Goal: Task Accomplishment & Management: Manage account settings

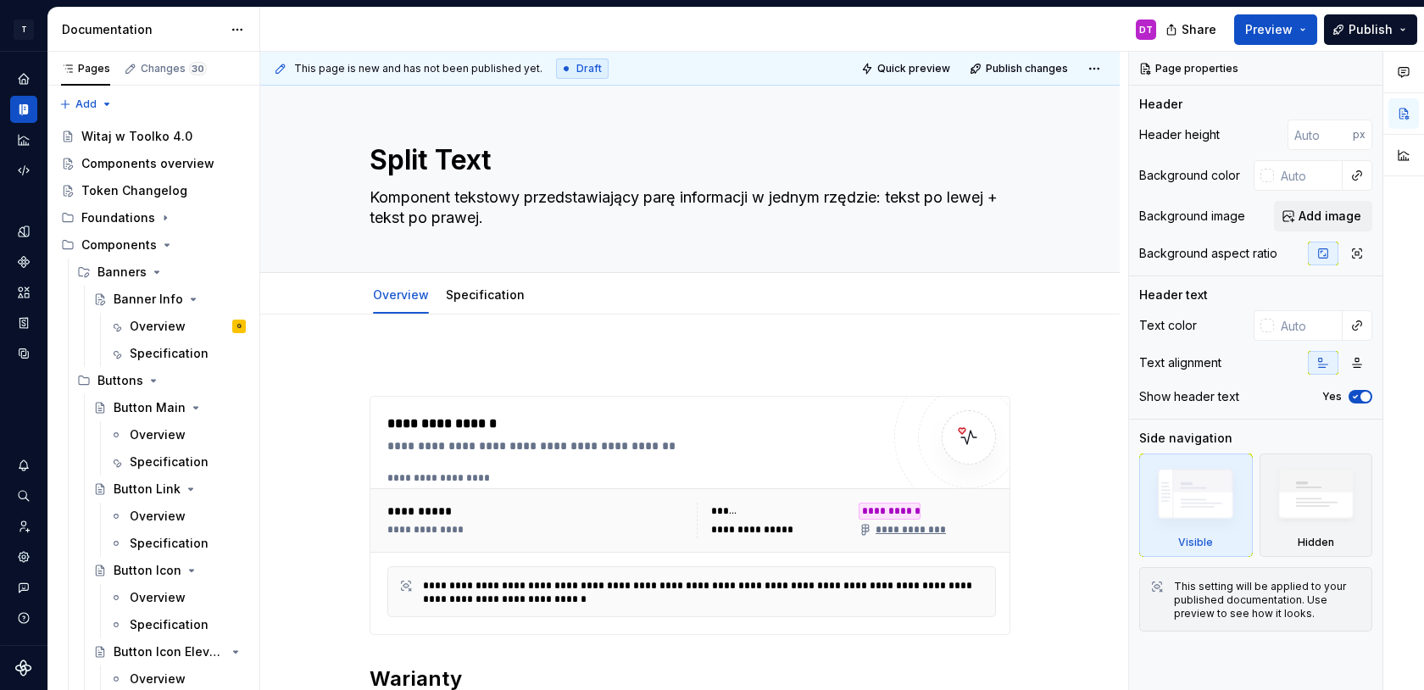
scroll to position [1626, 0]
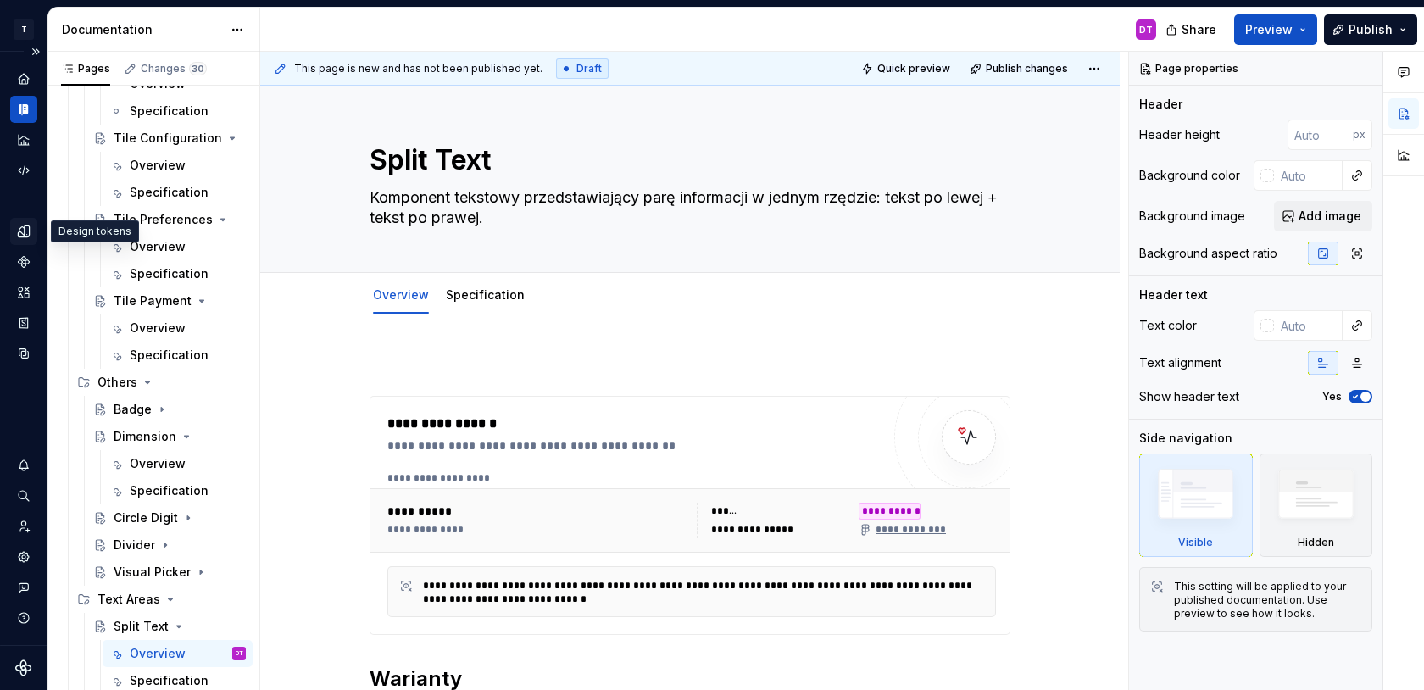
click at [26, 234] on icon "Design tokens" at bounding box center [23, 230] width 11 height 11
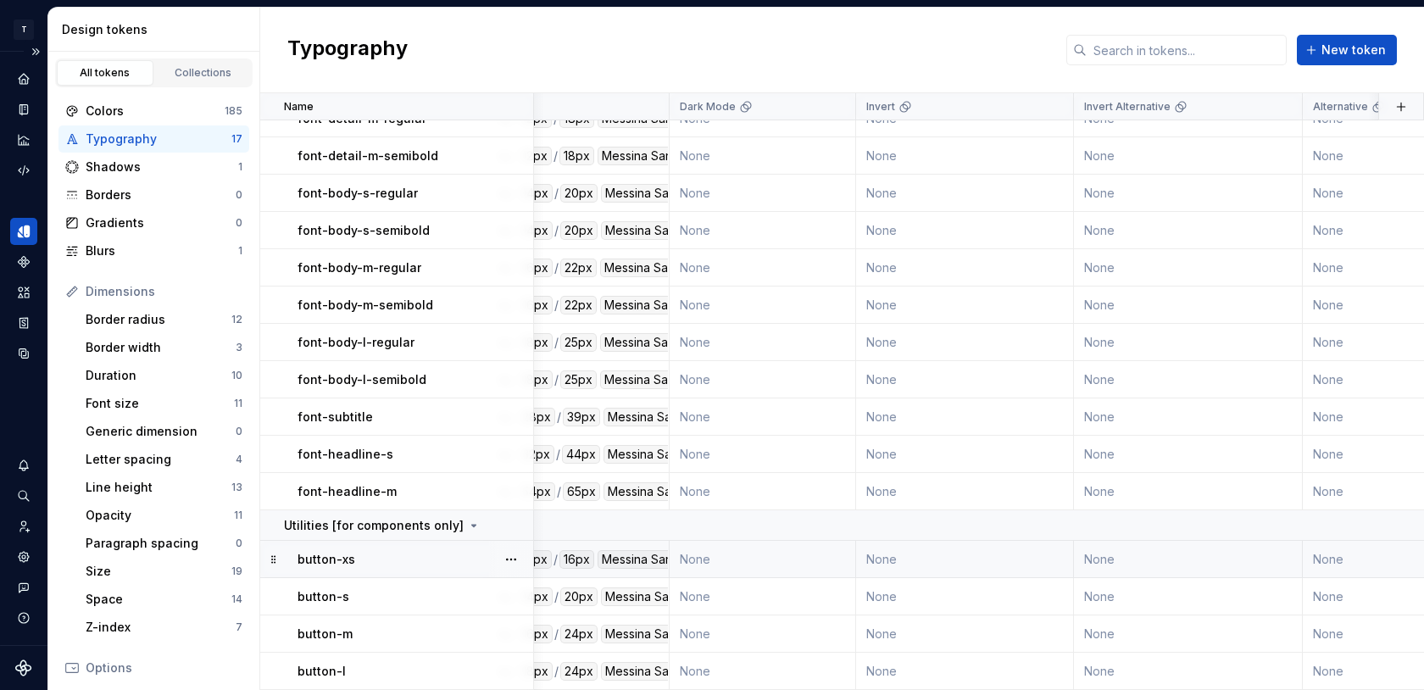
scroll to position [125, 0]
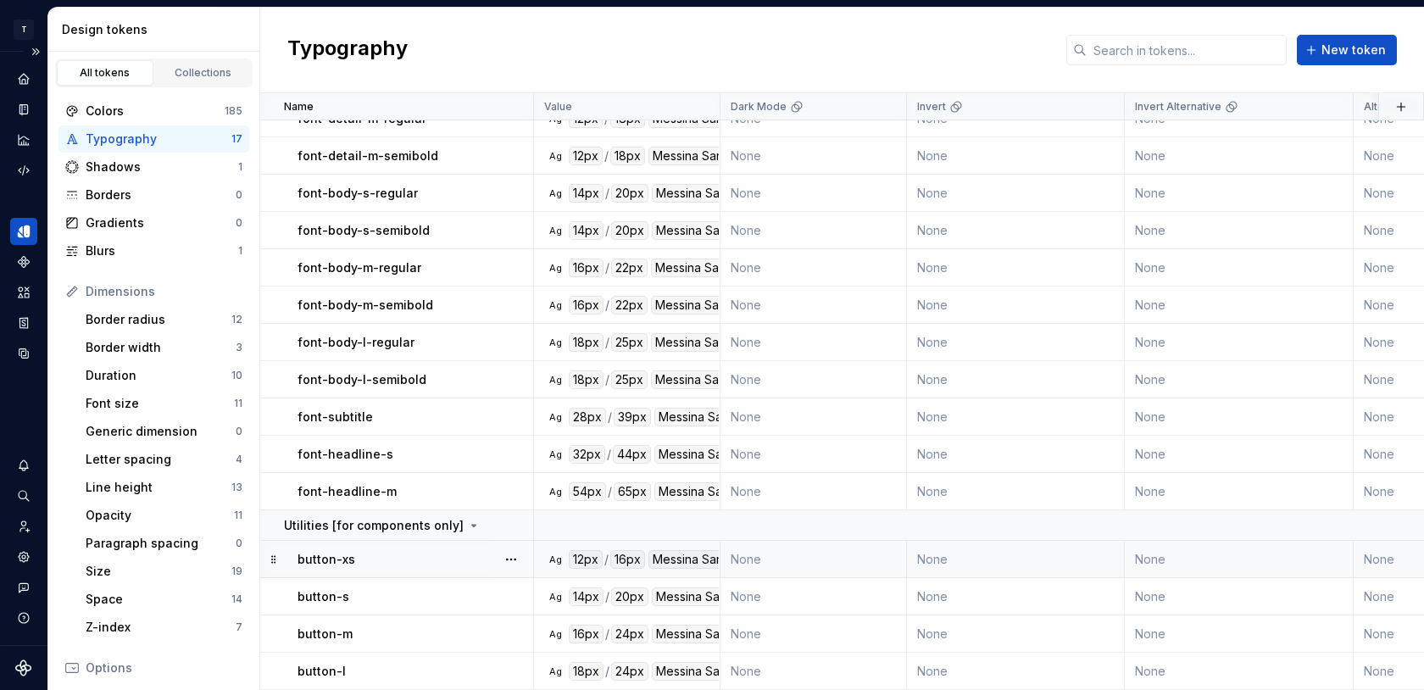
click at [451, 559] on div "button-xs" at bounding box center [415, 559] width 235 height 17
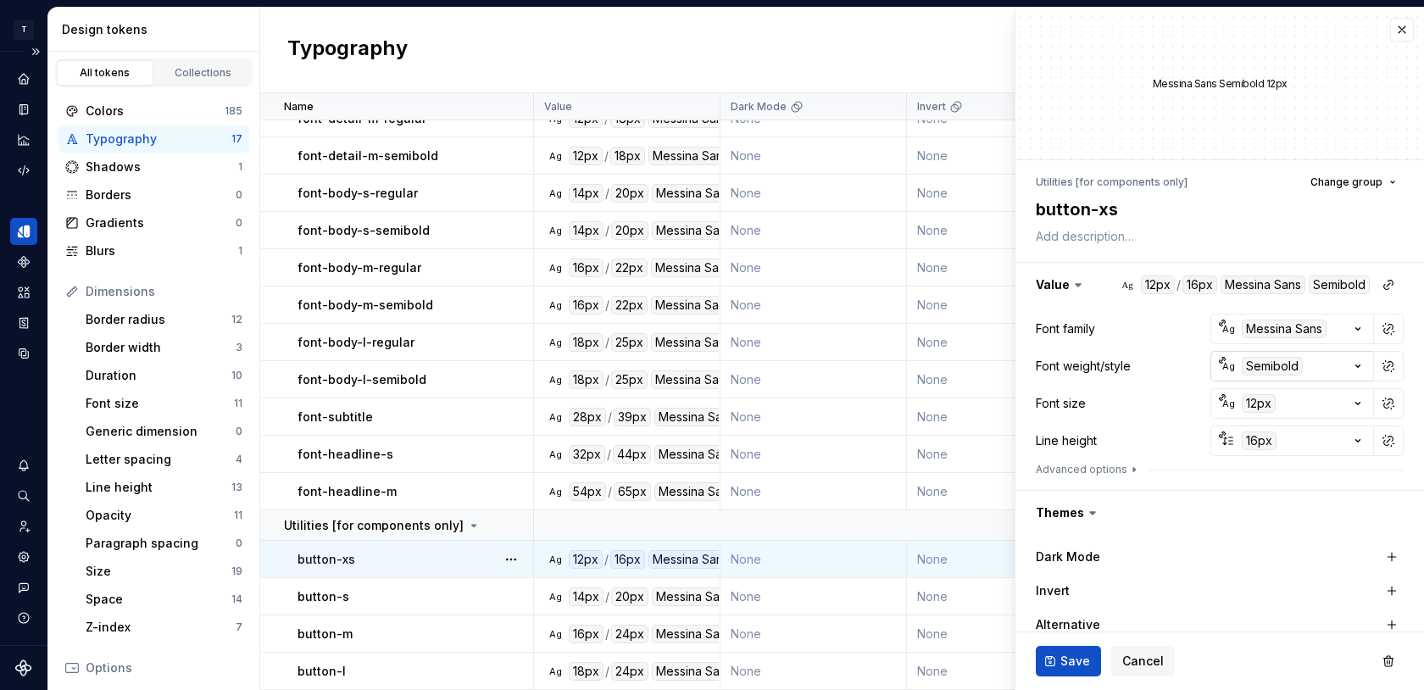
click at [1355, 368] on icon "button" at bounding box center [1358, 366] width 17 height 17
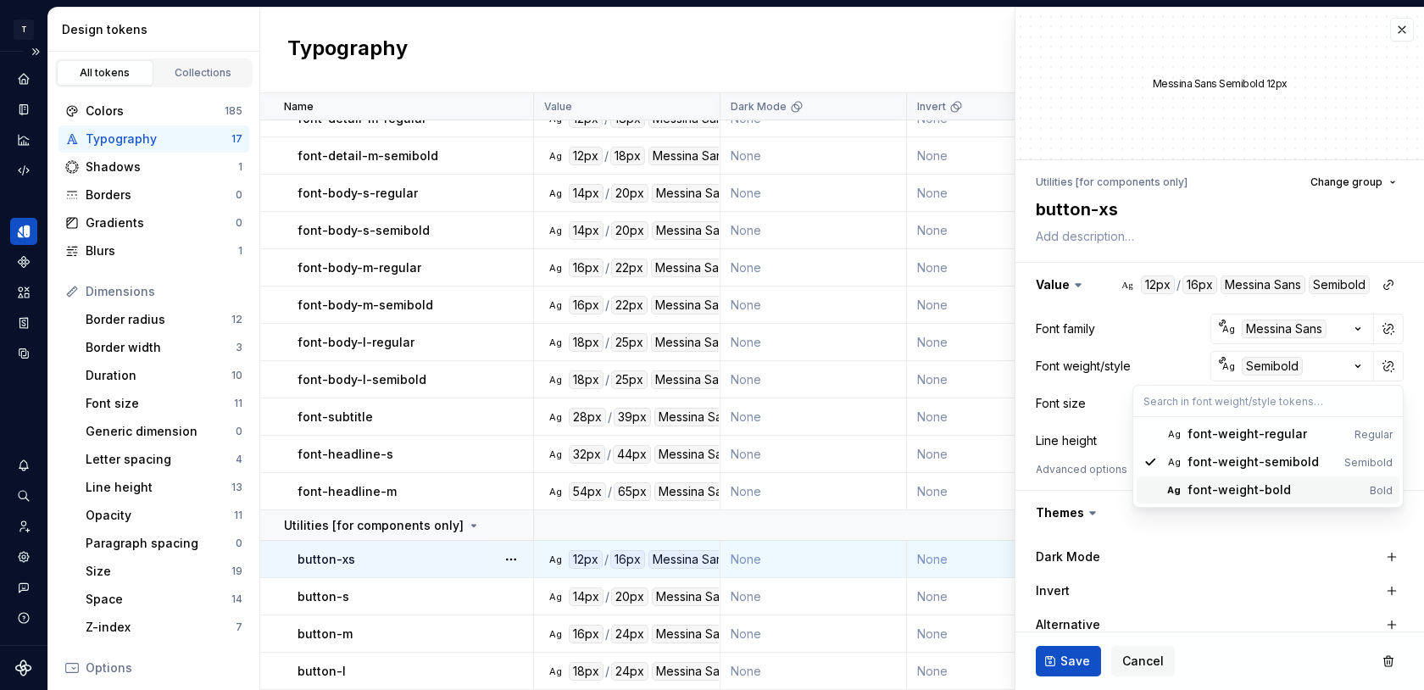
click at [1271, 495] on div "font-weight-bold" at bounding box center [1239, 489] width 103 height 17
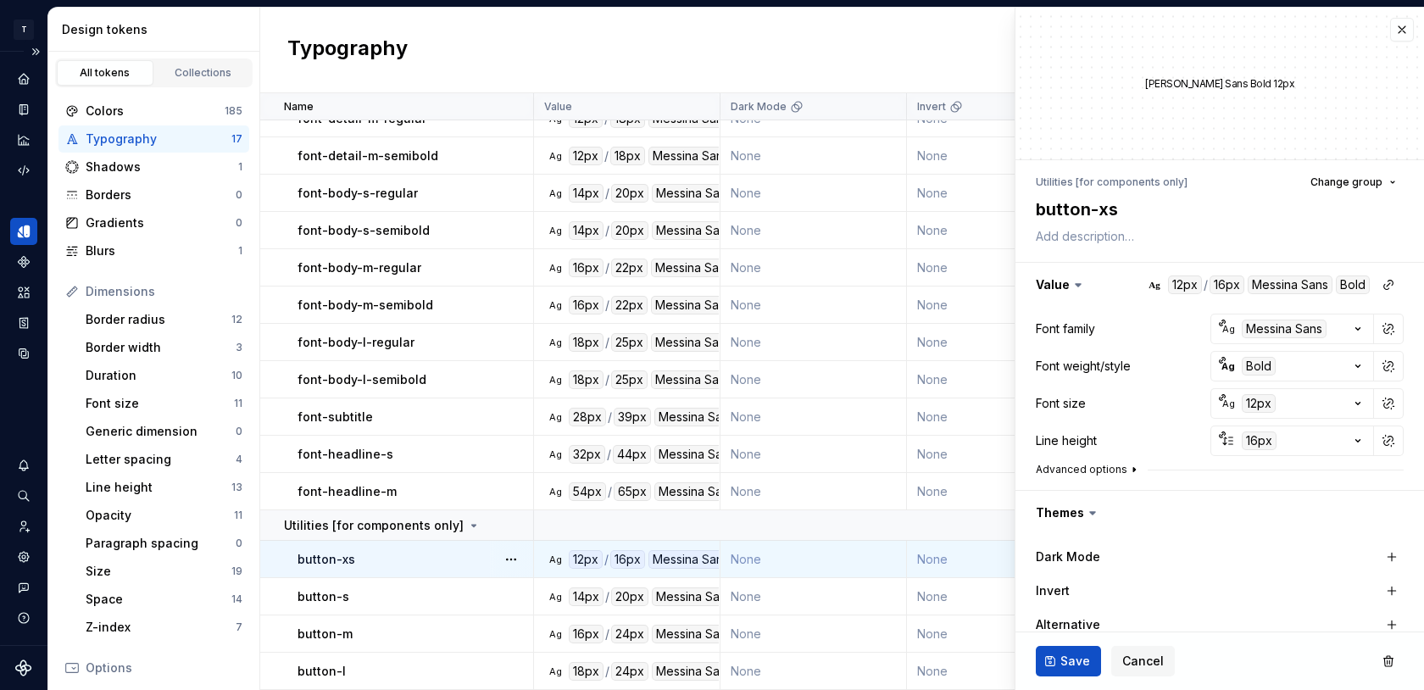
click at [1112, 470] on button "Advanced options" at bounding box center [1088, 470] width 105 height 14
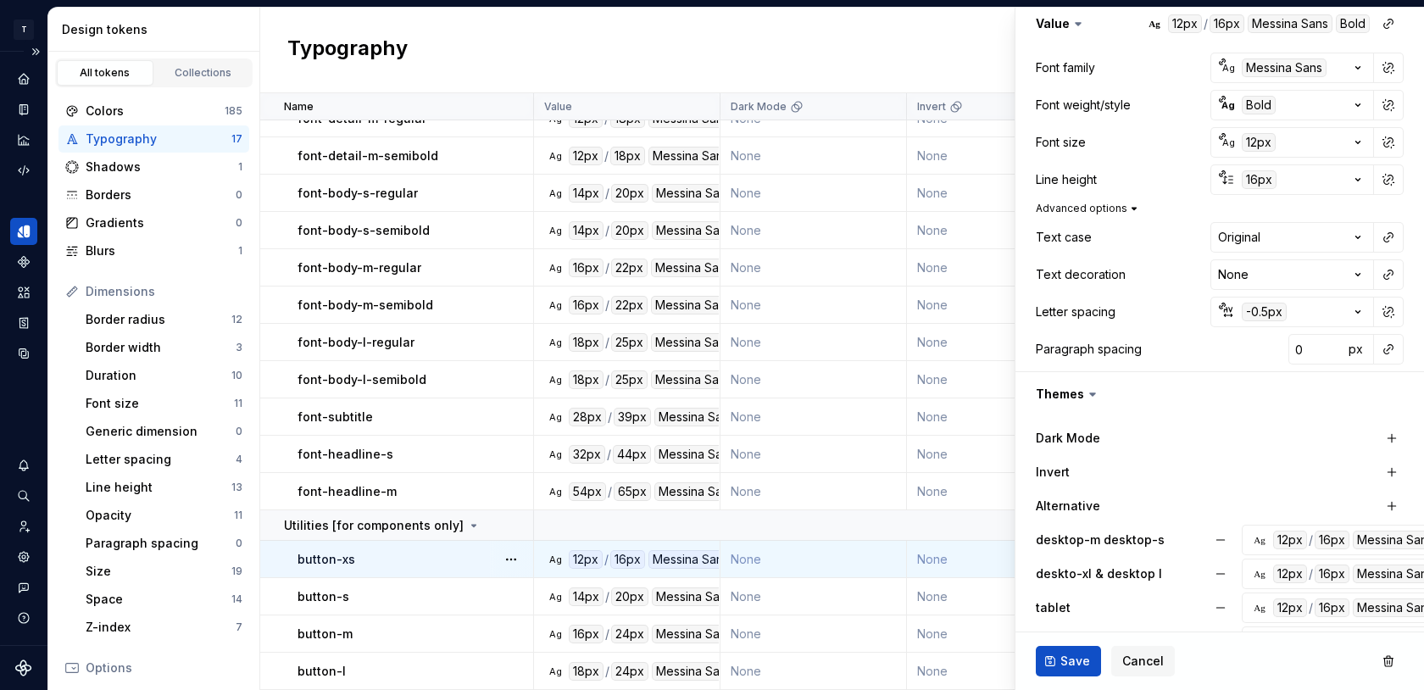
scroll to position [471, 0]
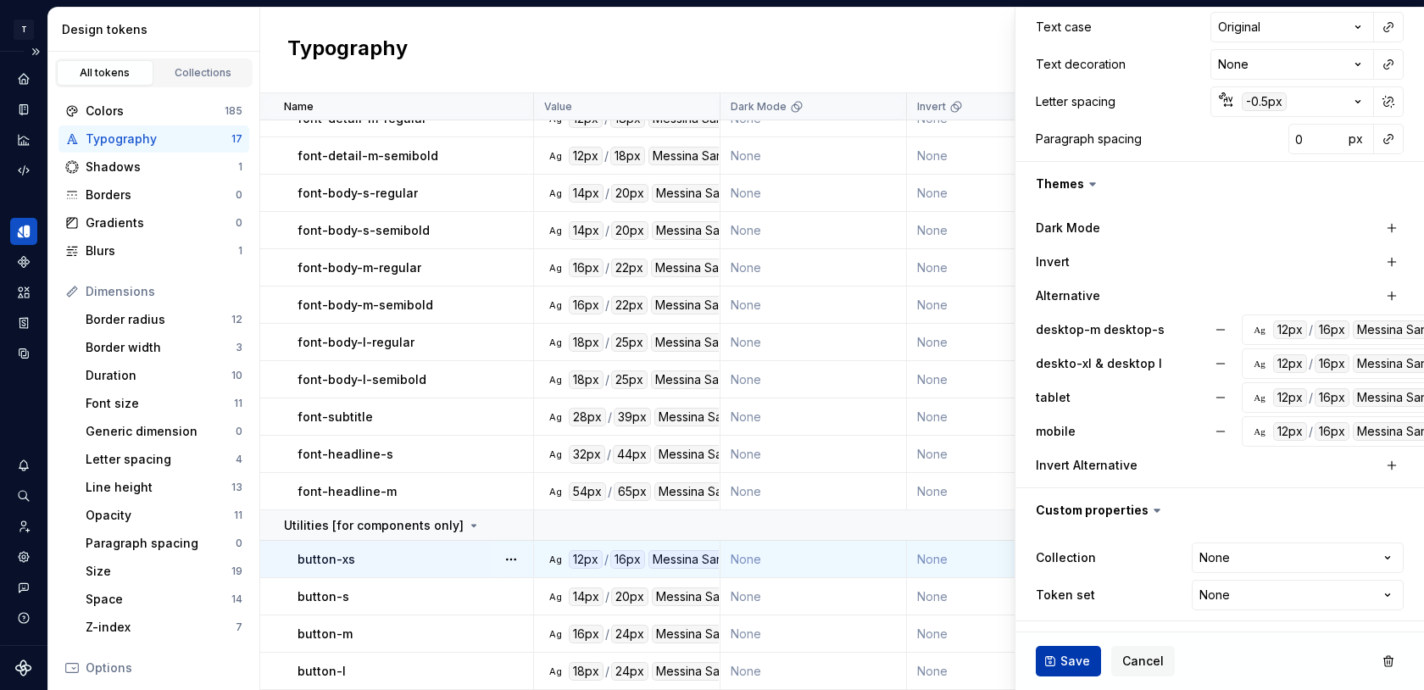
click at [1067, 658] on span "Save" at bounding box center [1075, 661] width 30 height 17
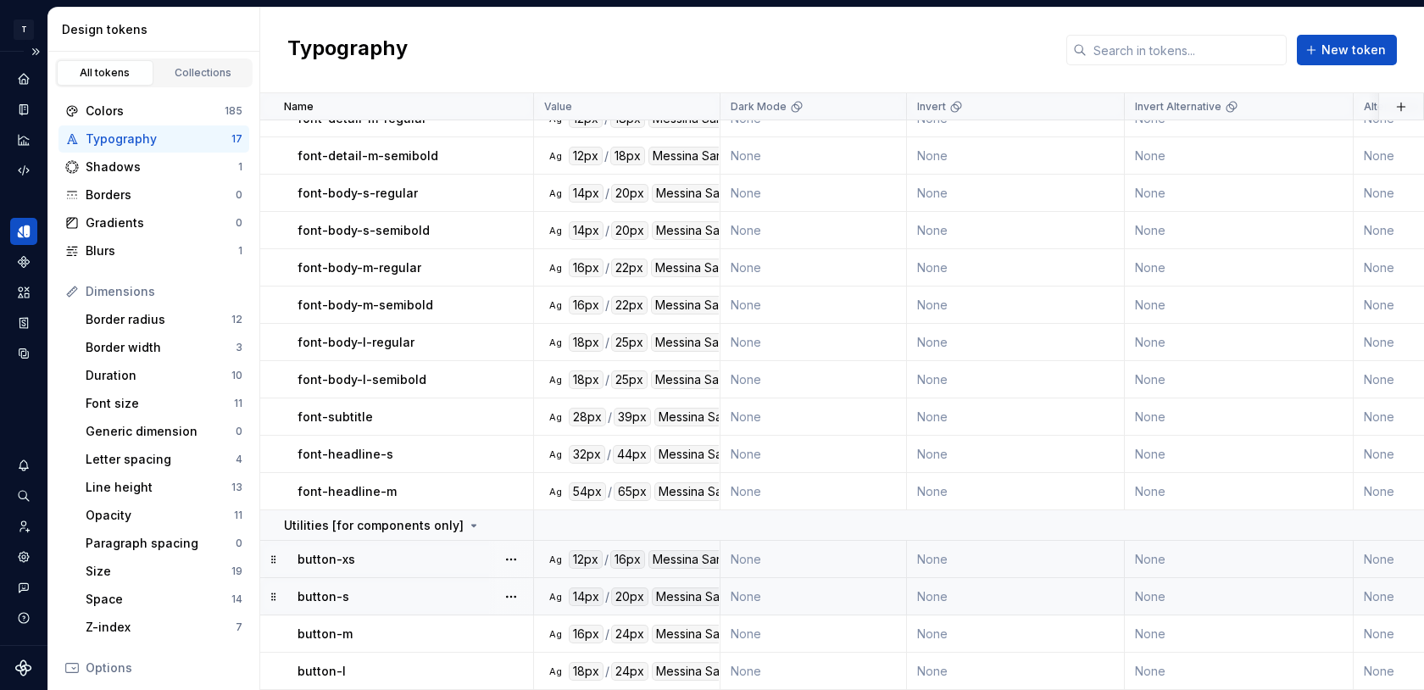
click at [429, 598] on div "button-s" at bounding box center [415, 596] width 235 height 17
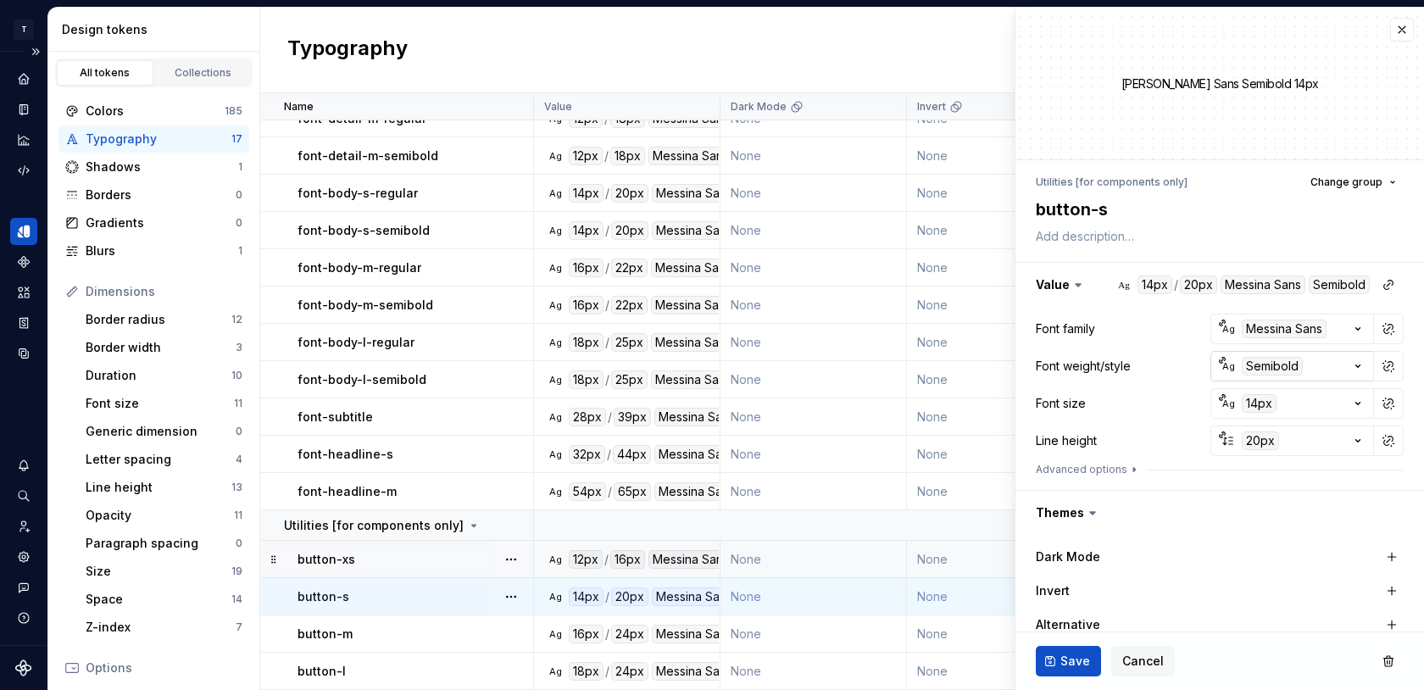
click at [1353, 368] on icon "button" at bounding box center [1358, 366] width 17 height 17
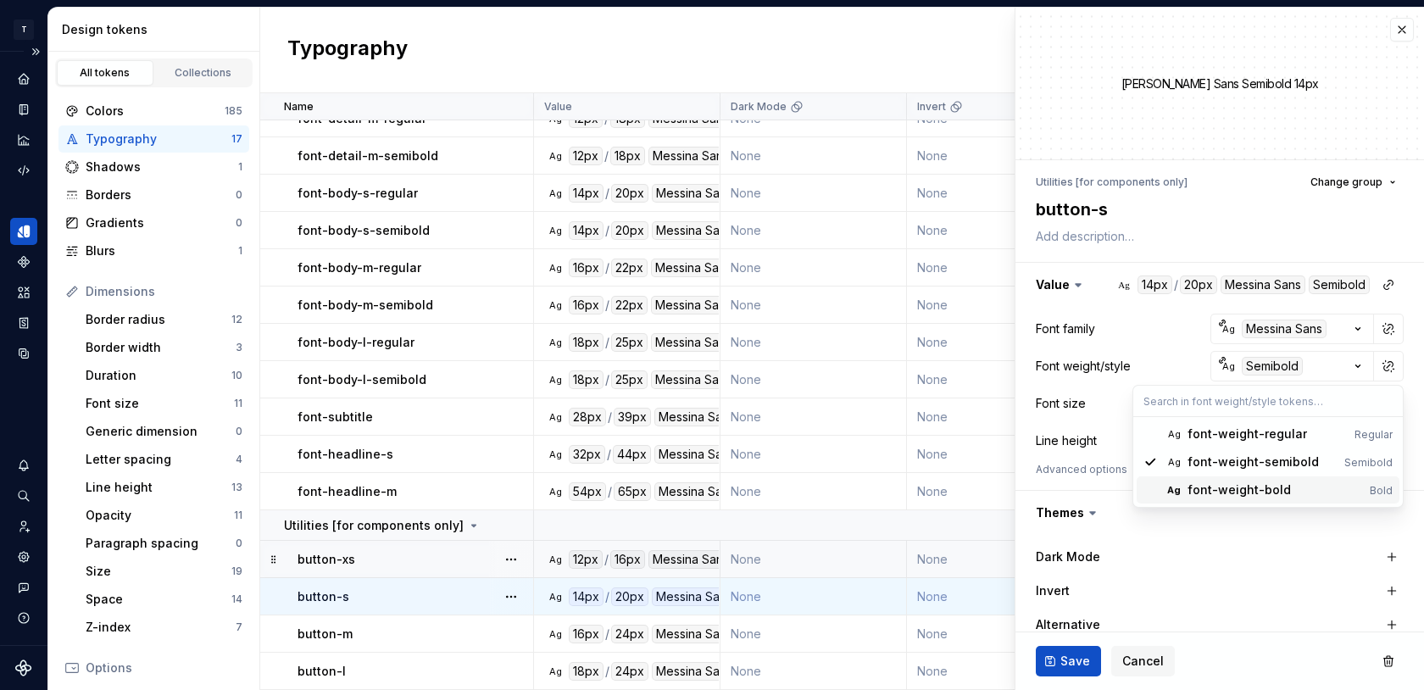
click at [1224, 489] on div "font-weight-bold" at bounding box center [1239, 489] width 103 height 17
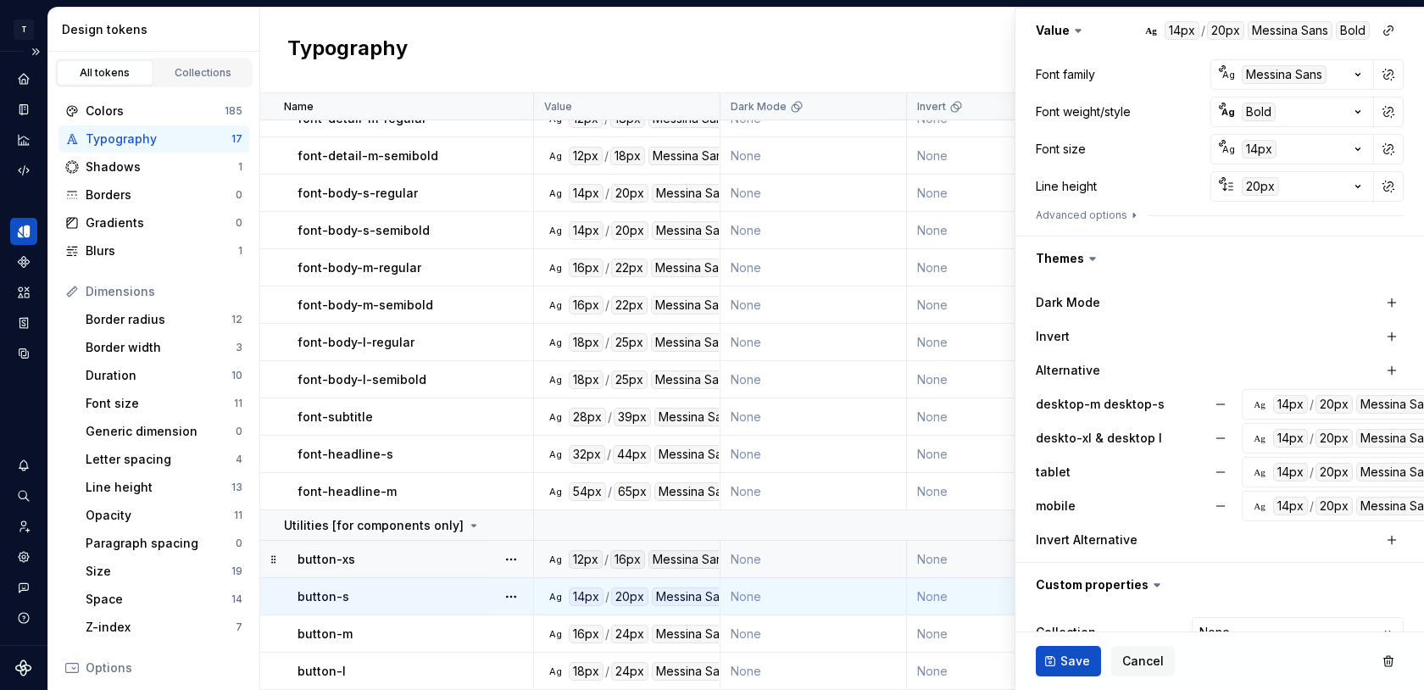
scroll to position [329, 0]
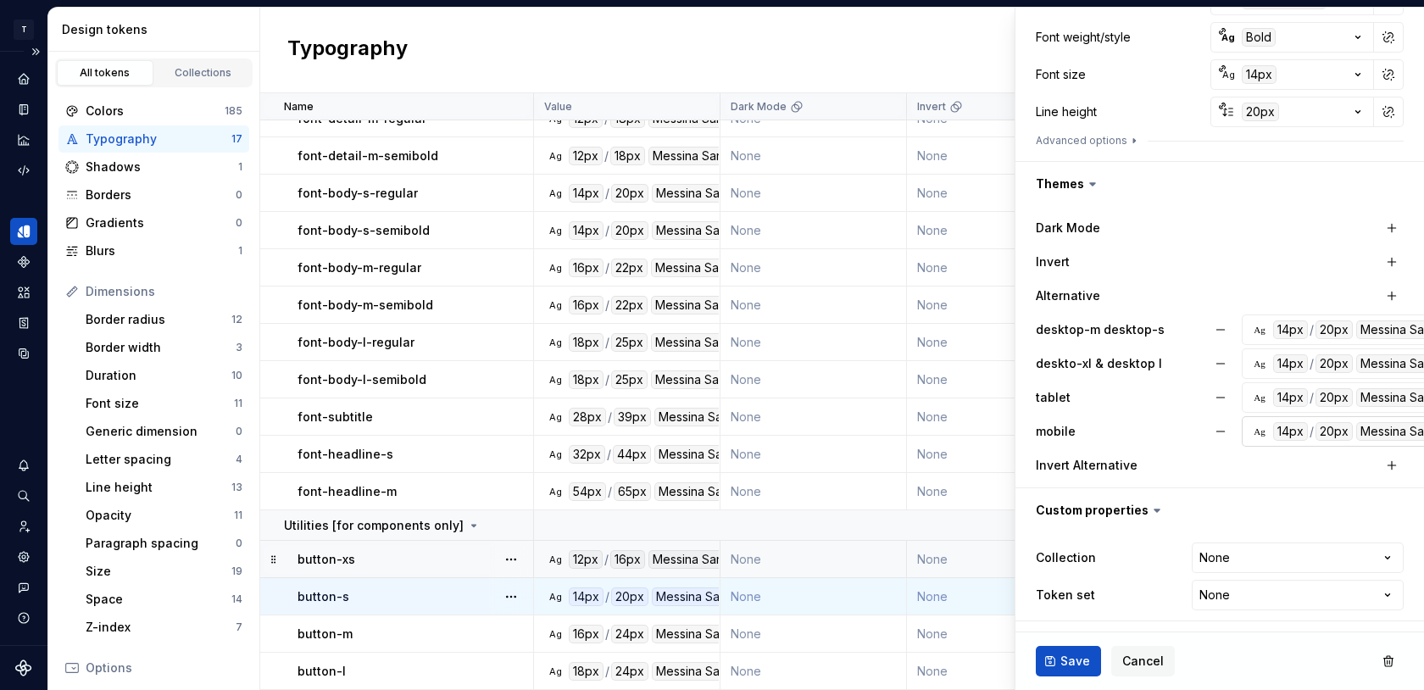
click at [1254, 435] on div "Ag" at bounding box center [1260, 432] width 14 height 14
click at [1255, 333] on div "Ag" at bounding box center [1260, 330] width 14 height 14
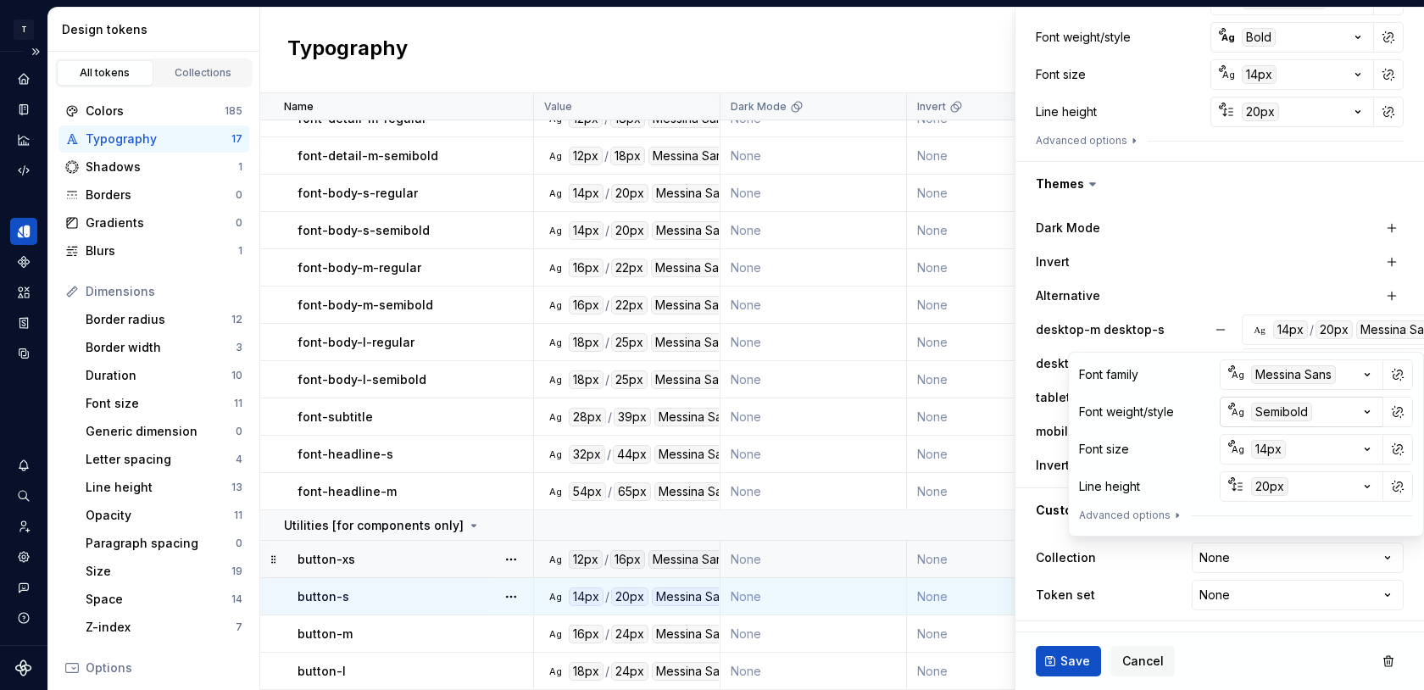
click at [1369, 412] on icon "button" at bounding box center [1367, 412] width 17 height 17
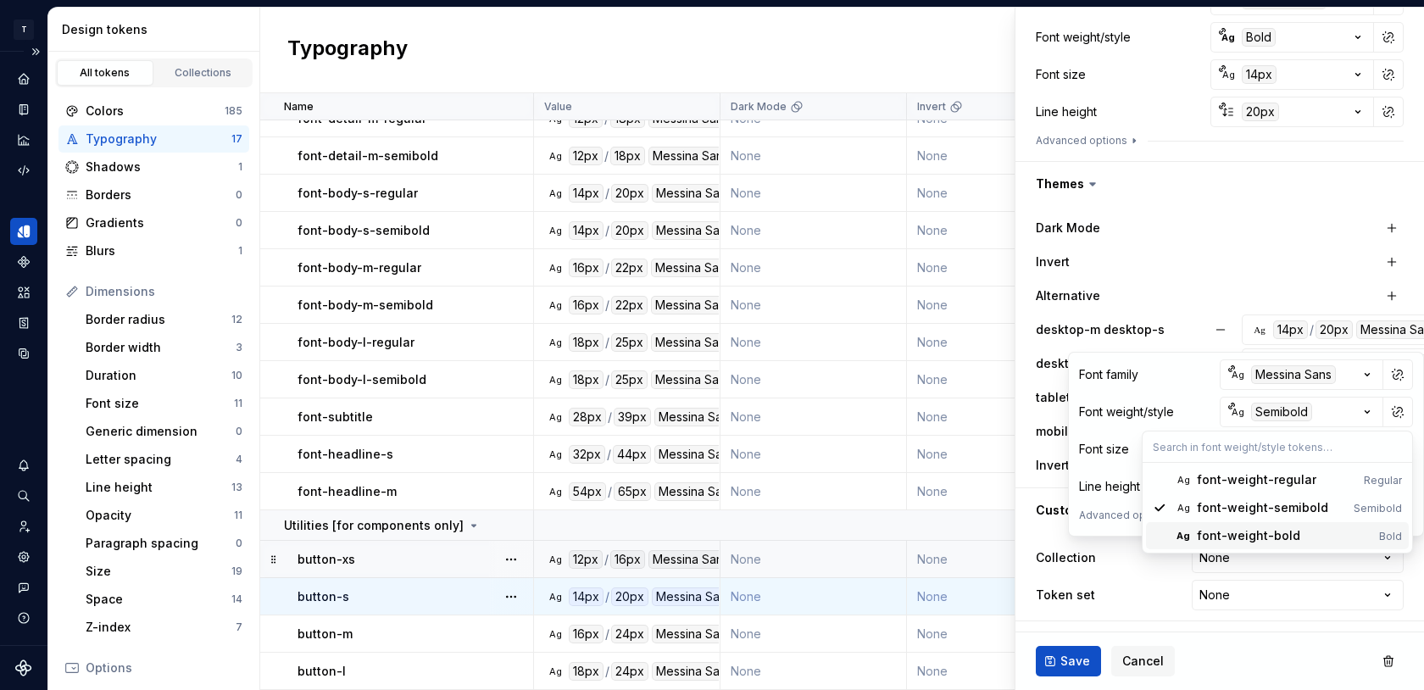
click at [1275, 535] on div "font-weight-bold" at bounding box center [1248, 535] width 103 height 17
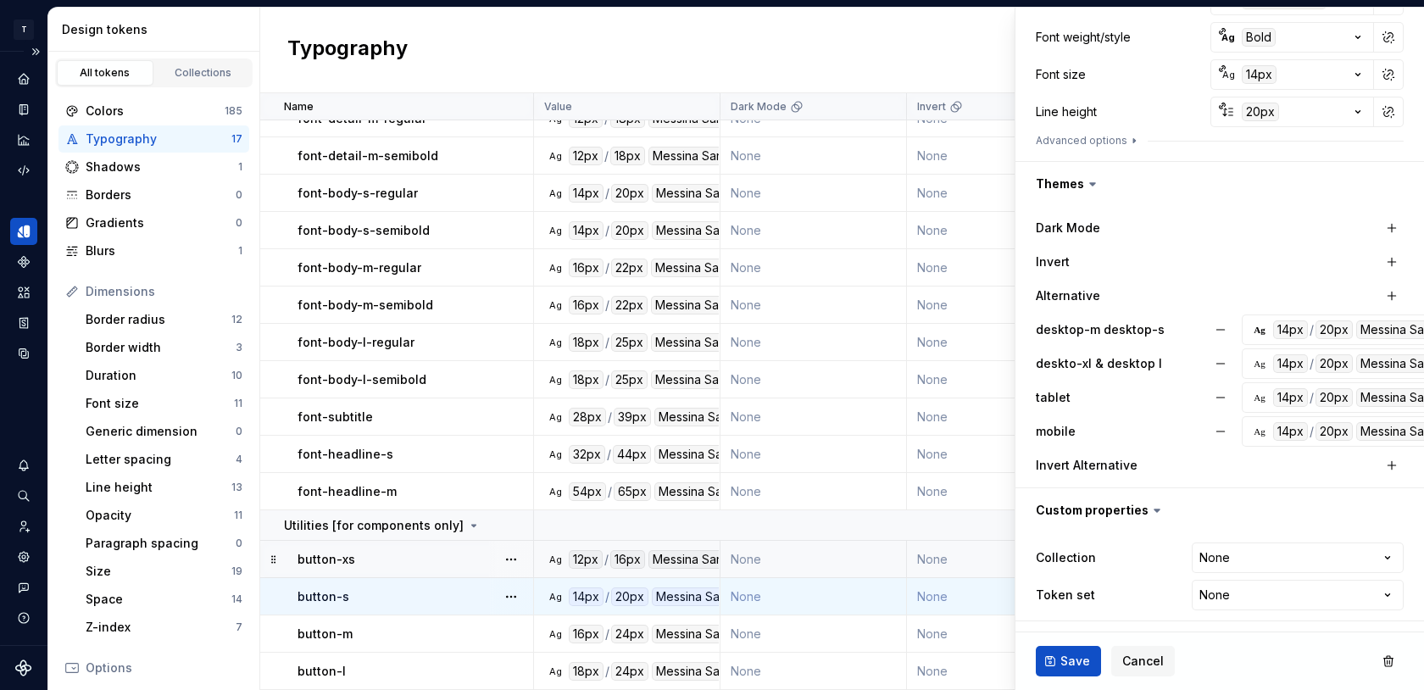
click at [1216, 276] on div "Invert" at bounding box center [1220, 262] width 368 height 31
click at [1255, 362] on div "Ag" at bounding box center [1260, 364] width 14 height 14
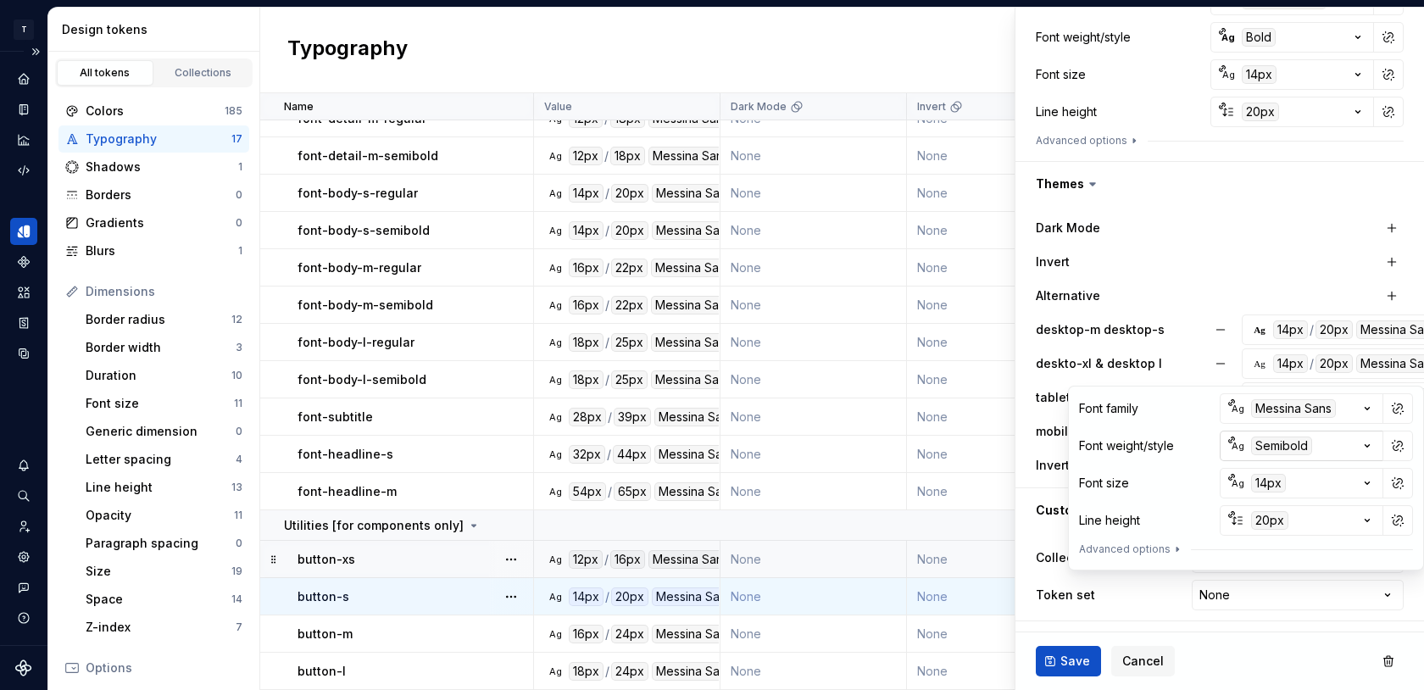
click at [1368, 446] on icon "button" at bounding box center [1368, 446] width 4 height 3
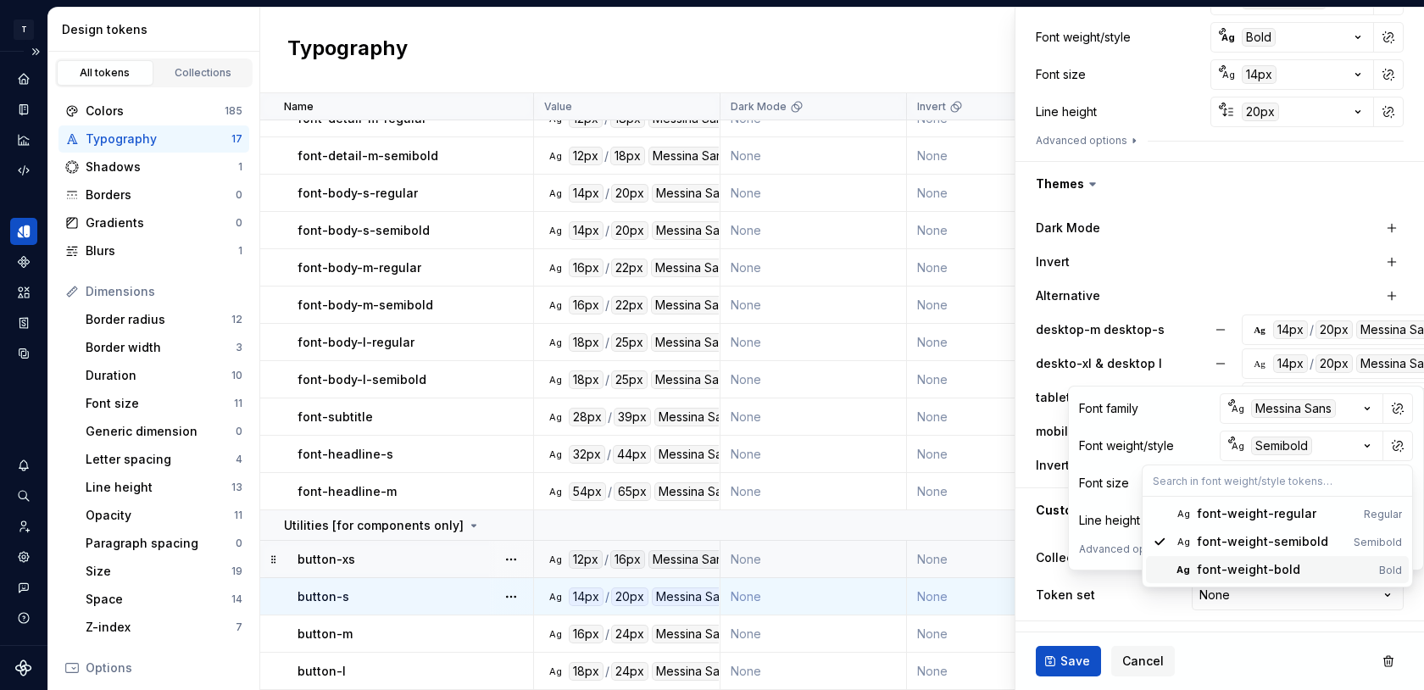
click at [1259, 567] on div "font-weight-bold" at bounding box center [1248, 569] width 103 height 17
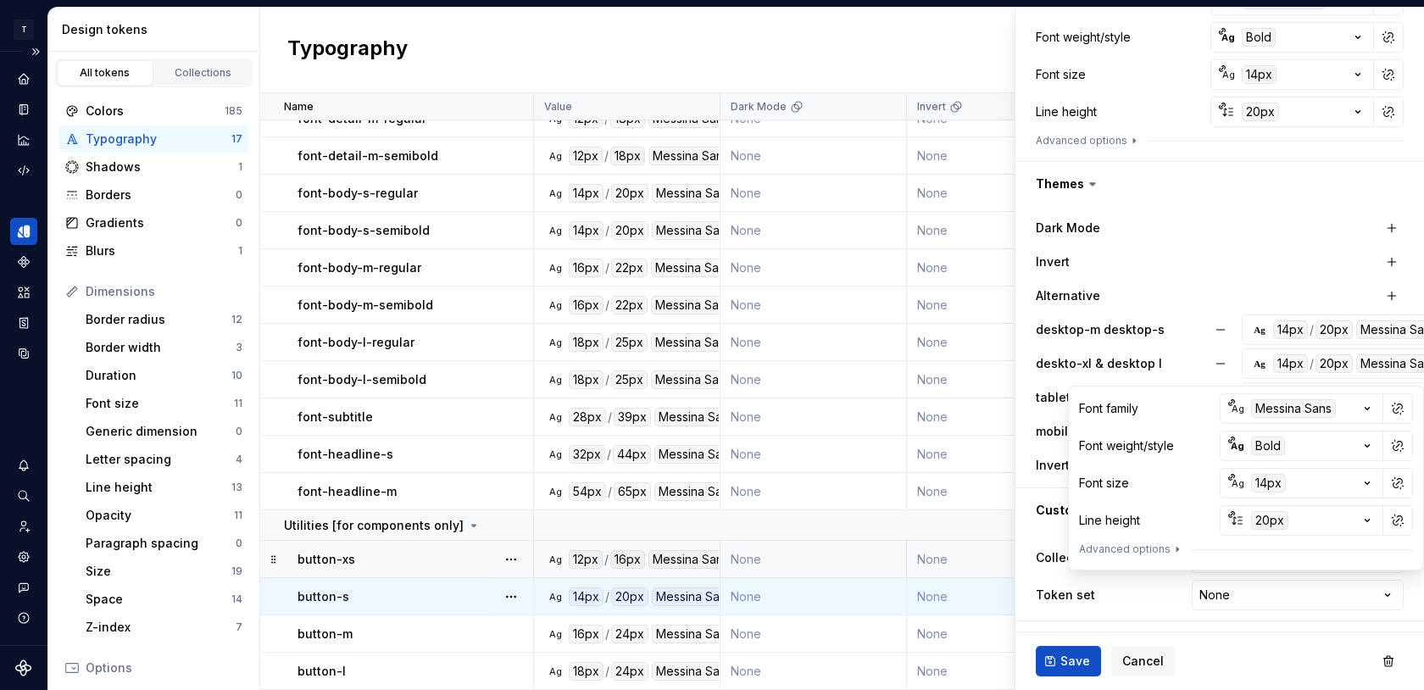
click at [1211, 292] on div "Alternative" at bounding box center [1208, 295] width 344 height 17
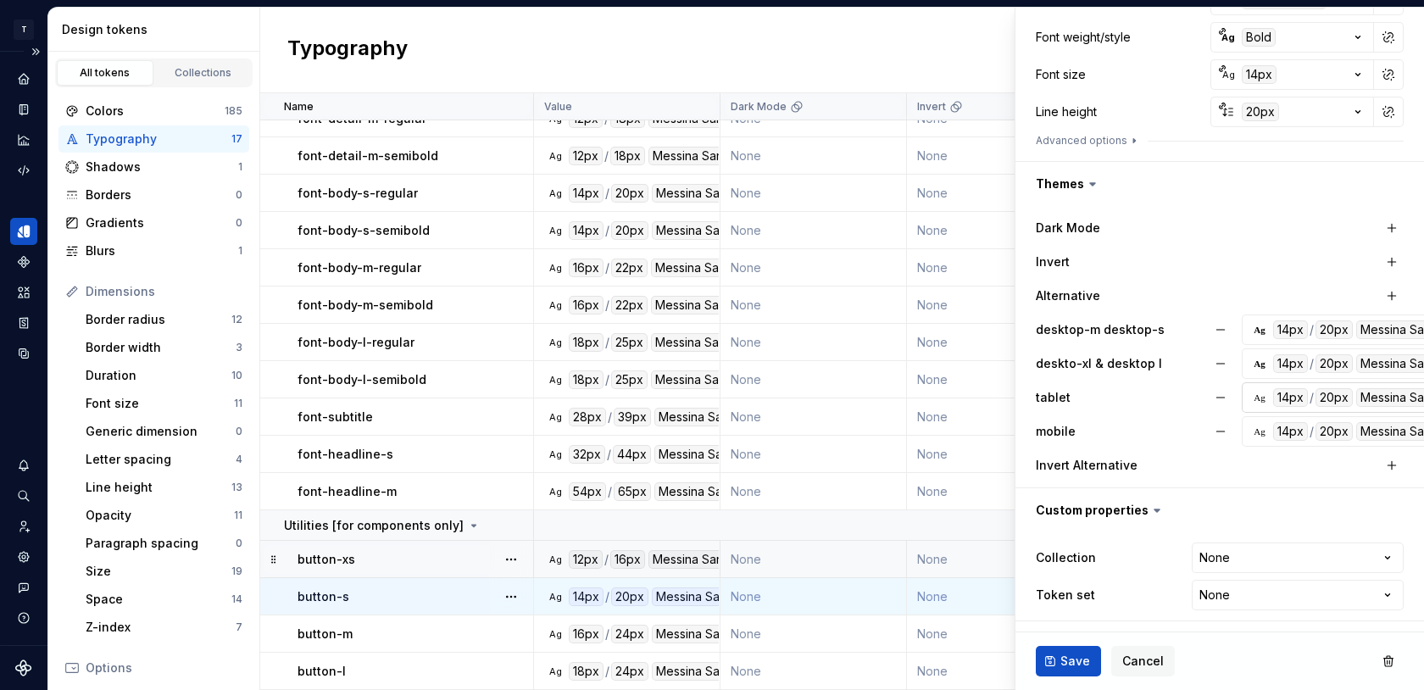
click at [1255, 398] on div "Ag" at bounding box center [1260, 398] width 14 height 14
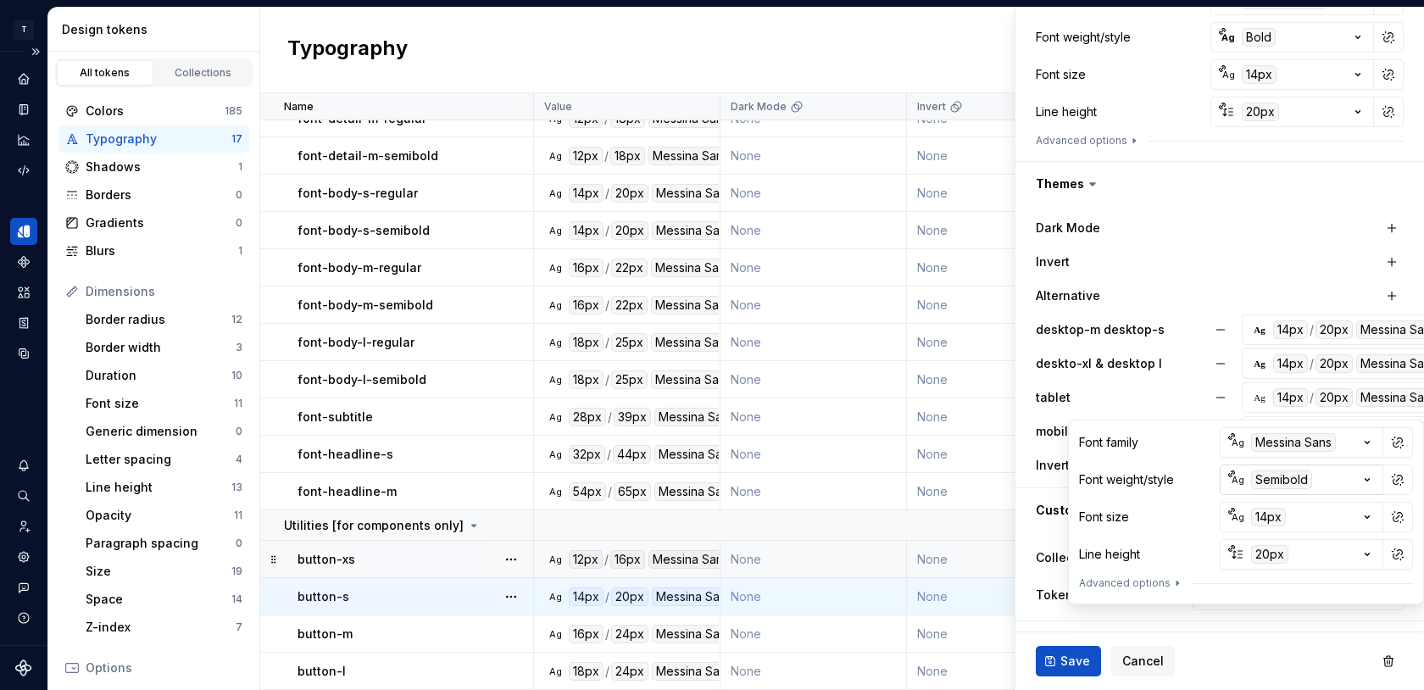
click at [1362, 481] on icon "button" at bounding box center [1367, 479] width 17 height 17
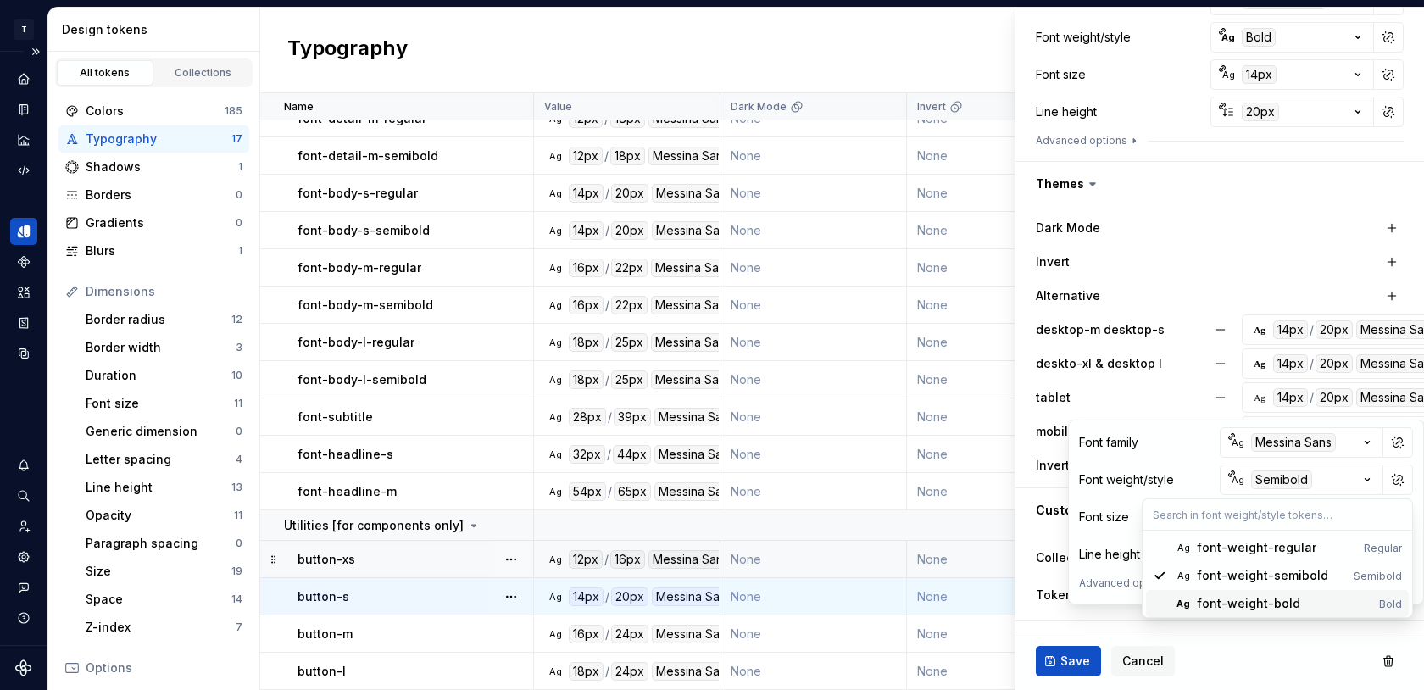
click at [1251, 598] on div "font-weight-bold" at bounding box center [1248, 603] width 103 height 17
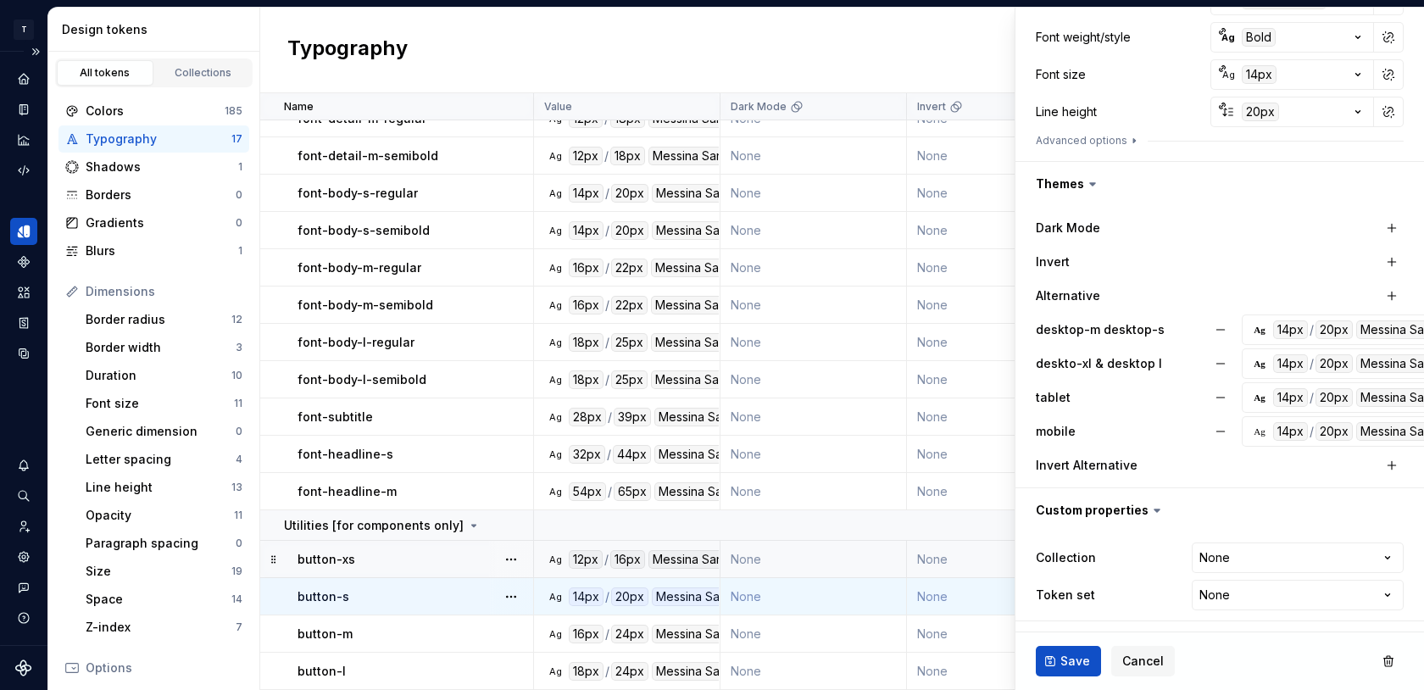
click at [1212, 291] on div "Alternative" at bounding box center [1208, 295] width 344 height 17
click at [1255, 437] on div "Ag" at bounding box center [1260, 432] width 14 height 14
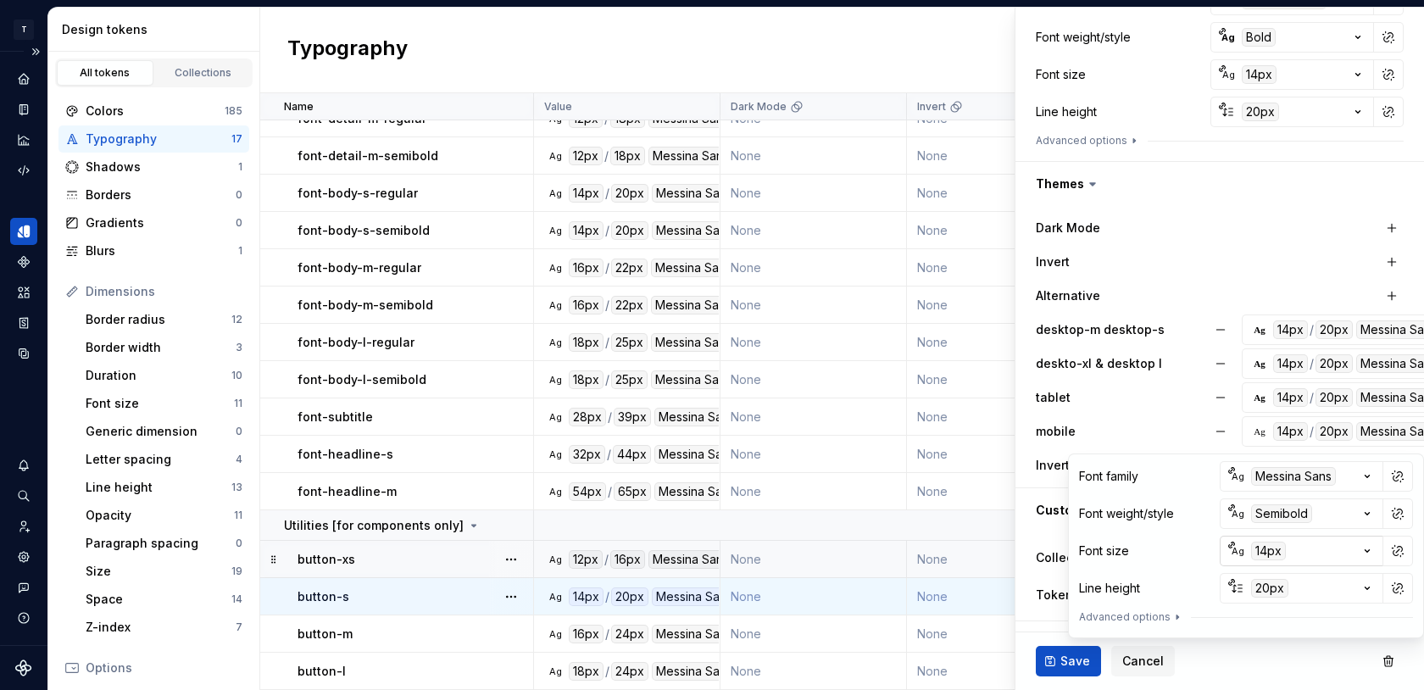
click at [1361, 551] on icon "button" at bounding box center [1367, 551] width 17 height 17
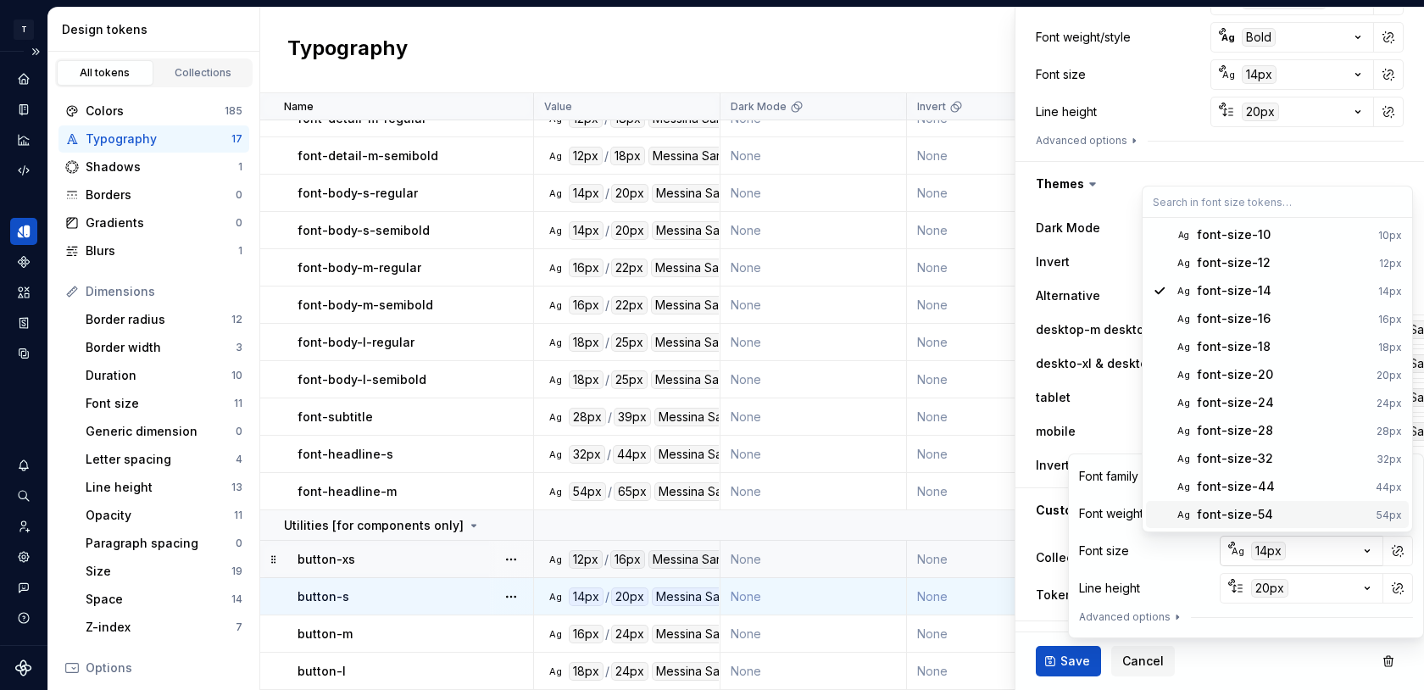
click at [1339, 551] on html "T Toolko 4.0 DT Design system data Design tokens All tokens Collections Colors …" at bounding box center [712, 345] width 1424 height 690
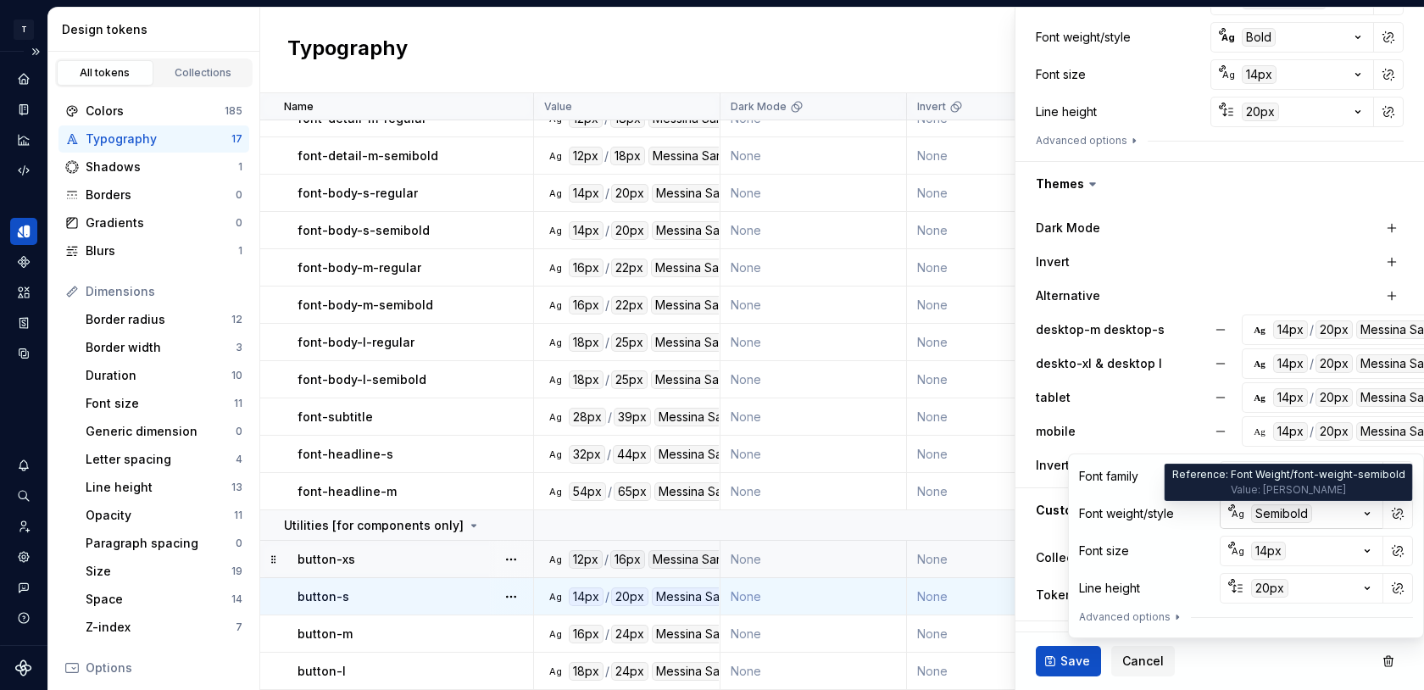
click at [1300, 514] on div "Semibold" at bounding box center [1281, 513] width 61 height 19
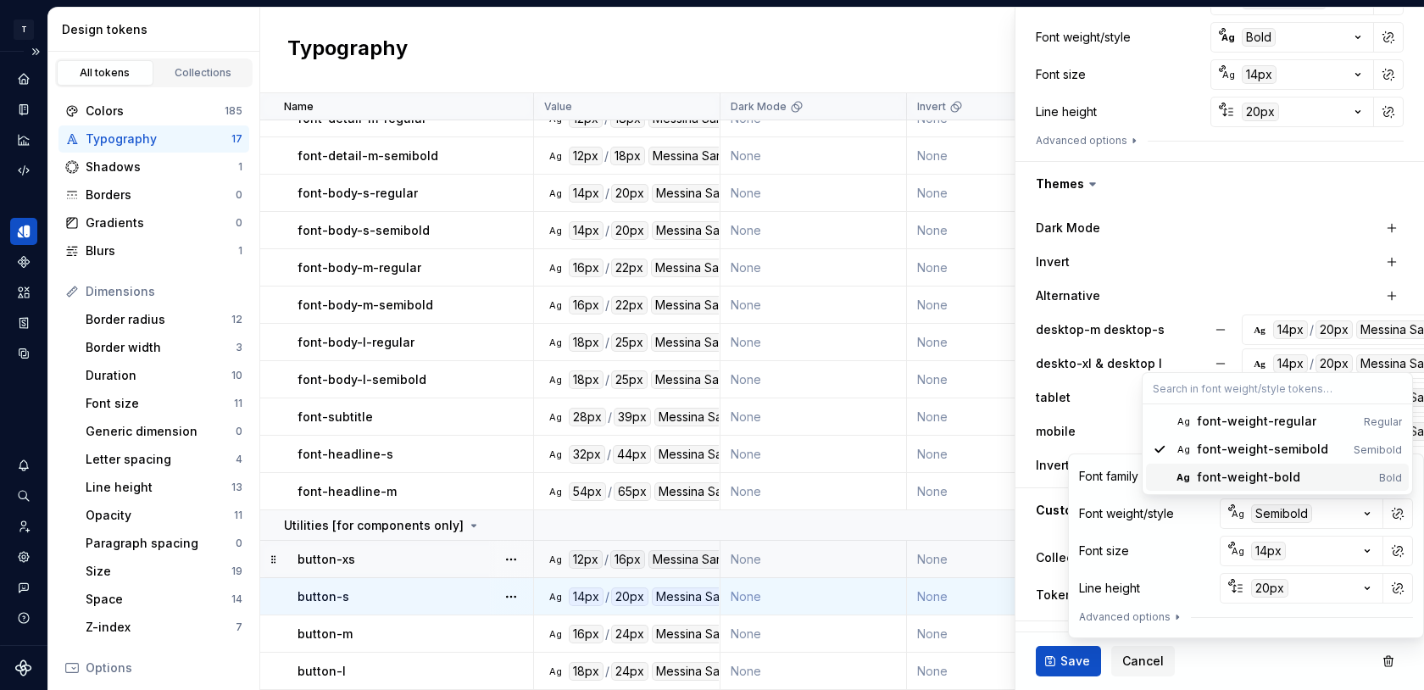
click at [1267, 475] on div "font-weight-bold" at bounding box center [1248, 477] width 103 height 17
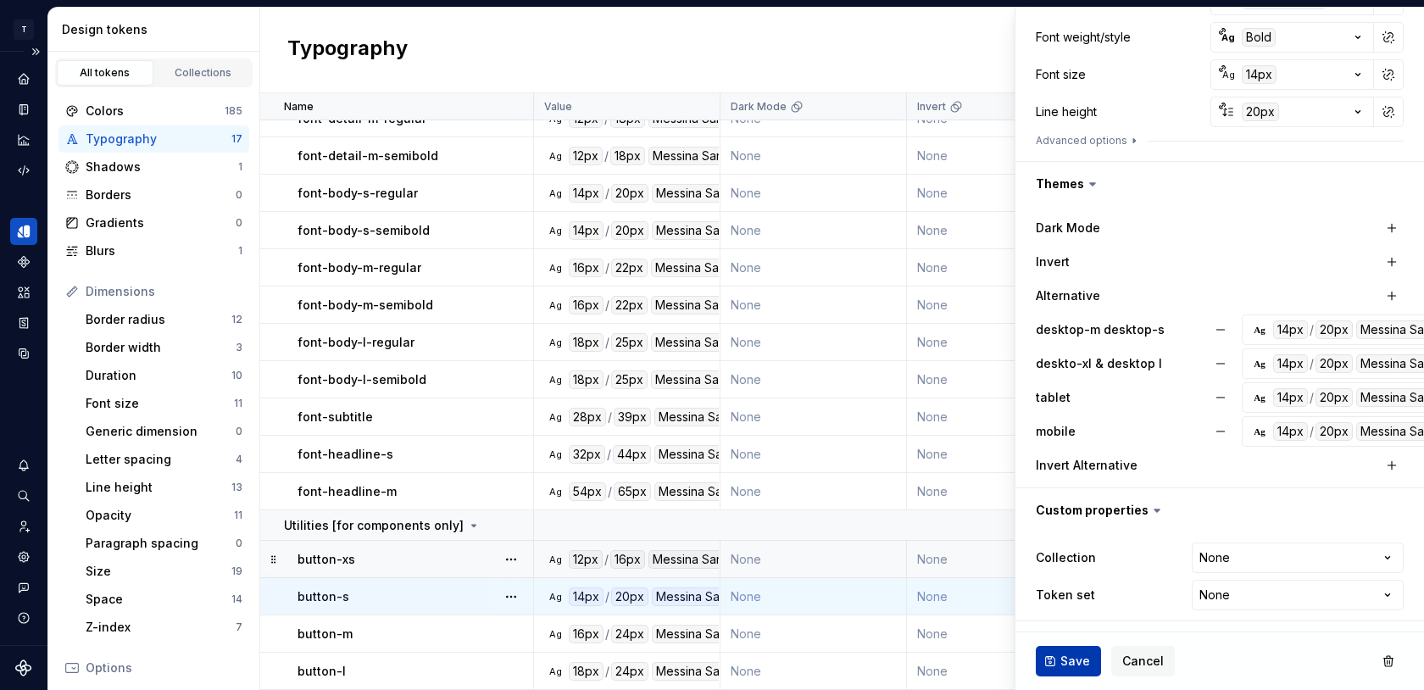
click at [1060, 656] on button "Save" at bounding box center [1068, 661] width 65 height 31
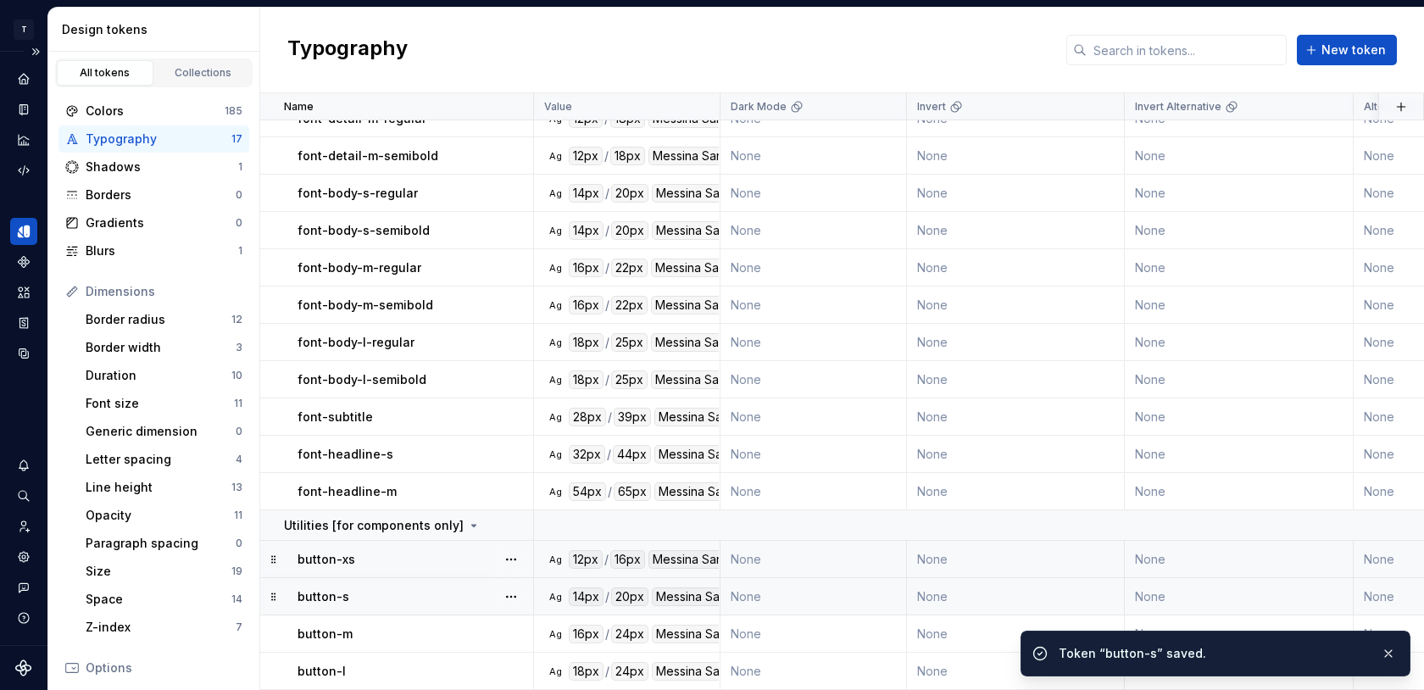
click at [426, 560] on div "button-xs" at bounding box center [415, 559] width 235 height 17
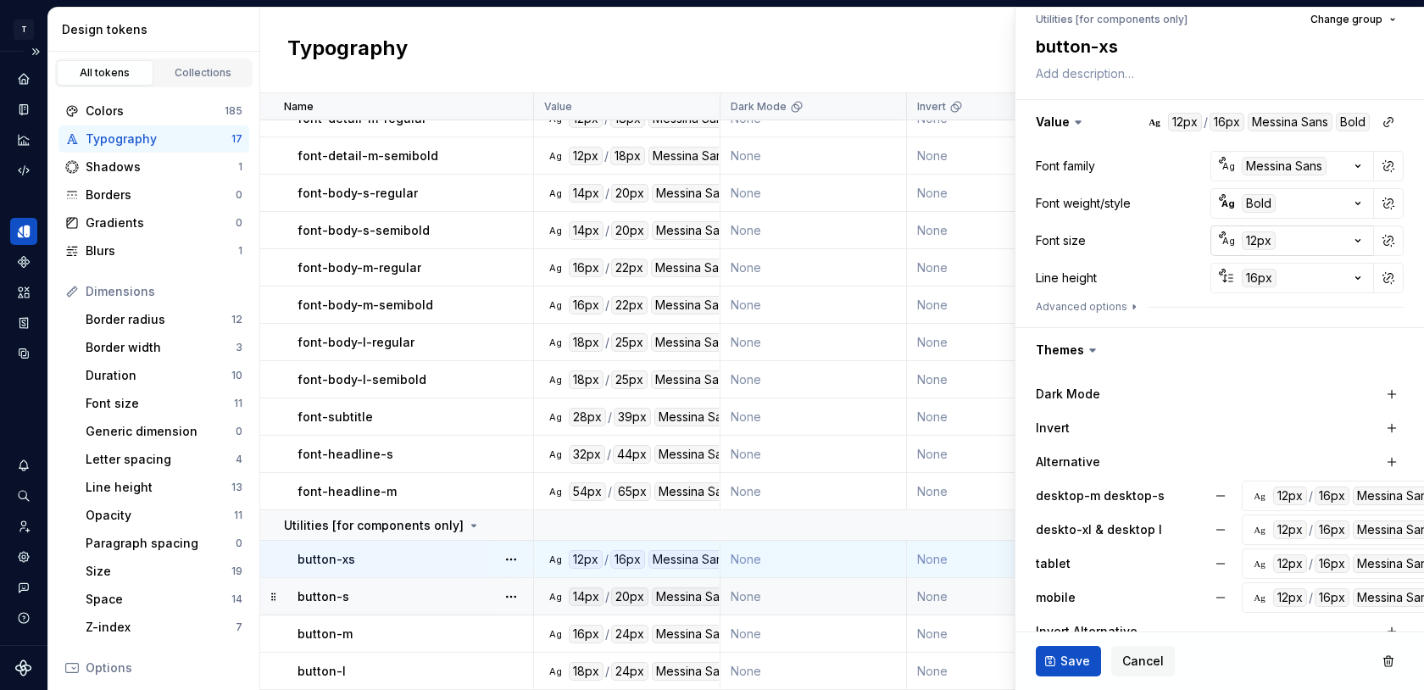
scroll to position [329, 0]
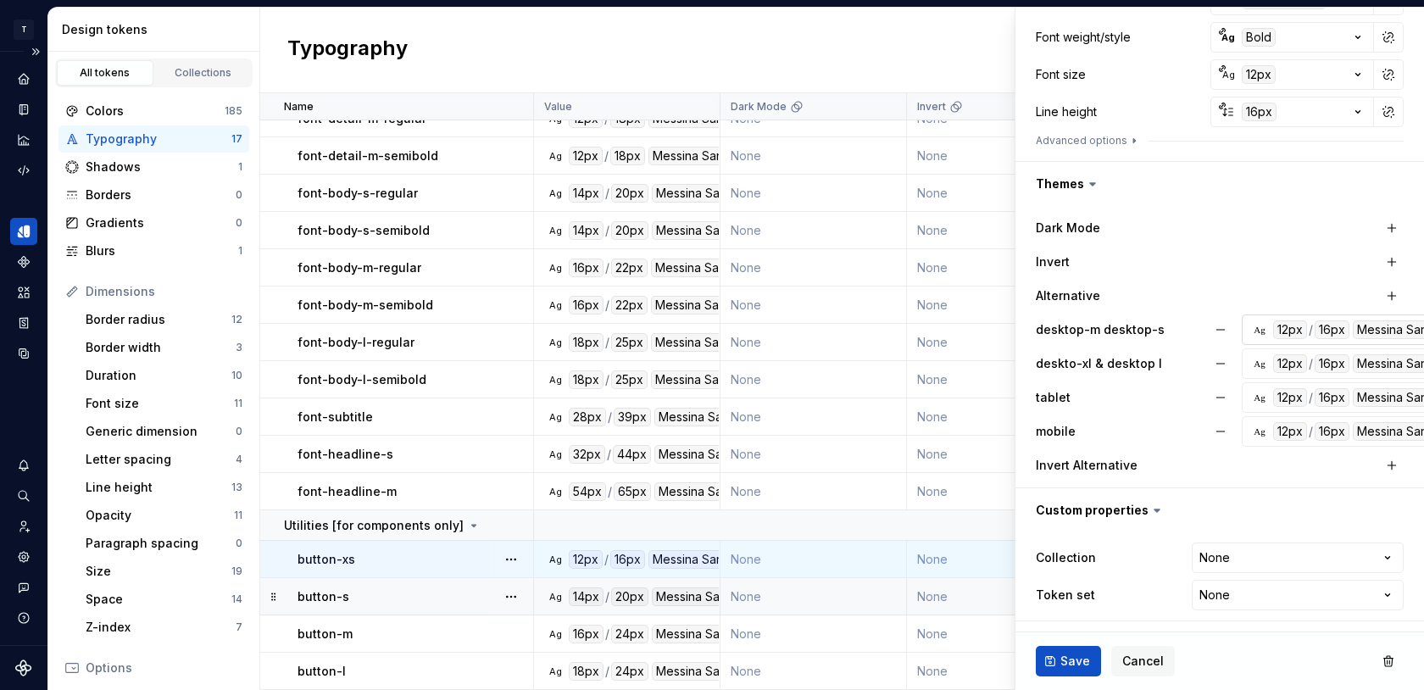
click at [1261, 332] on div "Ag" at bounding box center [1260, 330] width 14 height 14
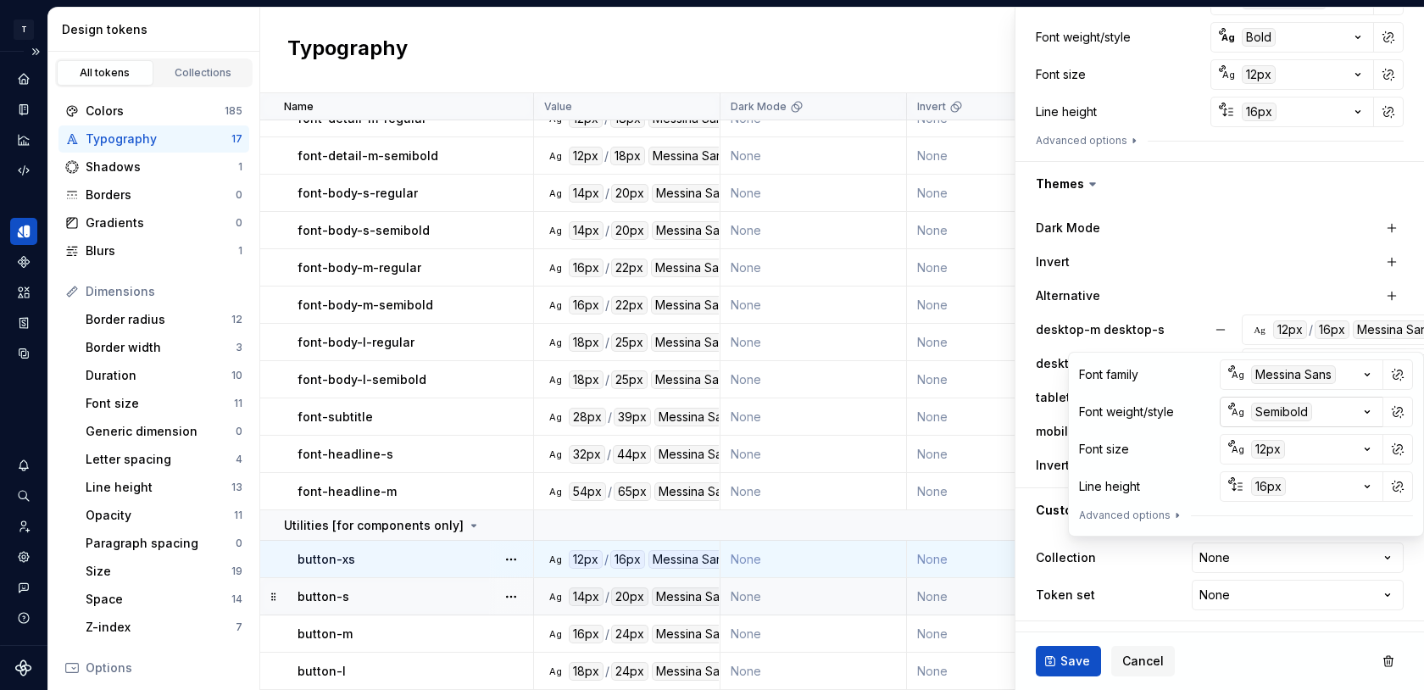
click at [1260, 411] on div "Semibold" at bounding box center [1281, 412] width 61 height 19
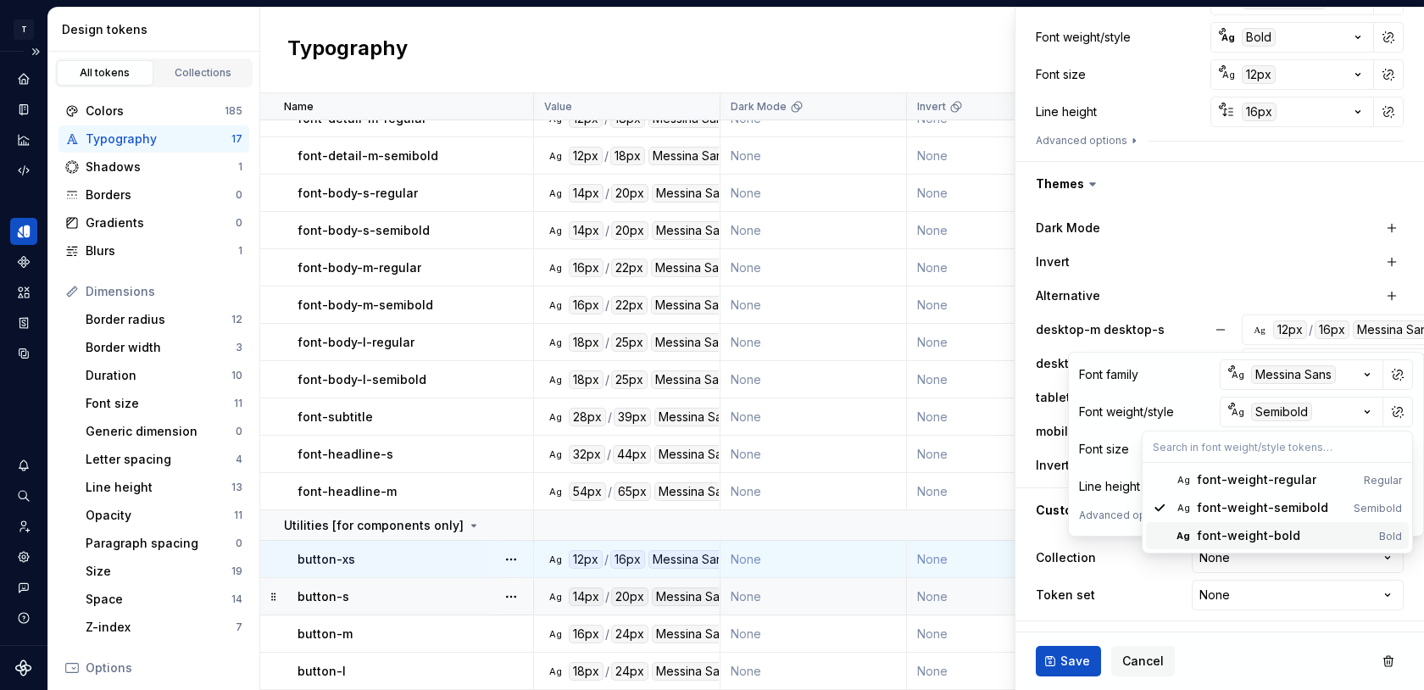
click at [1226, 534] on div "font-weight-bold" at bounding box center [1248, 535] width 103 height 17
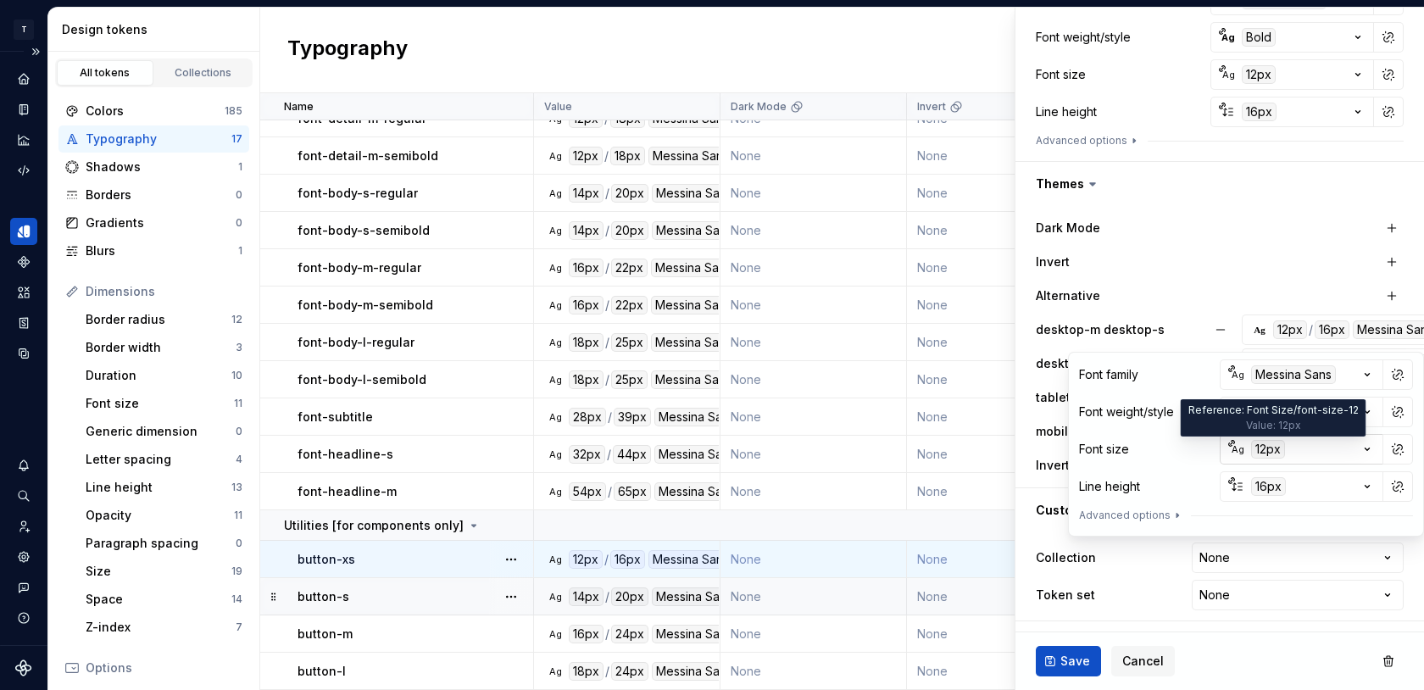
click at [1270, 449] on div "12px" at bounding box center [1268, 449] width 34 height 19
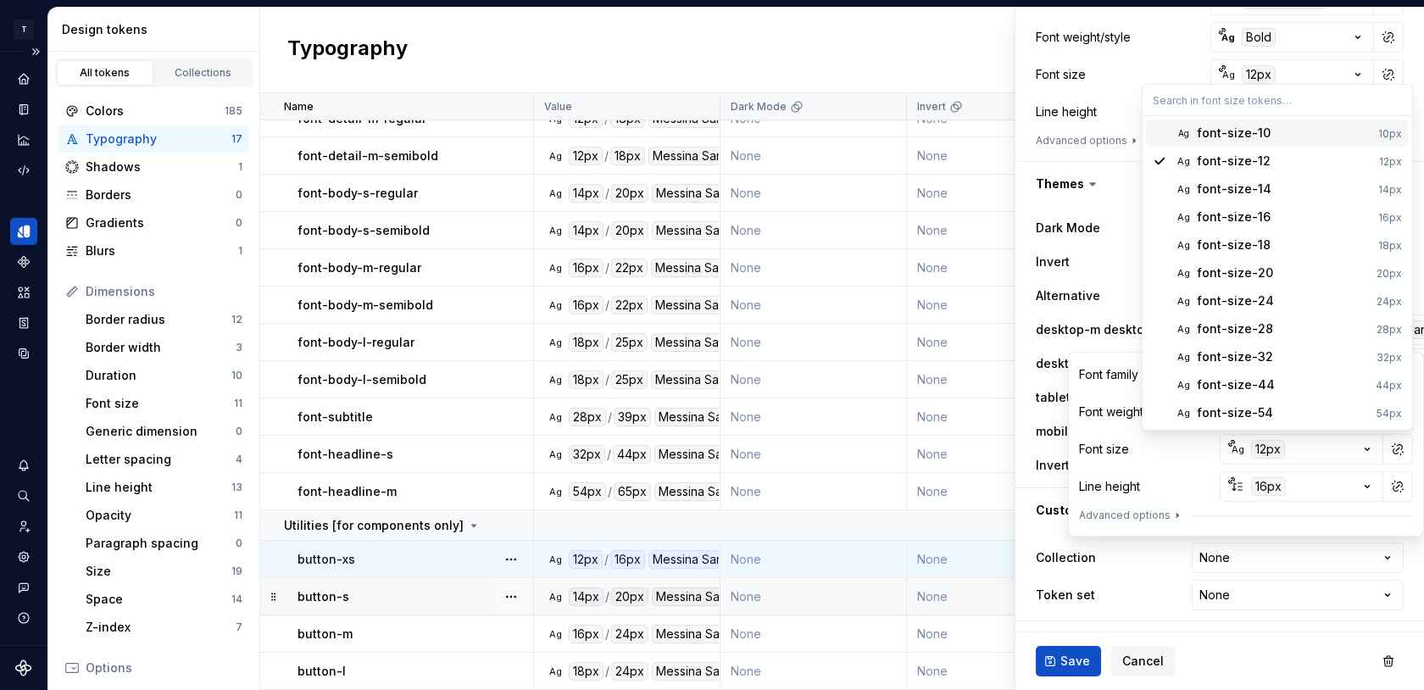
click at [1145, 451] on html "T Toolko 4.0 DT Design system data Design tokens All tokens Collections Colors …" at bounding box center [712, 345] width 1424 height 690
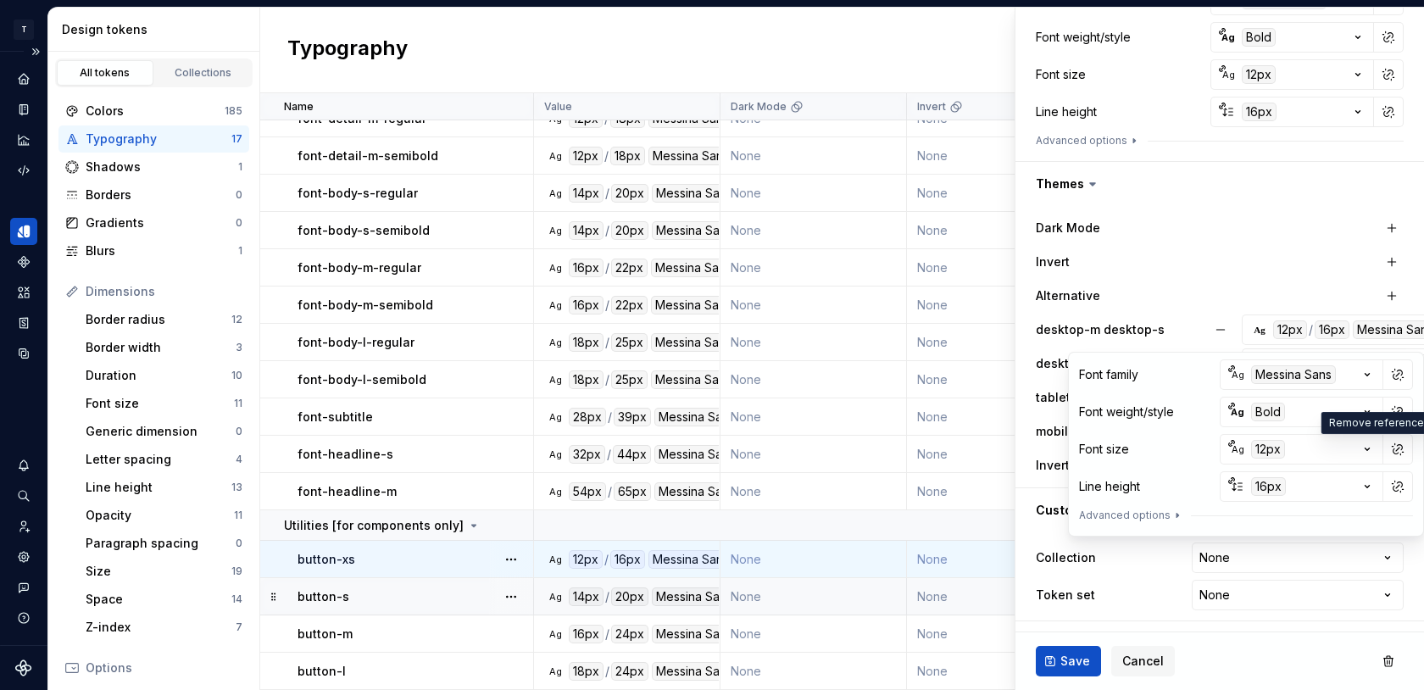
click at [1177, 302] on div "Alternative" at bounding box center [1121, 295] width 170 height 17
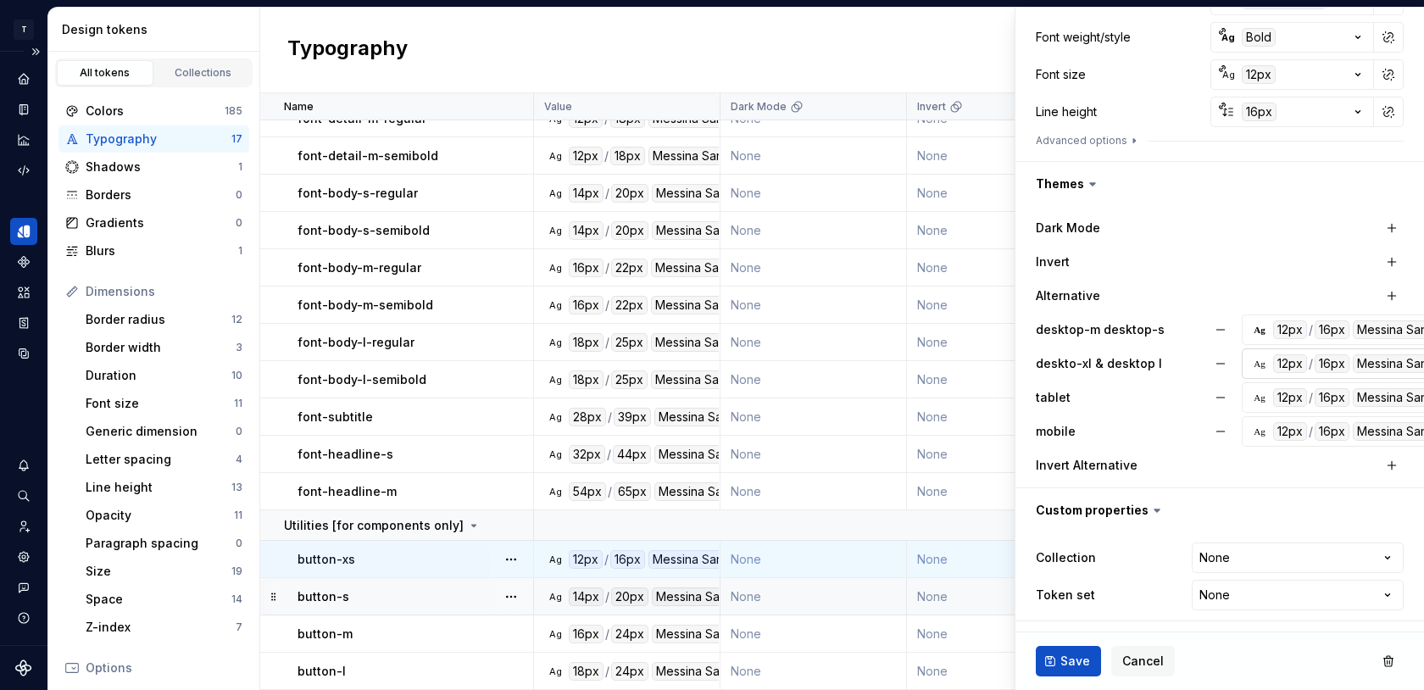
click at [1257, 365] on div "Ag" at bounding box center [1260, 364] width 14 height 14
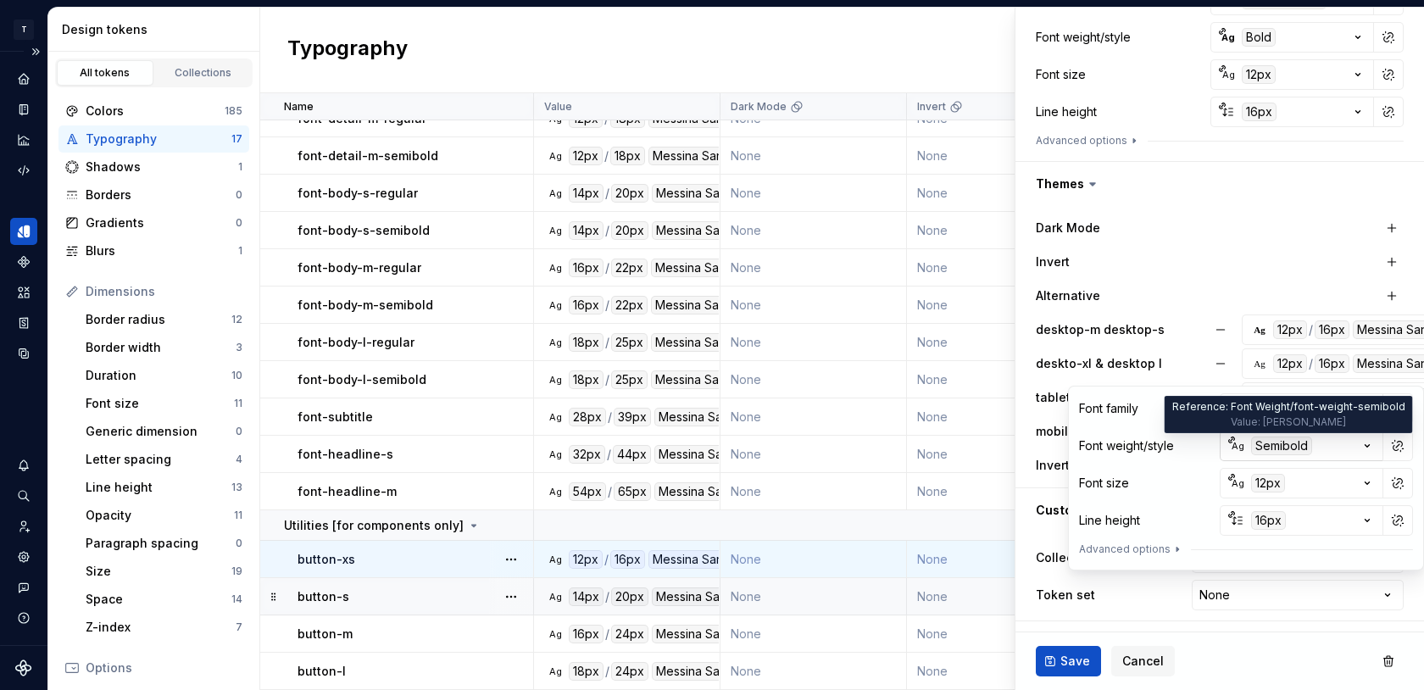
click at [1269, 448] on div "Semibold" at bounding box center [1281, 446] width 61 height 19
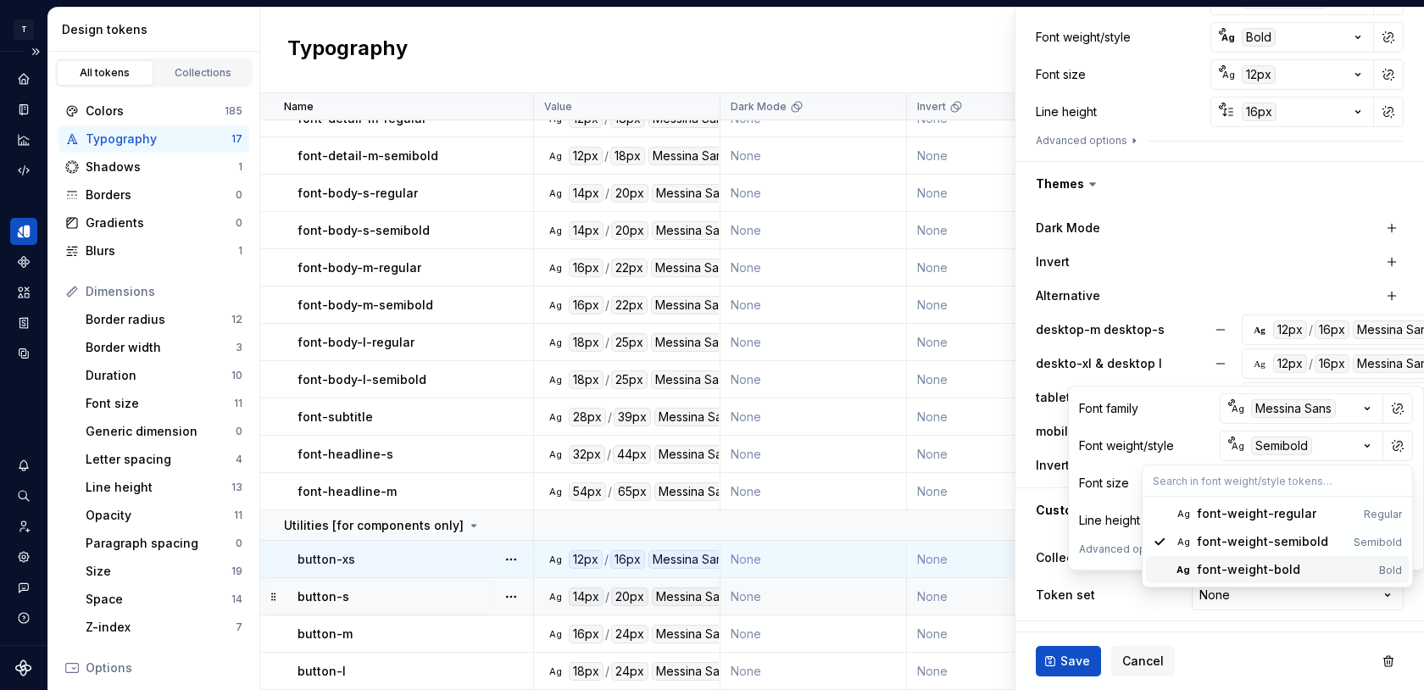
click at [1233, 571] on div "font-weight-bold" at bounding box center [1248, 569] width 103 height 17
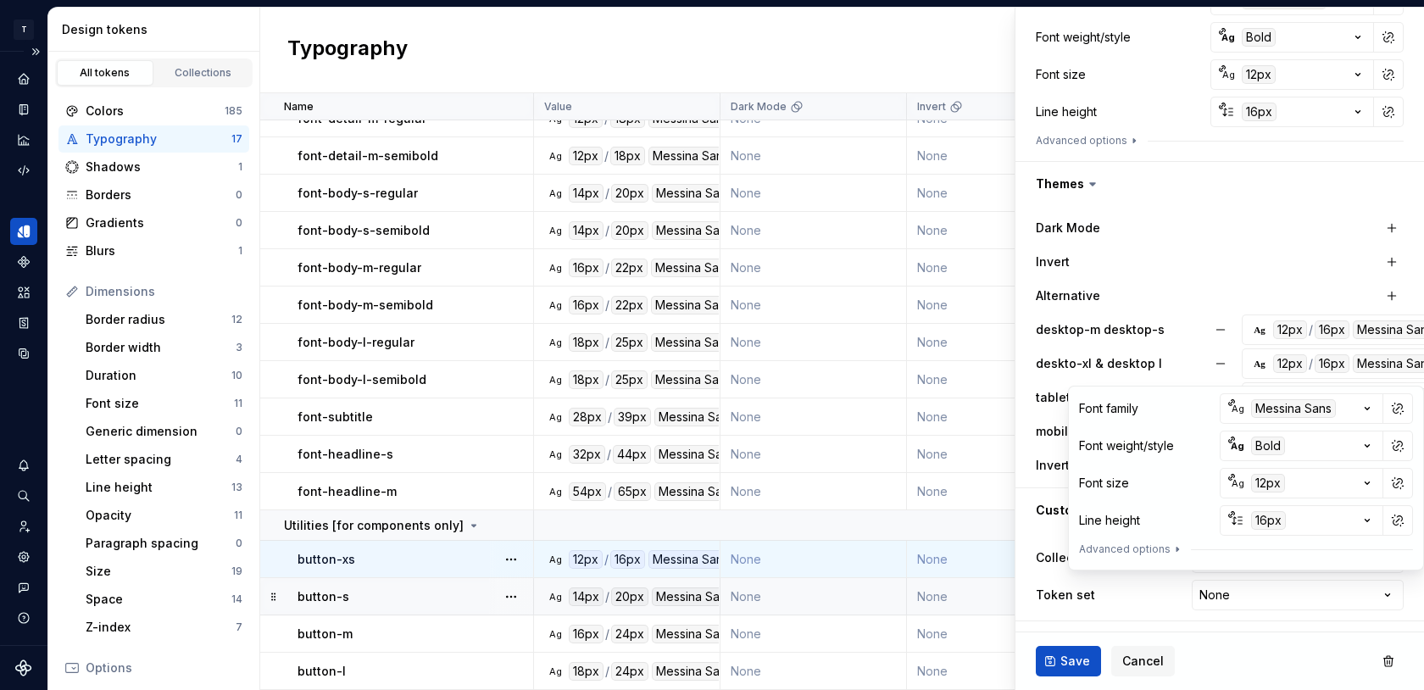
click at [1215, 280] on div "Dark Mode Invert Alternative desktop-m desktop-s Ag 12px / 16px [PERSON_NAME] S…" at bounding box center [1220, 347] width 368 height 268
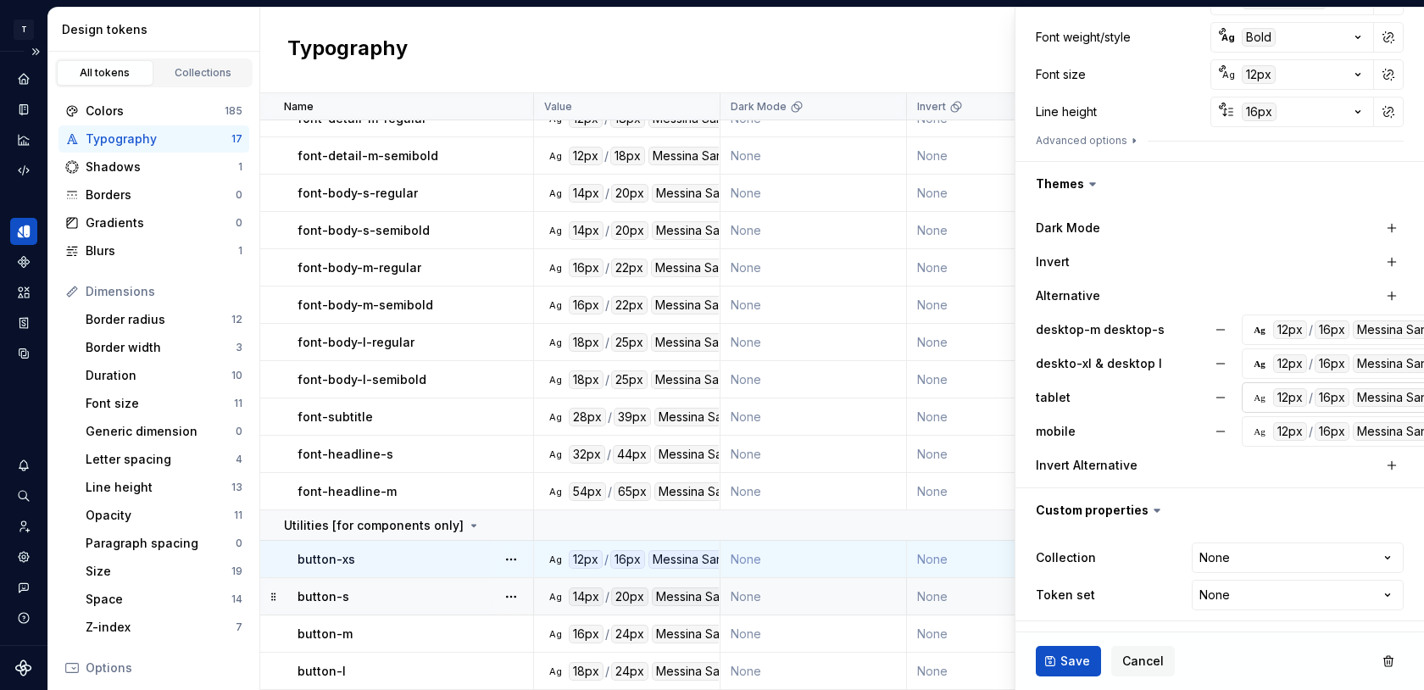
click at [1255, 398] on div "Ag" at bounding box center [1260, 398] width 14 height 14
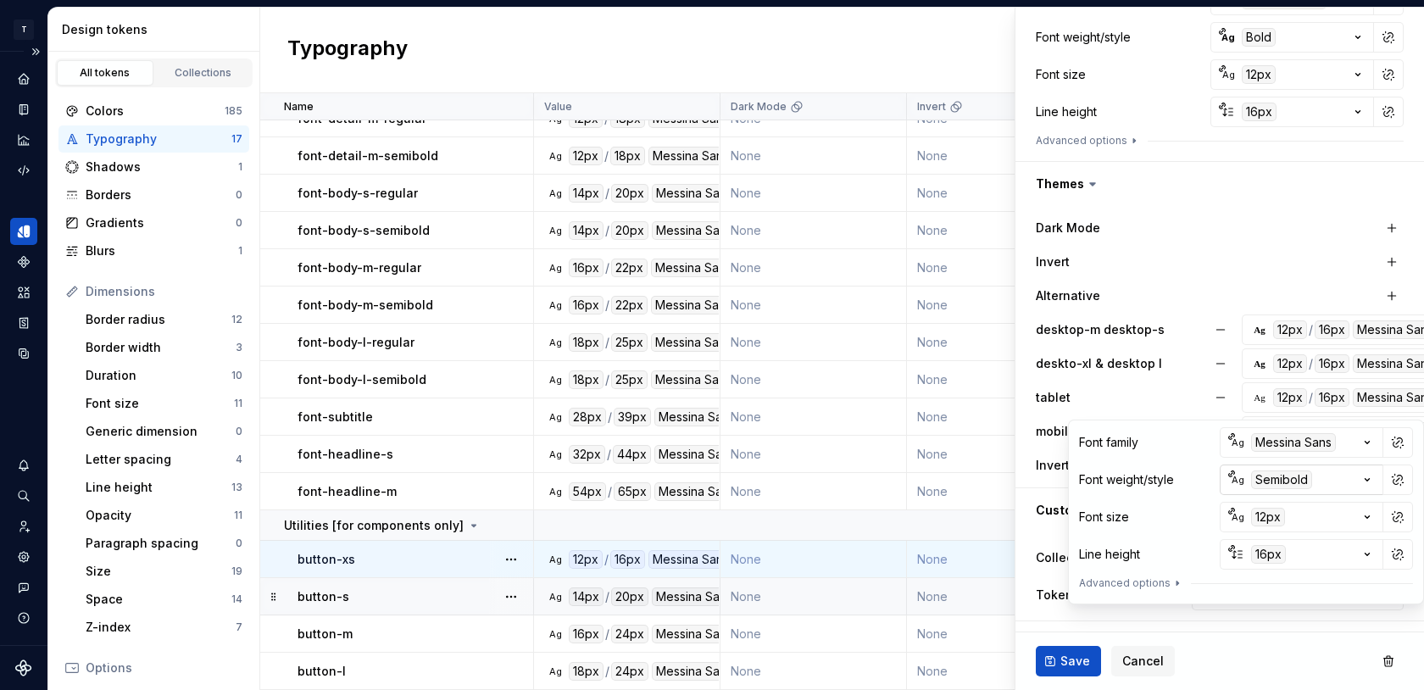
click at [1271, 485] on div "Semibold" at bounding box center [1281, 479] width 61 height 19
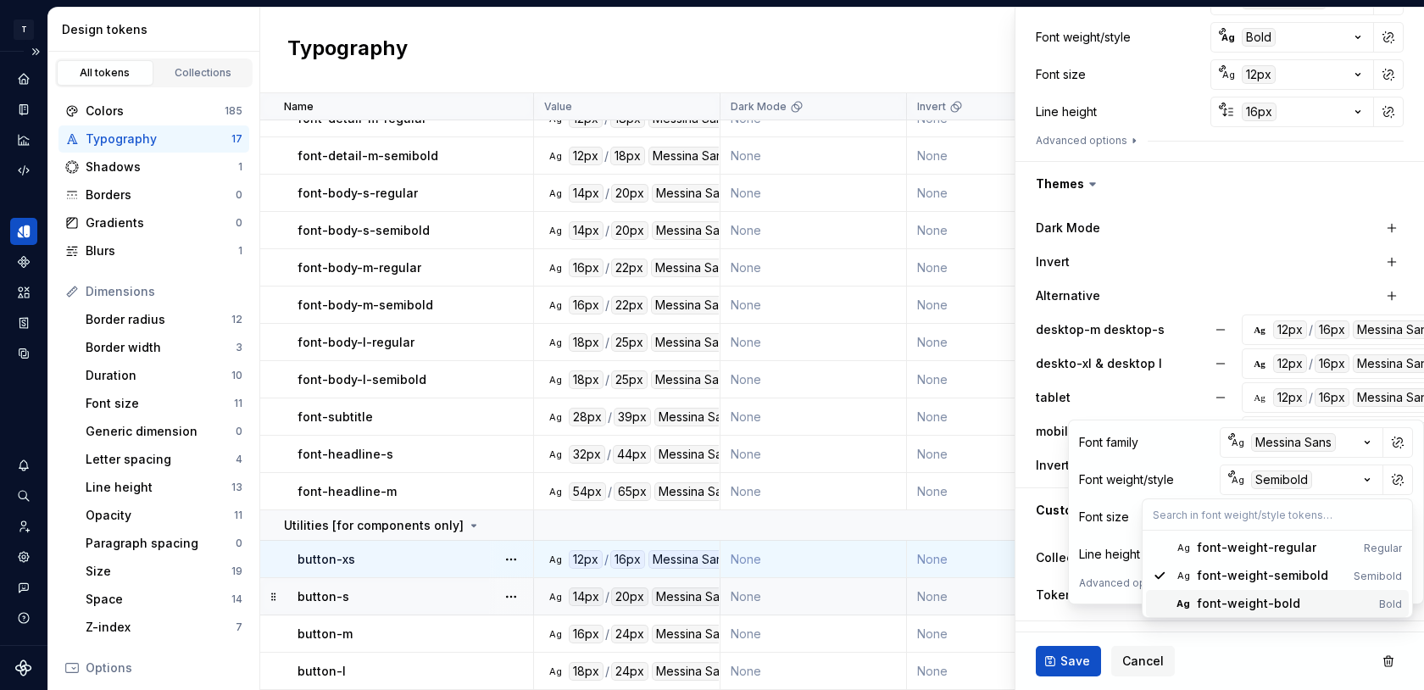
click at [1235, 605] on div "font-weight-bold" at bounding box center [1248, 603] width 103 height 17
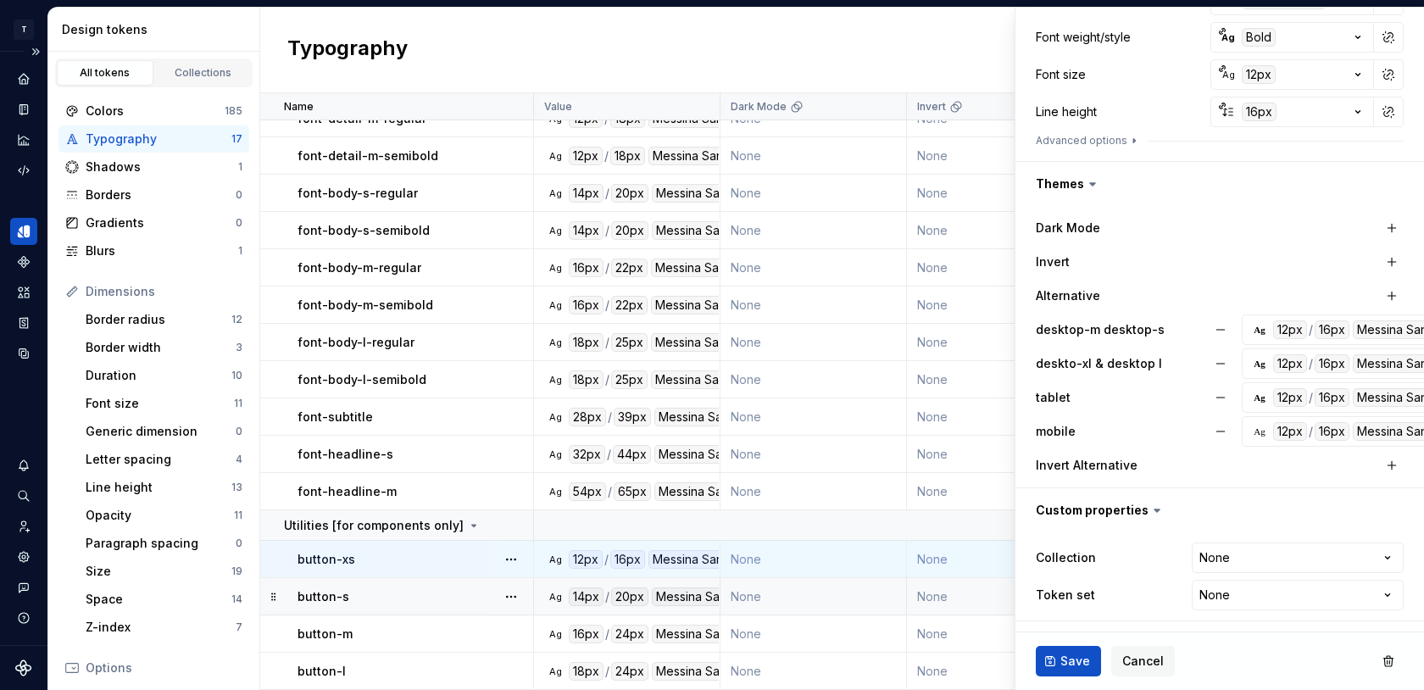
click at [1205, 280] on div "Dark Mode Invert Alternative desktop-m desktop-s Ag 12px / 16px [PERSON_NAME] S…" at bounding box center [1220, 347] width 368 height 268
click at [1256, 434] on div "Ag" at bounding box center [1260, 432] width 14 height 14
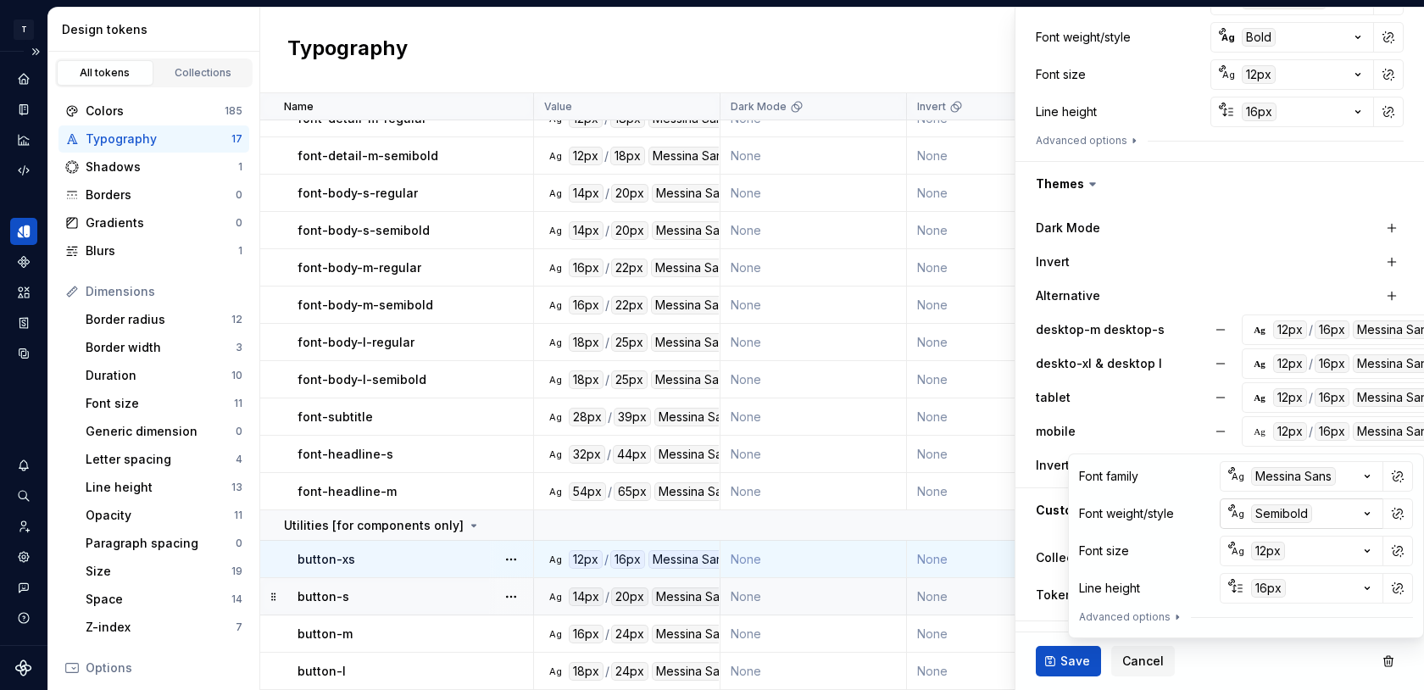
click at [1277, 512] on div "Semibold" at bounding box center [1281, 513] width 61 height 19
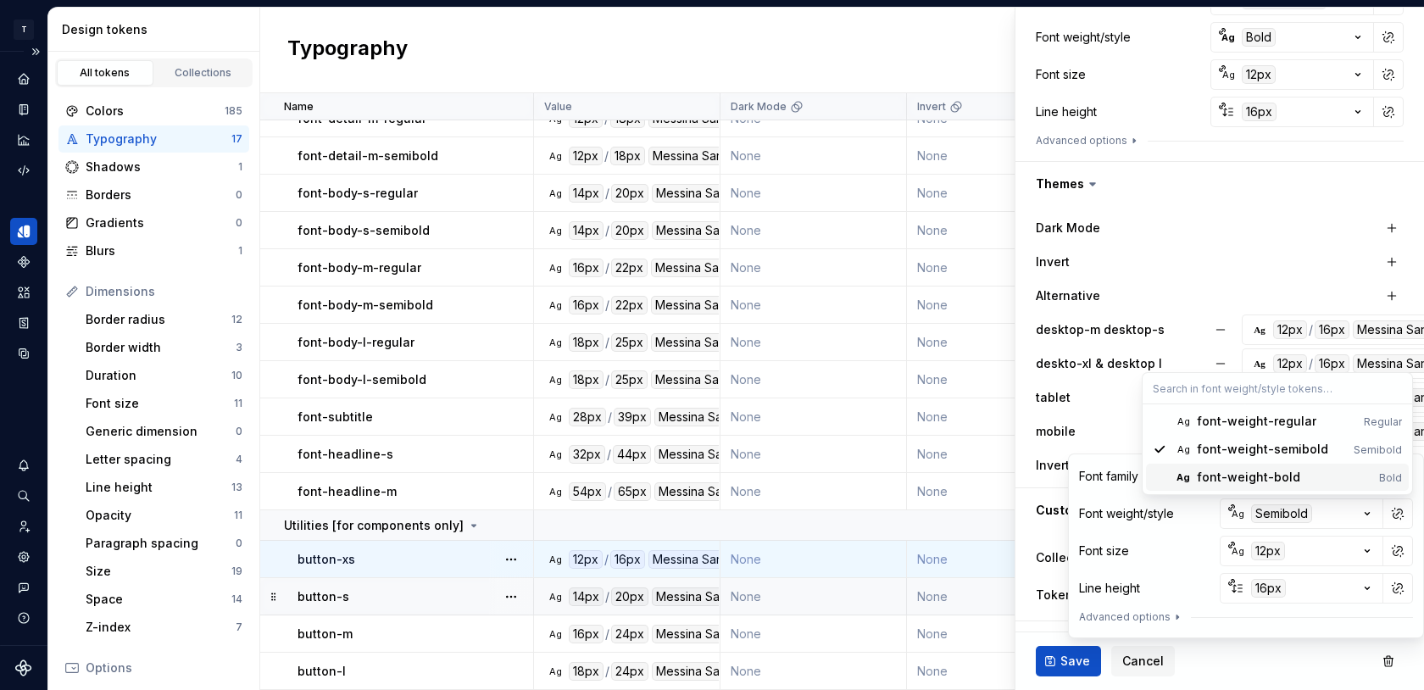
click at [1224, 482] on div "font-weight-bold" at bounding box center [1248, 477] width 103 height 17
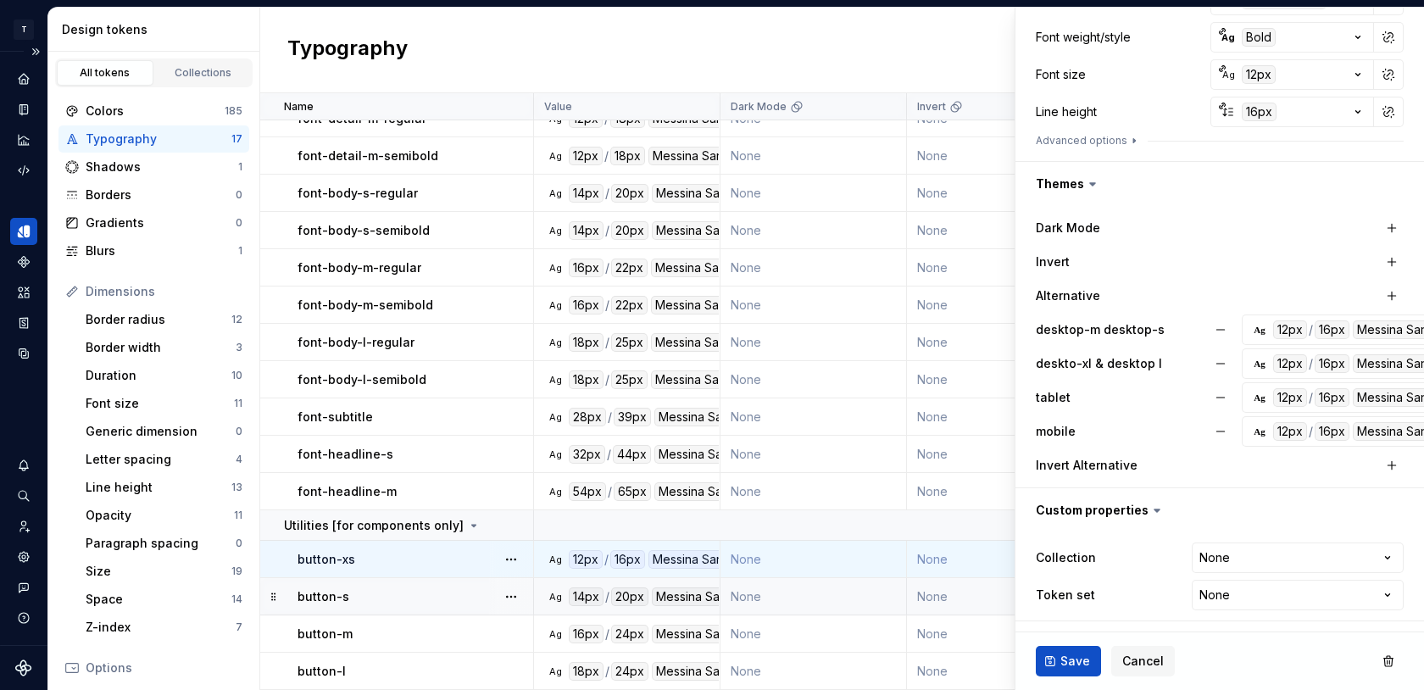
click at [1211, 272] on div "Invert" at bounding box center [1220, 262] width 368 height 24
click at [1068, 660] on span "Save" at bounding box center [1075, 661] width 30 height 17
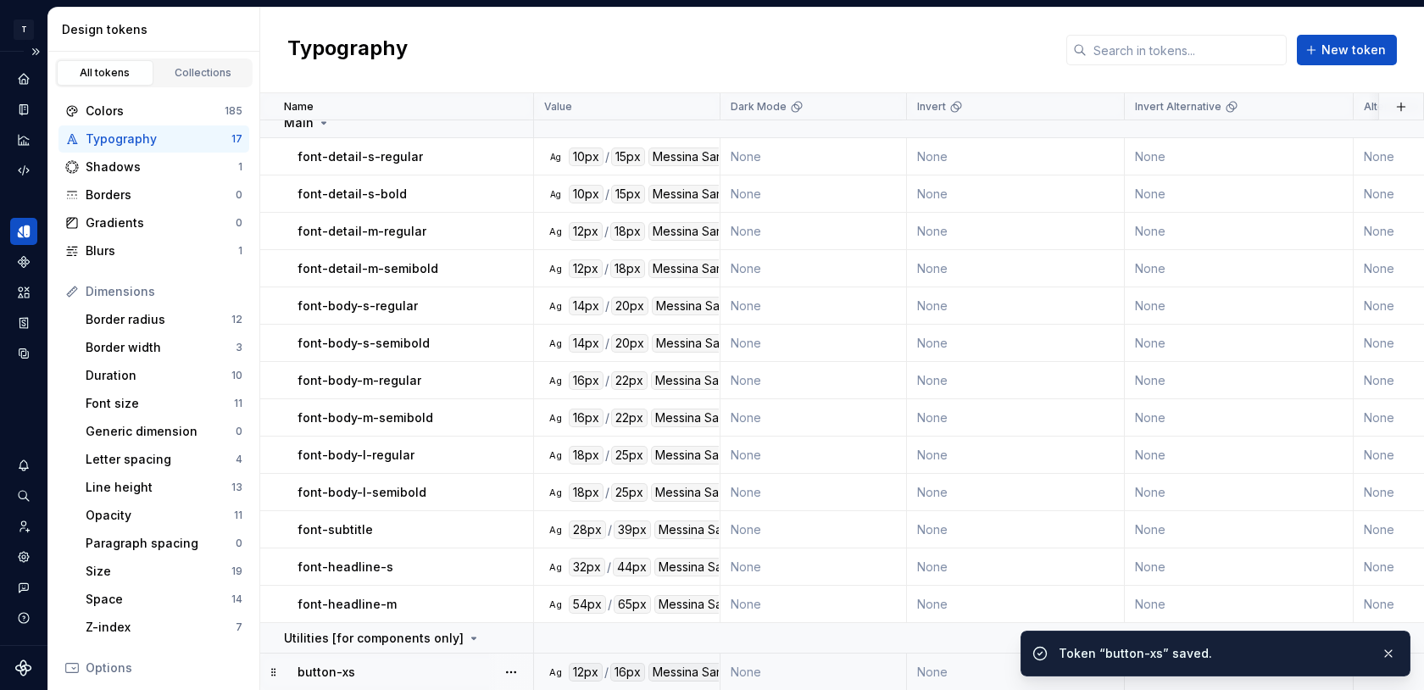
scroll to position [125, 0]
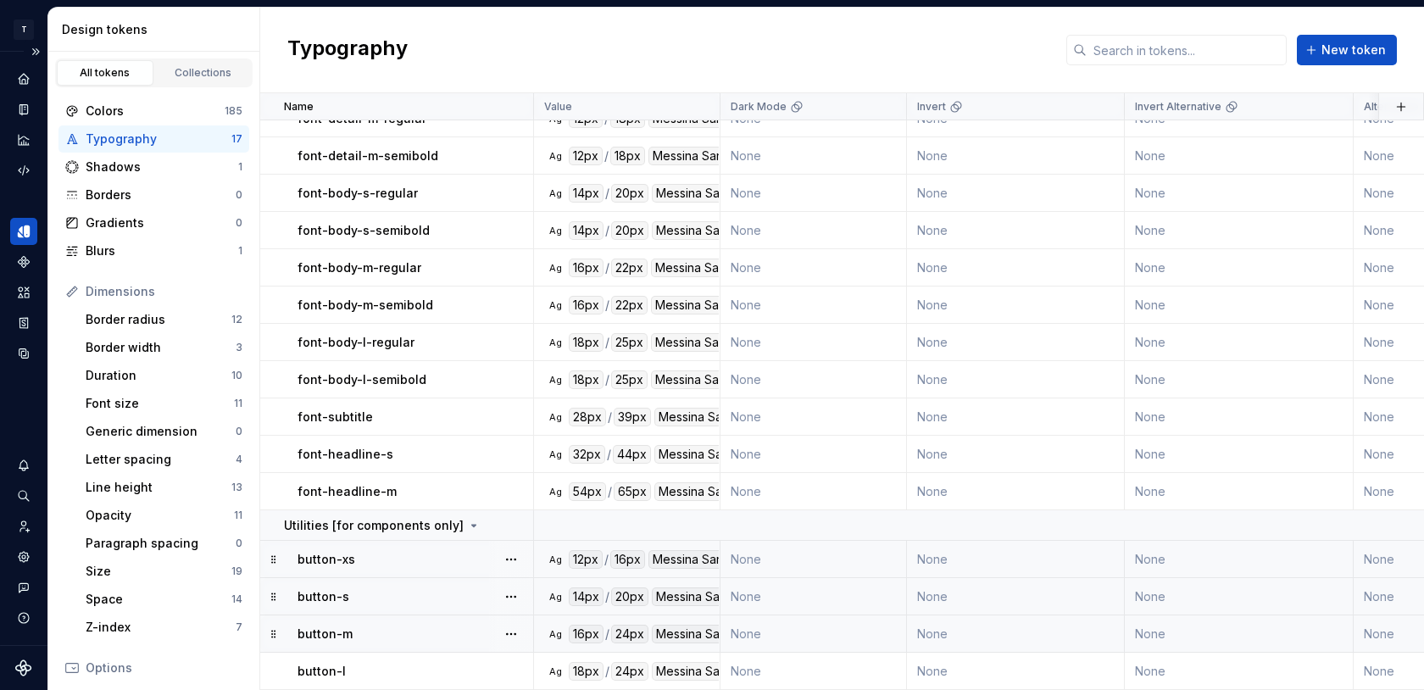
click at [410, 632] on div "button-m" at bounding box center [415, 634] width 235 height 17
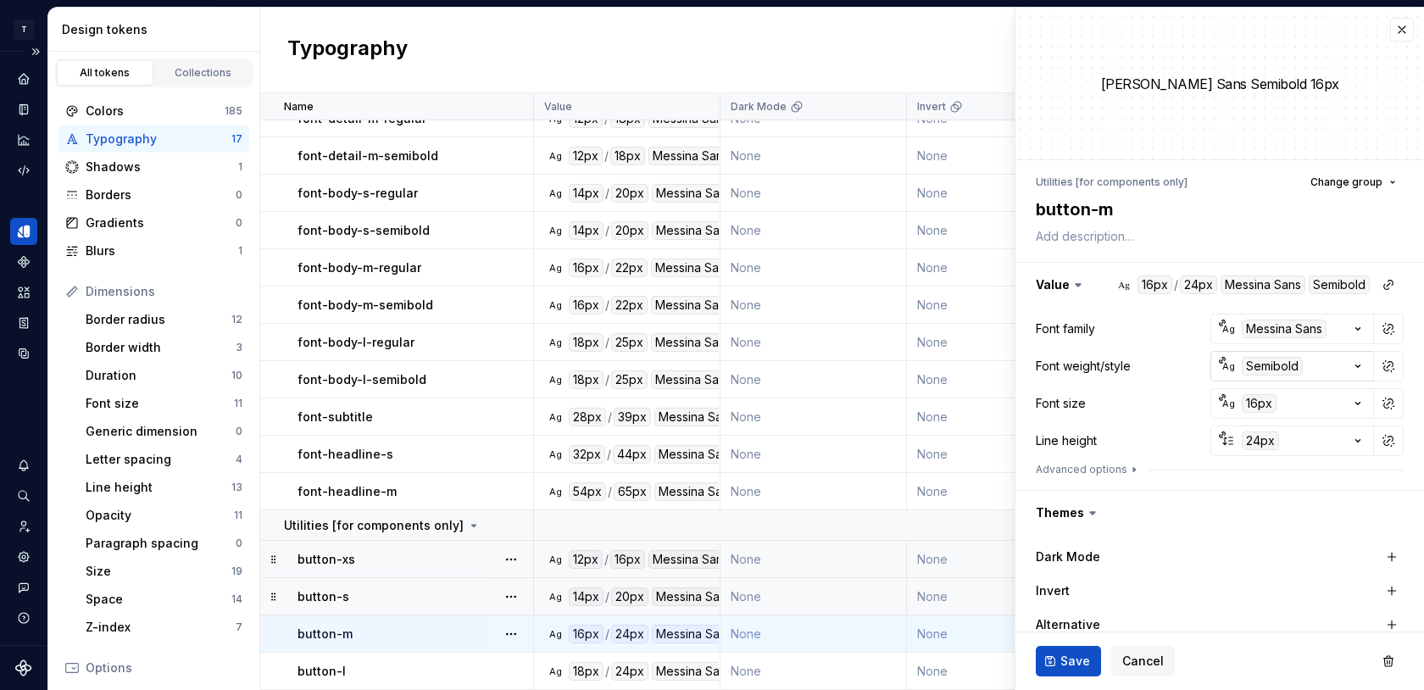
click at [1254, 365] on div "Semibold" at bounding box center [1272, 366] width 61 height 19
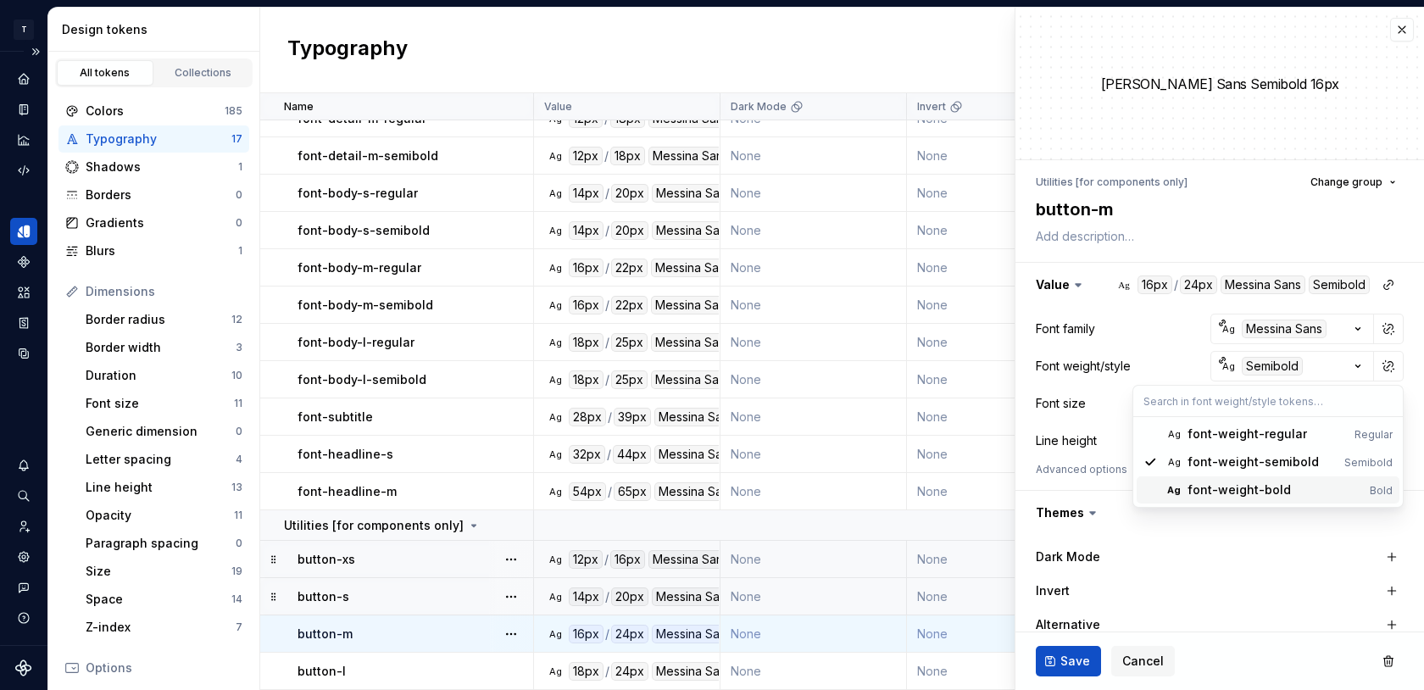
click at [1214, 490] on div "font-weight-bold" at bounding box center [1239, 489] width 103 height 17
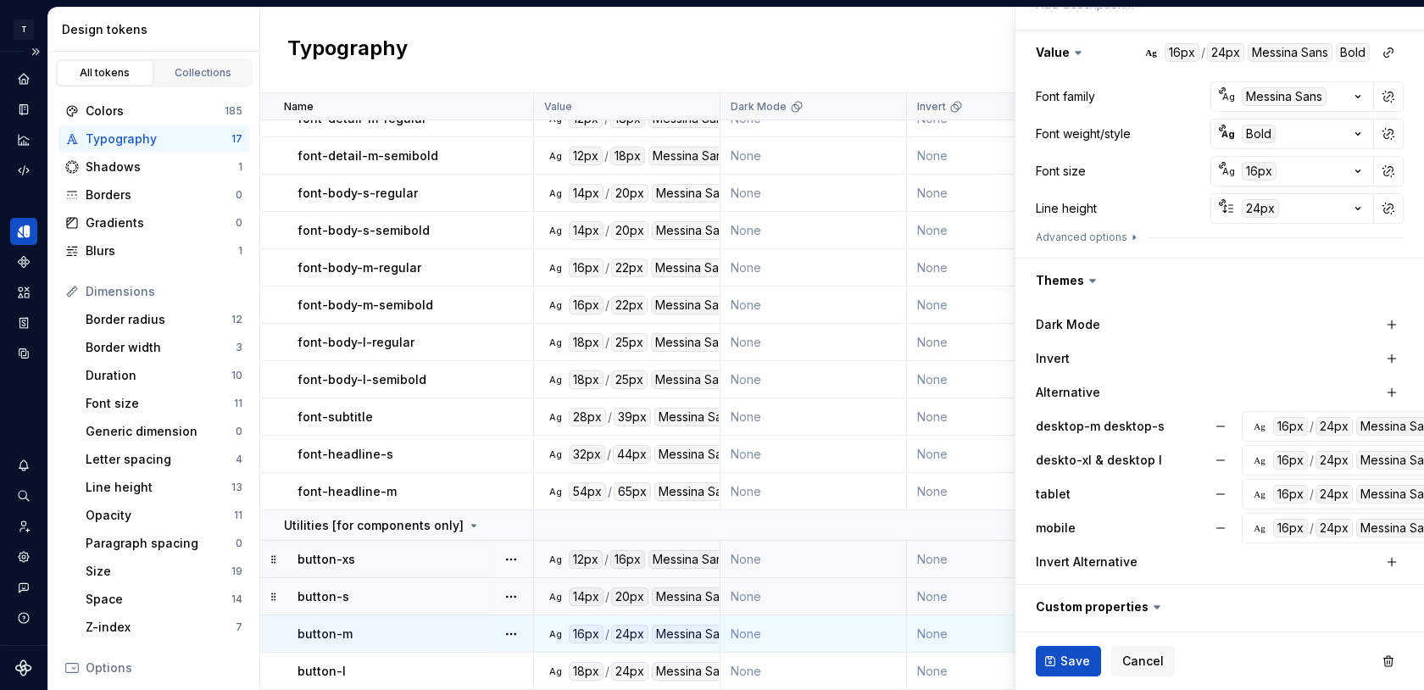
scroll to position [329, 0]
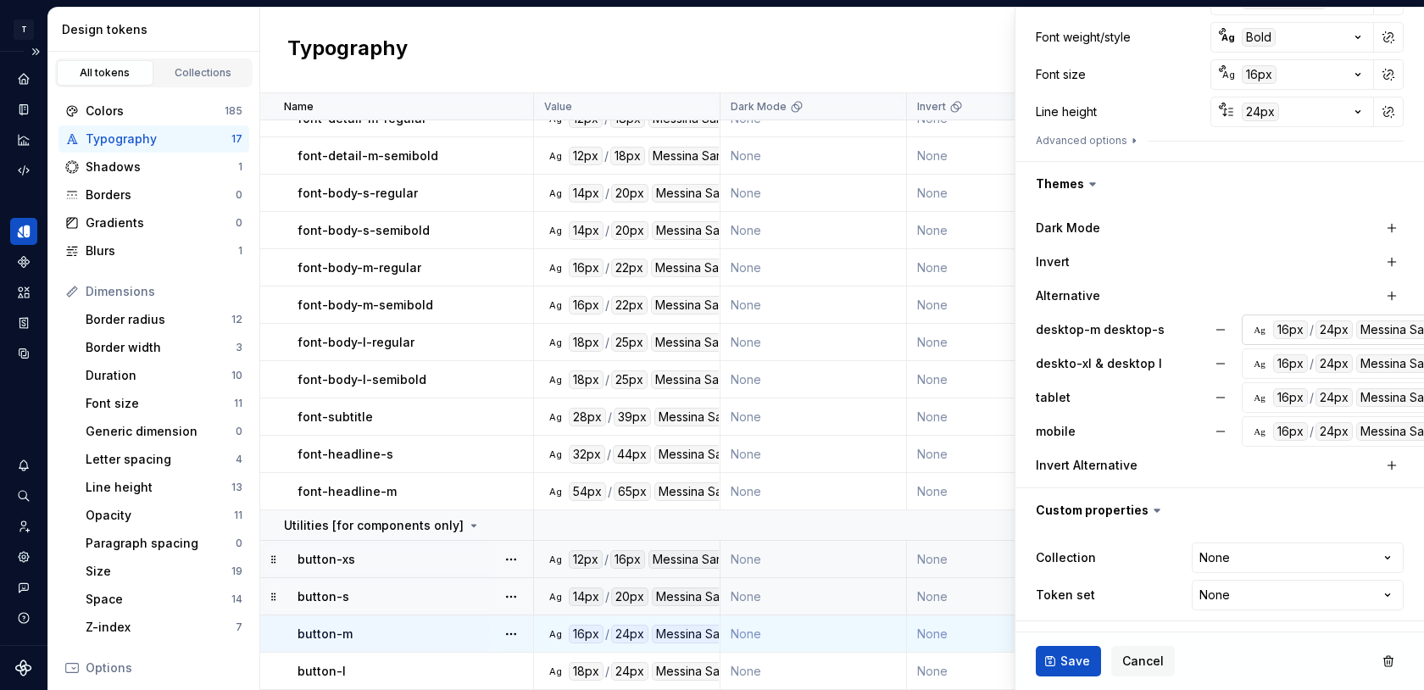
click at [1256, 326] on div "Ag" at bounding box center [1260, 330] width 14 height 14
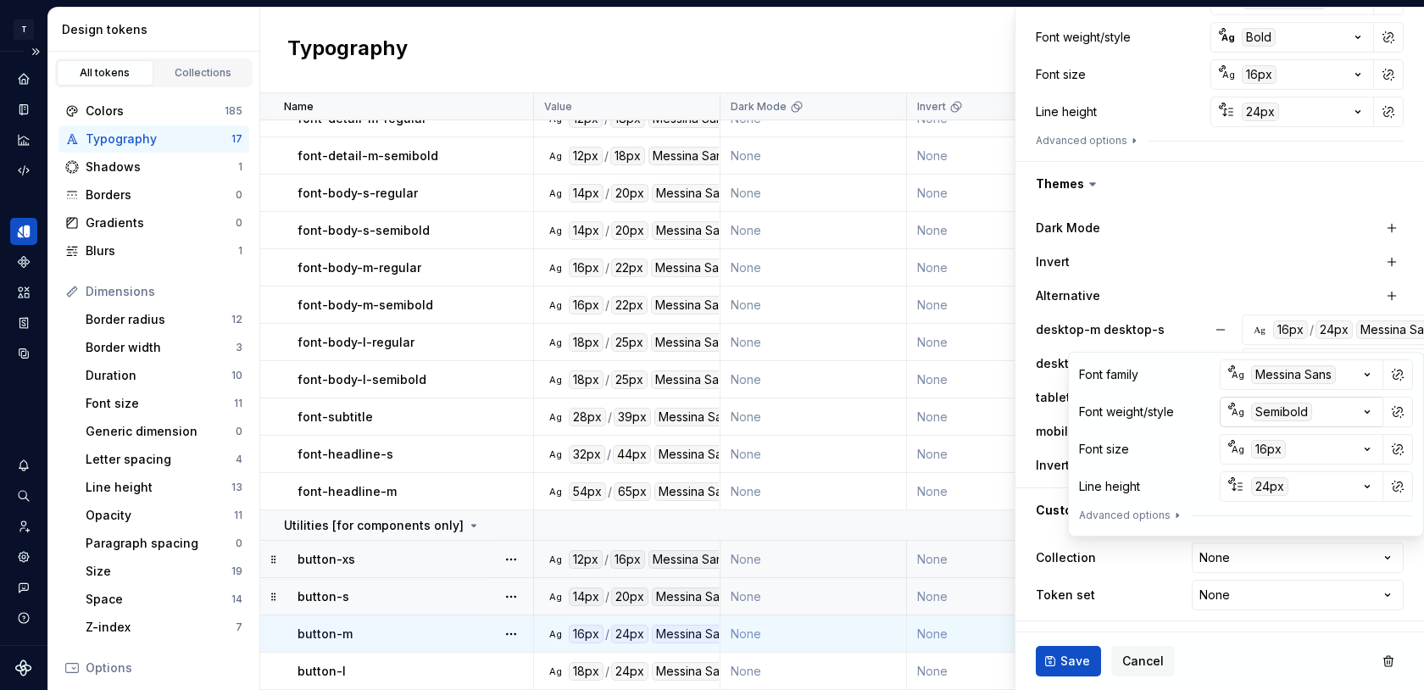
click at [1264, 411] on div "Semibold" at bounding box center [1281, 412] width 61 height 19
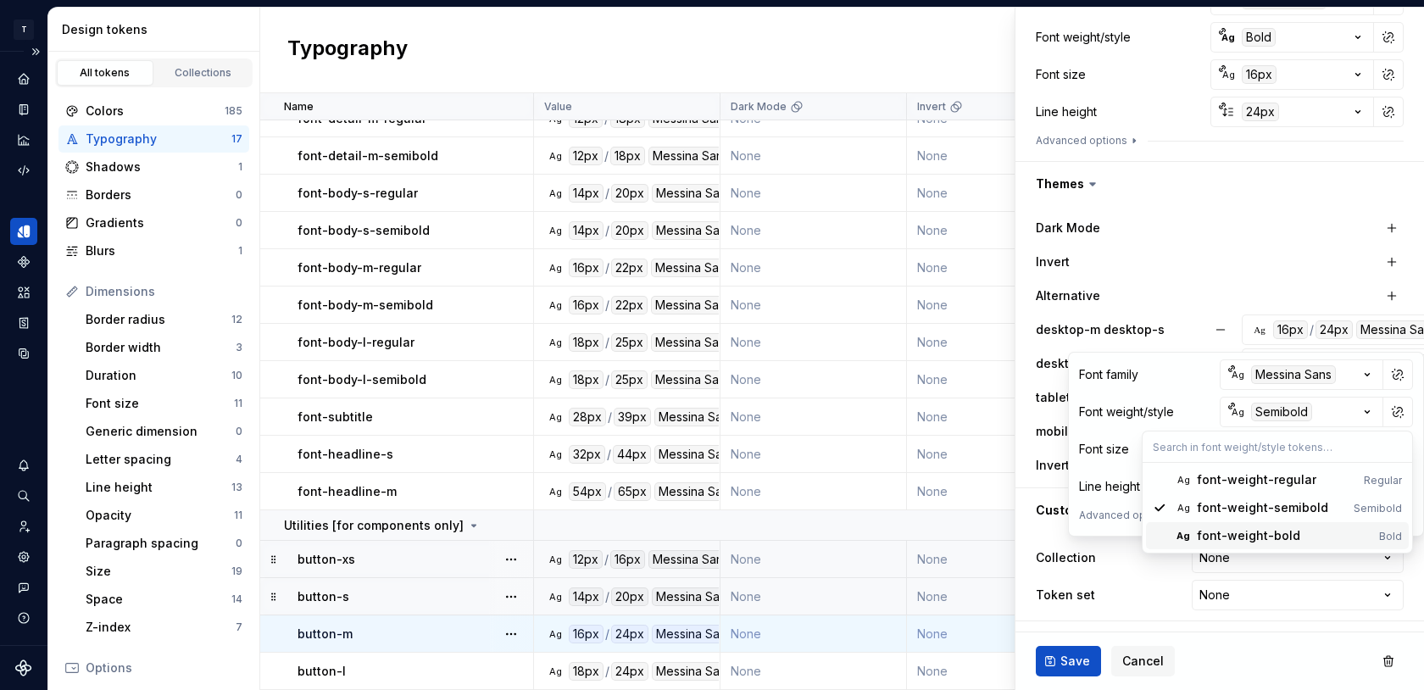
click at [1240, 530] on div "font-weight-bold" at bounding box center [1248, 535] width 103 height 17
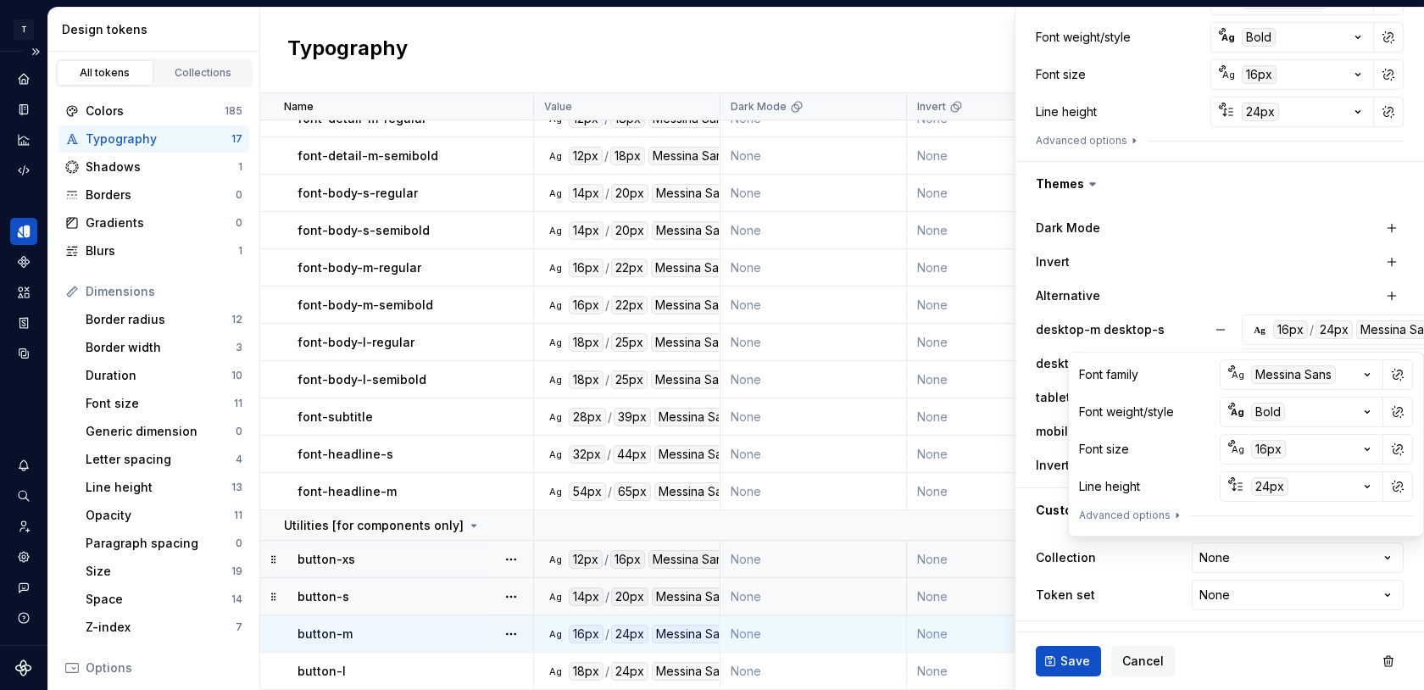
click at [1224, 278] on div "Dark Mode Invert Alternative desktop-m desktop-s Ag 16px / 24px [PERSON_NAME] S…" at bounding box center [1220, 347] width 368 height 268
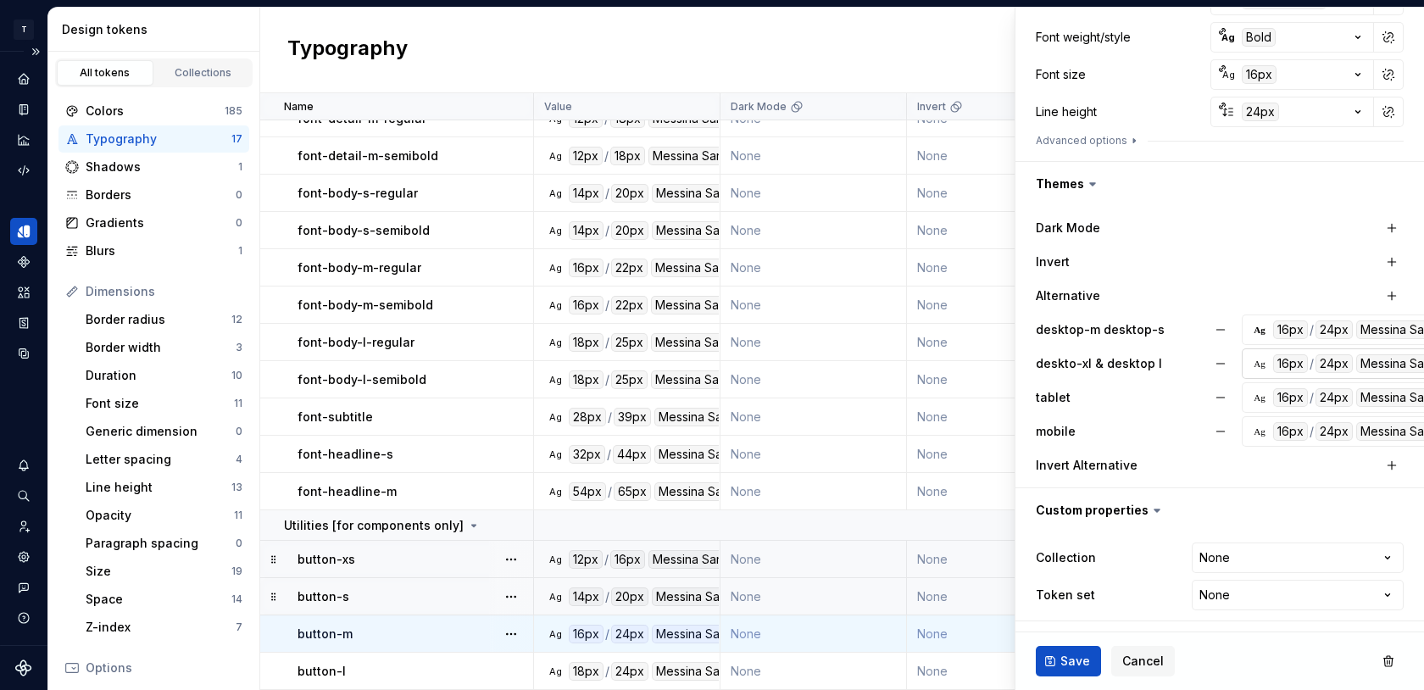
click at [1255, 361] on div "Ag" at bounding box center [1260, 364] width 14 height 14
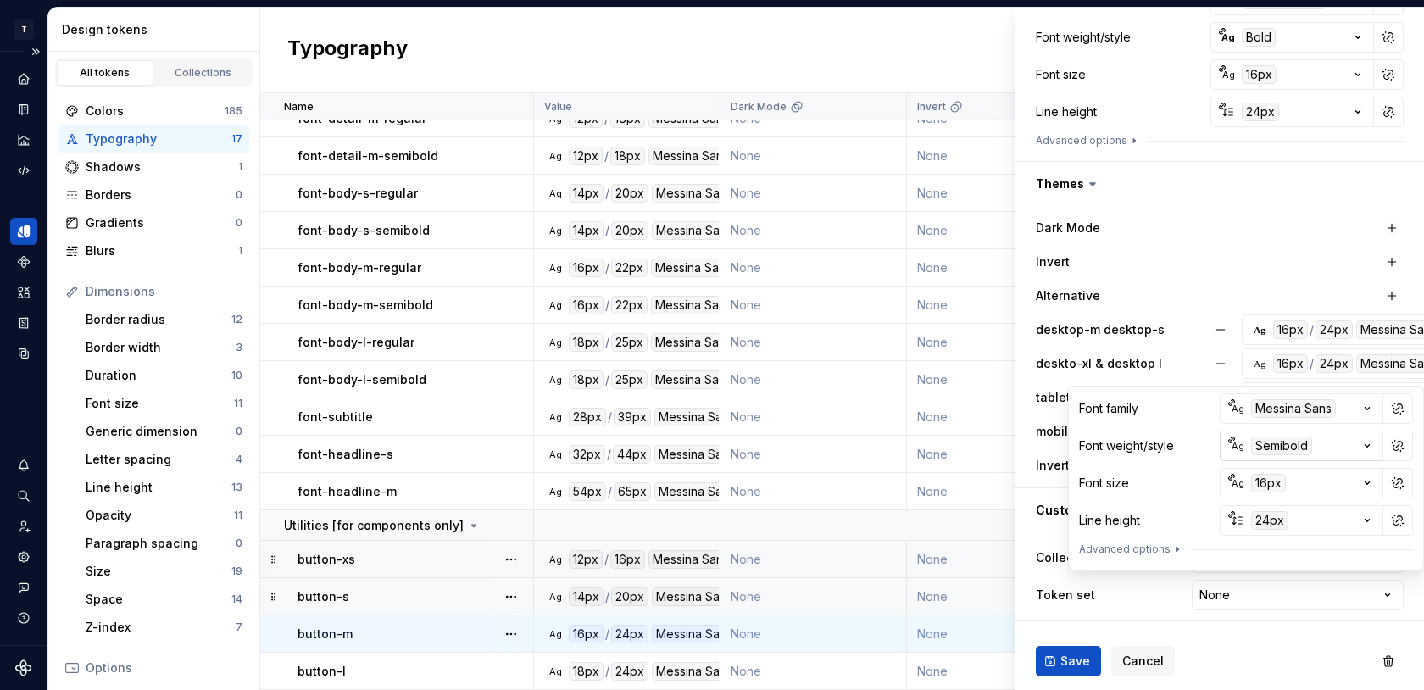
click at [1268, 444] on div "Semibold" at bounding box center [1281, 446] width 61 height 19
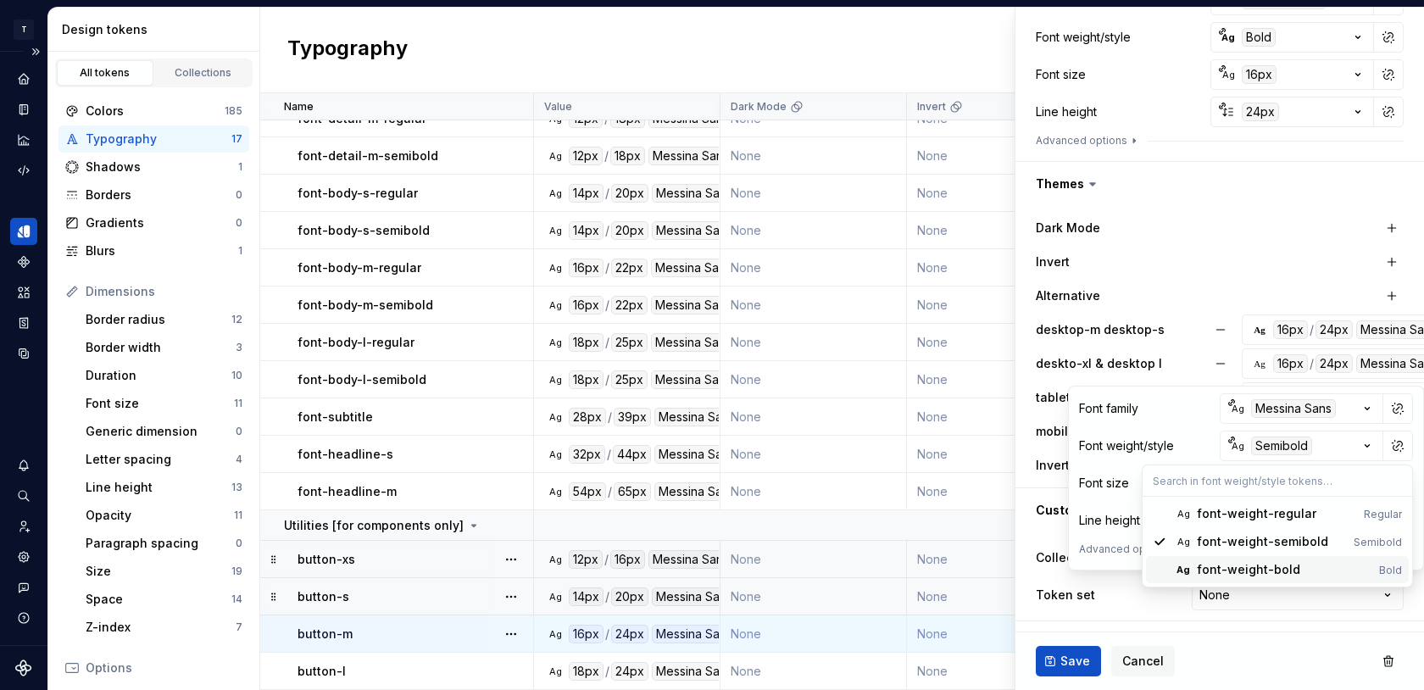
click at [1227, 570] on div "font-weight-bold" at bounding box center [1248, 569] width 103 height 17
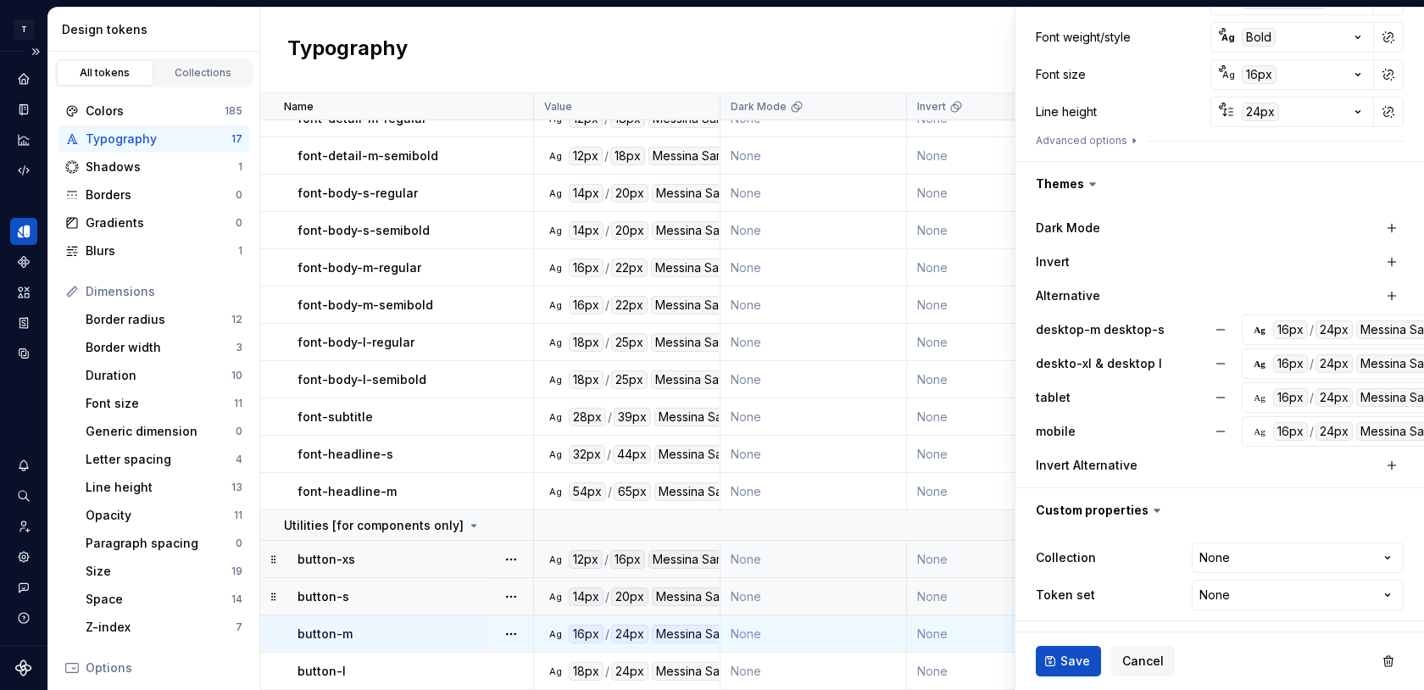
click at [1213, 277] on div "Dark Mode Invert Alternative desktop-m desktop-s Ag 16px / 24px [PERSON_NAME] S…" at bounding box center [1220, 347] width 368 height 268
click at [1255, 400] on div "Ag" at bounding box center [1260, 398] width 14 height 14
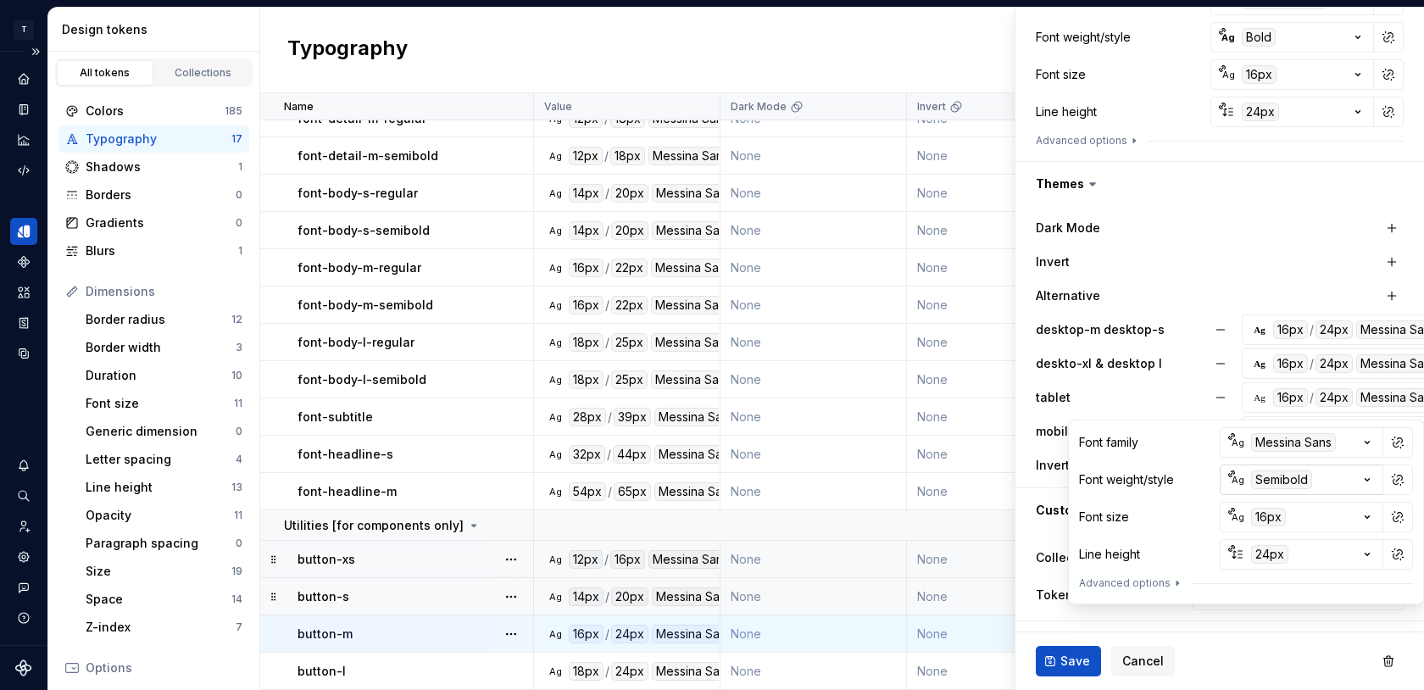
click at [1256, 477] on div "Semibold" at bounding box center [1281, 479] width 61 height 19
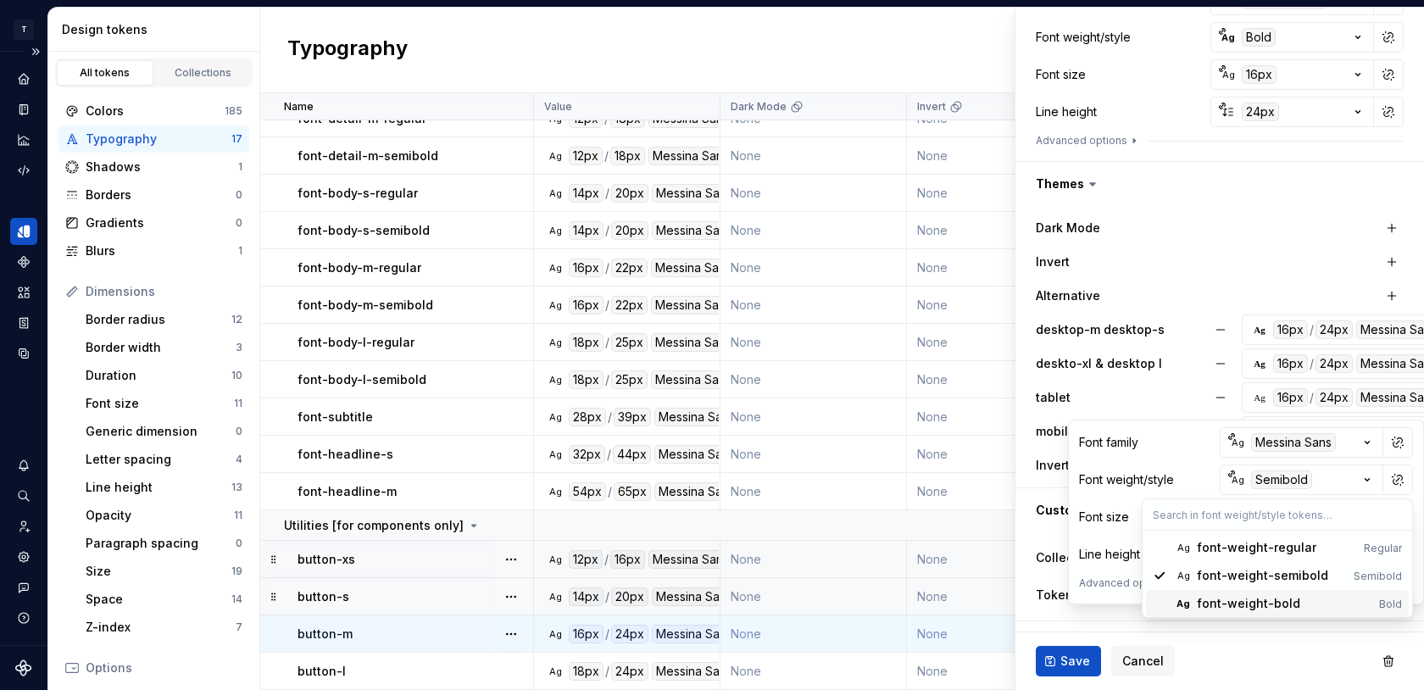
click at [1213, 596] on div "font-weight-bold" at bounding box center [1248, 603] width 103 height 17
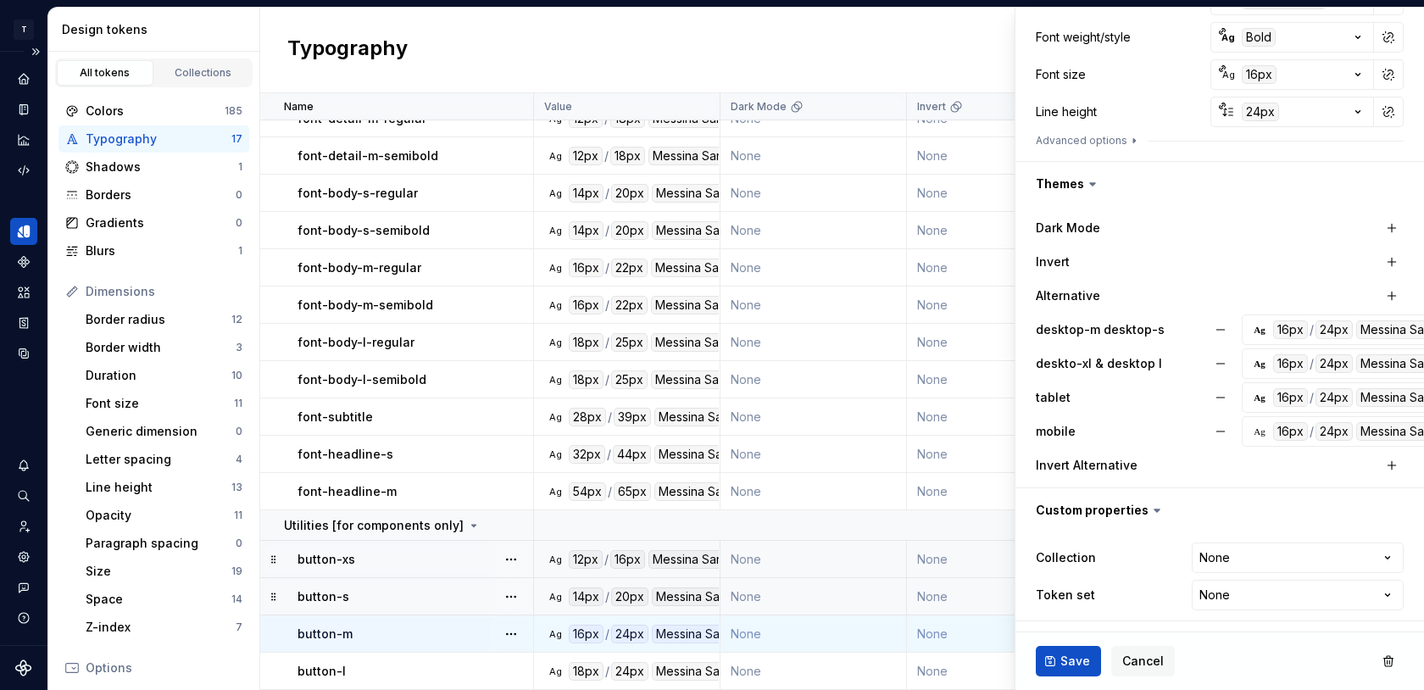
click at [1209, 293] on div "Alternative" at bounding box center [1208, 295] width 344 height 17
click at [1257, 427] on div "Ag" at bounding box center [1260, 432] width 14 height 14
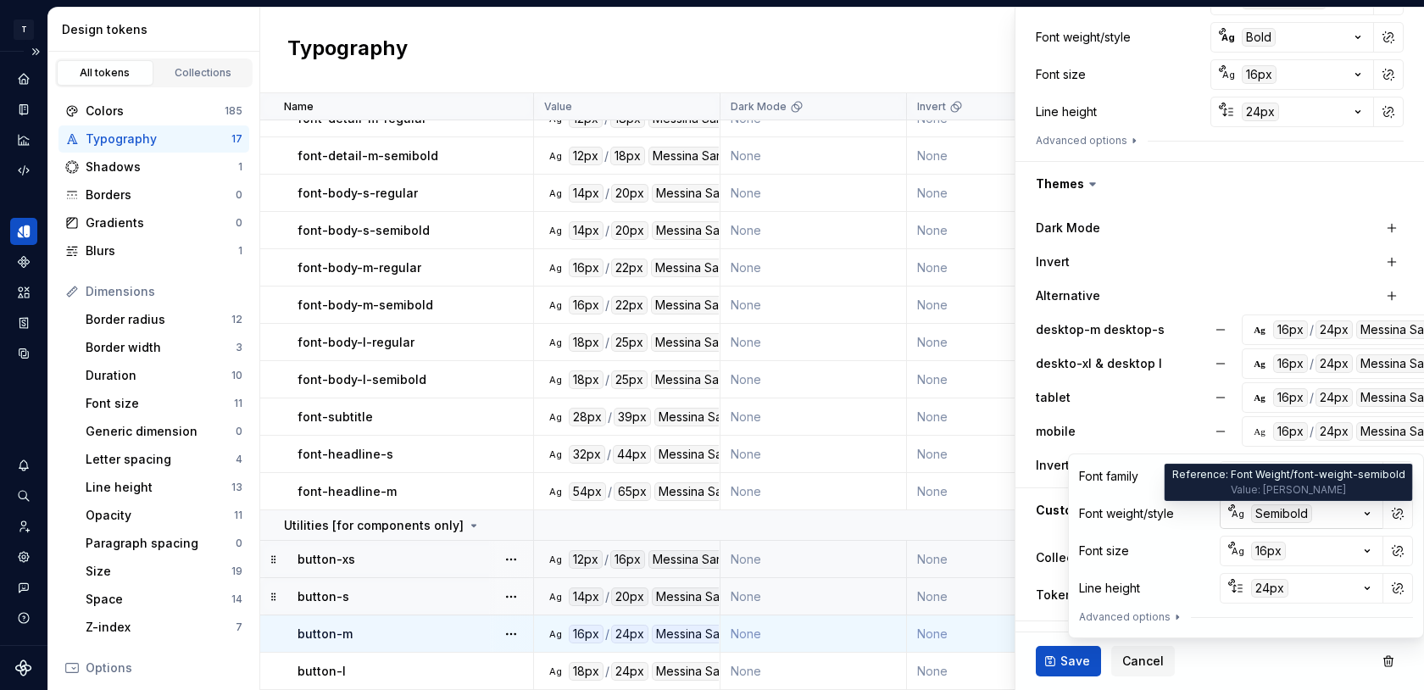
click at [1257, 516] on div "Semibold" at bounding box center [1281, 513] width 61 height 19
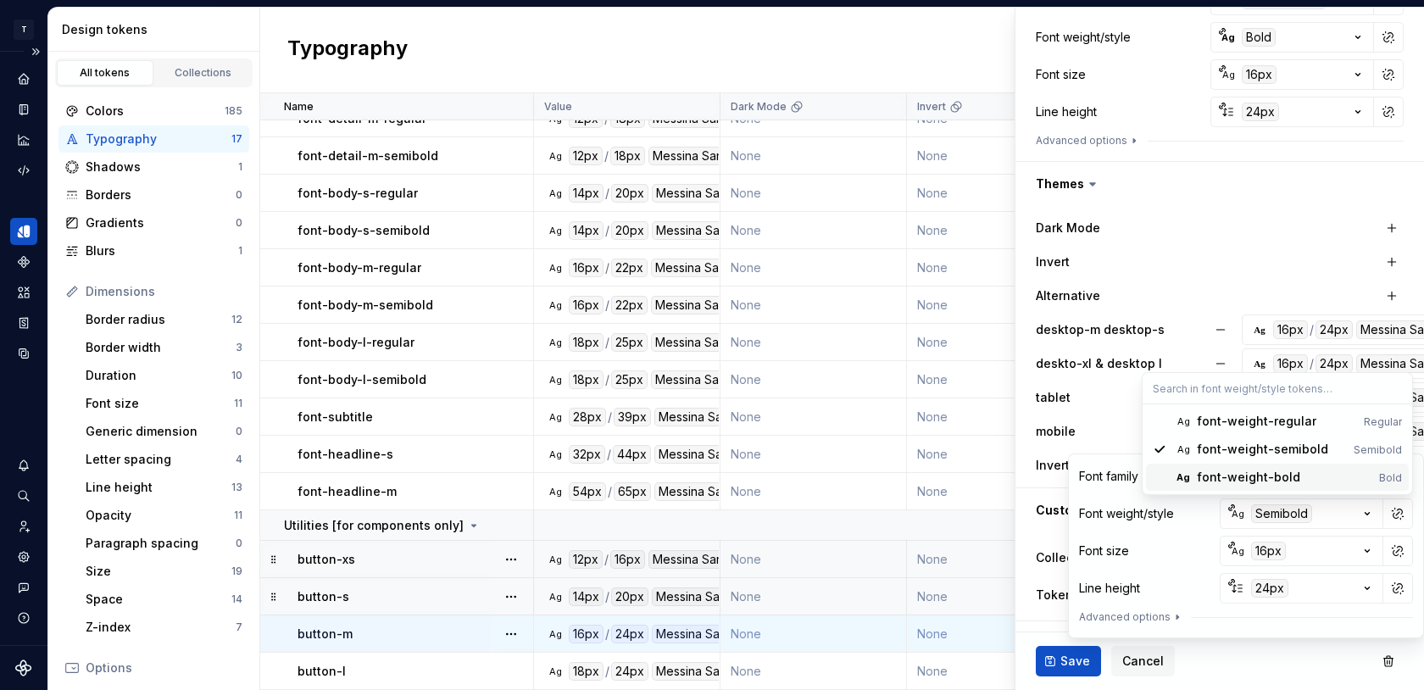
click at [1250, 484] on div "font-weight-bold" at bounding box center [1248, 477] width 103 height 17
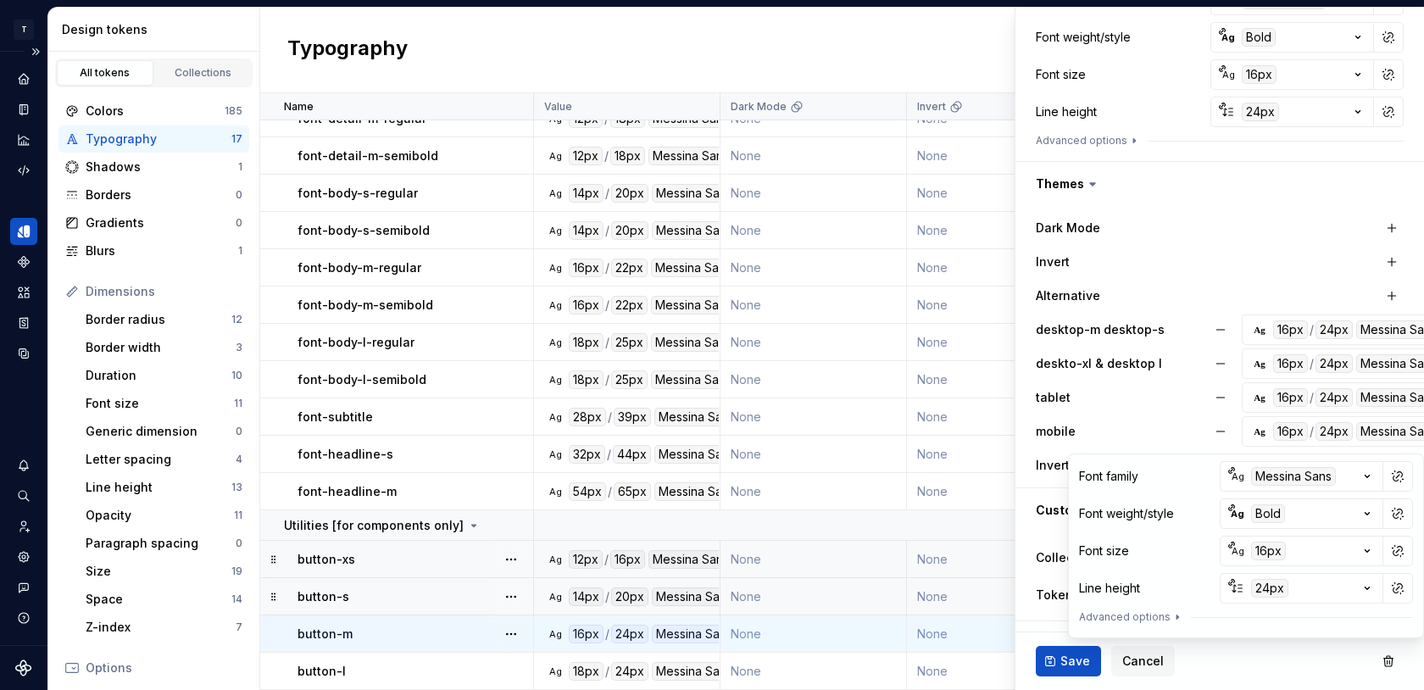
click at [1225, 241] on div "Dark Mode" at bounding box center [1220, 228] width 368 height 31
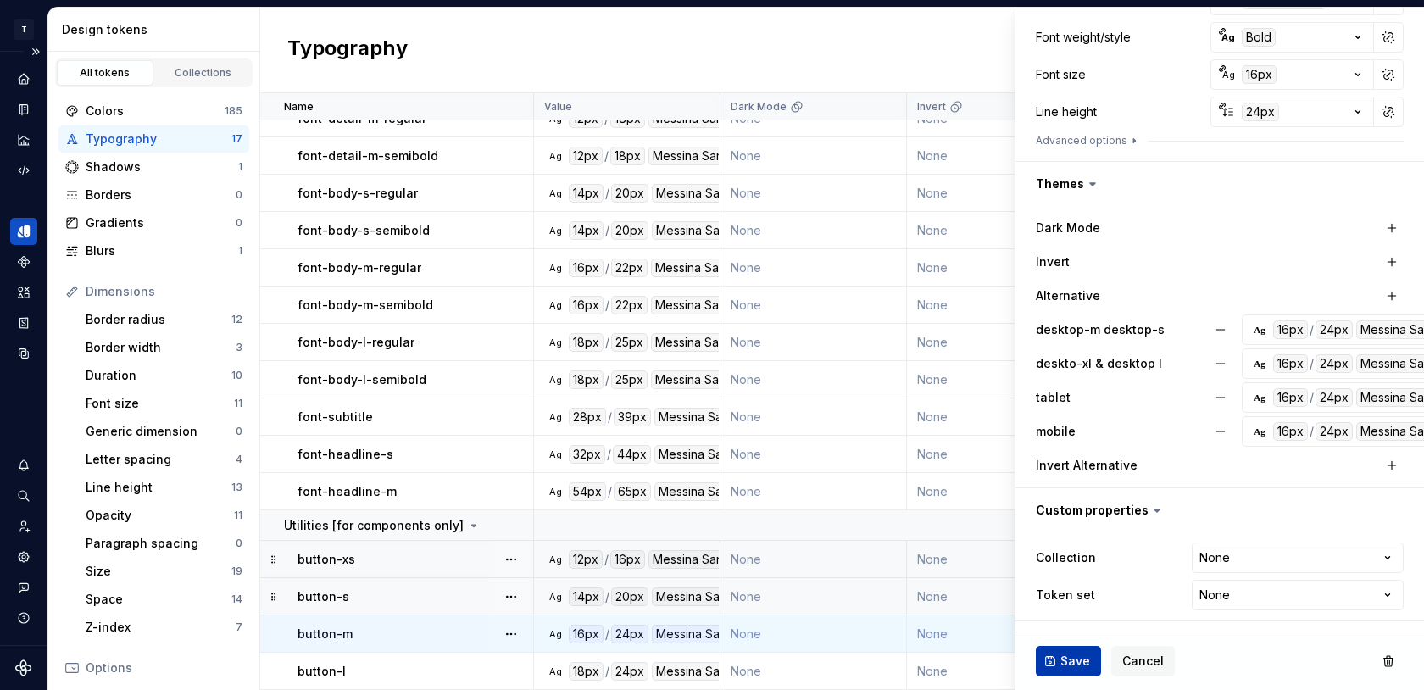
click at [1066, 660] on span "Save" at bounding box center [1075, 661] width 30 height 17
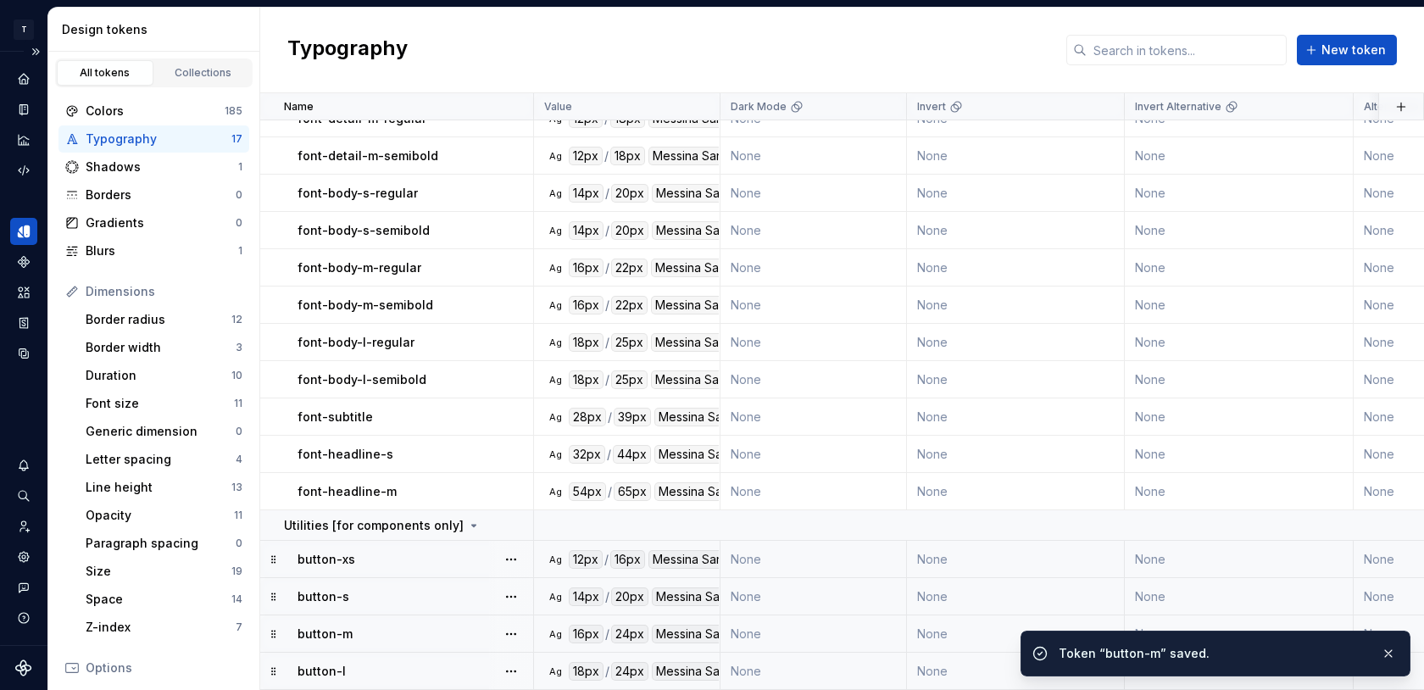
click at [393, 669] on div "button-l" at bounding box center [415, 671] width 235 height 17
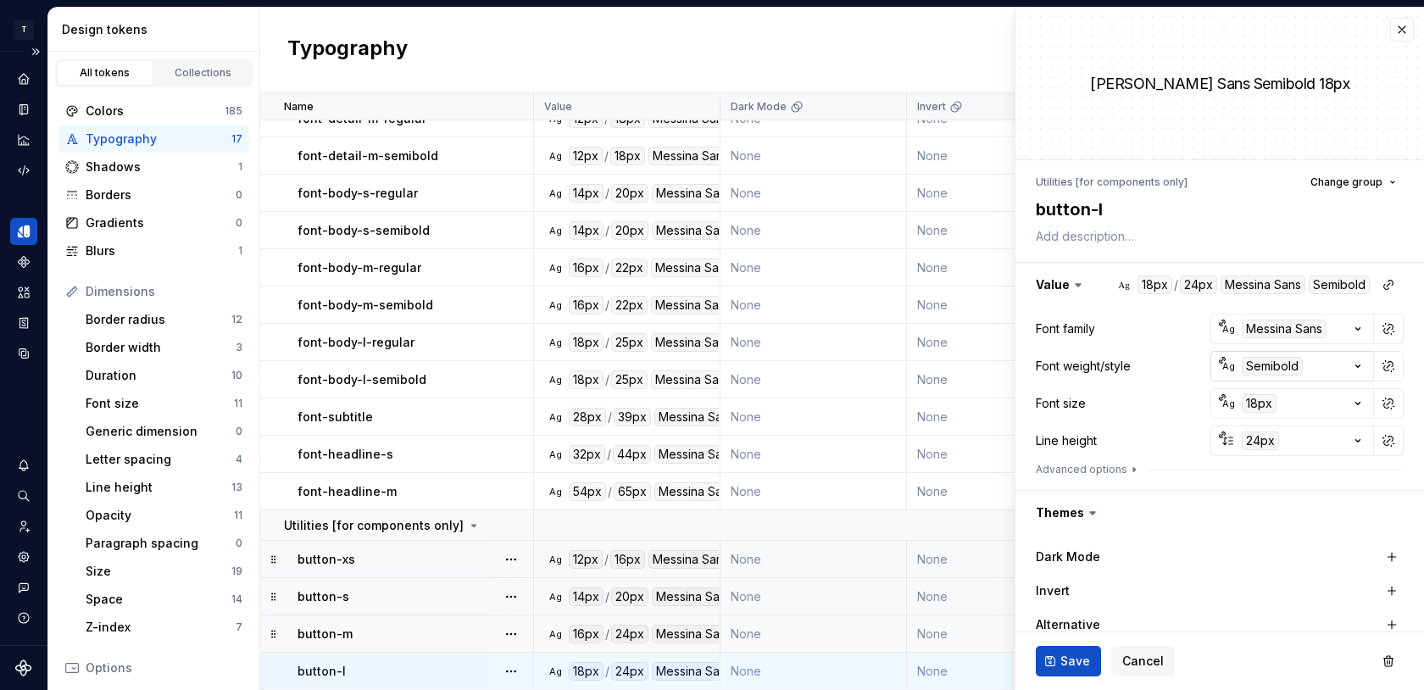
click at [1229, 366] on div "Ag" at bounding box center [1229, 366] width 14 height 14
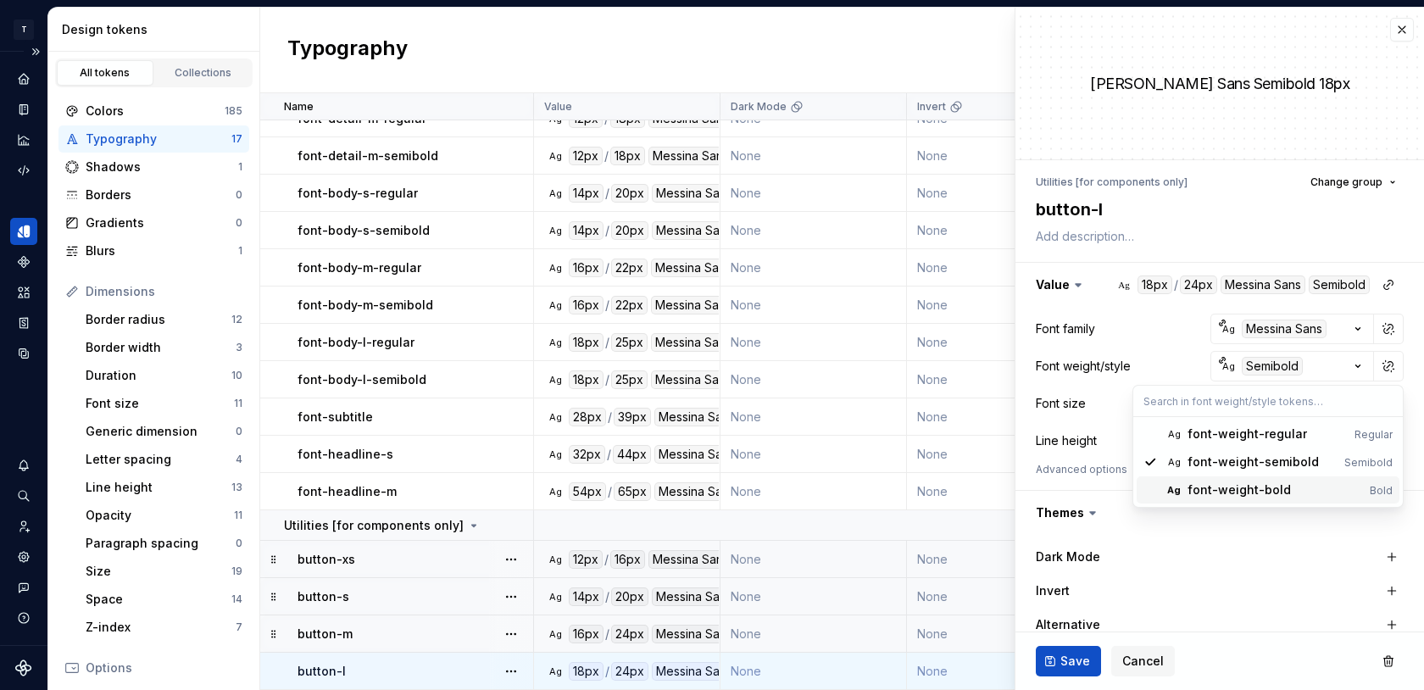
click at [1240, 493] on div "font-weight-bold" at bounding box center [1239, 489] width 103 height 17
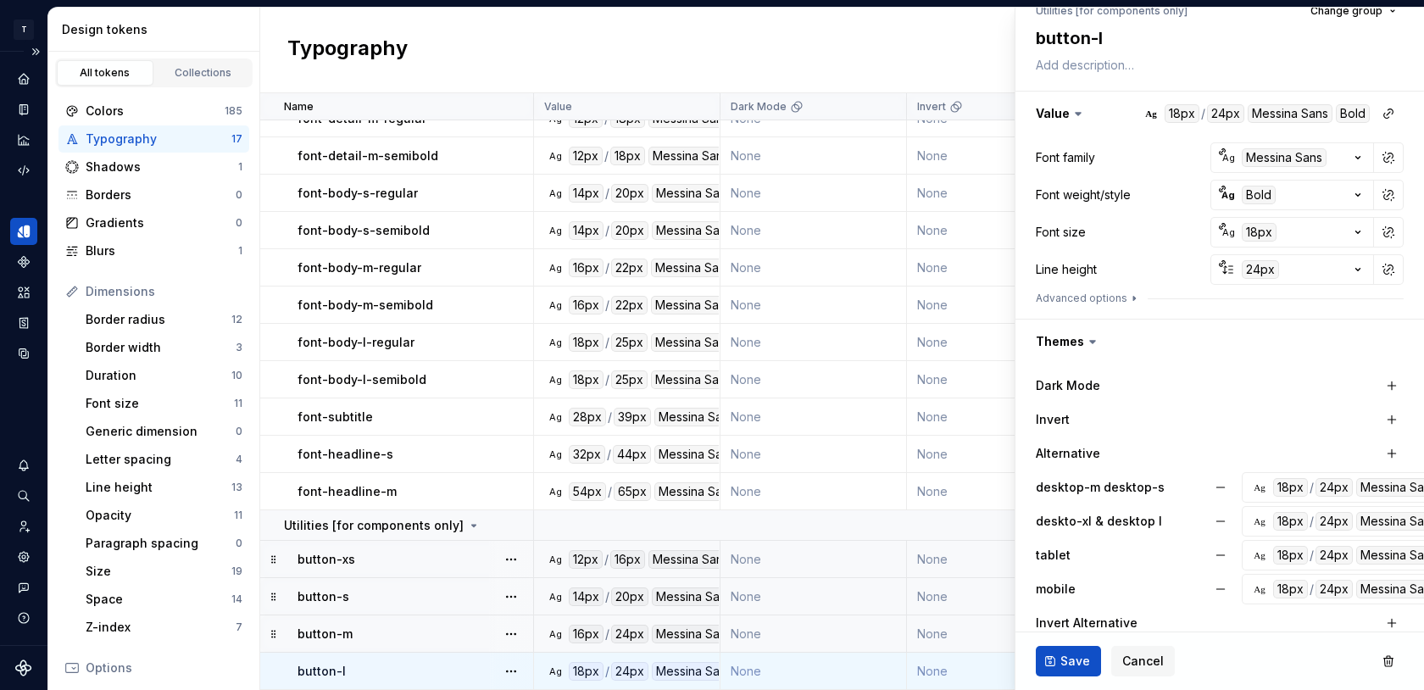
scroll to position [329, 0]
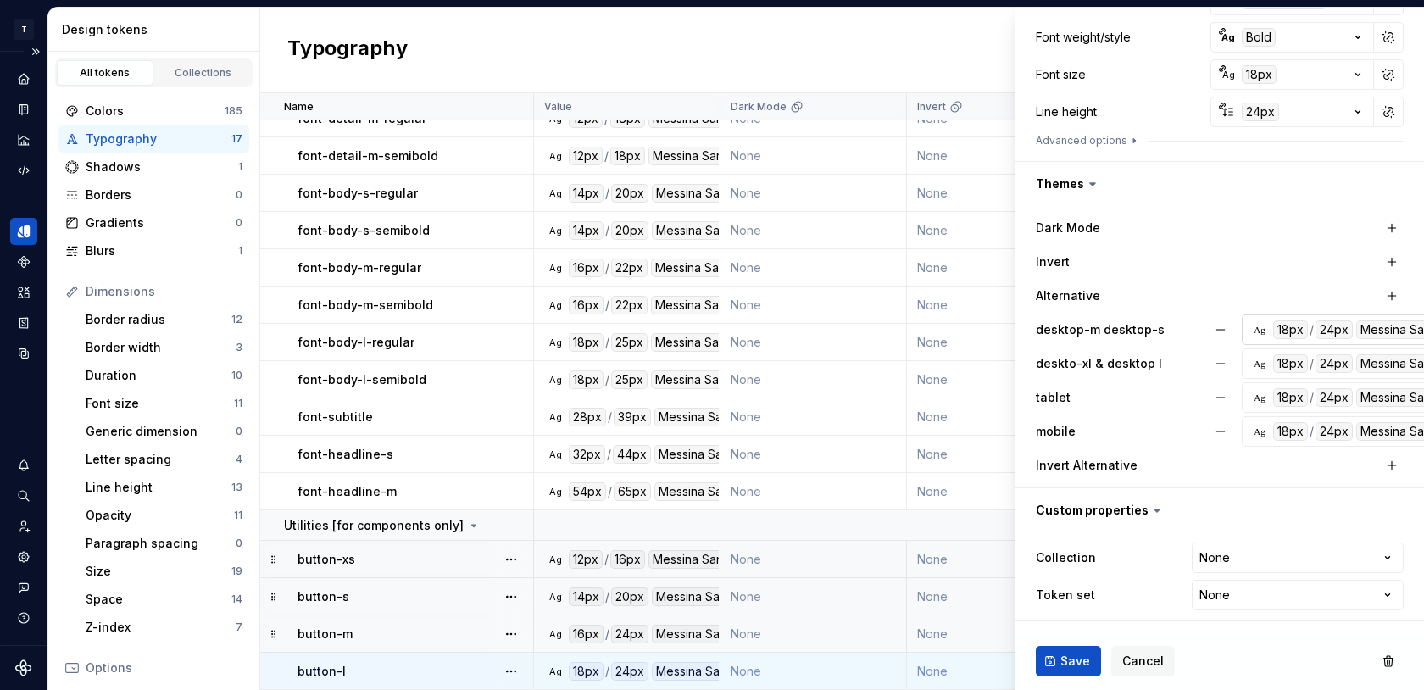
click at [1253, 337] on div "Ag 18px / 24px [PERSON_NAME] Sans Semibold" at bounding box center [1378, 329] width 256 height 19
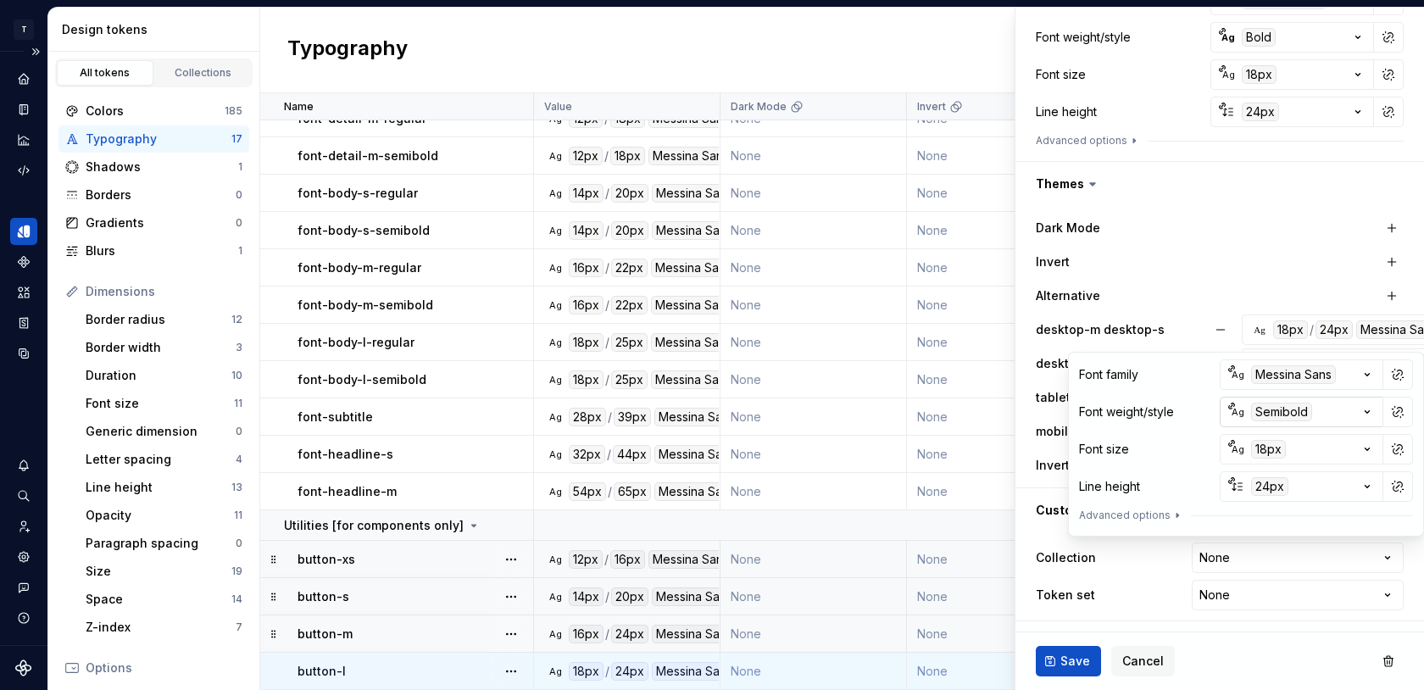
click at [1260, 415] on div "Semibold" at bounding box center [1281, 412] width 61 height 19
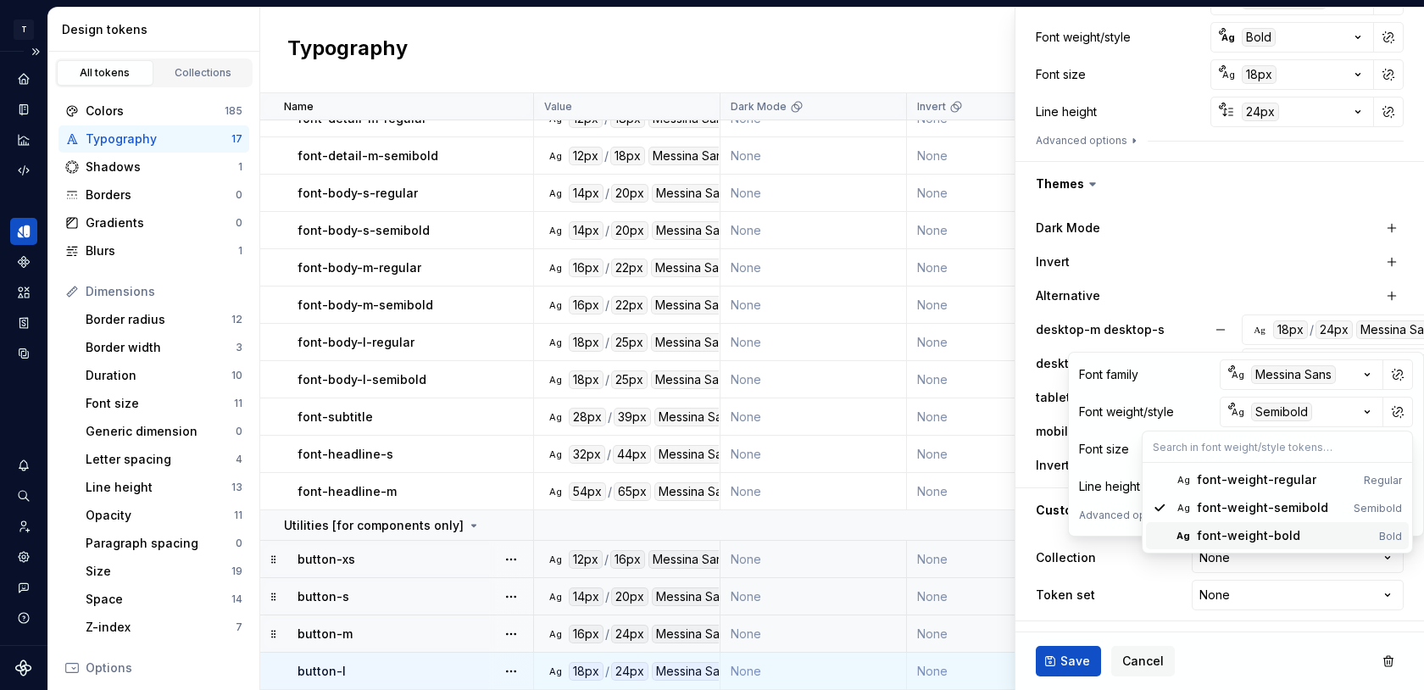
click at [1262, 533] on div "font-weight-bold" at bounding box center [1248, 535] width 103 height 17
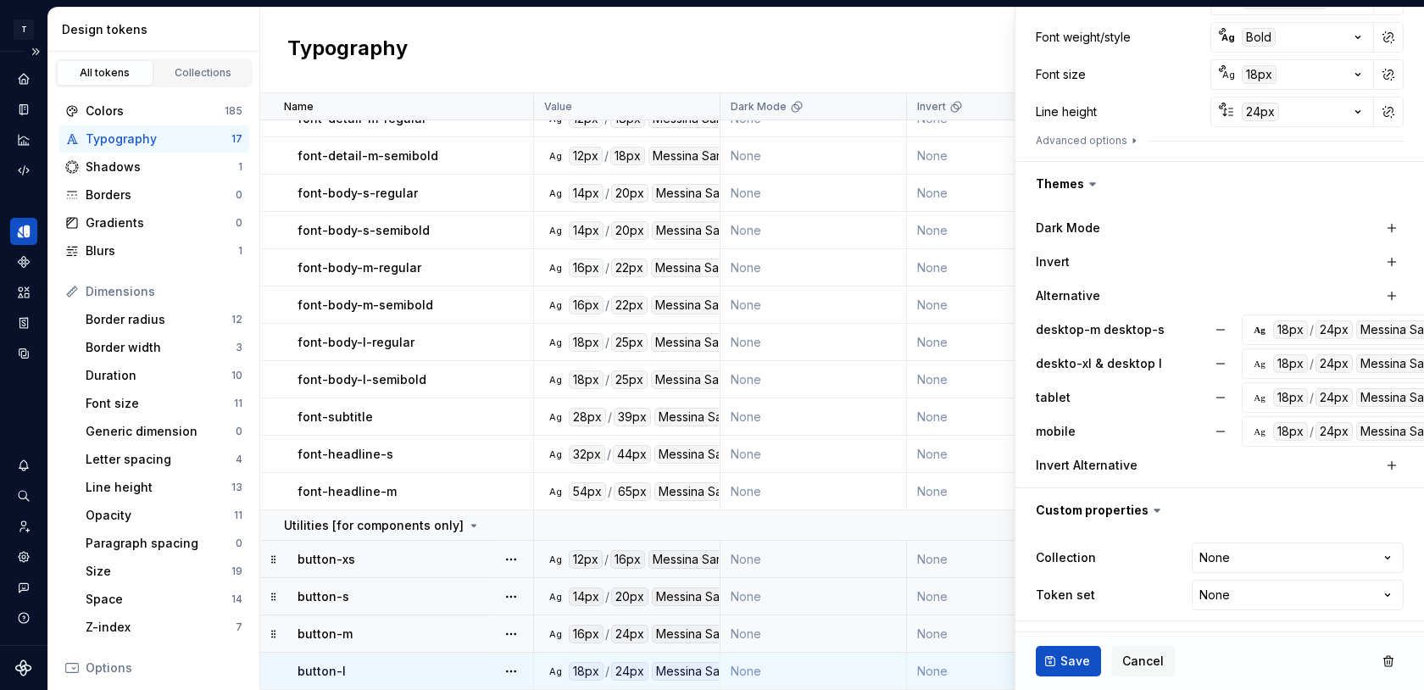
click at [1229, 270] on div "Invert" at bounding box center [1220, 262] width 368 height 24
click at [1252, 367] on div "Ag 18px / 24px [PERSON_NAME] Sans Semibold" at bounding box center [1378, 363] width 256 height 19
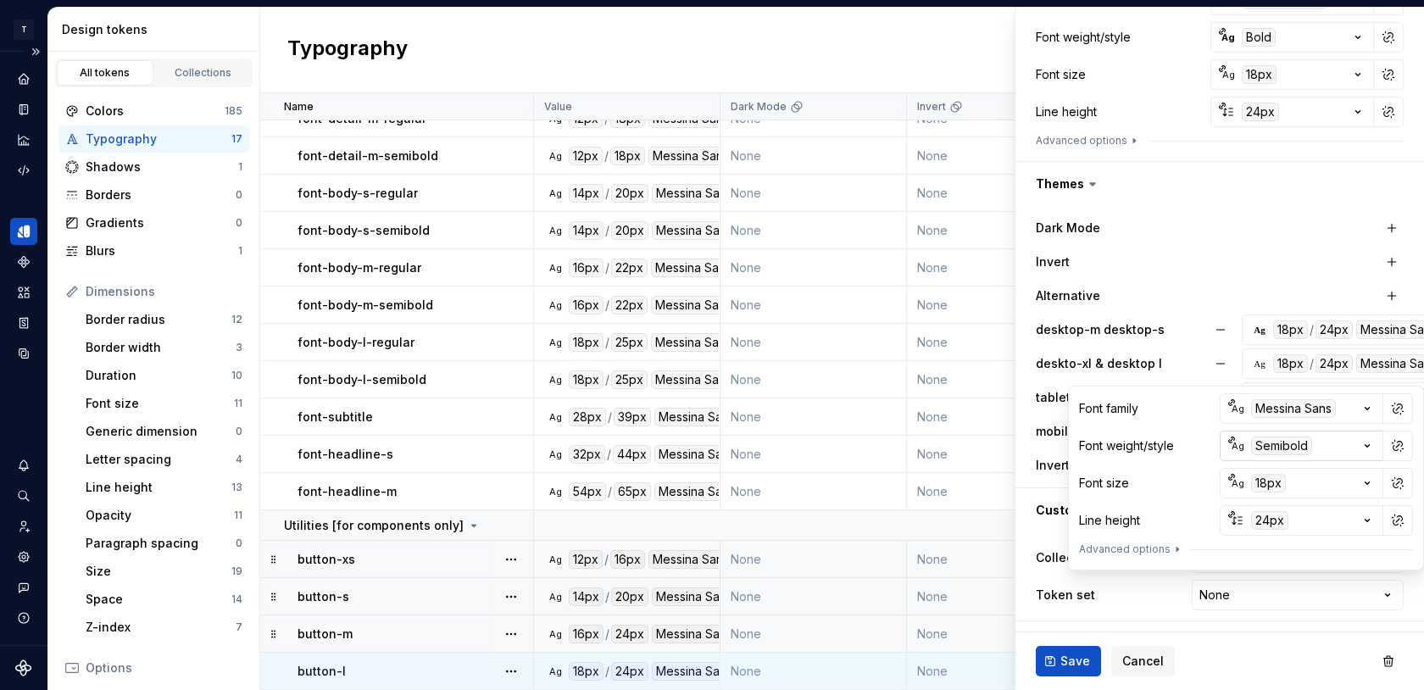
click at [1266, 451] on div "Semibold" at bounding box center [1281, 446] width 61 height 19
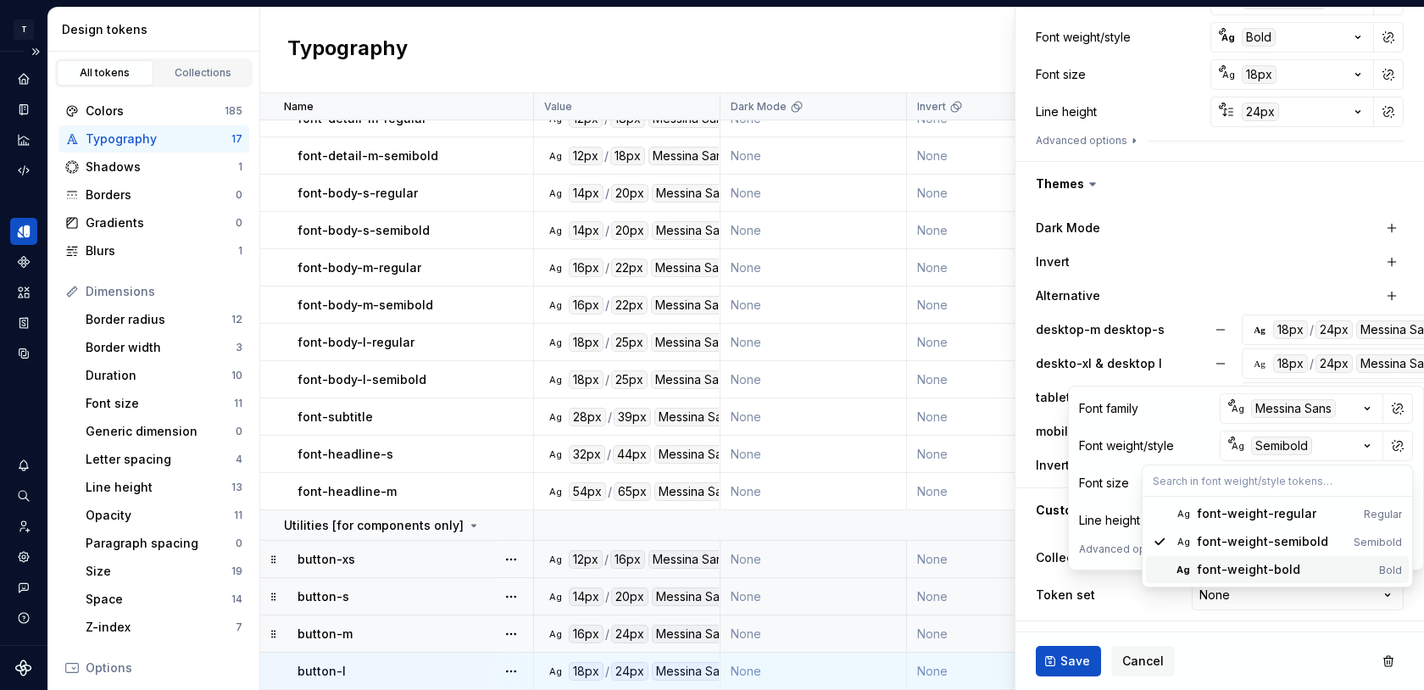
click at [1222, 567] on div "font-weight-bold" at bounding box center [1248, 569] width 103 height 17
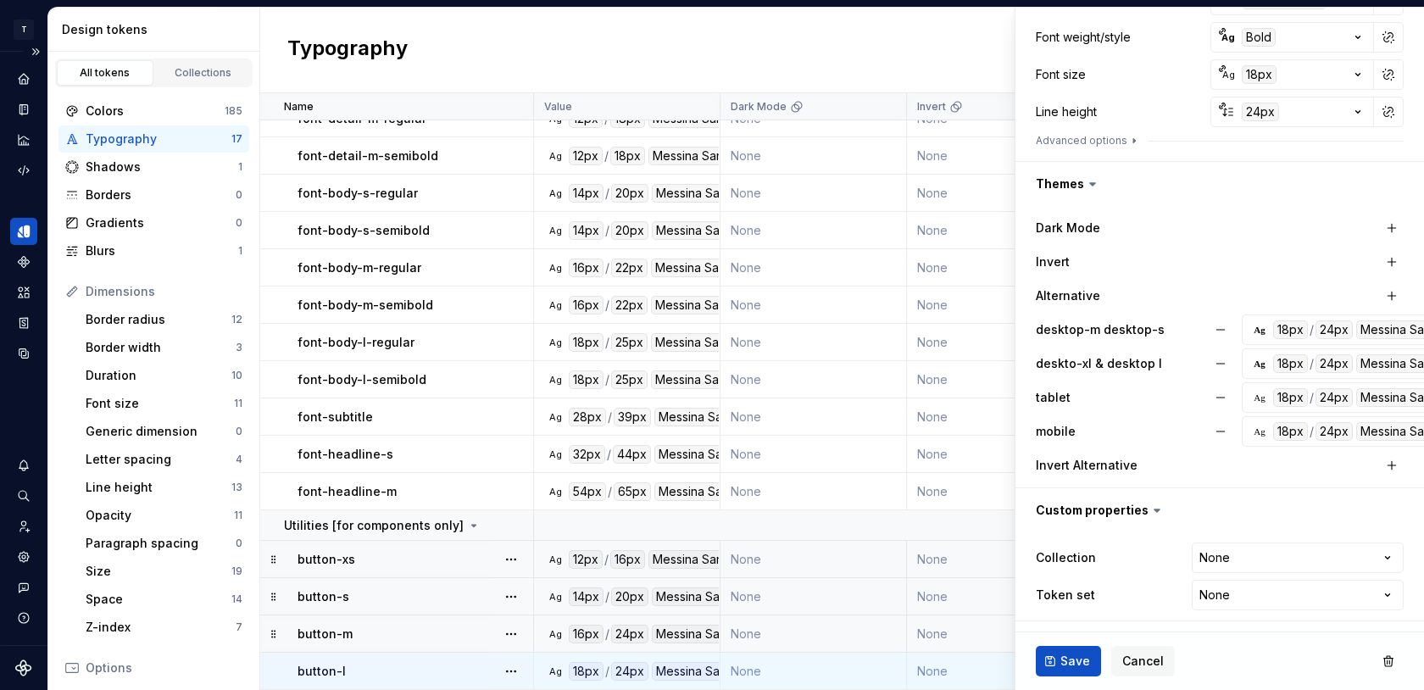
click at [1210, 292] on div "Alternative" at bounding box center [1208, 295] width 344 height 17
click at [1261, 400] on div "Ag" at bounding box center [1260, 398] width 14 height 14
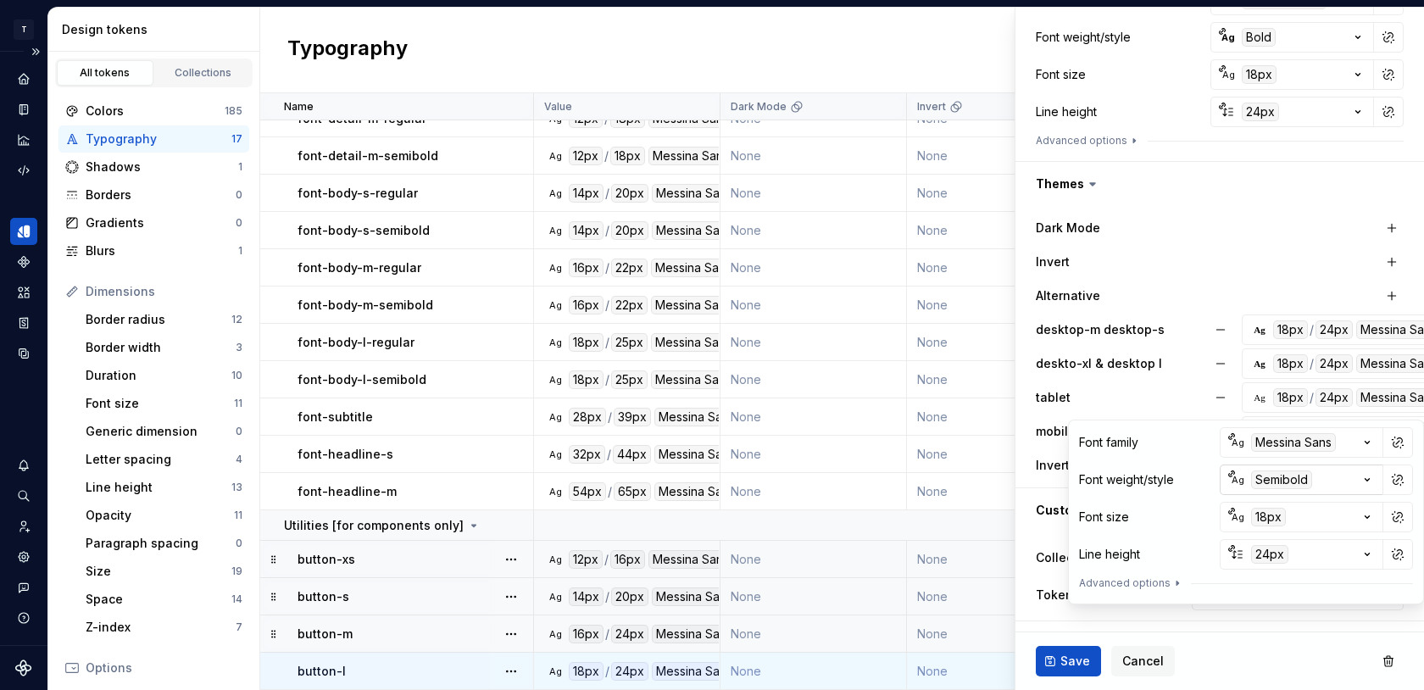
click at [1269, 477] on div "Semibold" at bounding box center [1281, 479] width 61 height 19
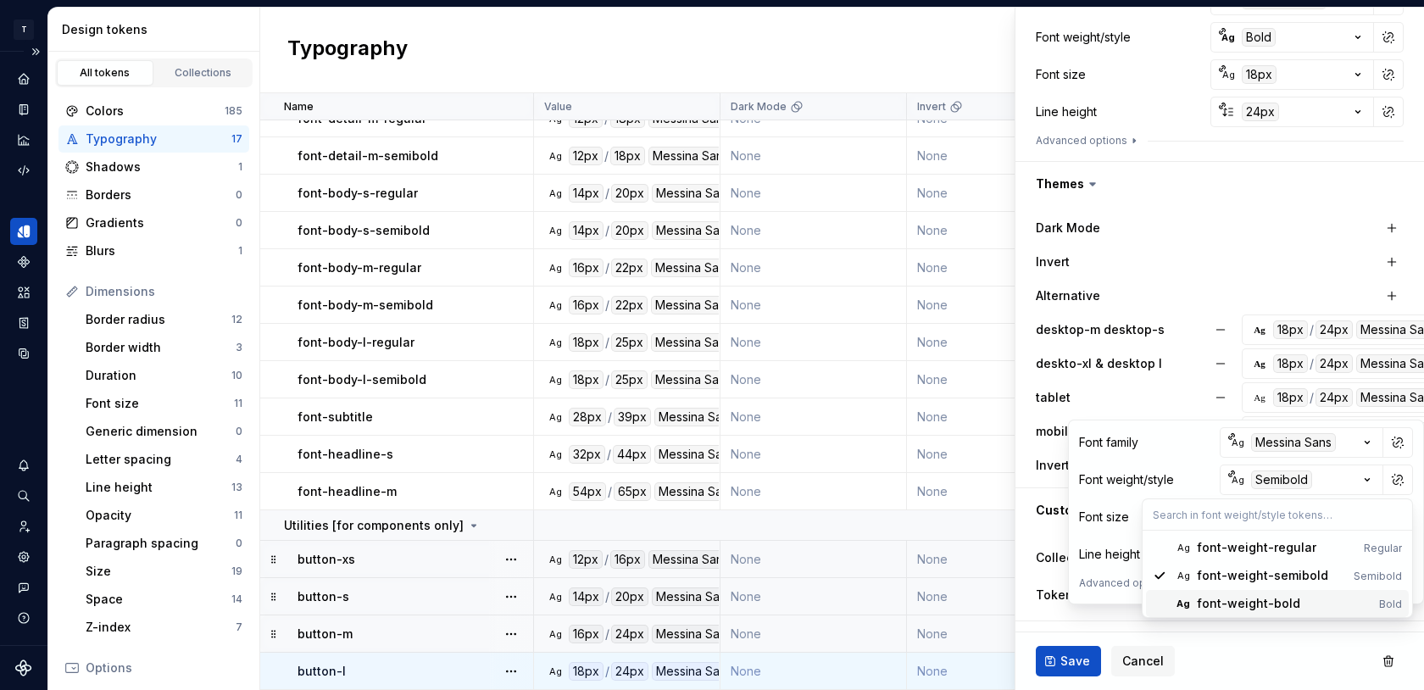
click at [1211, 603] on div "font-weight-bold" at bounding box center [1248, 603] width 103 height 17
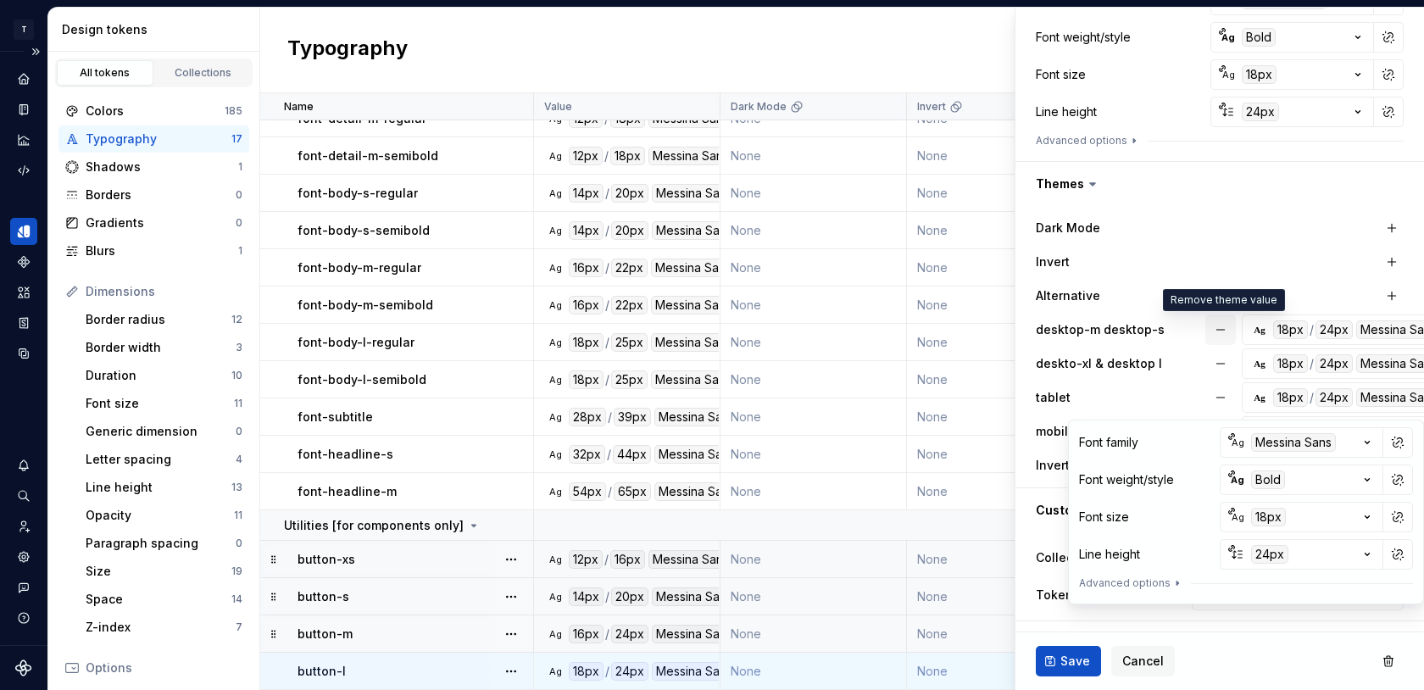
click at [1228, 318] on button "button" at bounding box center [1220, 329] width 31 height 31
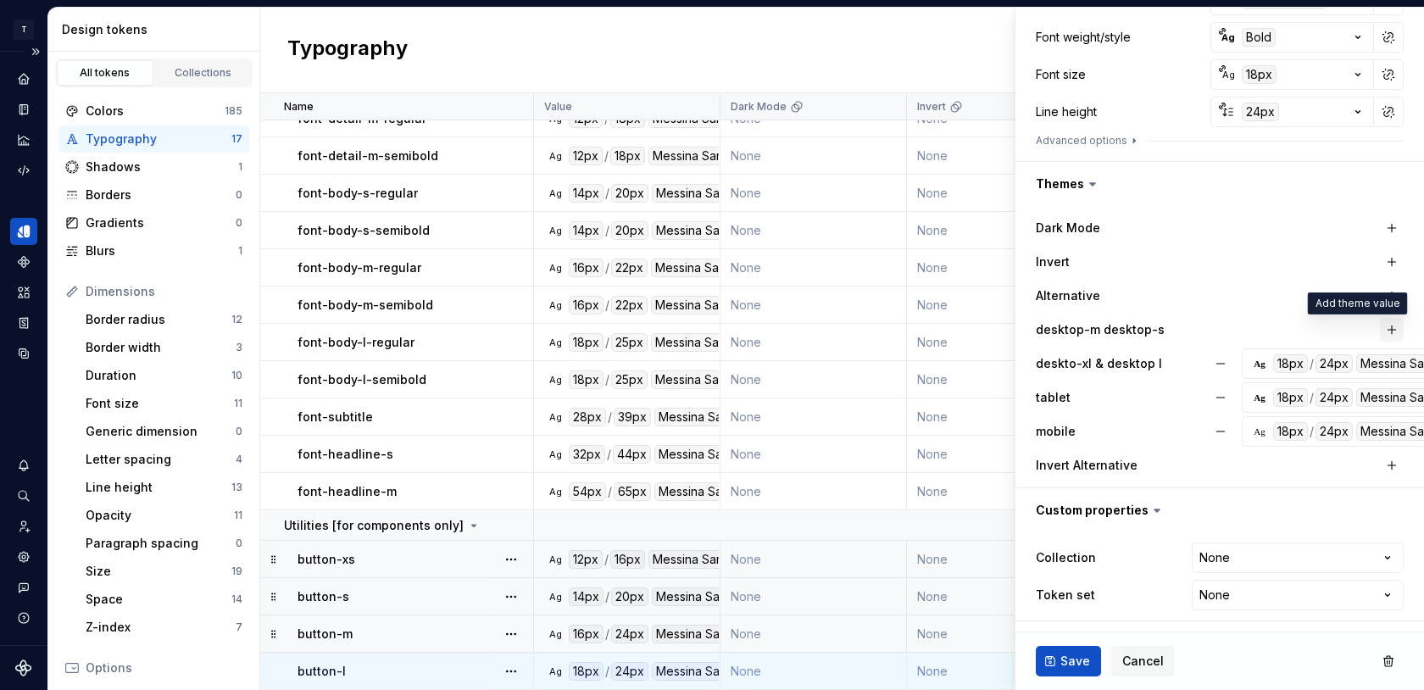
click at [1391, 328] on button "button" at bounding box center [1392, 330] width 24 height 24
click at [1256, 331] on div "Ag" at bounding box center [1260, 330] width 14 height 14
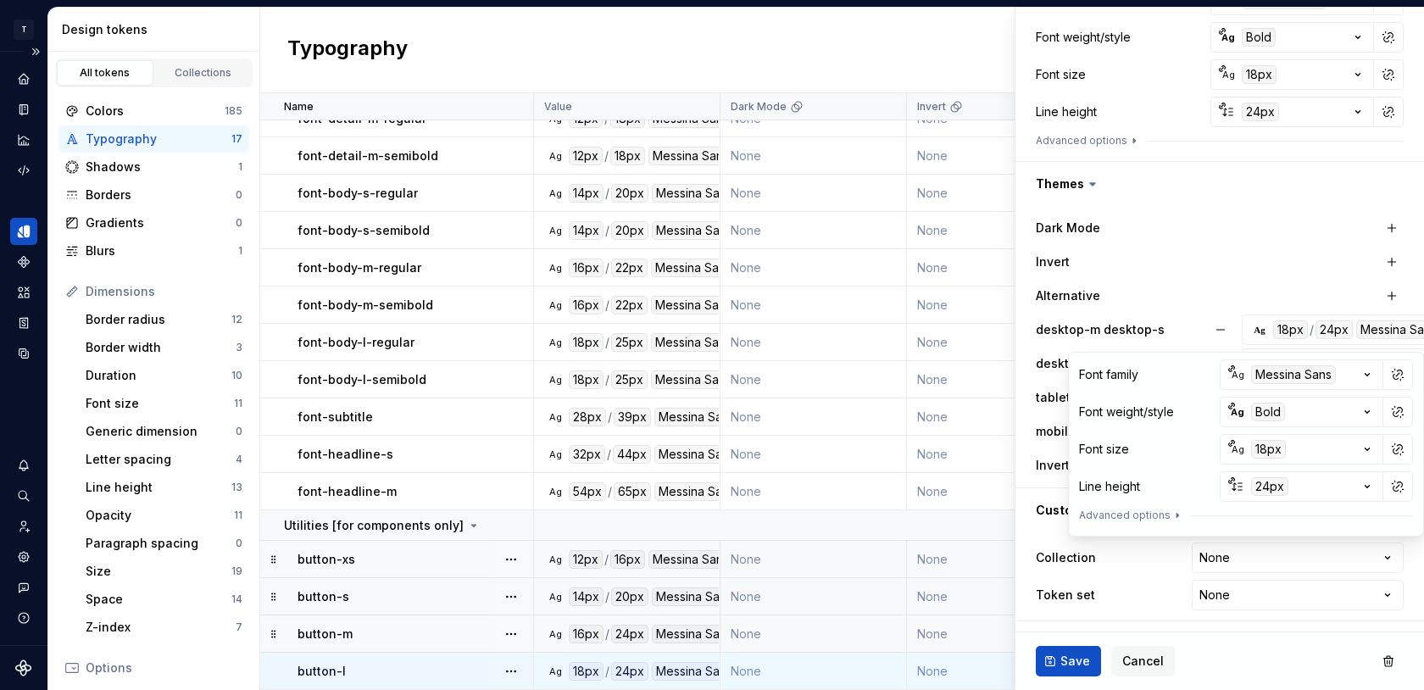
click at [1214, 282] on div "Alternative" at bounding box center [1220, 296] width 368 height 31
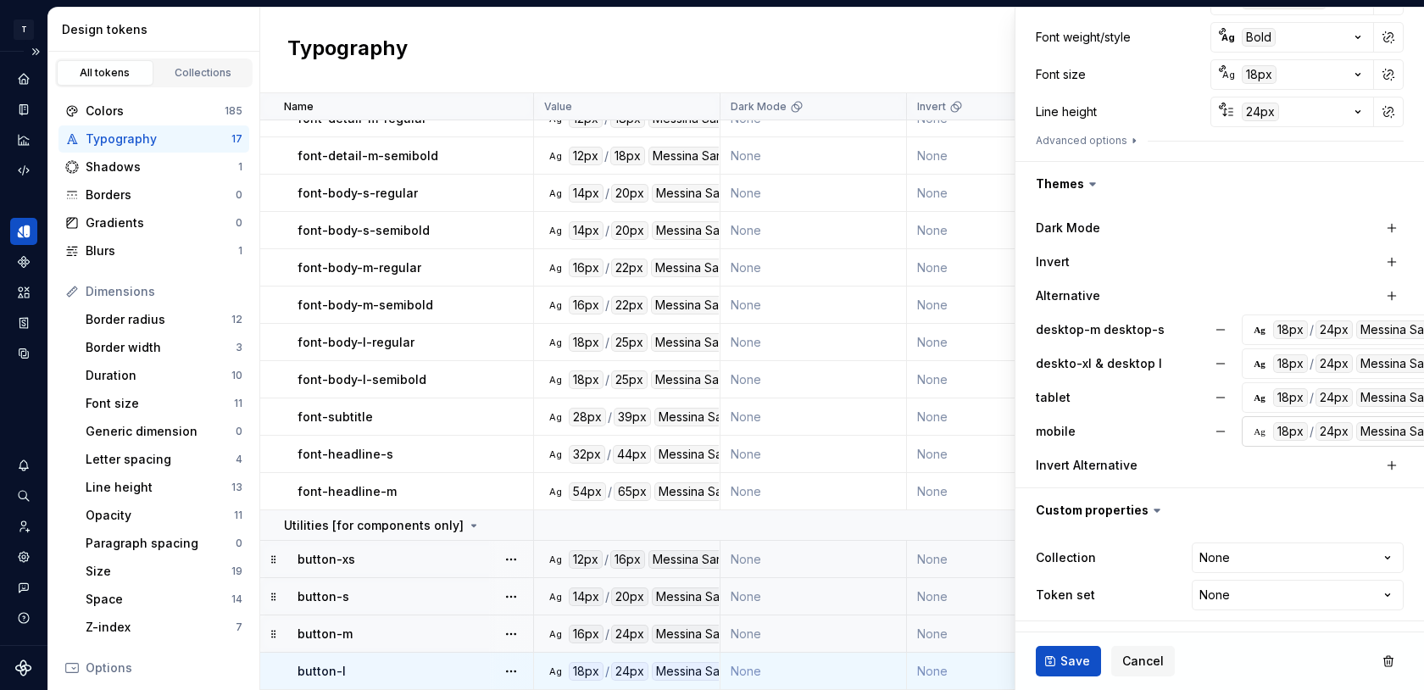
click at [1260, 431] on div "Ag" at bounding box center [1260, 432] width 14 height 14
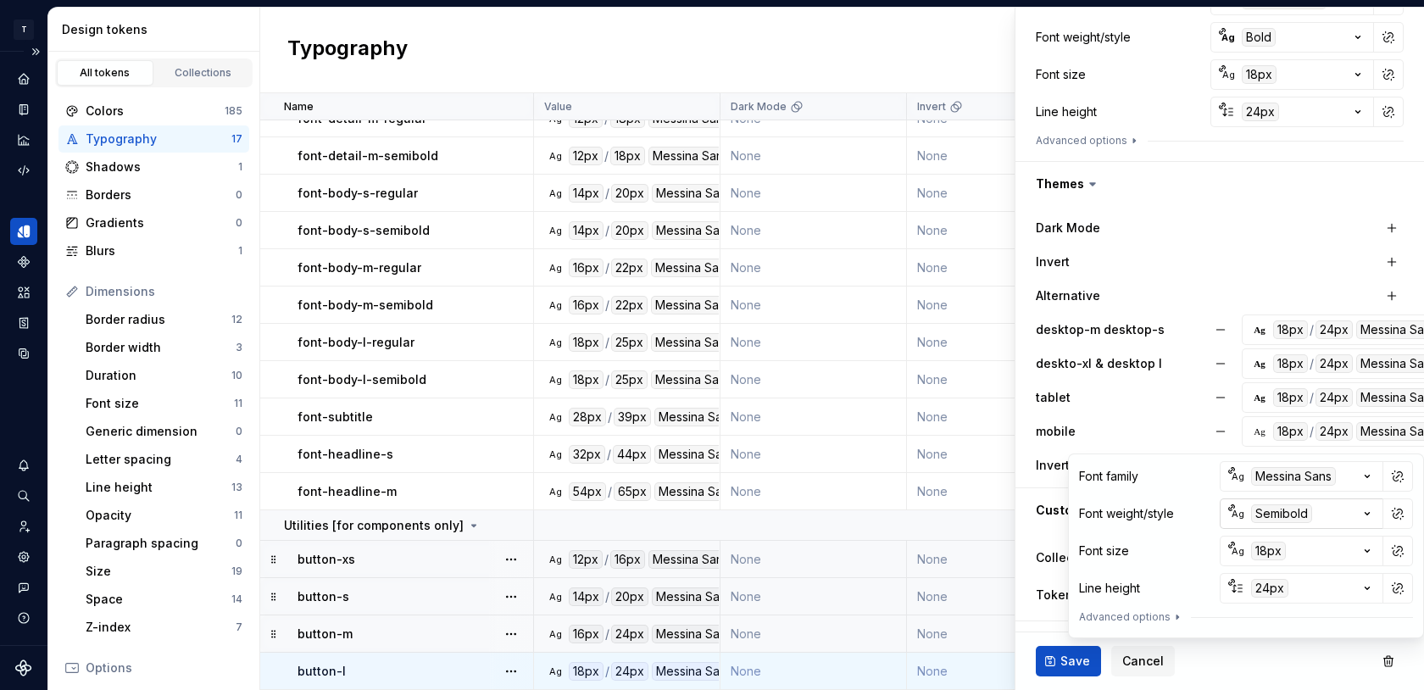
click at [1276, 514] on div "Semibold" at bounding box center [1281, 513] width 61 height 19
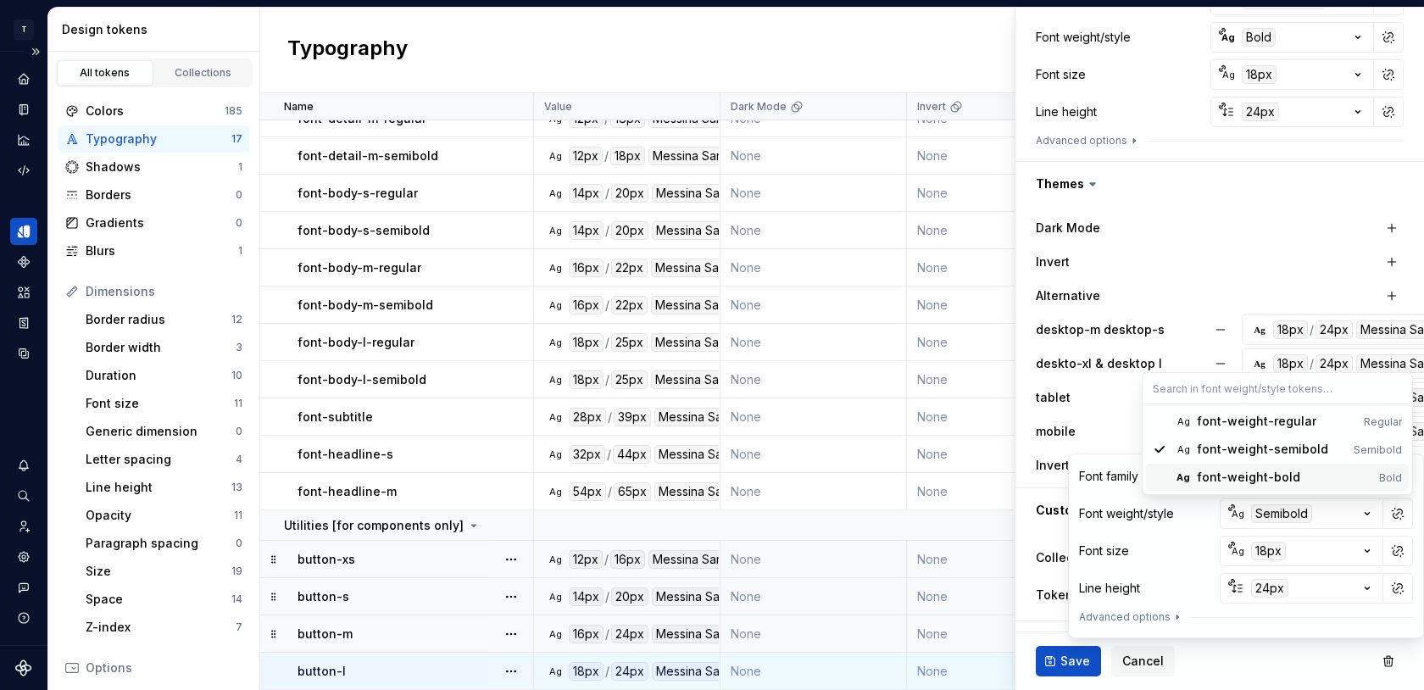
click at [1259, 480] on div "font-weight-bold" at bounding box center [1248, 477] width 103 height 17
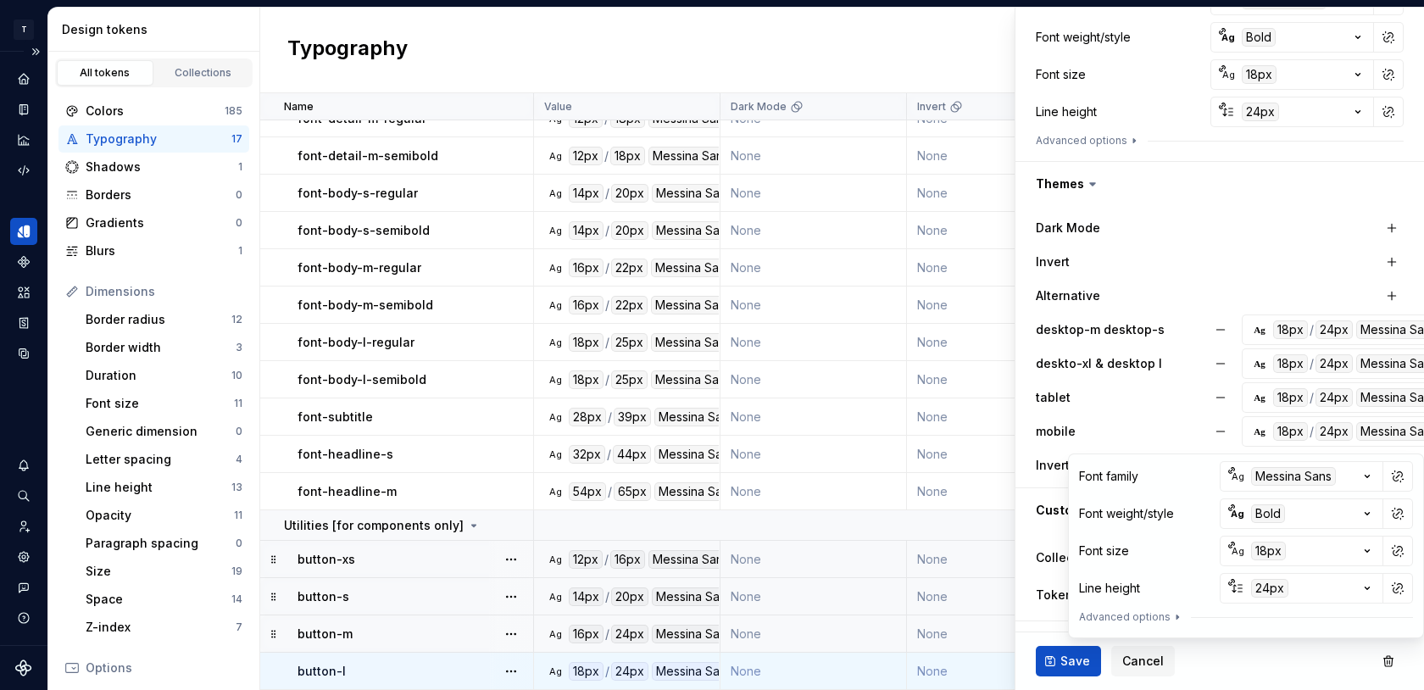
click at [1214, 248] on div "Invert" at bounding box center [1220, 262] width 368 height 31
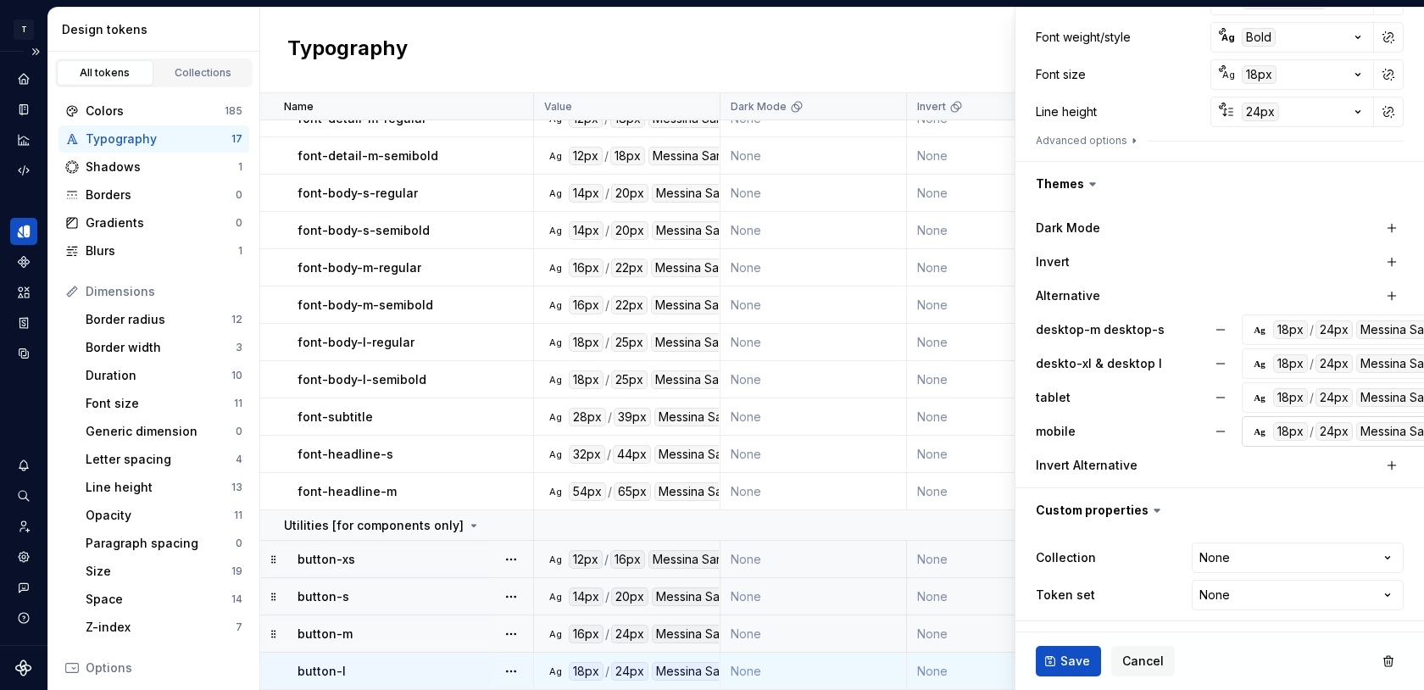
click at [1255, 435] on div "Ag" at bounding box center [1260, 432] width 14 height 14
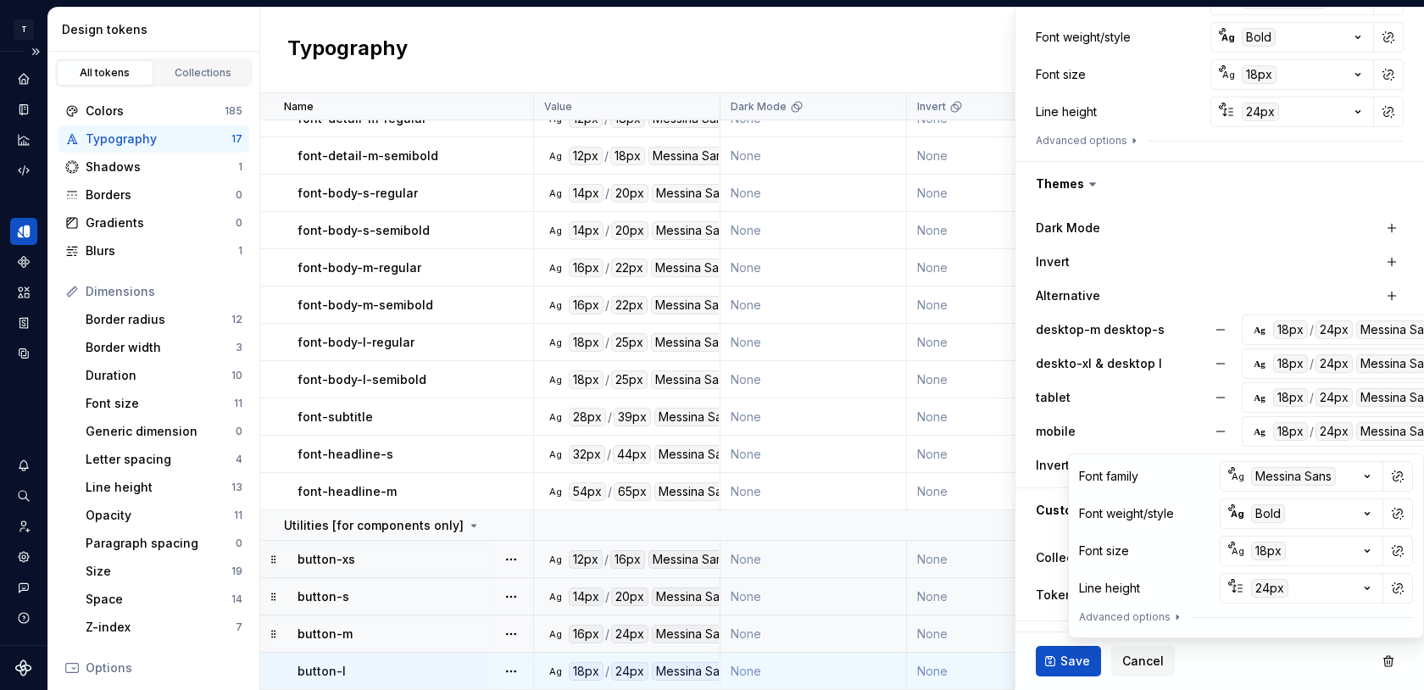
click at [1194, 303] on div "Alternative" at bounding box center [1121, 295] width 170 height 17
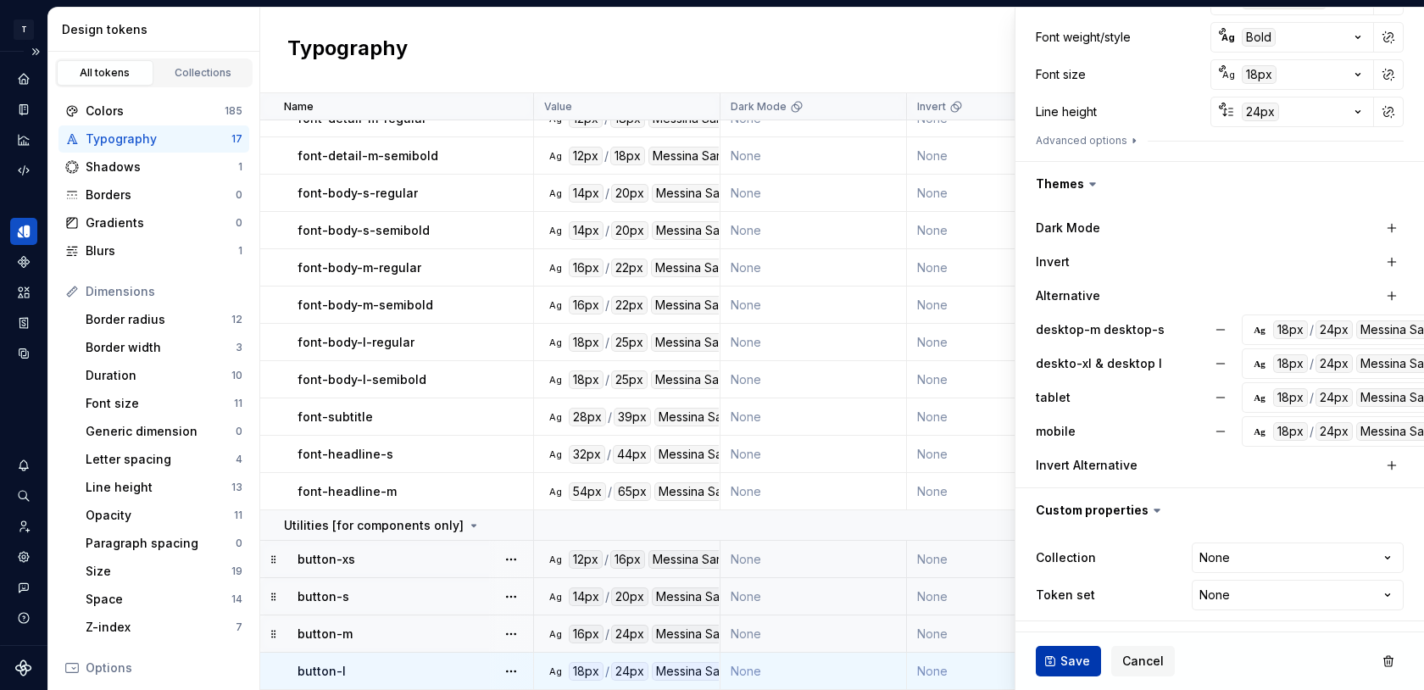
click at [1086, 653] on span "Save" at bounding box center [1075, 661] width 30 height 17
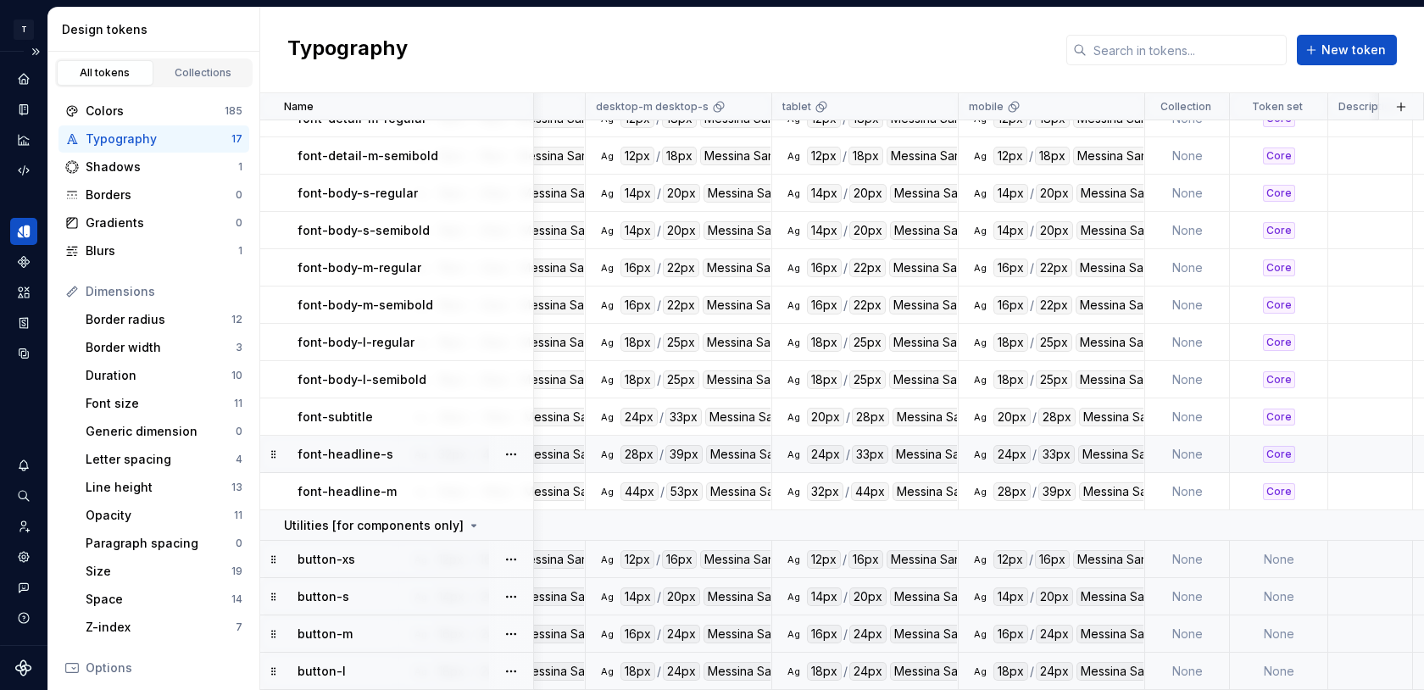
scroll to position [125, 1220]
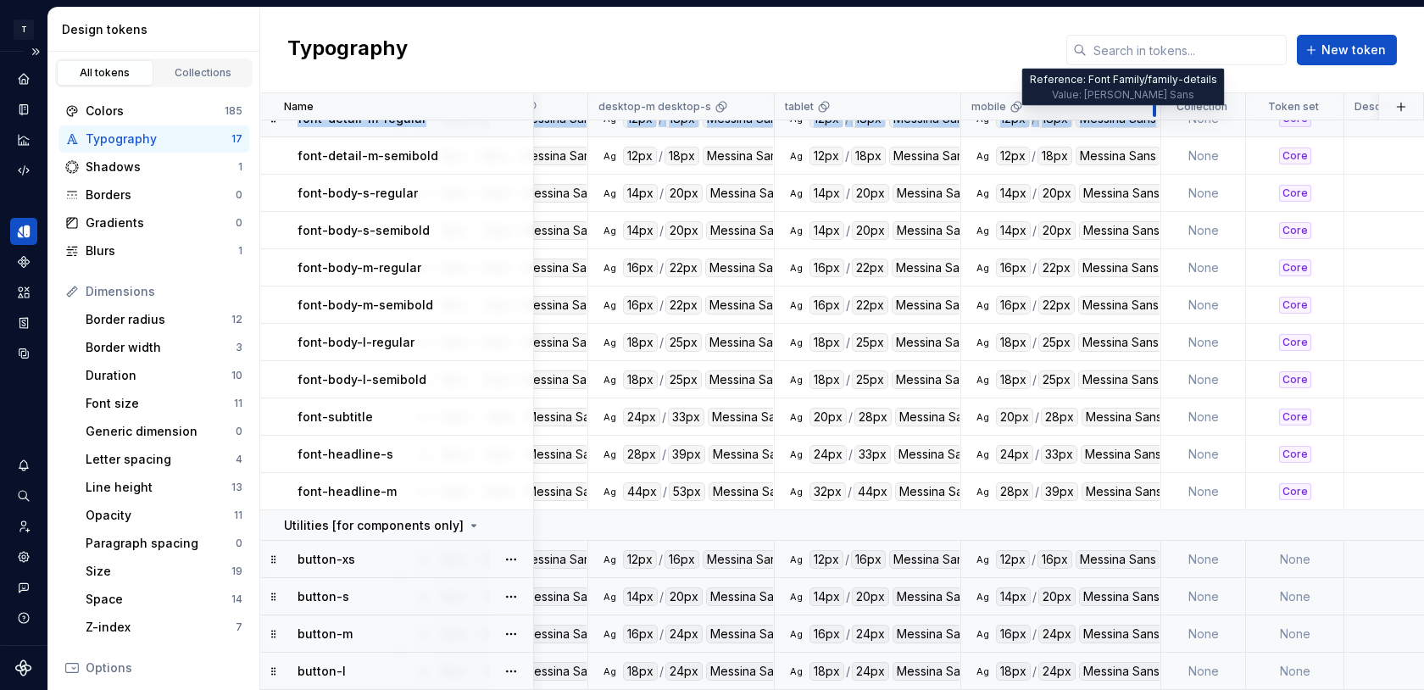
drag, startPoint x: 1143, startPoint y: 110, endPoint x: 1156, endPoint y: 122, distance: 18.0
click at [1156, 122] on table "Name Value Dark Mode Invert Invert Alternative Alternative deskto-xl & desktop …" at bounding box center [316, 329] width 2553 height 722
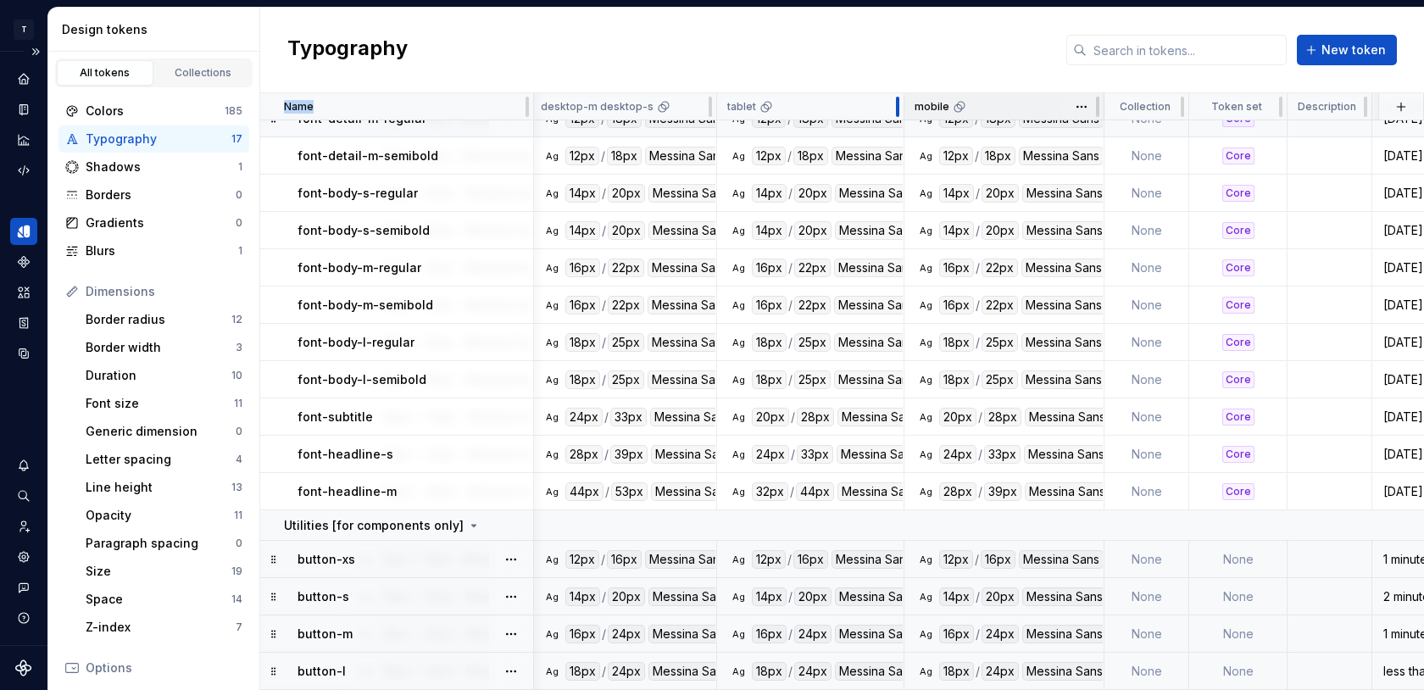
scroll to position [123, 1277]
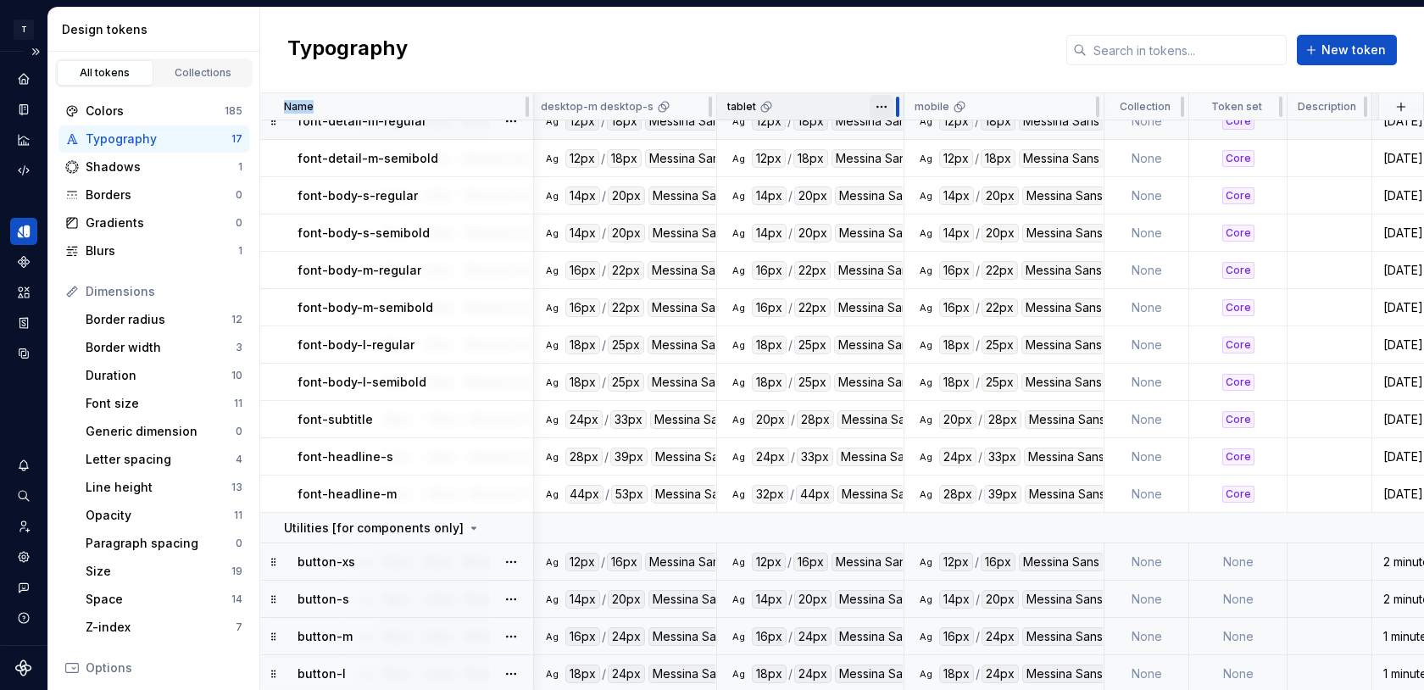
click at [899, 116] on div at bounding box center [898, 106] width 14 height 27
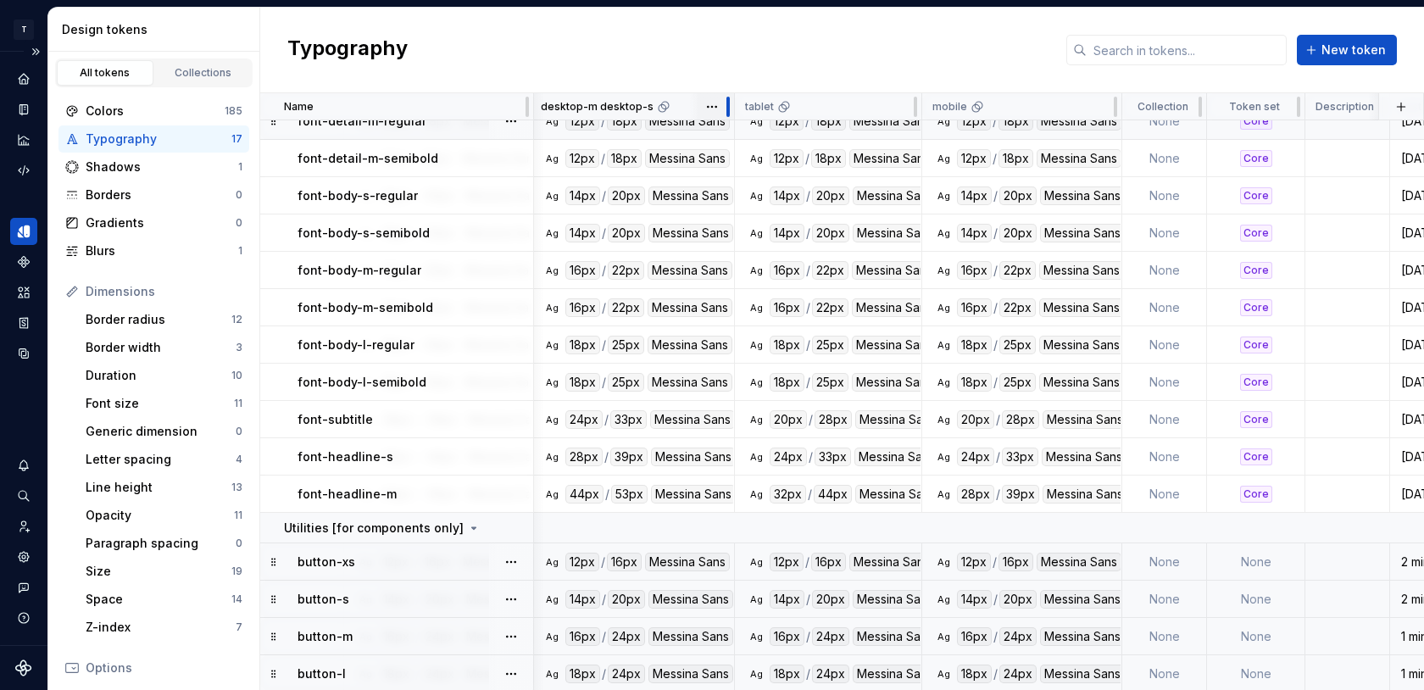
drag, startPoint x: 715, startPoint y: 111, endPoint x: 732, endPoint y: 106, distance: 17.7
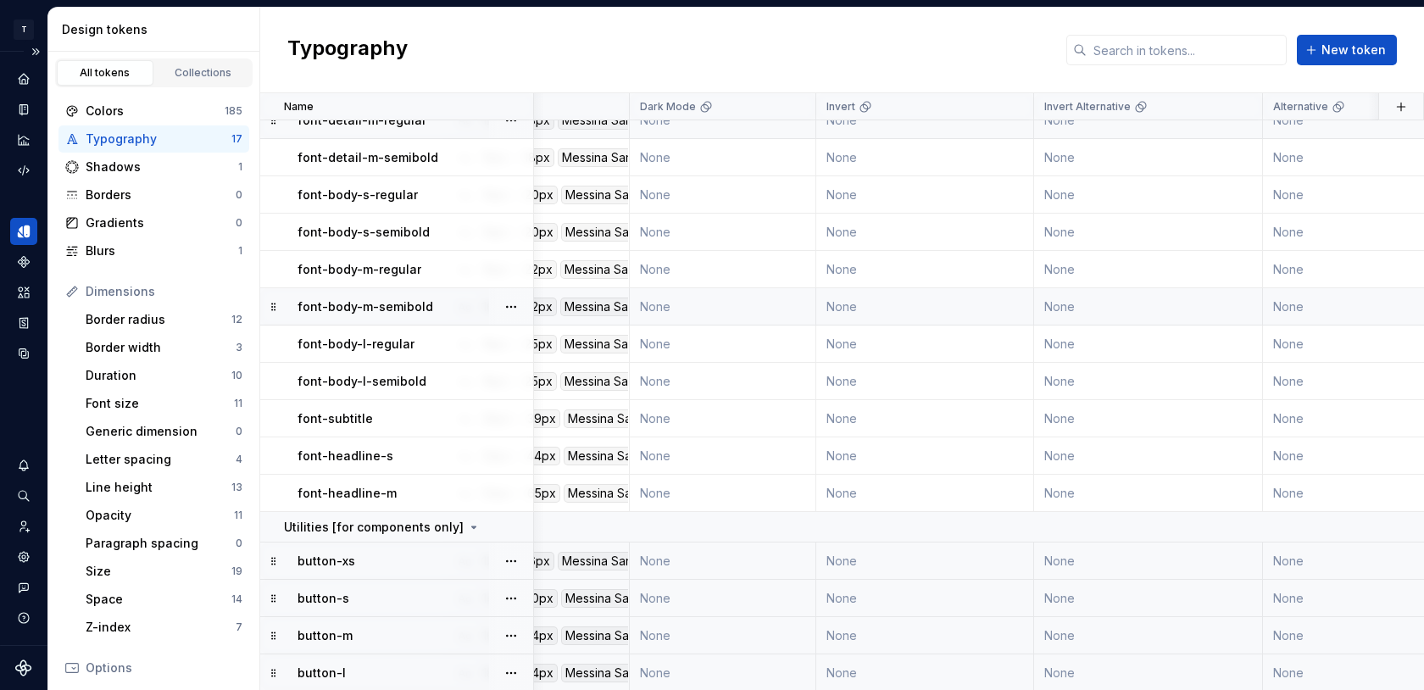
scroll to position [124, 0]
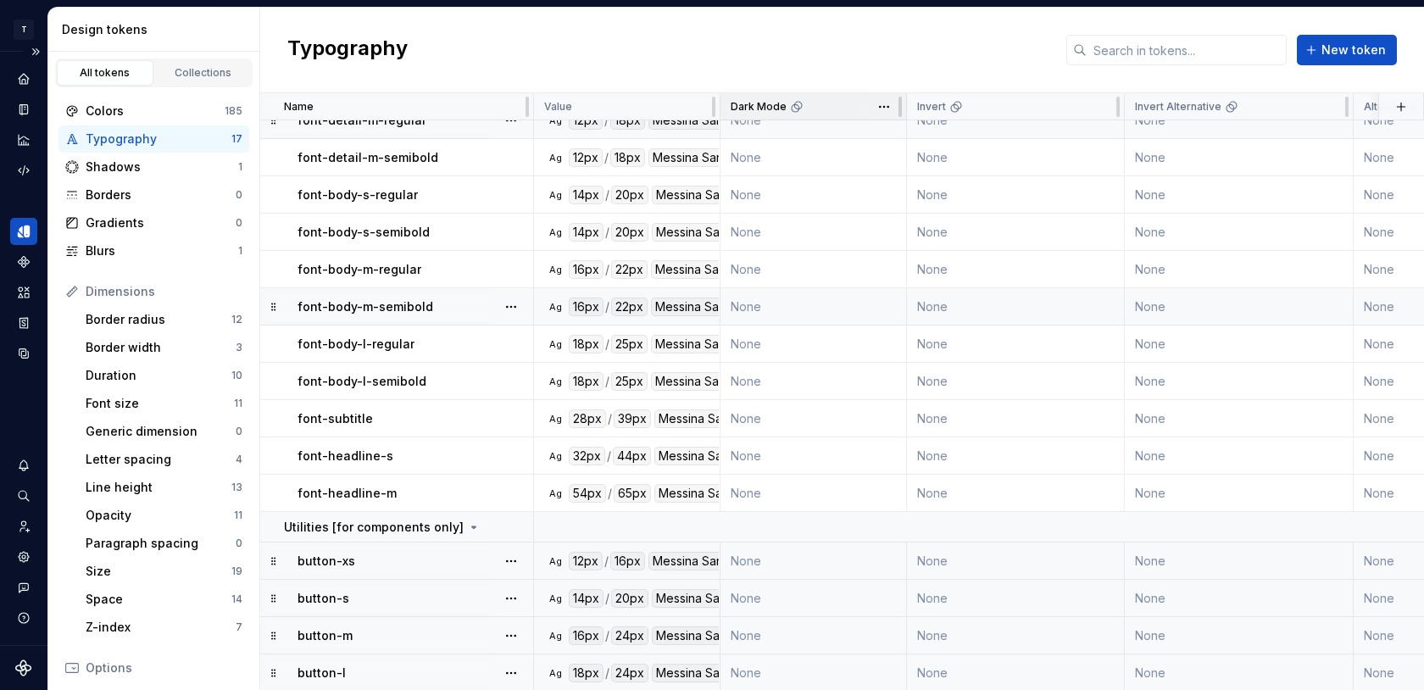
drag, startPoint x: 720, startPoint y: 108, endPoint x: 771, endPoint y: 108, distance: 50.9
click at [771, 108] on div "Dark Mode" at bounding box center [814, 106] width 186 height 27
click at [724, 111] on div at bounding box center [722, 106] width 14 height 27
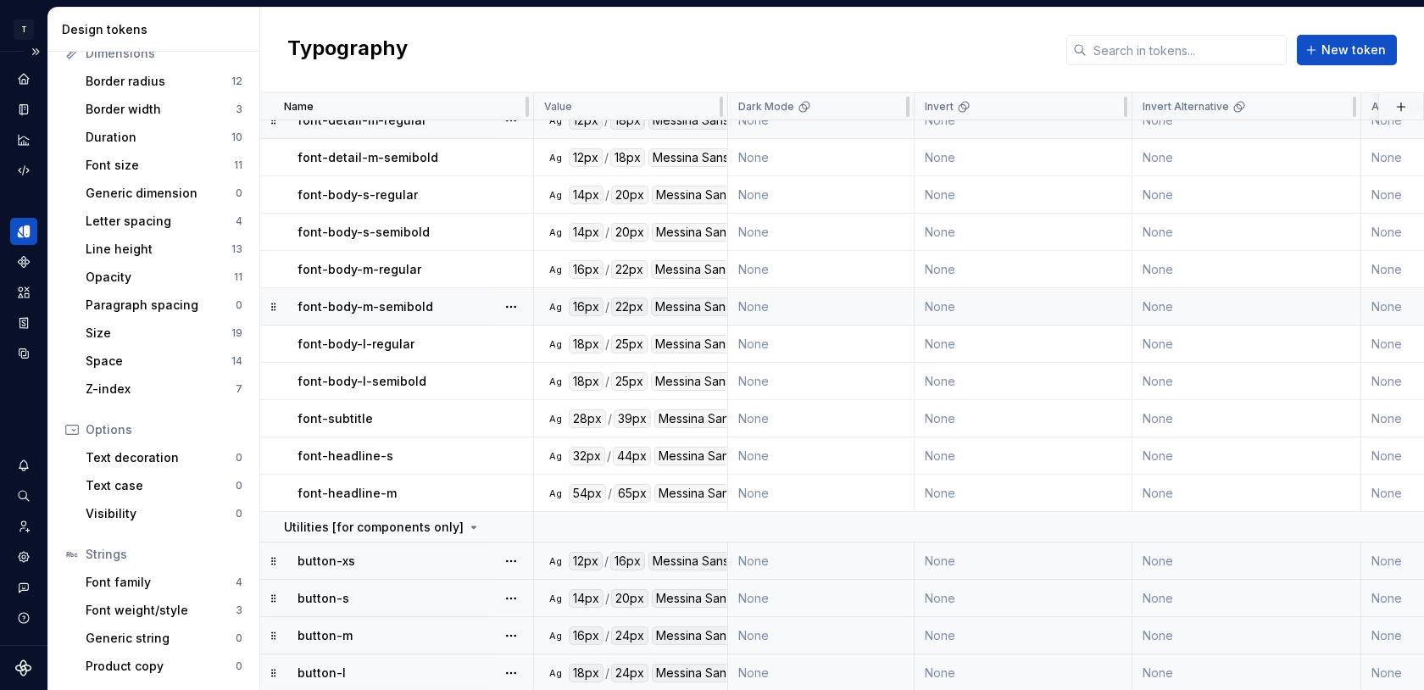
scroll to position [0, 0]
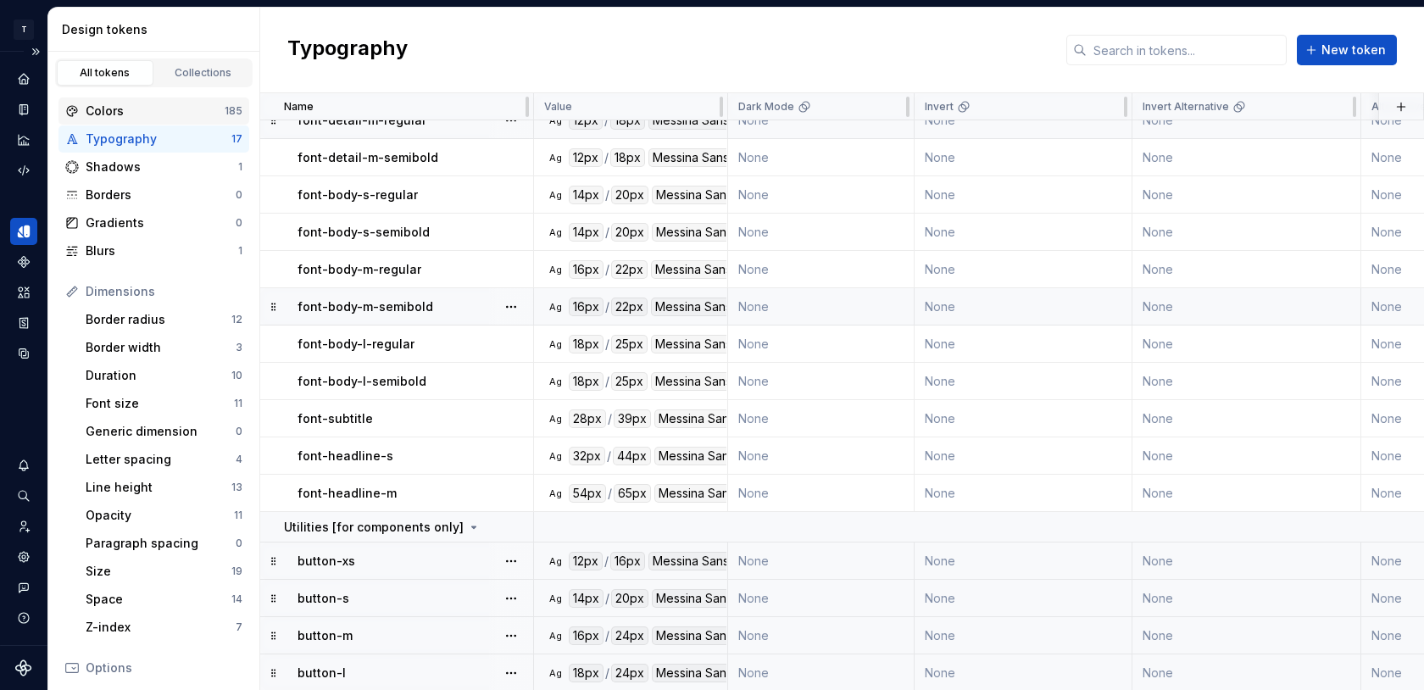
click at [115, 111] on div "Colors" at bounding box center [155, 111] width 139 height 17
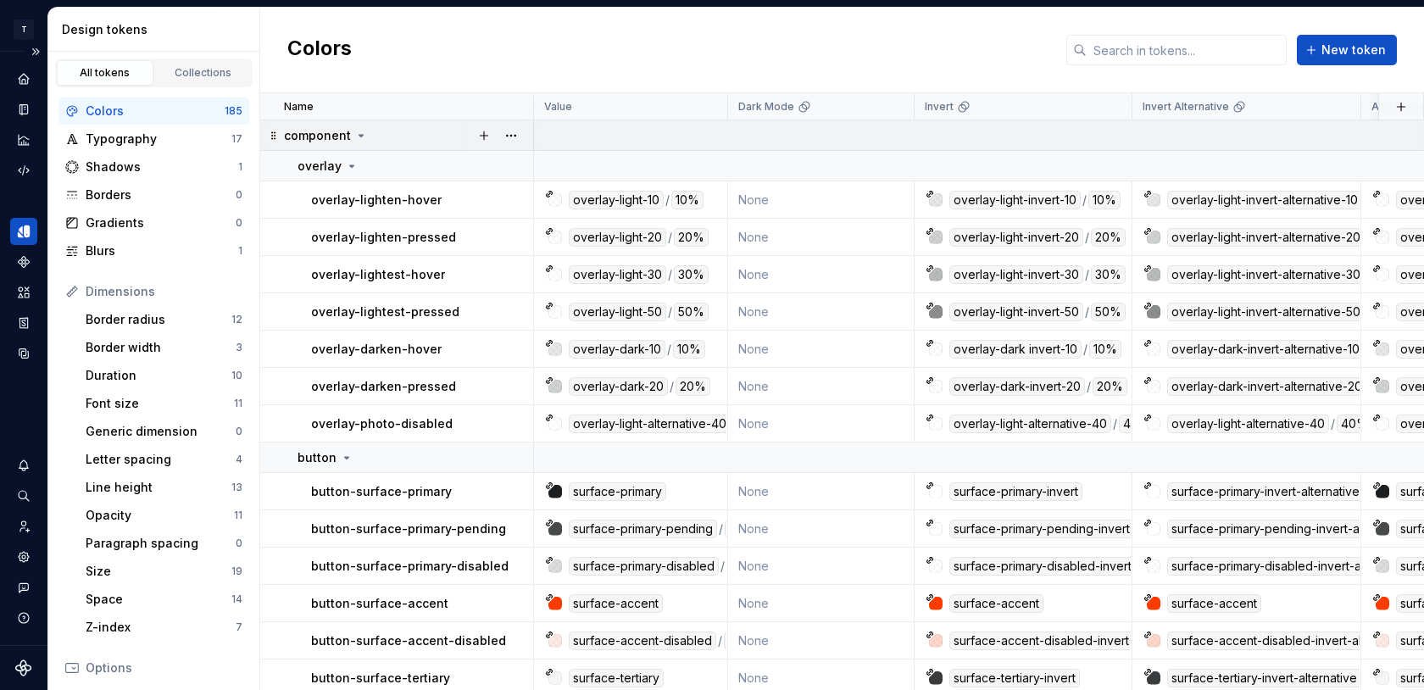
click at [355, 134] on icon at bounding box center [361, 136] width 14 height 14
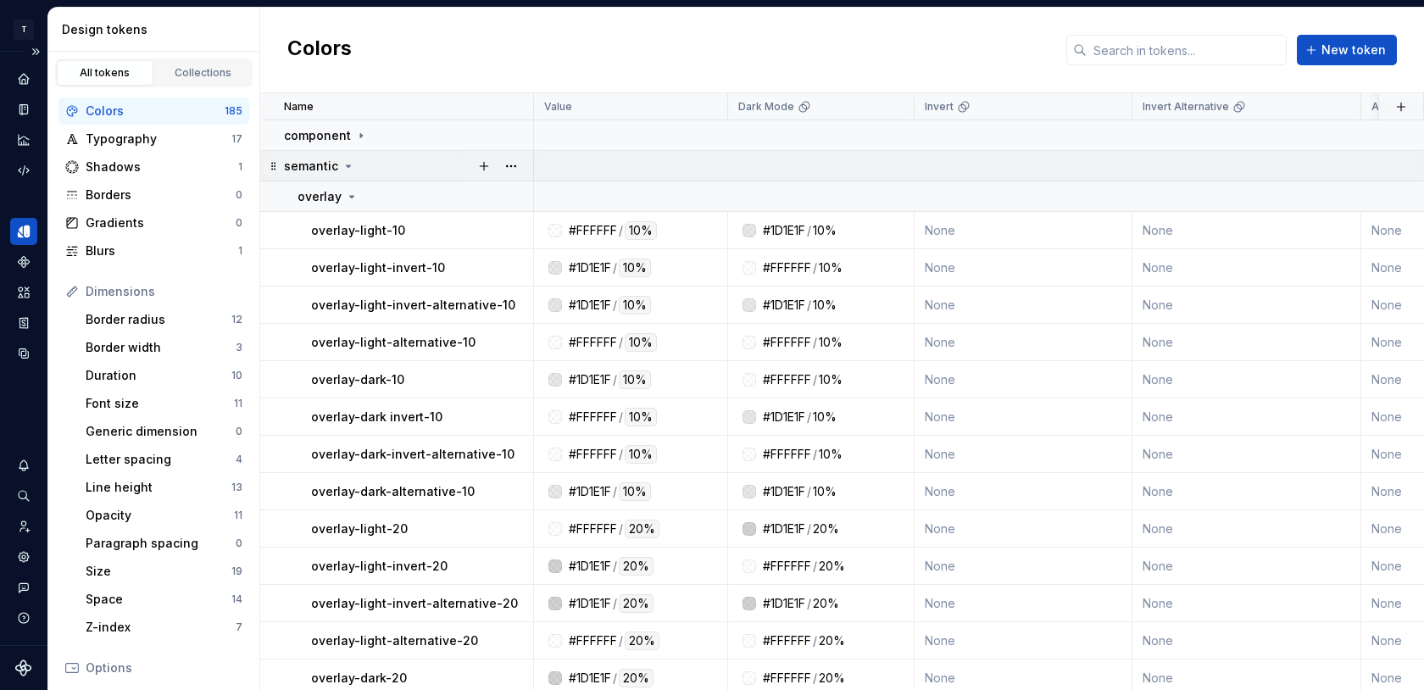
click at [349, 165] on icon at bounding box center [349, 166] width 14 height 14
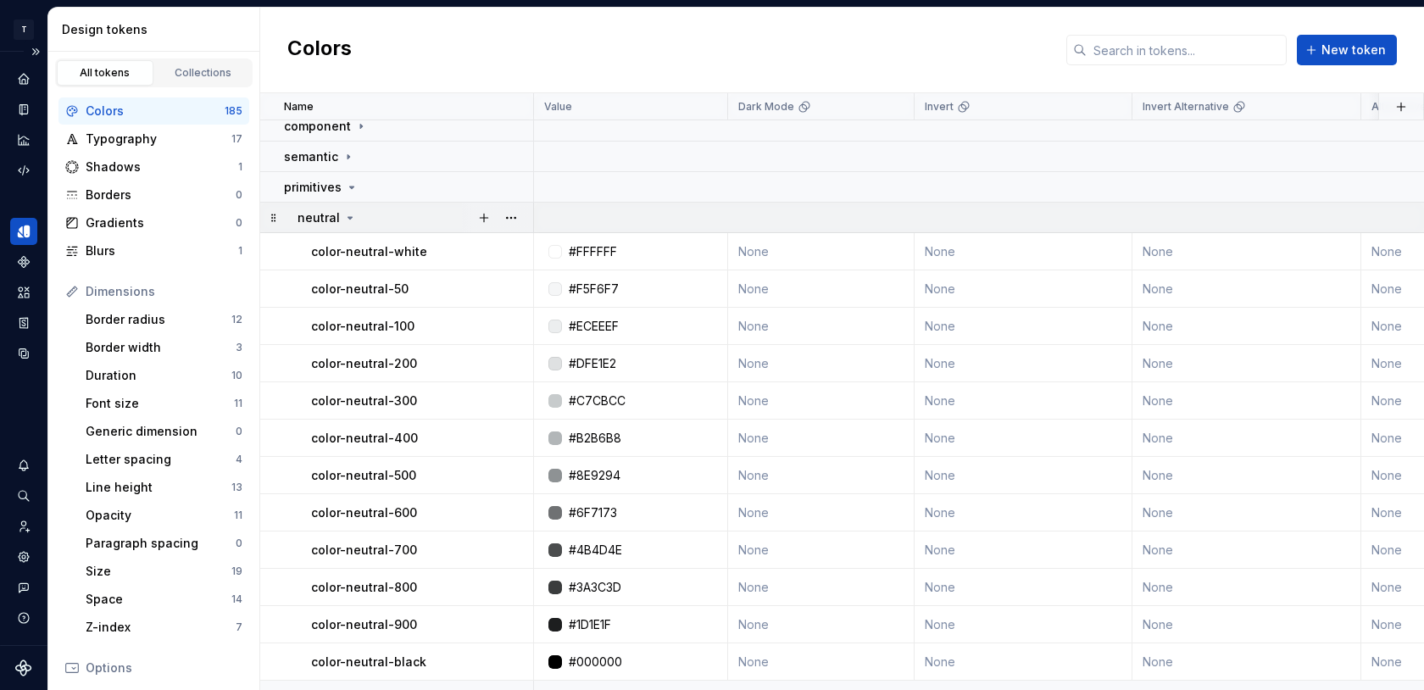
scroll to position [8, 0]
click at [346, 221] on icon at bounding box center [350, 220] width 14 height 14
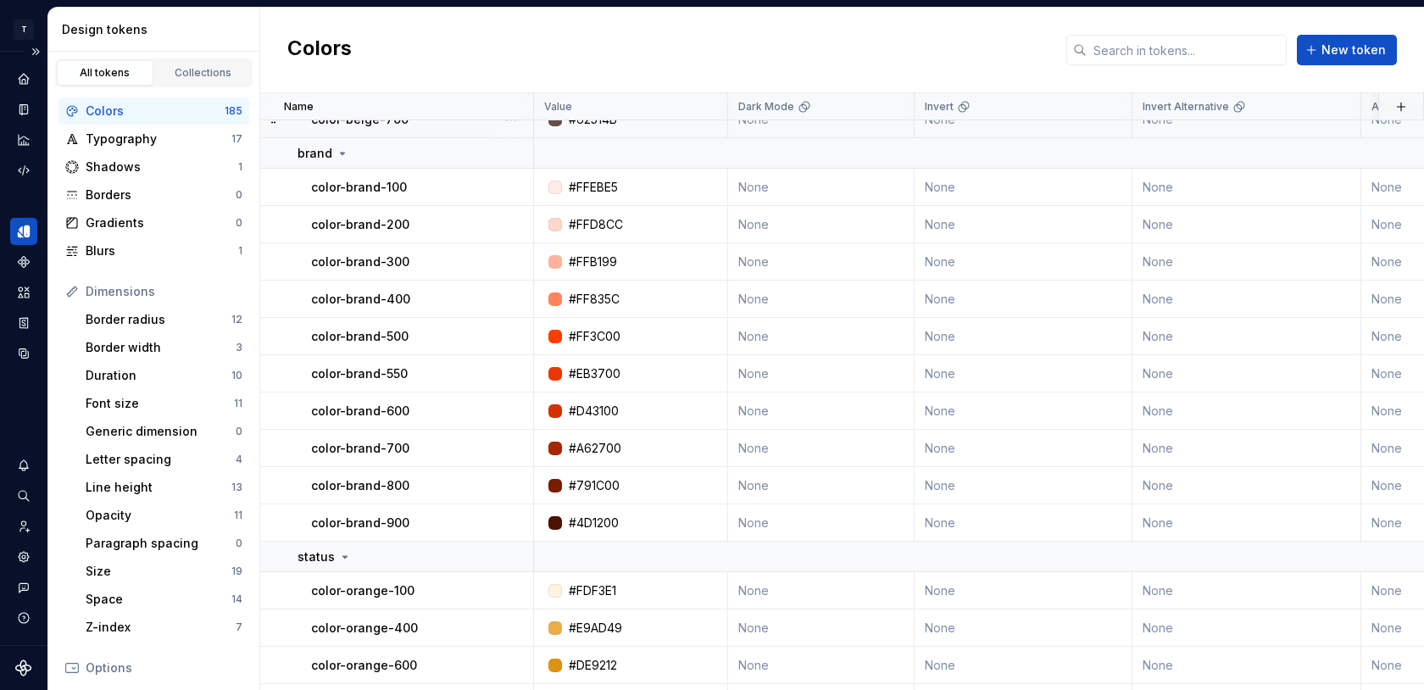
scroll to position [296, 0]
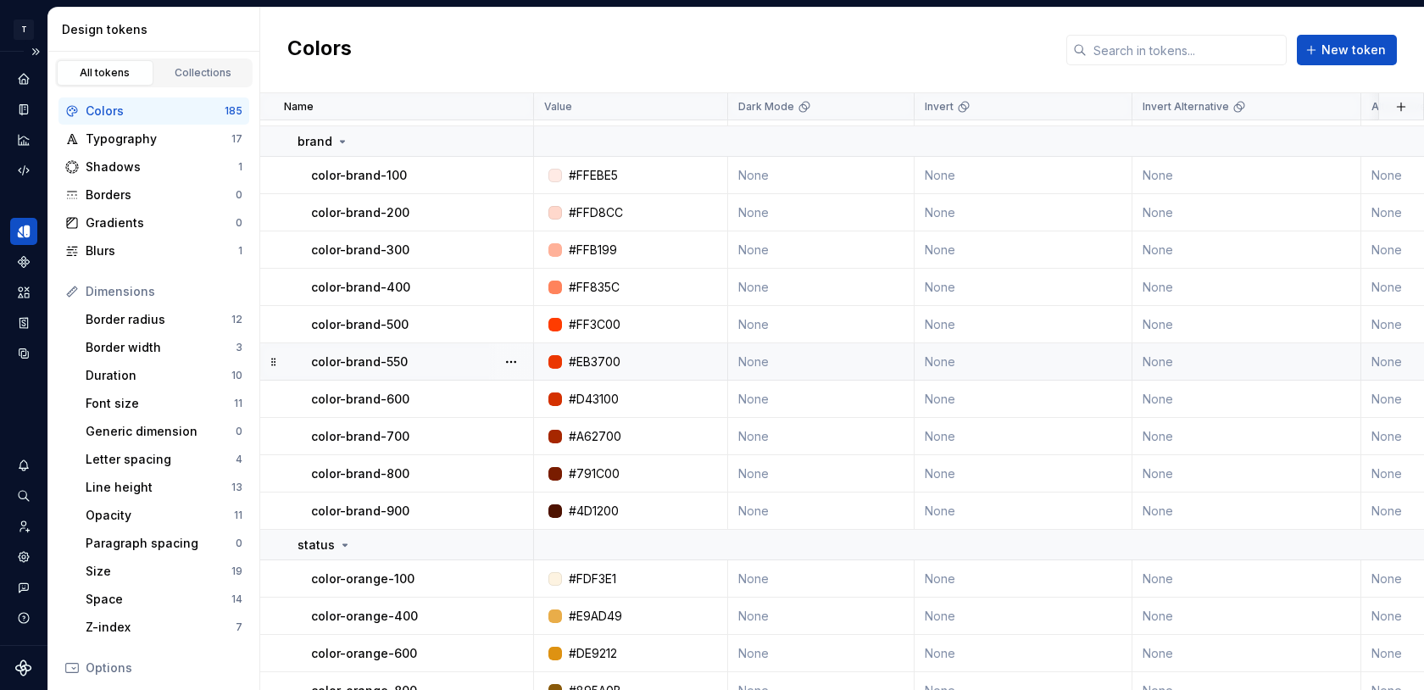
click at [387, 365] on p "color-brand-550" at bounding box center [359, 361] width 97 height 17
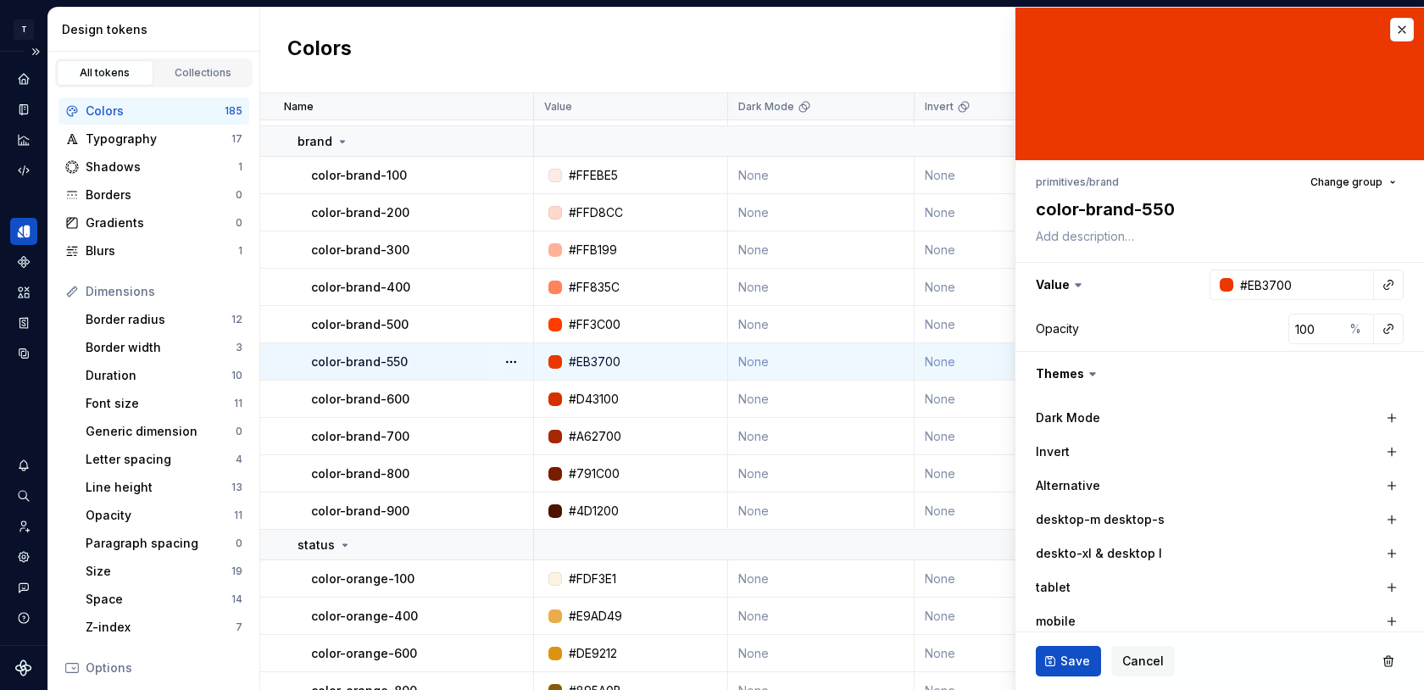
type textarea "*"
click at [1262, 289] on input "#EB3700" at bounding box center [1303, 285] width 141 height 31
paste input "E031"
type input "E03100"
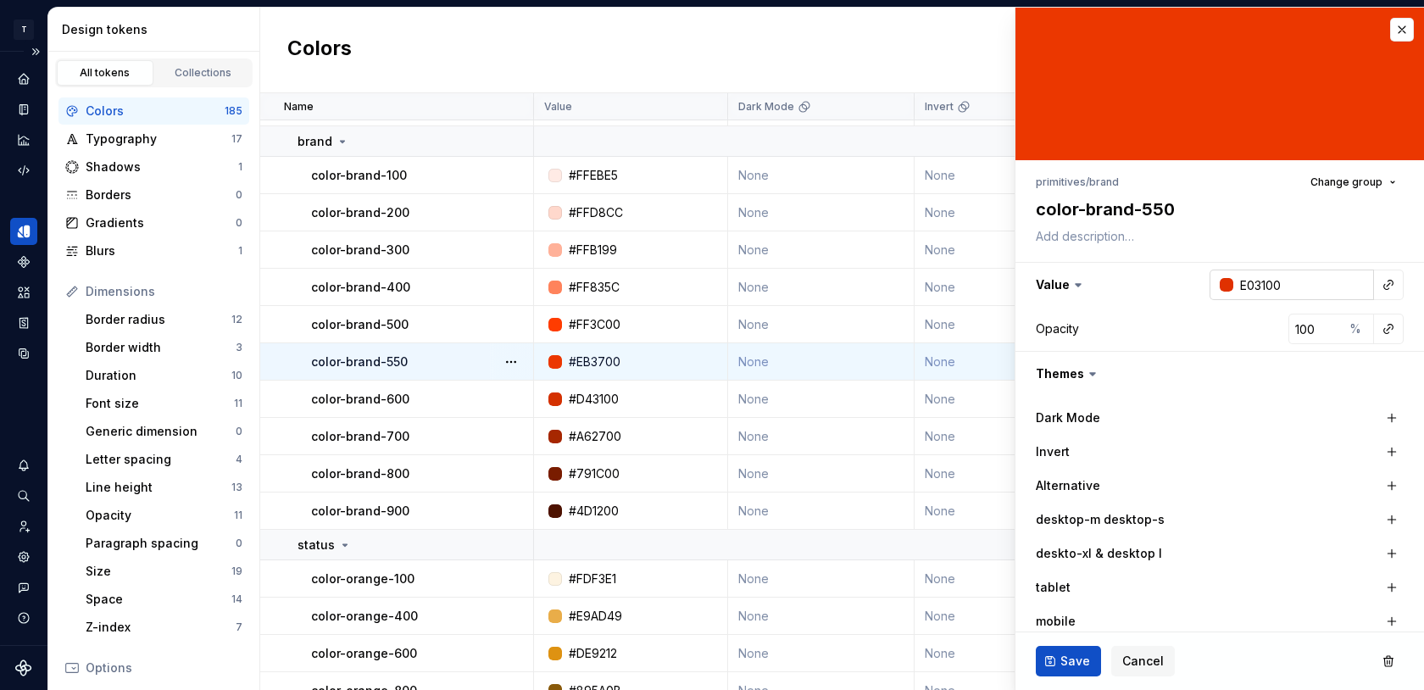
type textarea "*"
type input "#E03100"
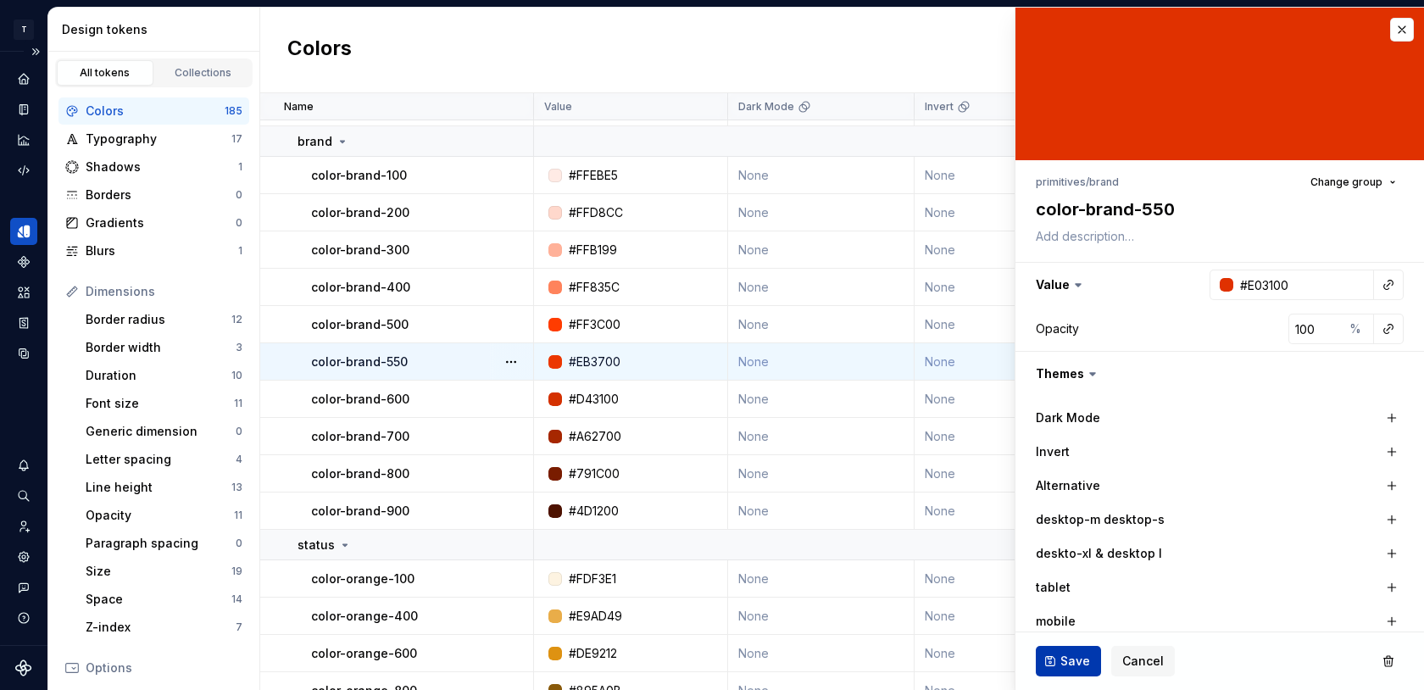
click at [1070, 661] on span "Save" at bounding box center [1075, 661] width 30 height 17
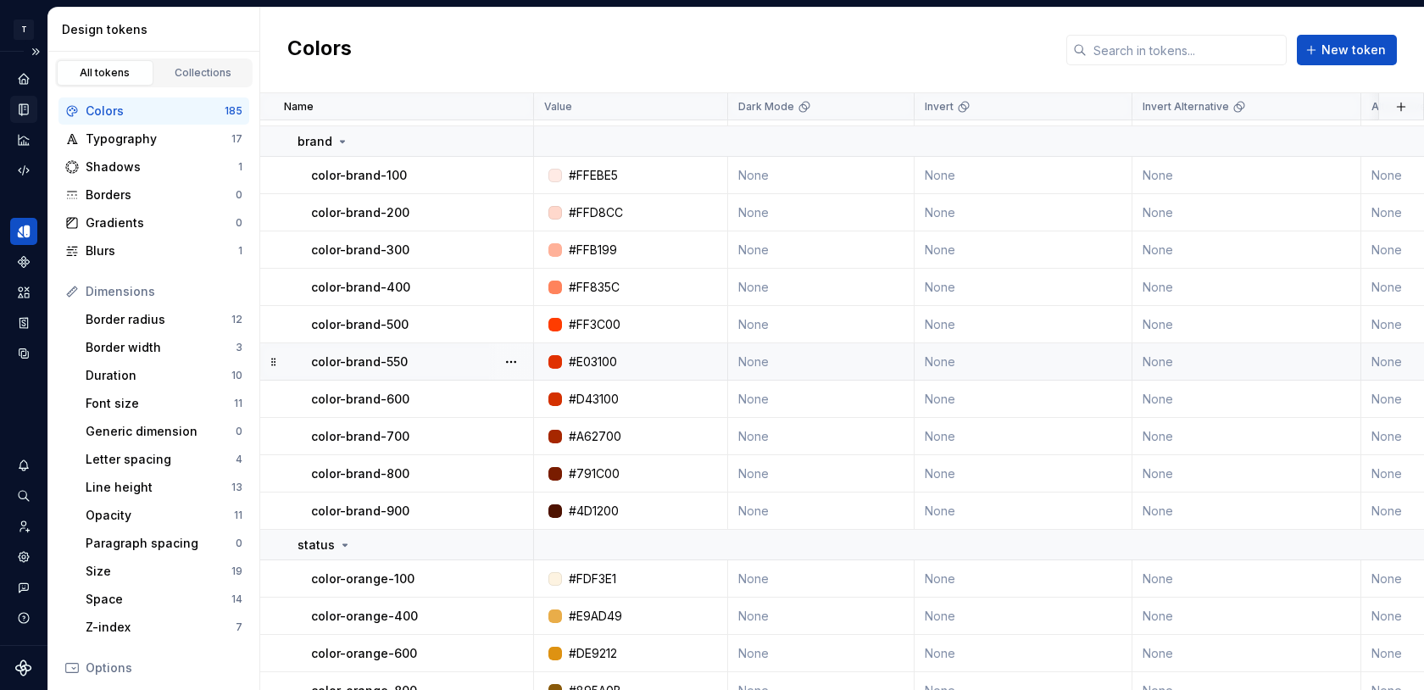
click at [24, 114] on icon "Documentation" at bounding box center [25, 109] width 7 height 9
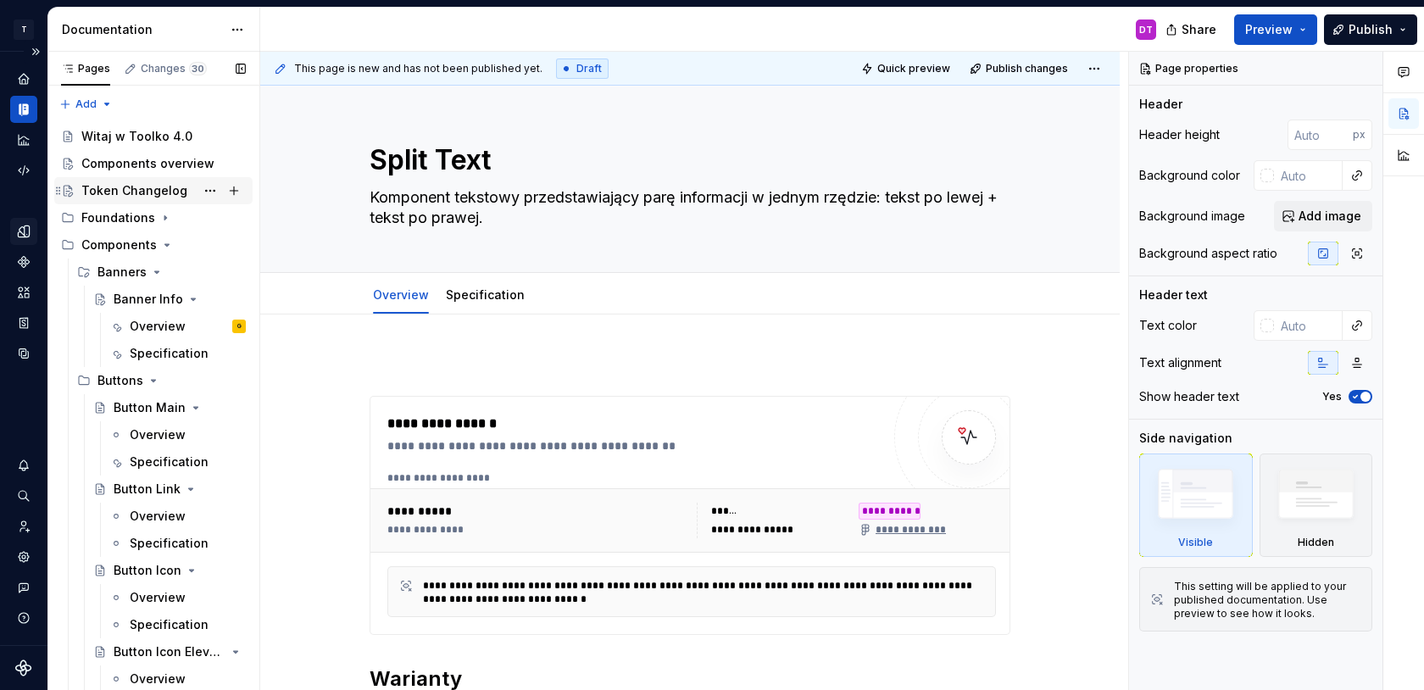
click at [122, 191] on div "Token Changelog" at bounding box center [134, 190] width 106 height 17
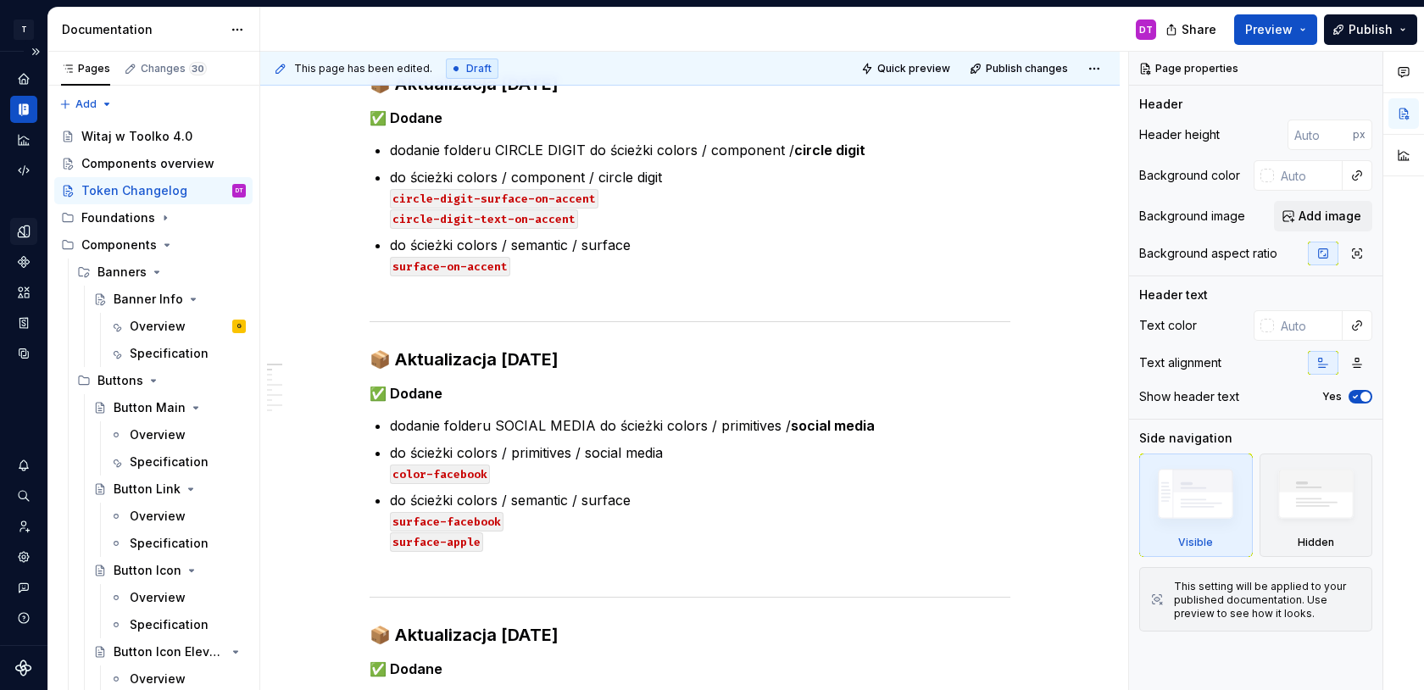
scroll to position [1871, 0]
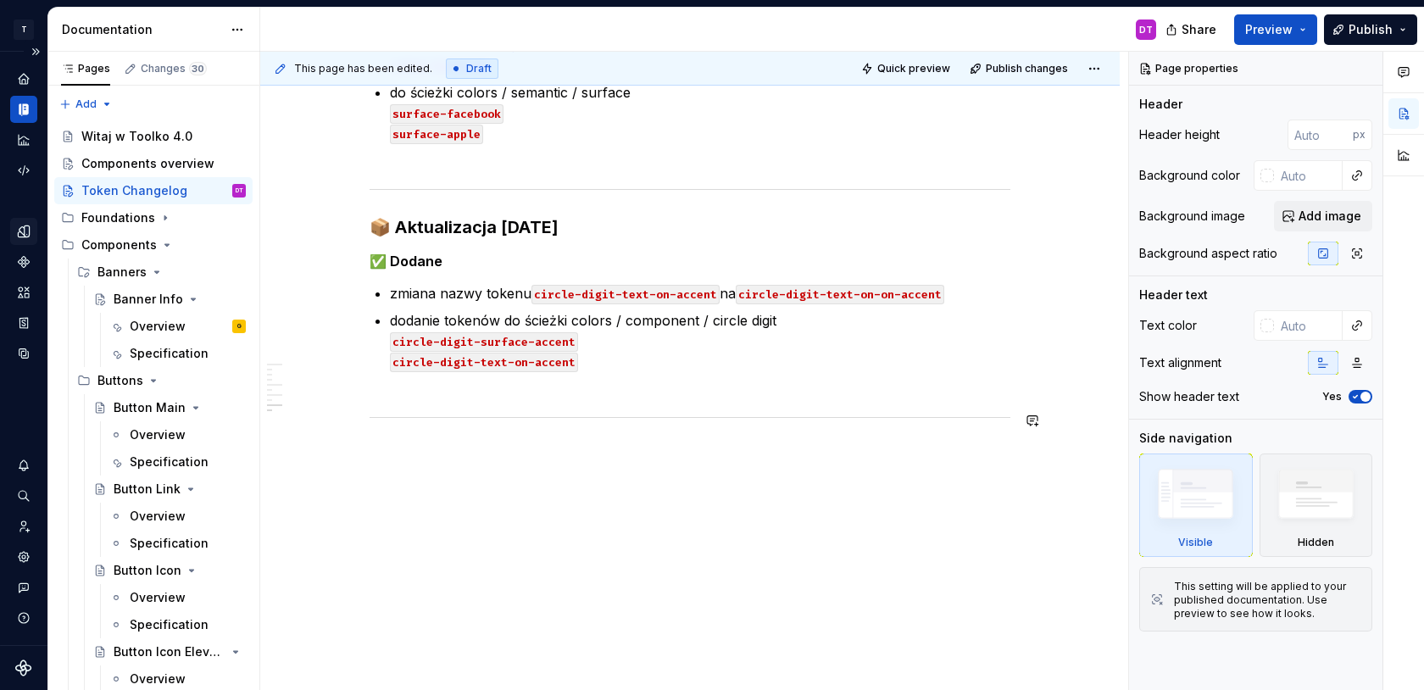
click at [420, 459] on p at bounding box center [690, 453] width 641 height 20
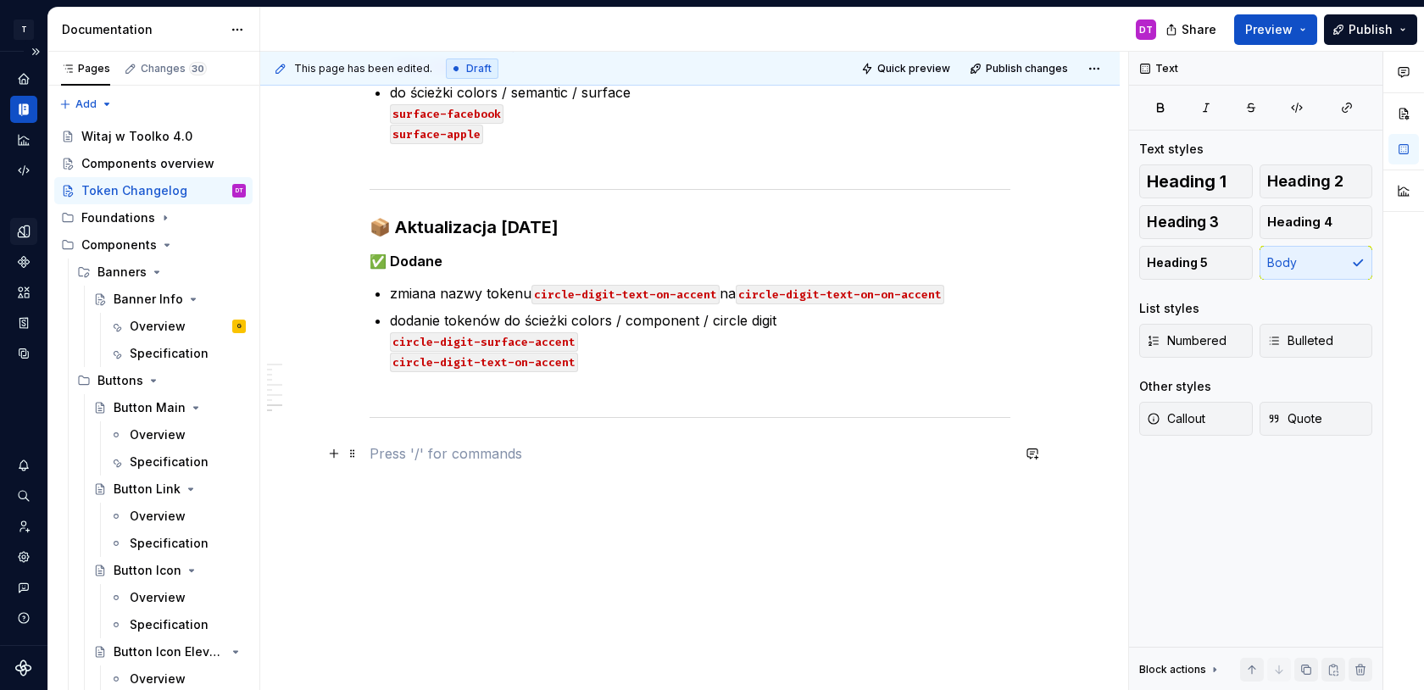
type textarea "*"
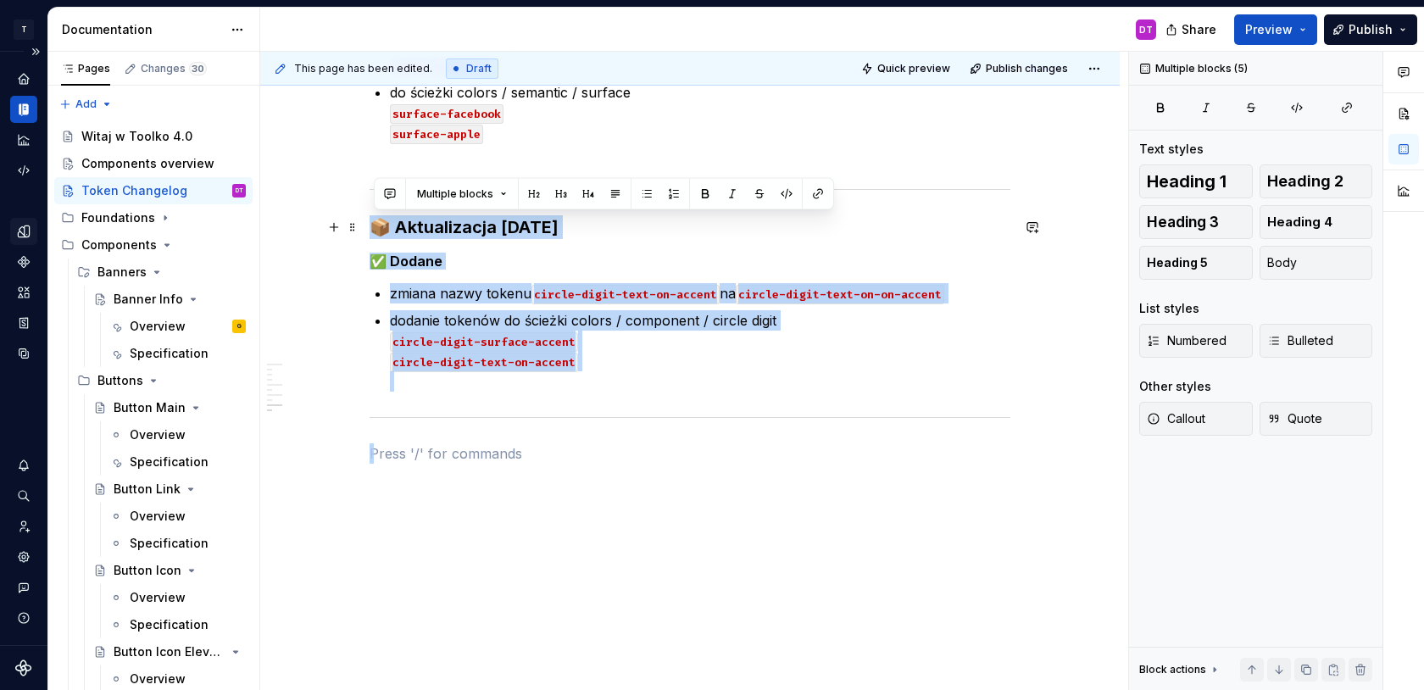
drag, startPoint x: 479, startPoint y: 428, endPoint x: 365, endPoint y: 223, distance: 234.5
copy div "📦 Aktualizacja [DATE] ✅ Dodane zmiana nazwy tokenu circle-digit-text-on-accent …"
click at [405, 456] on p at bounding box center [690, 453] width 641 height 20
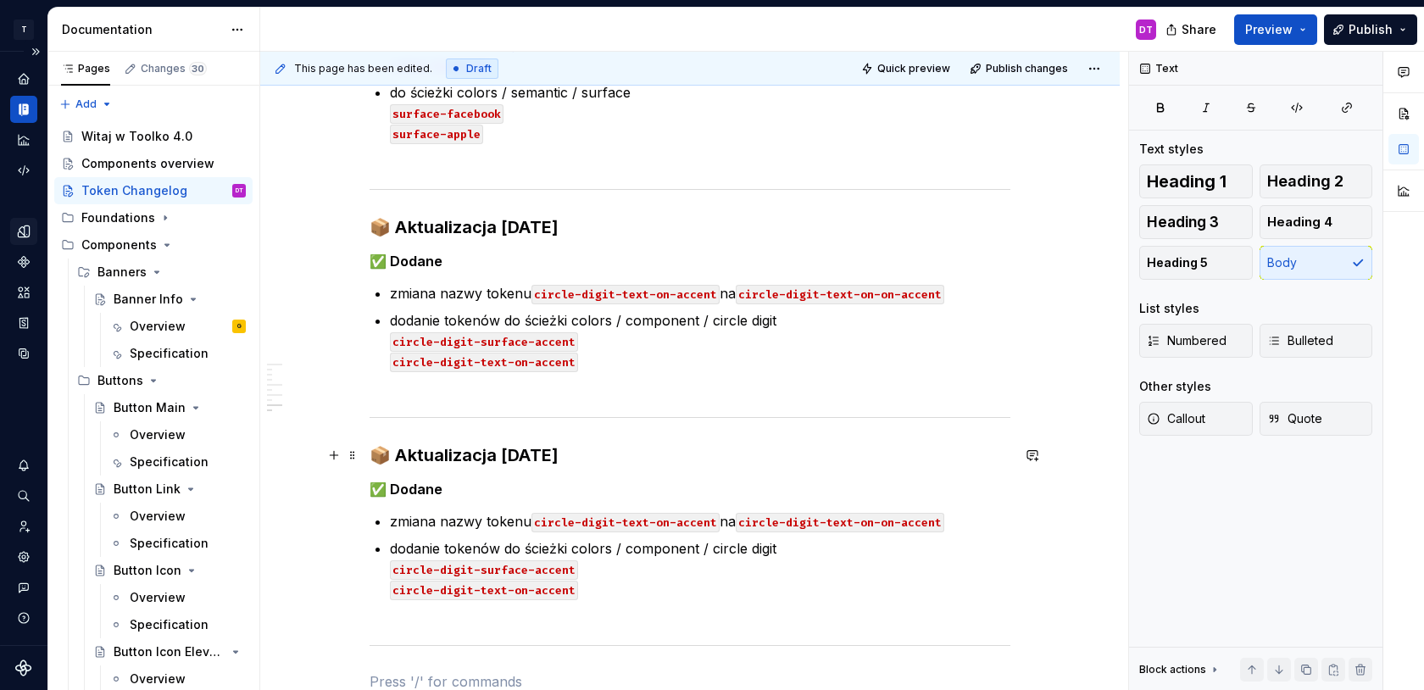
click at [511, 454] on strong "📦 Aktualizacja [DATE]" at bounding box center [464, 455] width 189 height 20
click at [521, 457] on strong "📦 Aktualizacja [DATE]" at bounding box center [464, 455] width 189 height 20
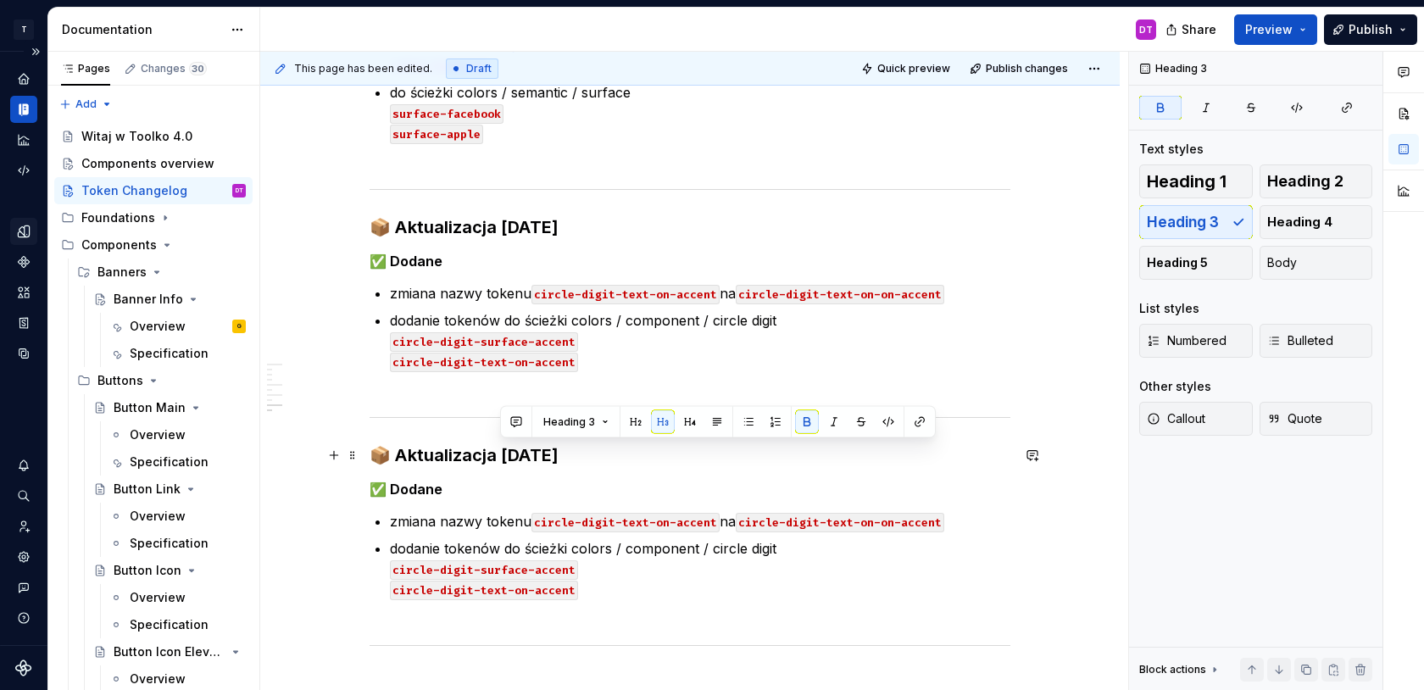
drag, startPoint x: 520, startPoint y: 457, endPoint x: 505, endPoint y: 457, distance: 15.3
click at [505, 457] on strong "📦 Aktualizacja [DATE]" at bounding box center [464, 455] width 189 height 20
drag, startPoint x: 519, startPoint y: 457, endPoint x: 503, endPoint y: 457, distance: 16.1
click at [503, 457] on strong "📦 Aktualizacja [DATE]" at bounding box center [464, 455] width 189 height 20
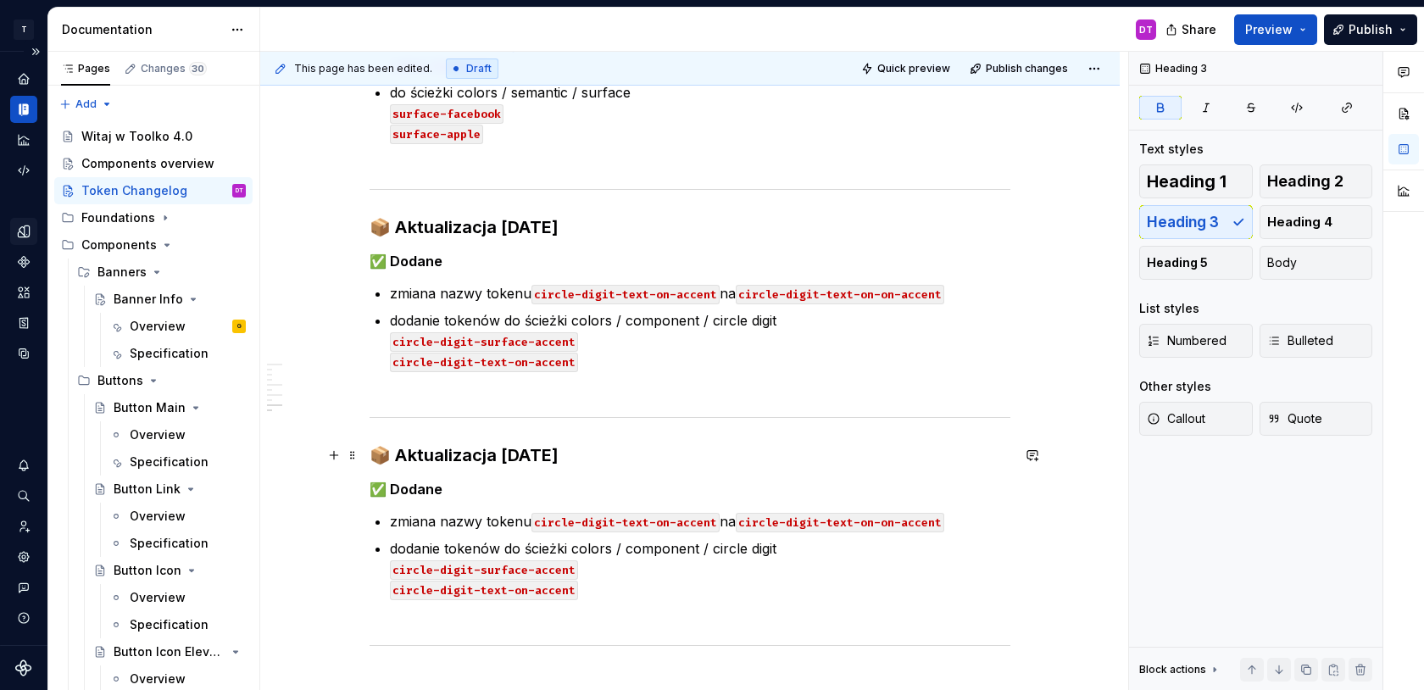
drag, startPoint x: 538, startPoint y: 458, endPoint x: 528, endPoint y: 458, distance: 10.2
click at [528, 458] on strong "📦 Aktualizacja [DATE]" at bounding box center [464, 455] width 189 height 20
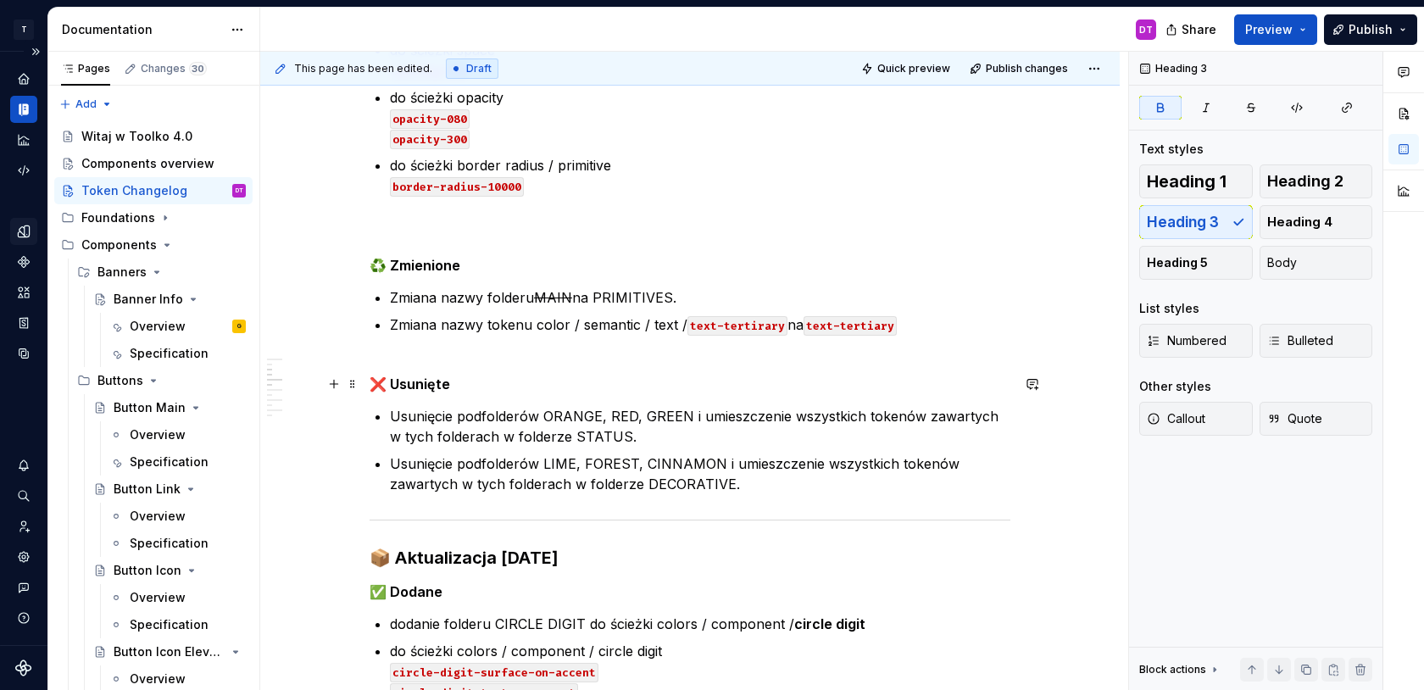
scroll to position [980, 0]
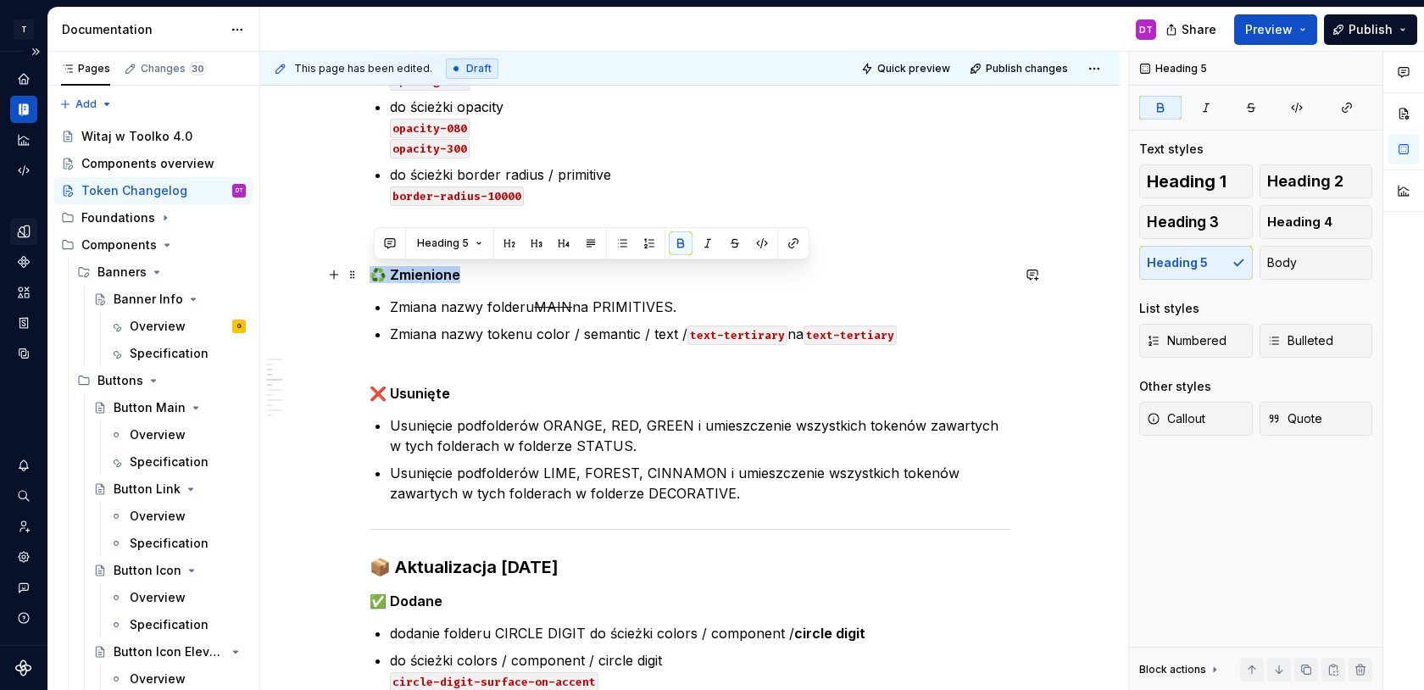
drag, startPoint x: 470, startPoint y: 273, endPoint x: 374, endPoint y: 276, distance: 95.8
click at [373, 276] on h5 "♻️ Zmienione" at bounding box center [690, 274] width 641 height 17
copy strong "♻️ Zmienione"
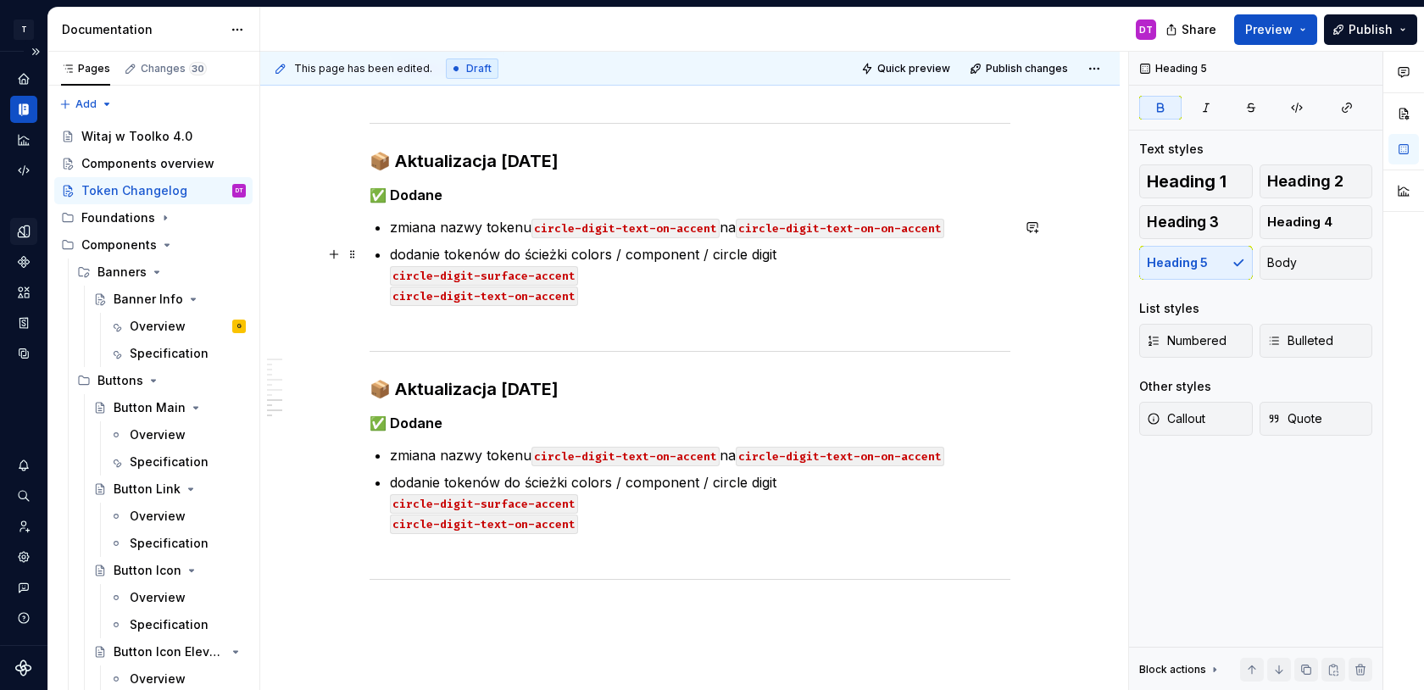
scroll to position [1952, 0]
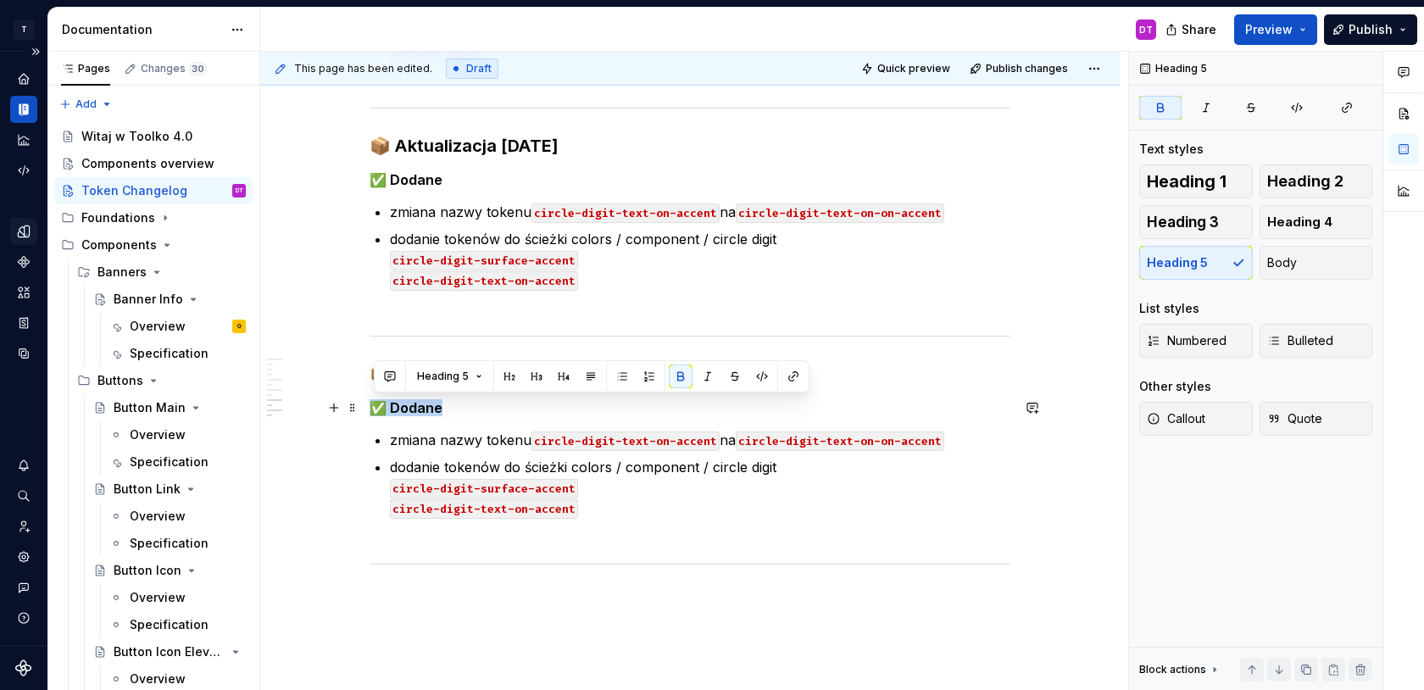
drag, startPoint x: 446, startPoint y: 406, endPoint x: 371, endPoint y: 407, distance: 74.6
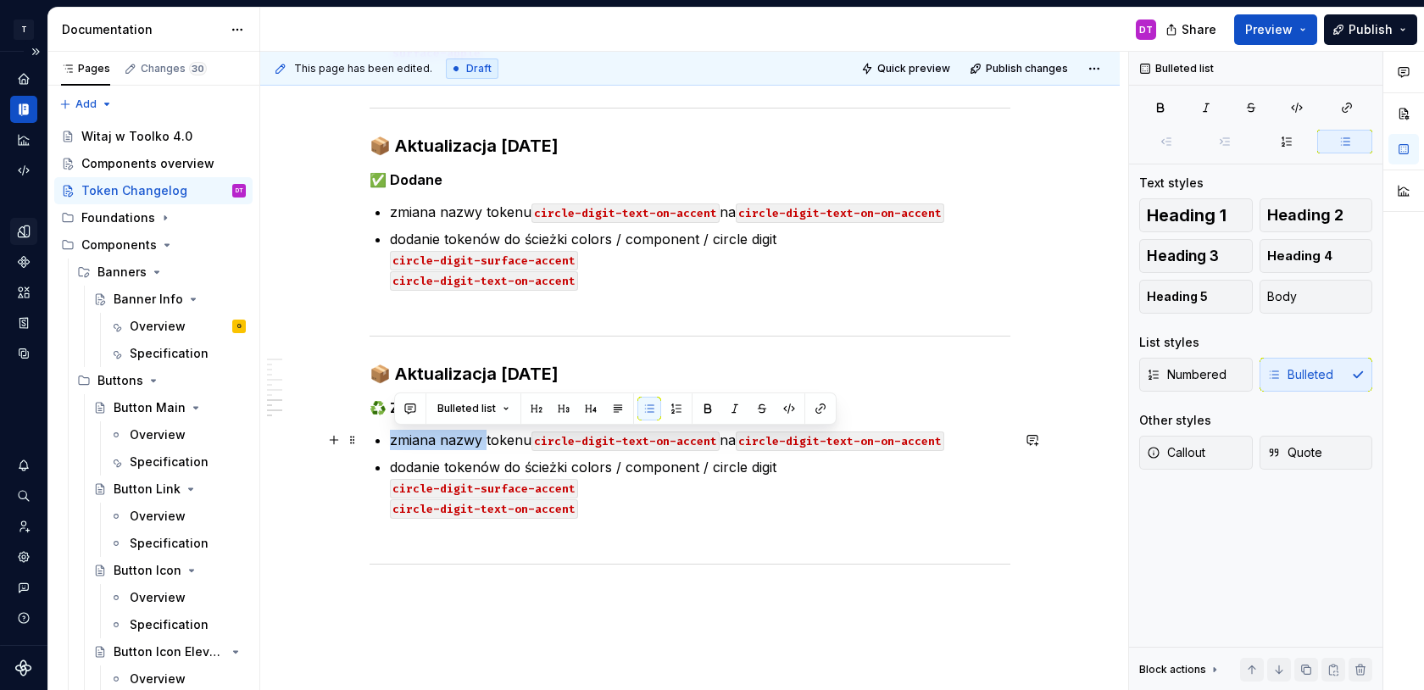
drag, startPoint x: 397, startPoint y: 440, endPoint x: 487, endPoint y: 441, distance: 89.9
click at [487, 441] on p "zmiana nazwy tokenu circle-digit-text-on-accent na circle-digit-text-on-on-acce…" at bounding box center [700, 440] width 621 height 20
click at [399, 462] on p "dodanie tokenów do ścieżki colors / component / circle digit circle-digit-surfa…" at bounding box center [700, 497] width 621 height 81
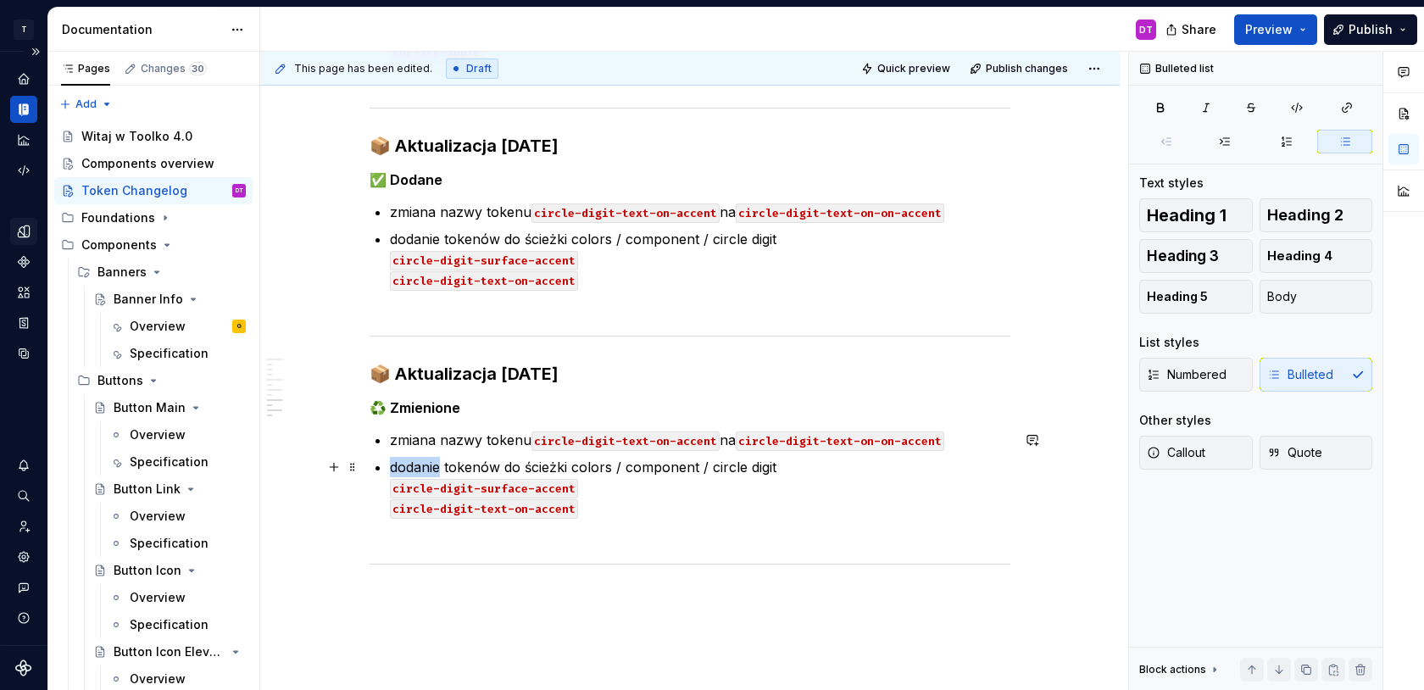
click at [399, 462] on p "dodanie tokenów do ścieżki colors / component / circle digit circle-digit-surfa…" at bounding box center [700, 497] width 621 height 81
click at [557, 463] on p "zmiana wartości tokenów do ścieżki colors / component / circle digit circle-dig…" at bounding box center [700, 497] width 621 height 81
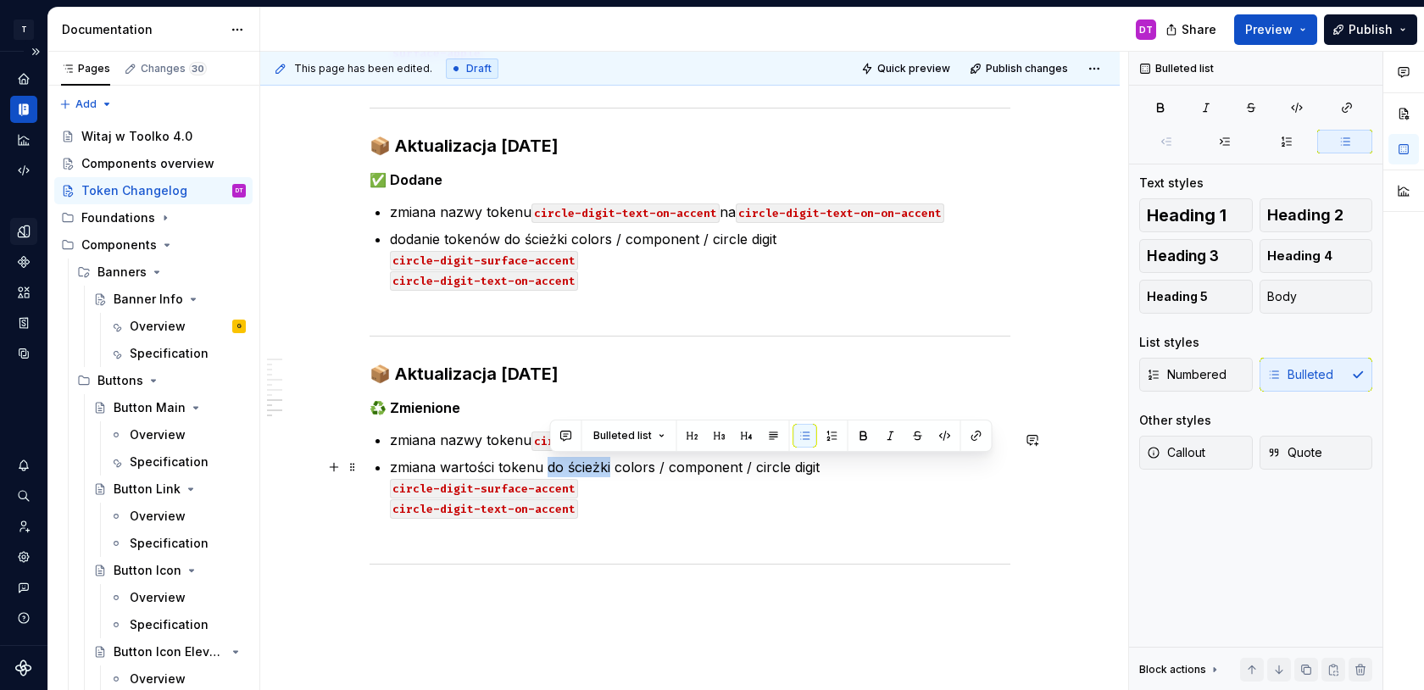
drag, startPoint x: 549, startPoint y: 468, endPoint x: 615, endPoint y: 469, distance: 65.3
click at [615, 469] on p "zmiana wartości tokenu do ścieżki colors / component / circle digit circle-digi…" at bounding box center [700, 497] width 621 height 81
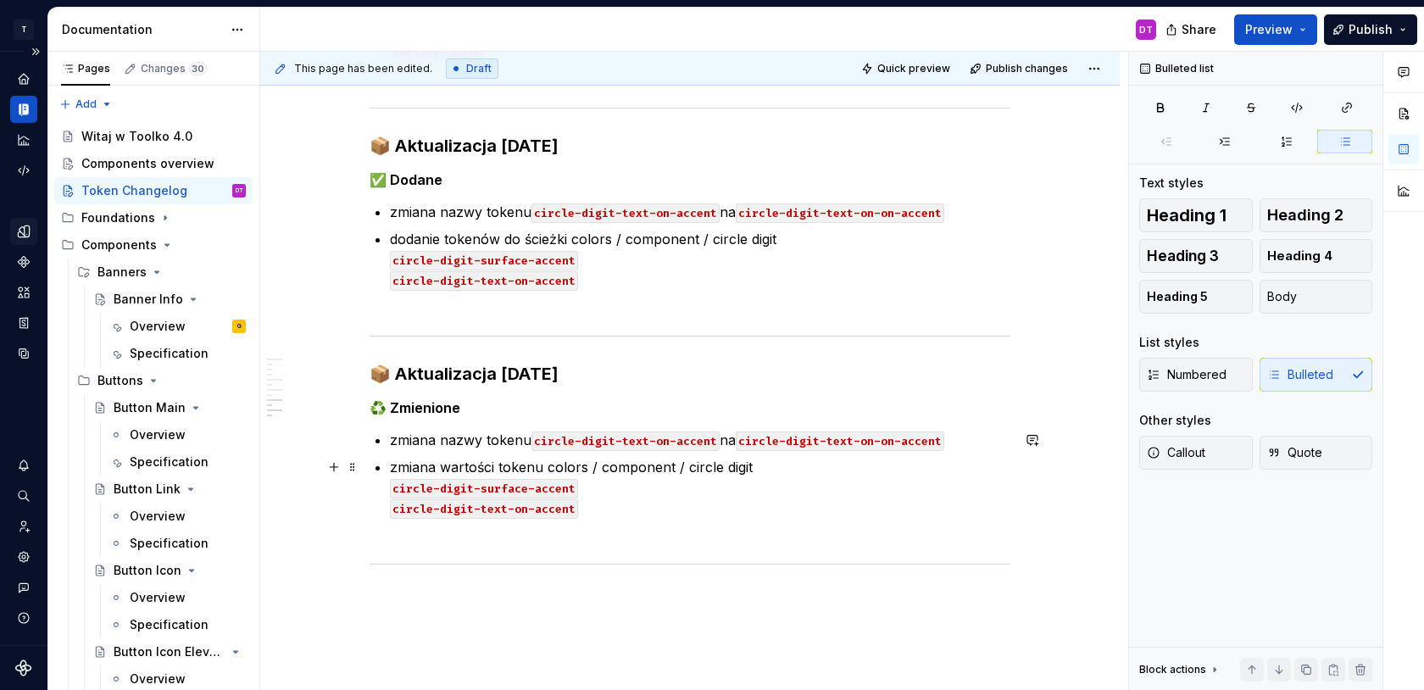
click at [621, 465] on p "zmiana wartości tokenu colors / component / circle digit circle-digit-surface-a…" at bounding box center [700, 497] width 621 height 81
click at [694, 469] on p "zmiana wartości tokenu colors / primitives / circle digit circle-digit-surface-…" at bounding box center [700, 497] width 621 height 81
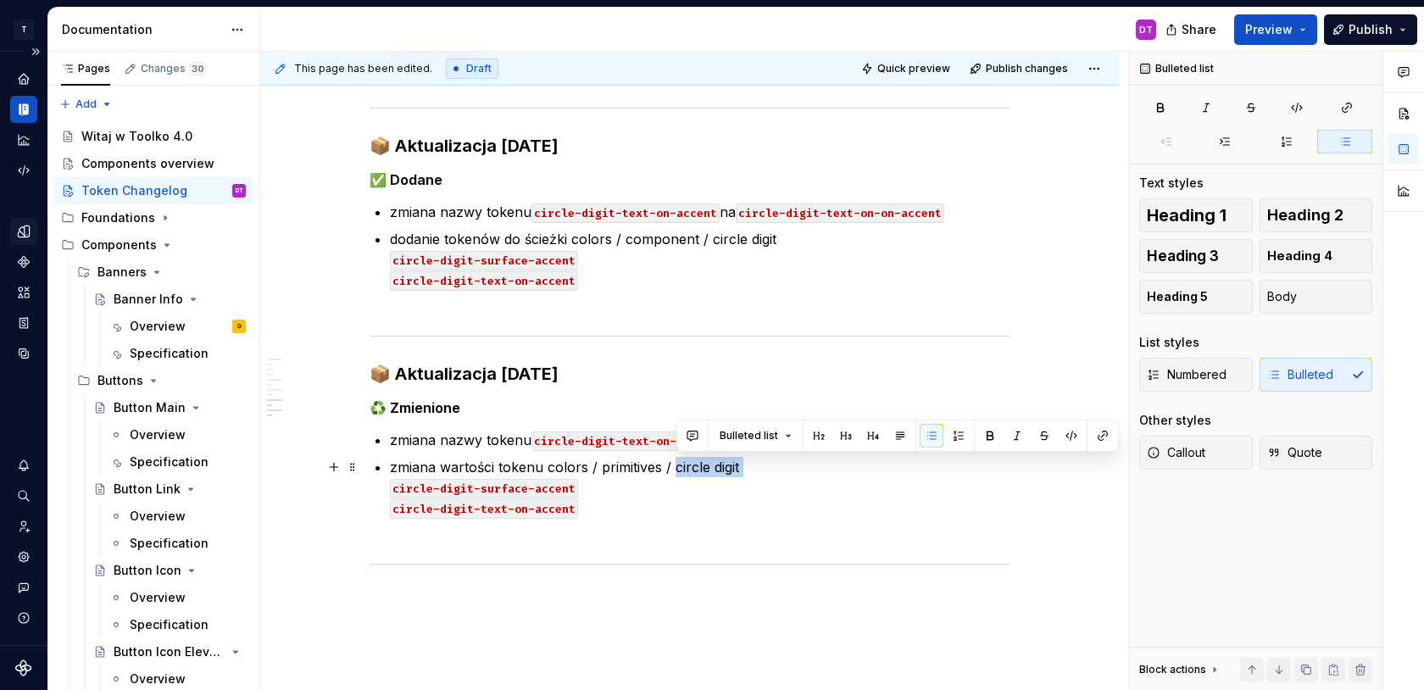
click at [754, 465] on p "zmiana wartości tokenu colors / primitives / circle digit circle-digit-surface-…" at bounding box center [700, 497] width 621 height 81
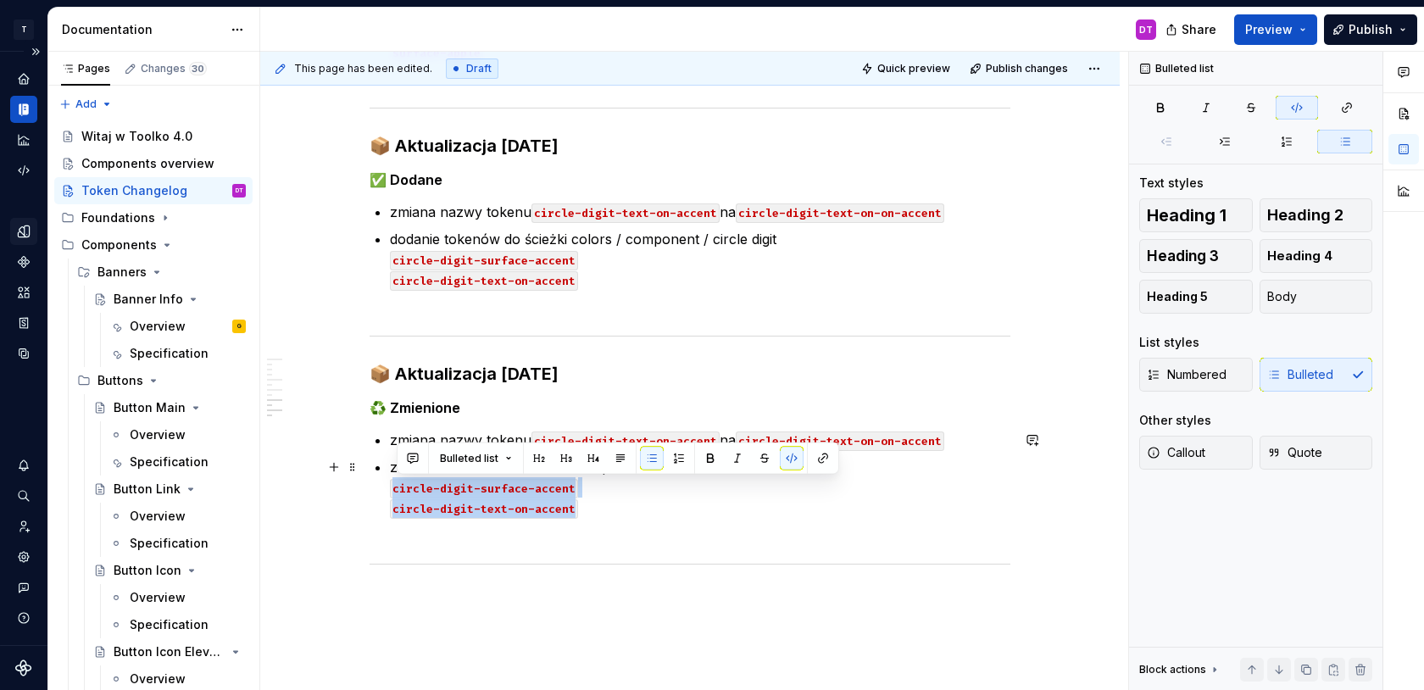
drag, startPoint x: 589, startPoint y: 508, endPoint x: 398, endPoint y: 493, distance: 192.2
click at [398, 493] on p "zmiana wartości tokenu colors / primitives / brand circle-digit-surface-accent …" at bounding box center [700, 497] width 621 height 81
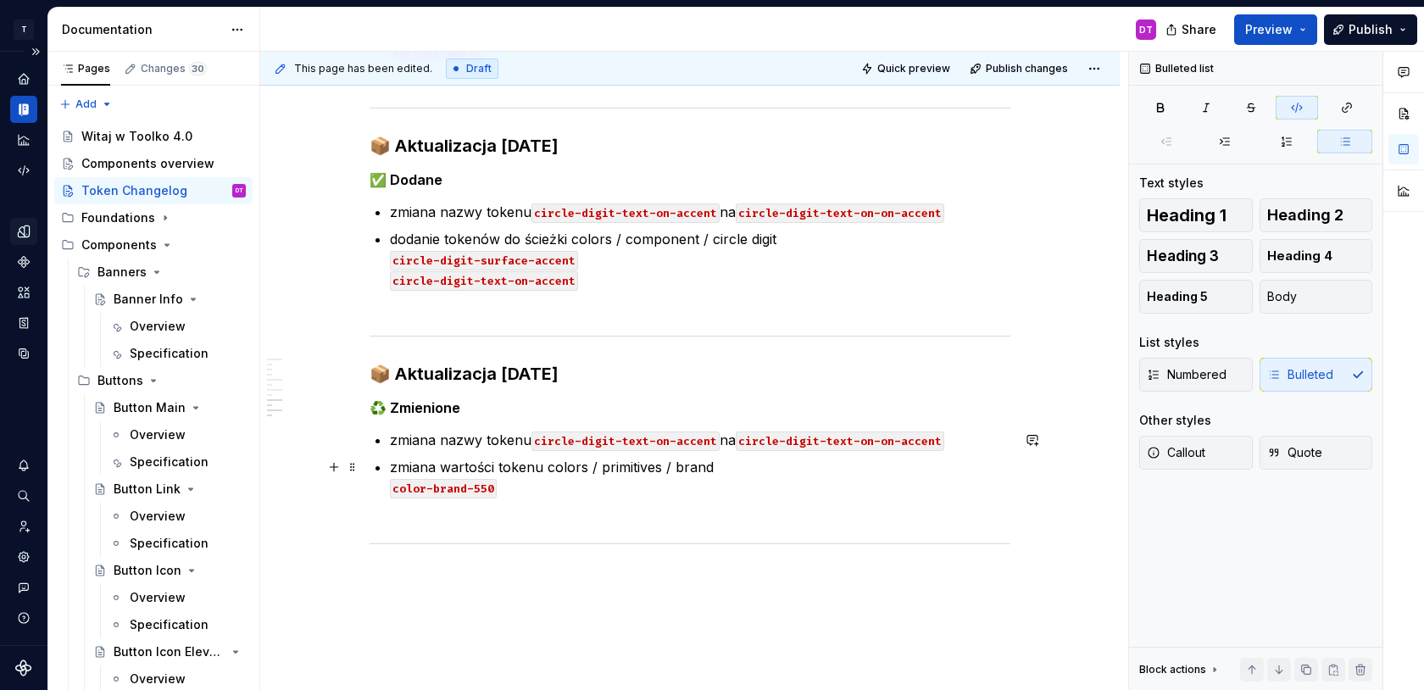
click at [559, 478] on p "zmiana wartości tokenu colors / primitives / brand color-brand-550" at bounding box center [700, 487] width 621 height 61
click at [550, 493] on p "zmiana wartości tokenu colors / primitives / brand color-brand-550" at bounding box center [700, 487] width 621 height 61
click at [534, 491] on strong "♻️ Zmienione" at bounding box center [571, 487] width 91 height 17
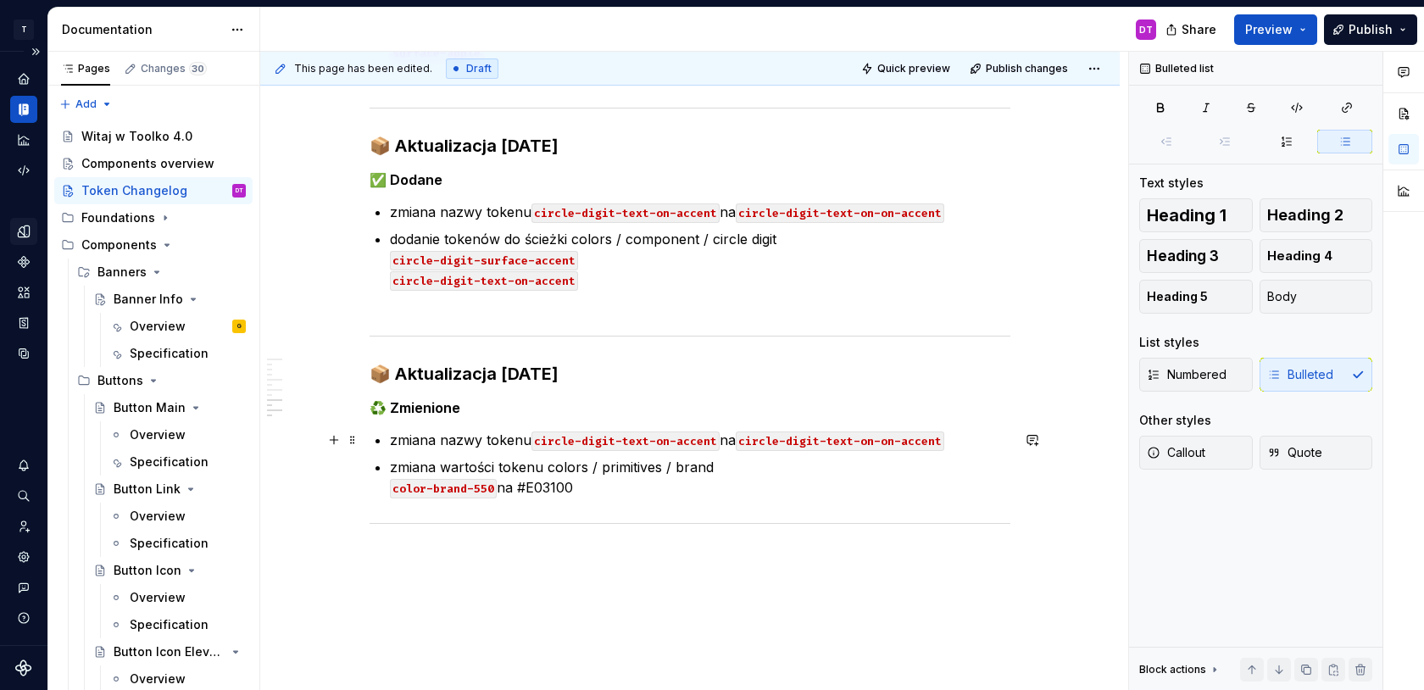
click at [457, 442] on p "zmiana nazwy tokenu circle-digit-text-on-accent na circle-digit-text-on-on-acce…" at bounding box center [700, 440] width 621 height 20
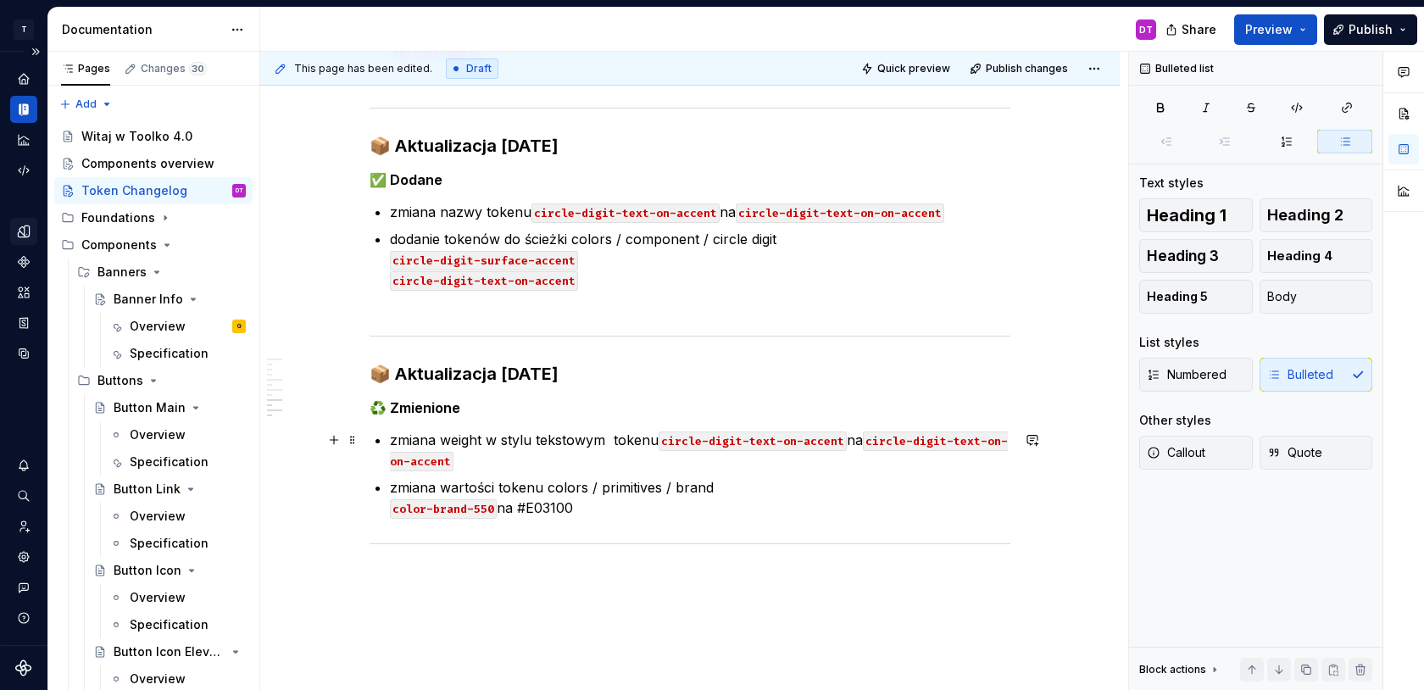
click at [636, 442] on p "zmiana weight w stylu tekstowym tokenu circle-digit-text-on-accent na circle-di…" at bounding box center [700, 450] width 621 height 41
click at [615, 440] on p "zmiana weight w stylu tekstowym tokenu circle-digit-text-on-accent na circle-di…" at bounding box center [700, 450] width 621 height 41
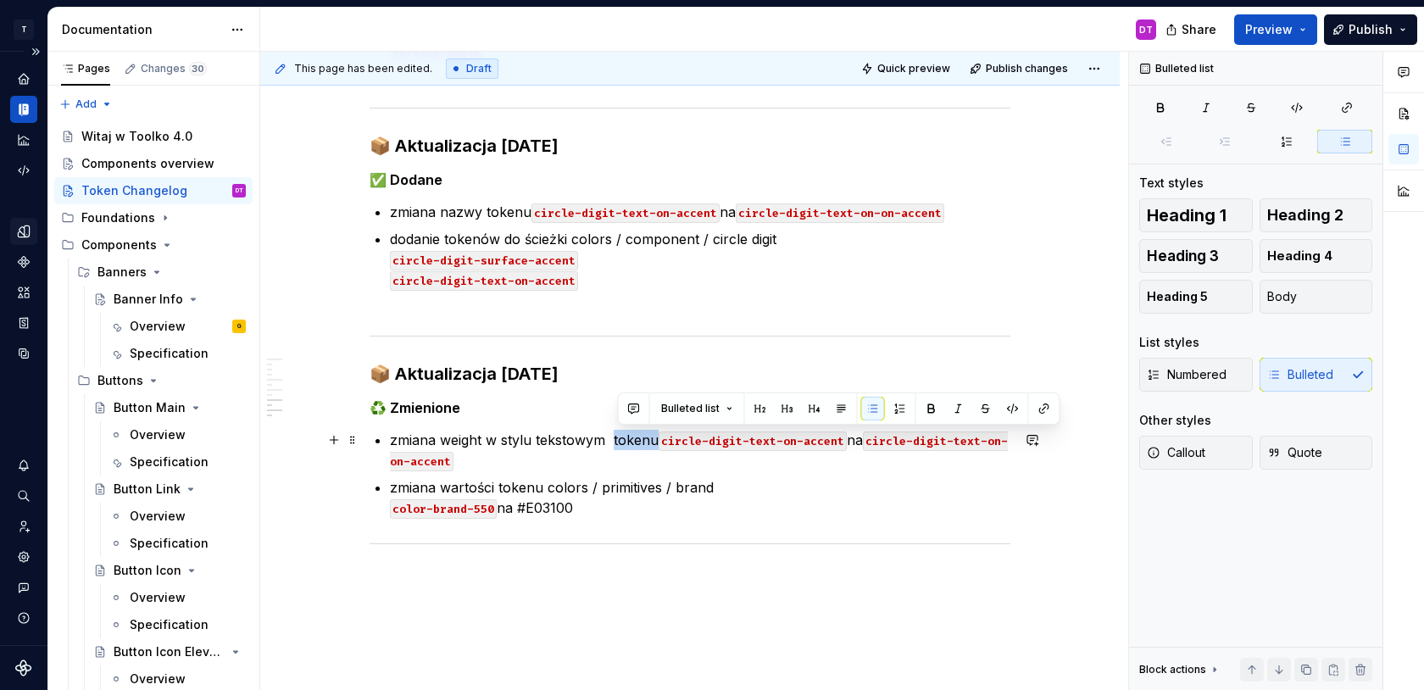
click at [658, 443] on p "zmiana weight w stylu tekstowym tokenu circle-digit-text-on-accent na circle-di…" at bounding box center [700, 450] width 621 height 41
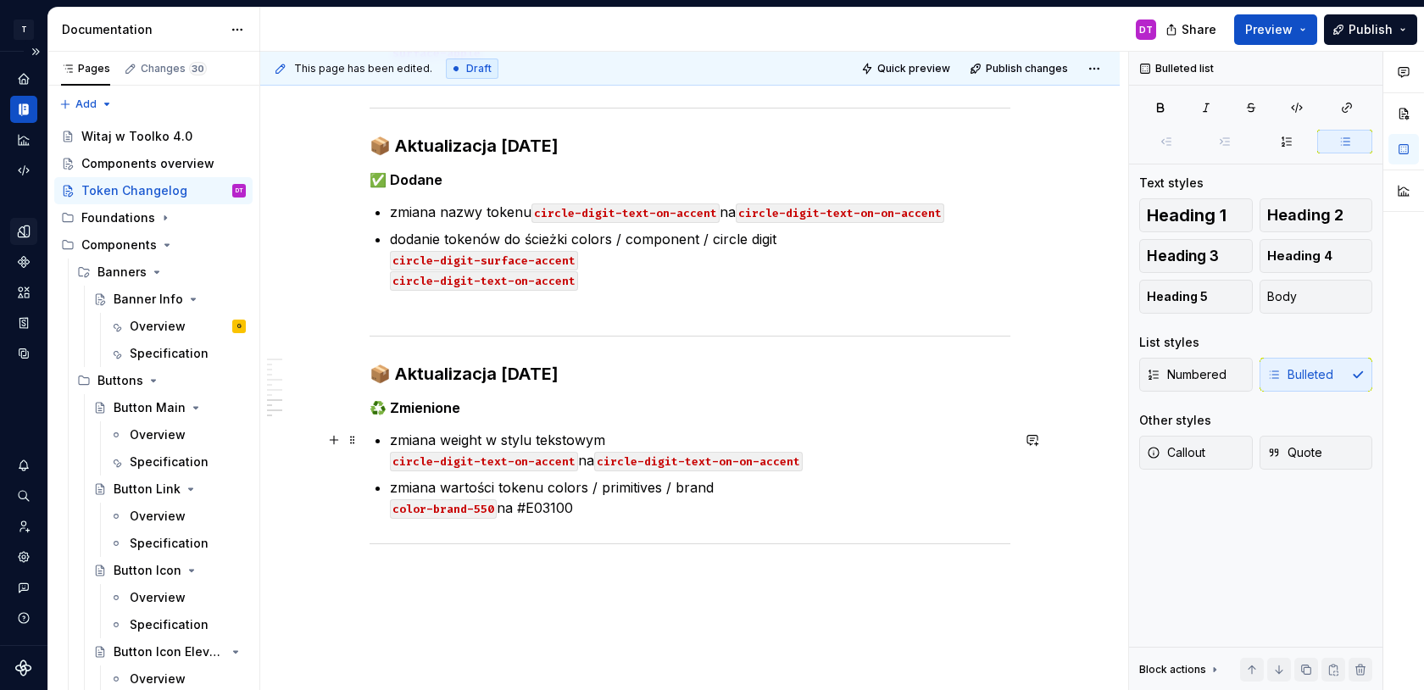
click at [534, 437] on p "zmiana weight w stylu tekstowym circle-digit-text-on-accent na circle-digit-tex…" at bounding box center [700, 450] width 621 height 41
click at [628, 440] on p "zmiana weight w stylach tekstowym circle-digit-text-on-accent na circle-digit-t…" at bounding box center [700, 450] width 621 height 41
click at [660, 432] on p "zmiana weight w stylach tekstowych circle-digit-text-on-accent na circle-digit-…" at bounding box center [700, 450] width 621 height 41
click at [530, 458] on code "circle-digit-text-on-accent" at bounding box center [484, 461] width 188 height 19
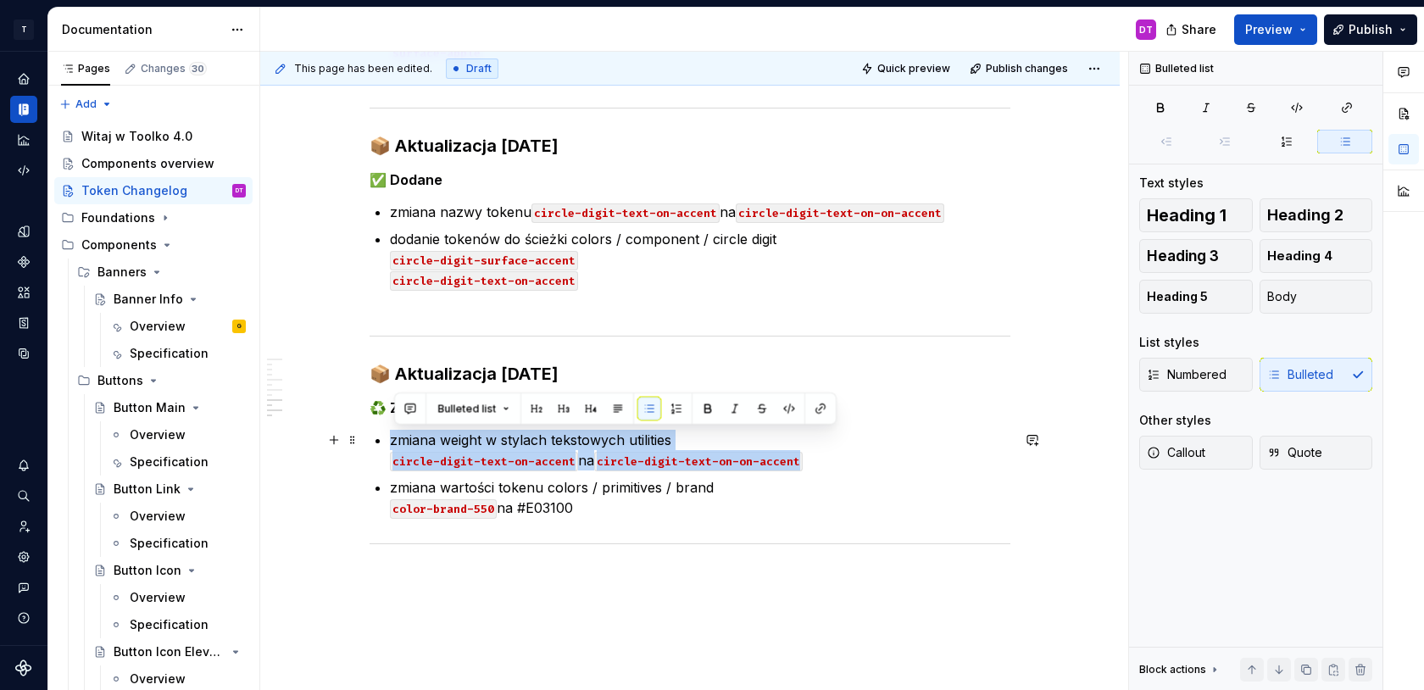
click at [530, 458] on code "circle-digit-text-on-accent" at bounding box center [484, 461] width 188 height 19
click at [545, 466] on code "circle-digit-text-on-accent" at bounding box center [484, 461] width 188 height 19
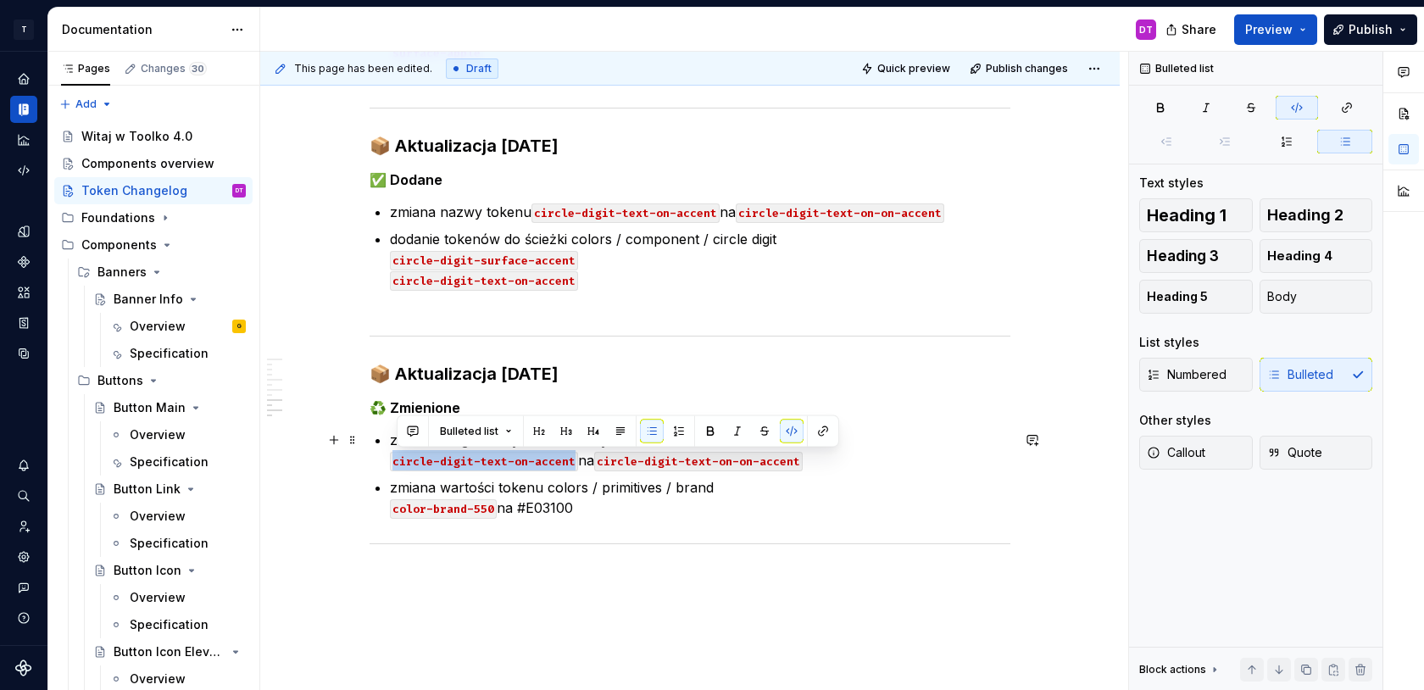
drag, startPoint x: 576, startPoint y: 462, endPoint x: 398, endPoint y: 466, distance: 177.2
click at [398, 466] on code "circle-digit-text-on-accent" at bounding box center [484, 461] width 188 height 19
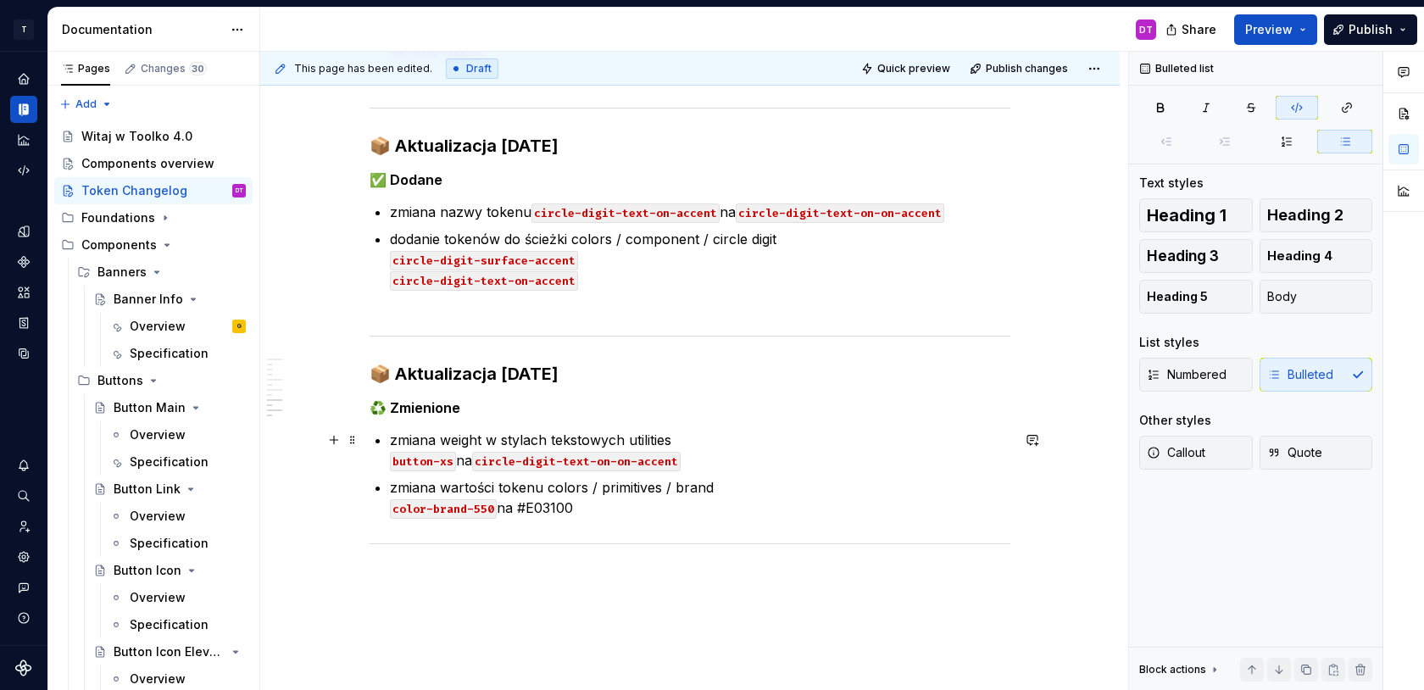
click at [471, 461] on p "zmiana weight w stylach tekstowych utilities button-xs na circle-digit-text-on-…" at bounding box center [700, 450] width 621 height 41
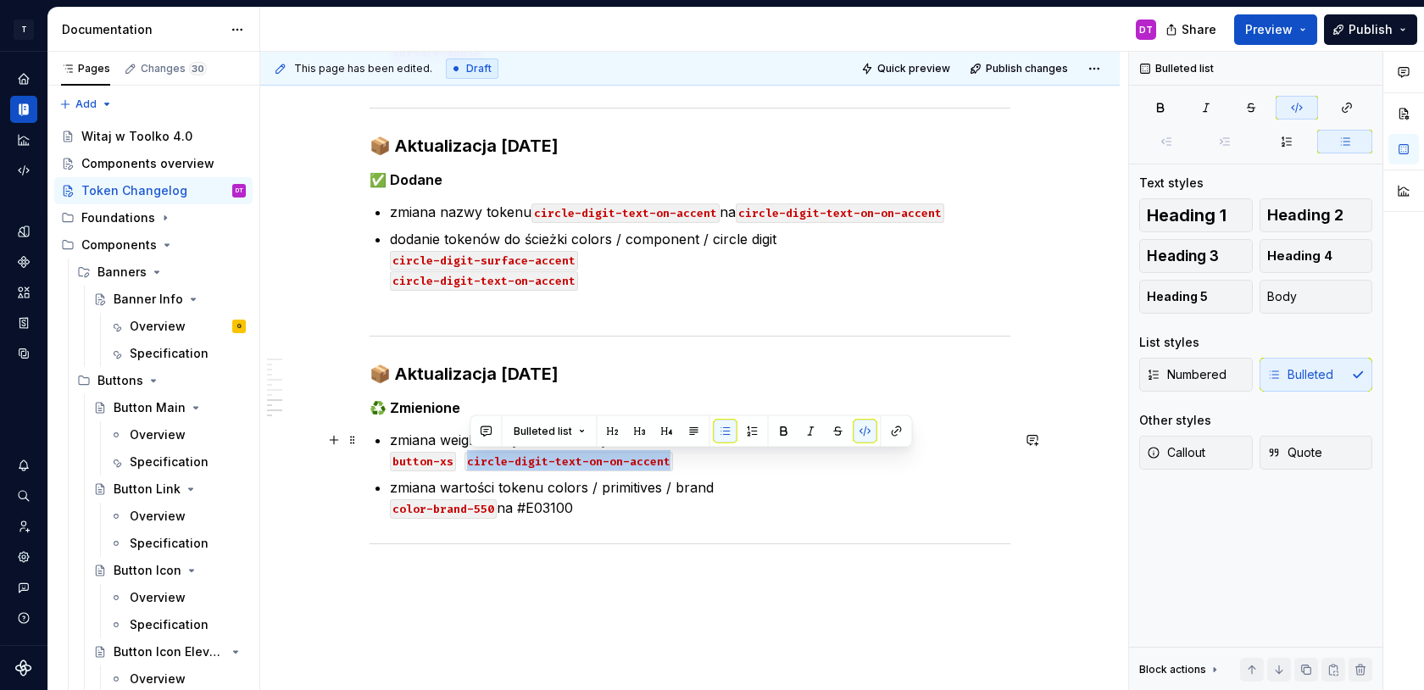
drag, startPoint x: 470, startPoint y: 460, endPoint x: 671, endPoint y: 464, distance: 200.9
click at [671, 464] on code "circle-digit-text-on-on-accent" at bounding box center [569, 461] width 209 height 19
click at [472, 462] on code "button-s" at bounding box center [494, 461] width 59 height 19
copy code "button-s"
click at [543, 463] on p "zmiana weight w stylach tekstowych utilities button-xs button-s" at bounding box center [700, 450] width 621 height 41
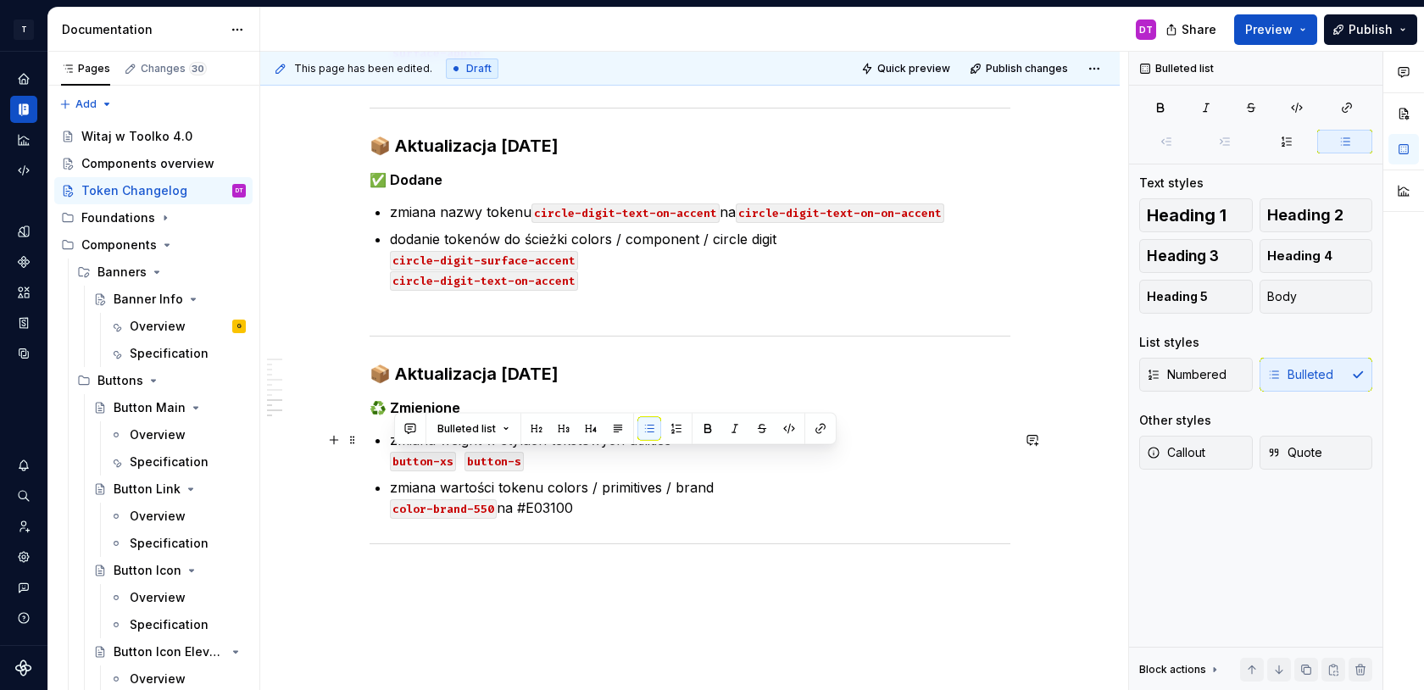
click at [543, 463] on p "zmiana weight w stylach tekstowych utilities button-xs button-s" at bounding box center [700, 450] width 621 height 41
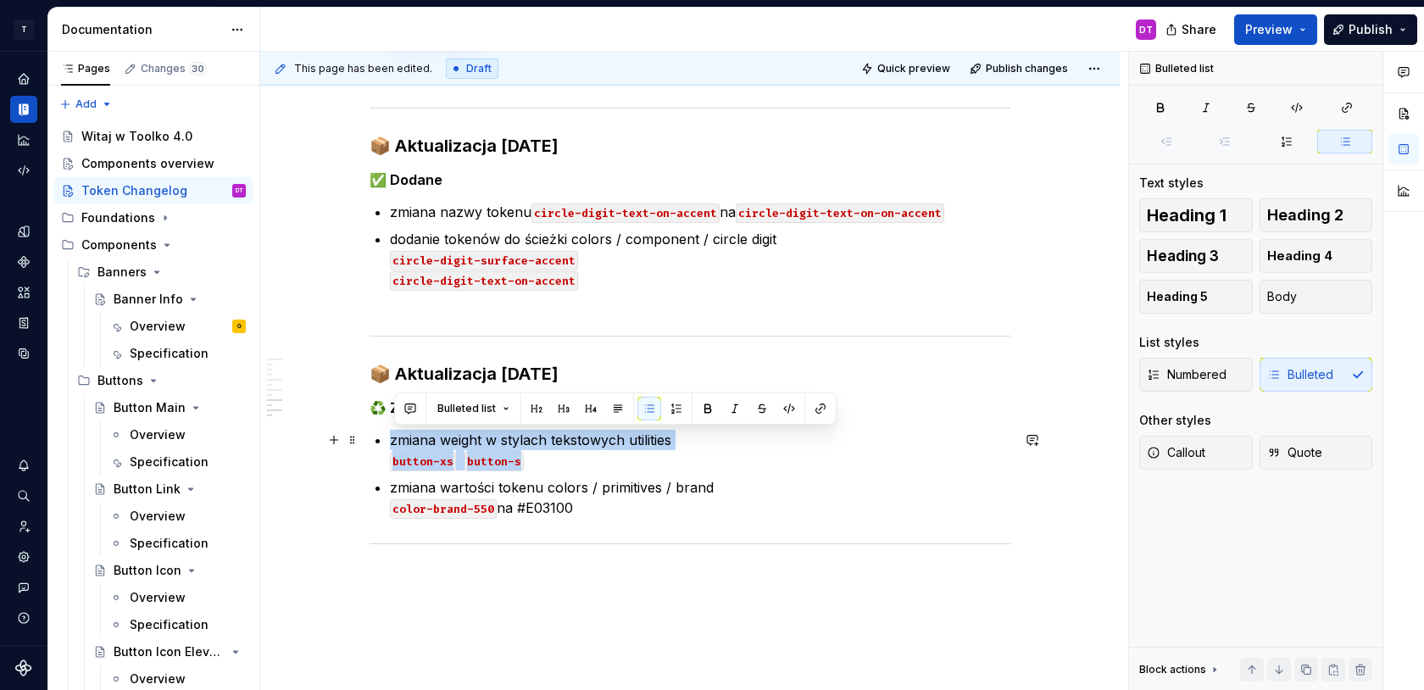
click at [543, 463] on p "zmiana weight w stylach tekstowych utilities button-xs button-s" at bounding box center [700, 450] width 621 height 41
click at [583, 462] on p "zmiana weight w stylach tekstowych utilities button-xs button-s" at bounding box center [700, 450] width 621 height 41
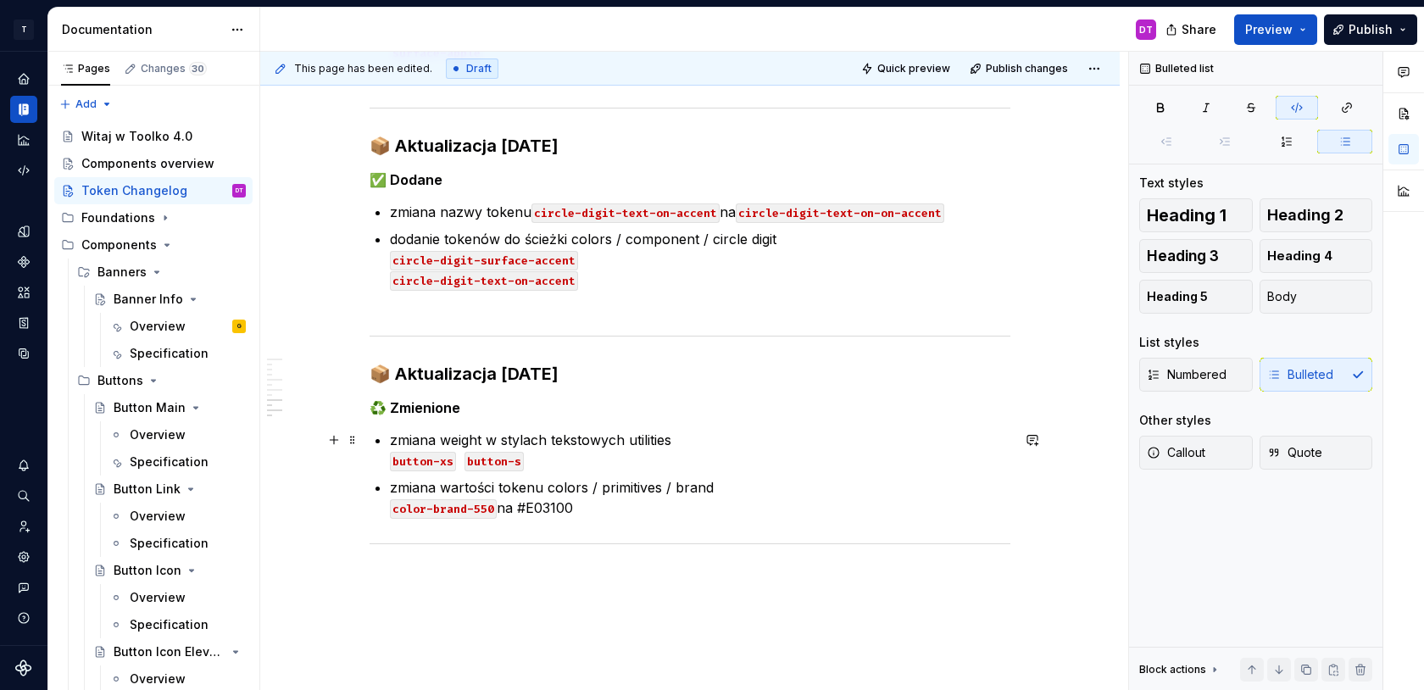
click at [610, 462] on p "zmiana weight w stylach tekstowych utilities button-xs button-s" at bounding box center [700, 450] width 621 height 41
click at [664, 465] on p "zmiana weight w stylach tekstowych utilities button-xs button-s button-m" at bounding box center [700, 450] width 621 height 41
click at [639, 464] on p "zmiana weight w stylach tekstowych utilities button-xs button-s button-m" at bounding box center [700, 450] width 621 height 41
click at [714, 475] on ul "zmiana weight w stylach tekstowych utilities button-xs button-s button-m button…" at bounding box center [700, 474] width 621 height 88
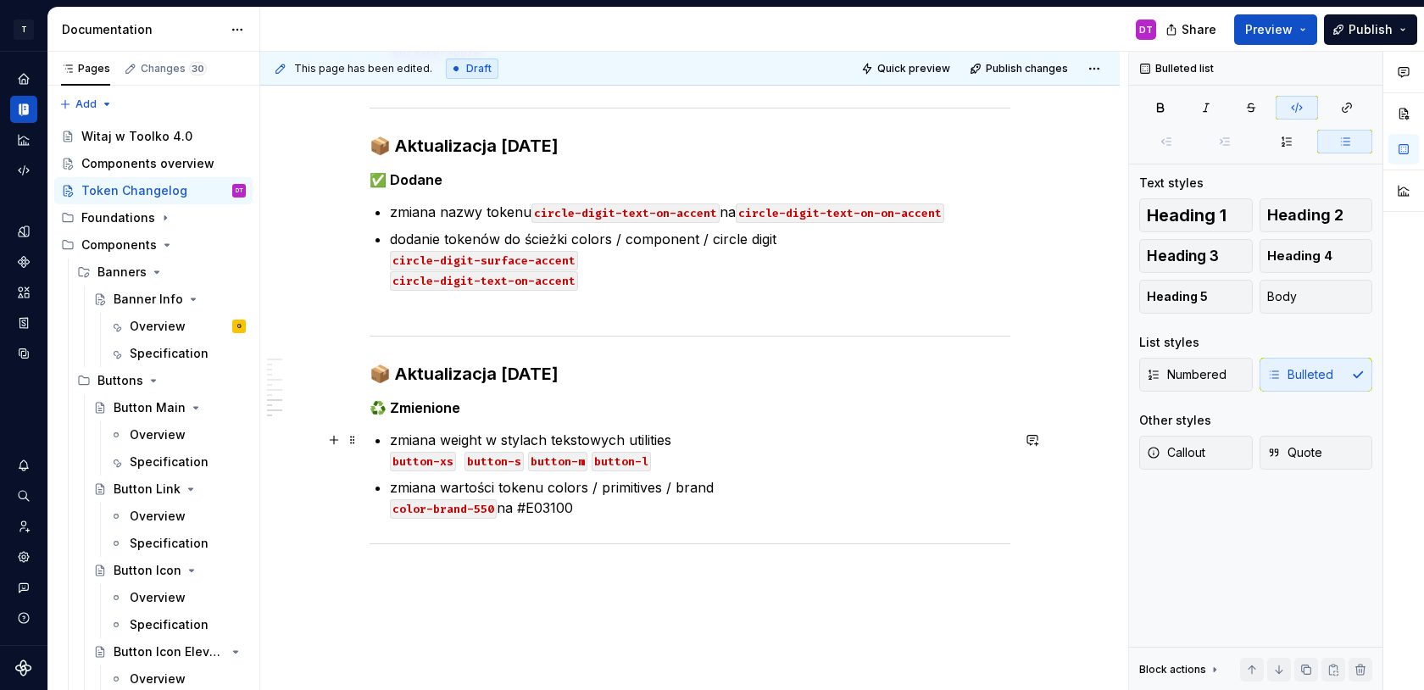
click at [684, 462] on p "zmiana weight w stylach tekstowych utilities button-xs button-s button-m button…" at bounding box center [700, 450] width 621 height 41
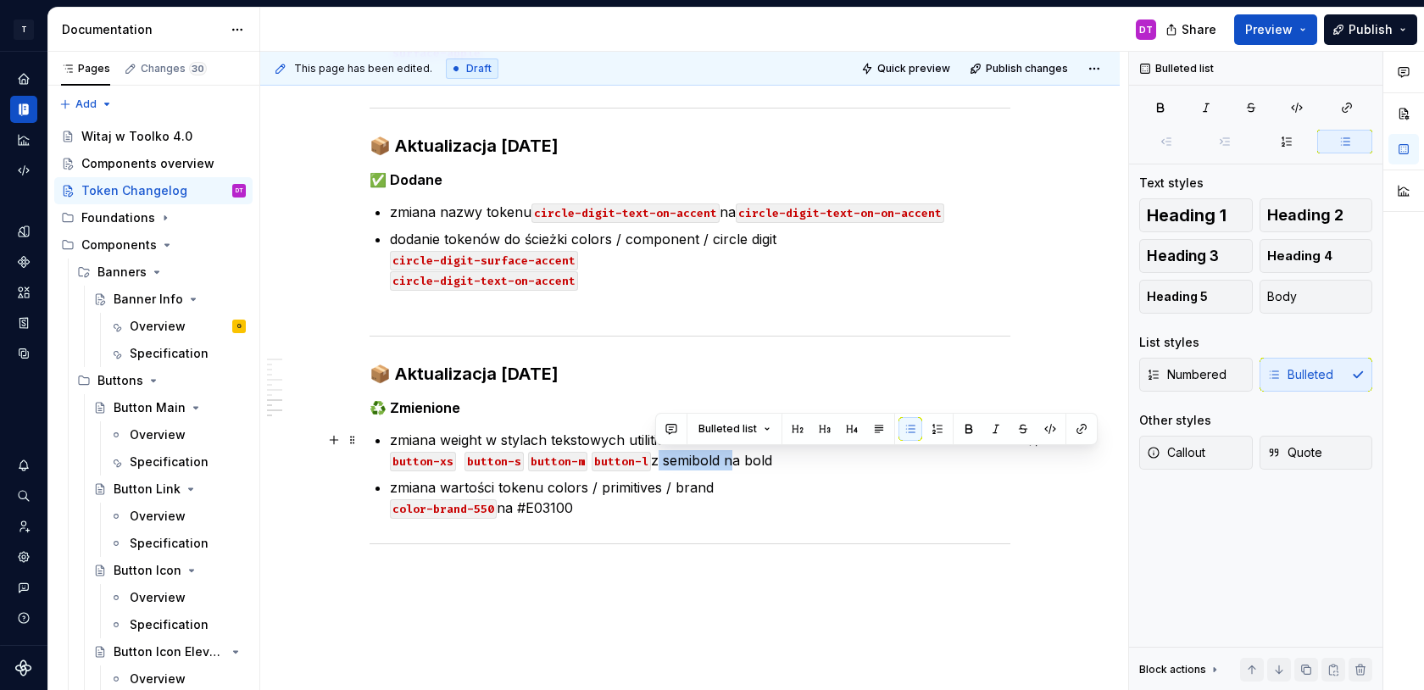
drag, startPoint x: 727, startPoint y: 460, endPoint x: 654, endPoint y: 462, distance: 72.9
click at [654, 462] on p "zmiana weight w stylach tekstowych utilities button-xs button-s button-m button…" at bounding box center [700, 450] width 621 height 41
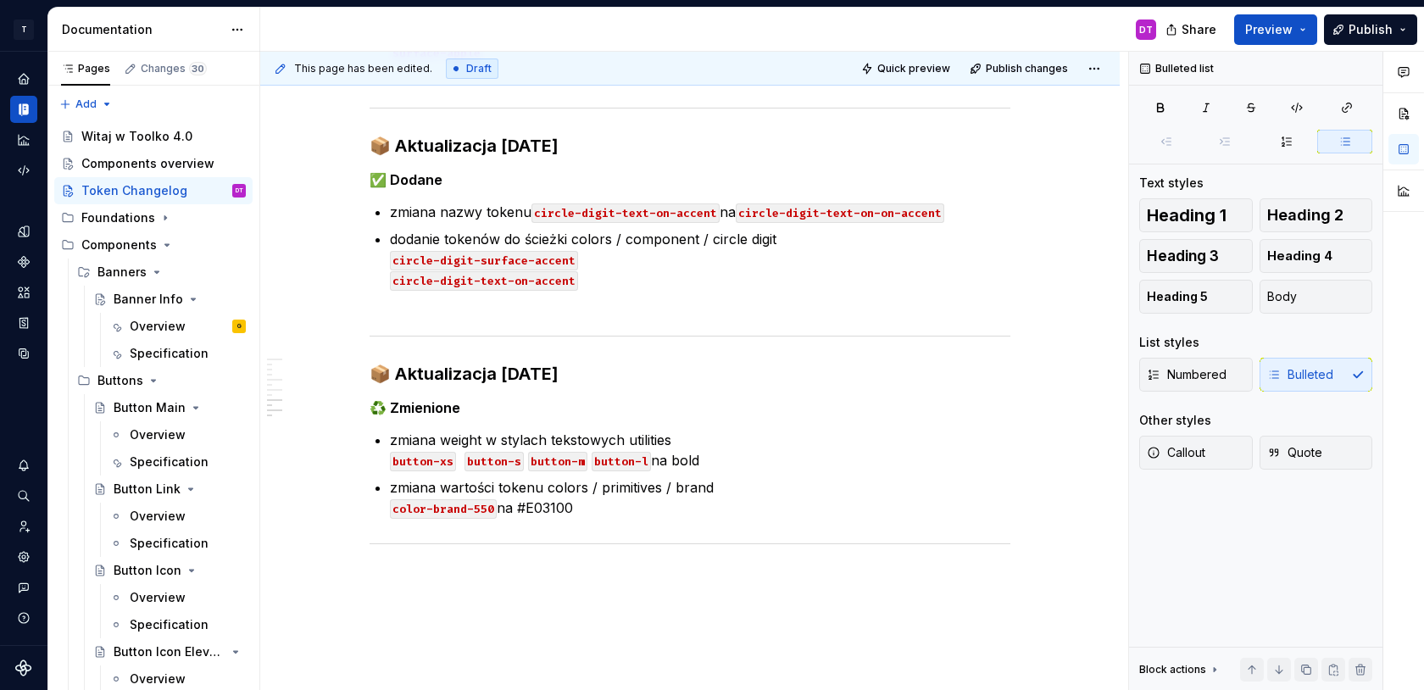
type textarea "*"
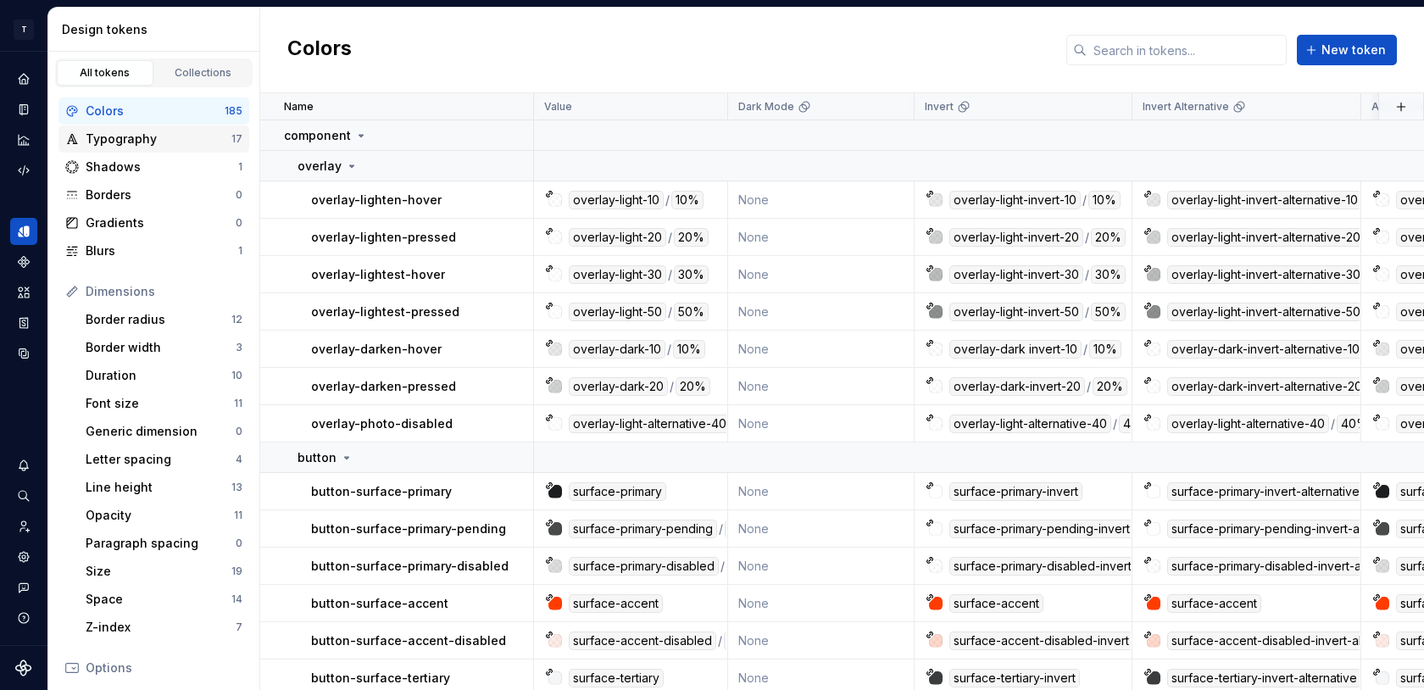
click at [142, 139] on div "Typography" at bounding box center [159, 139] width 146 height 17
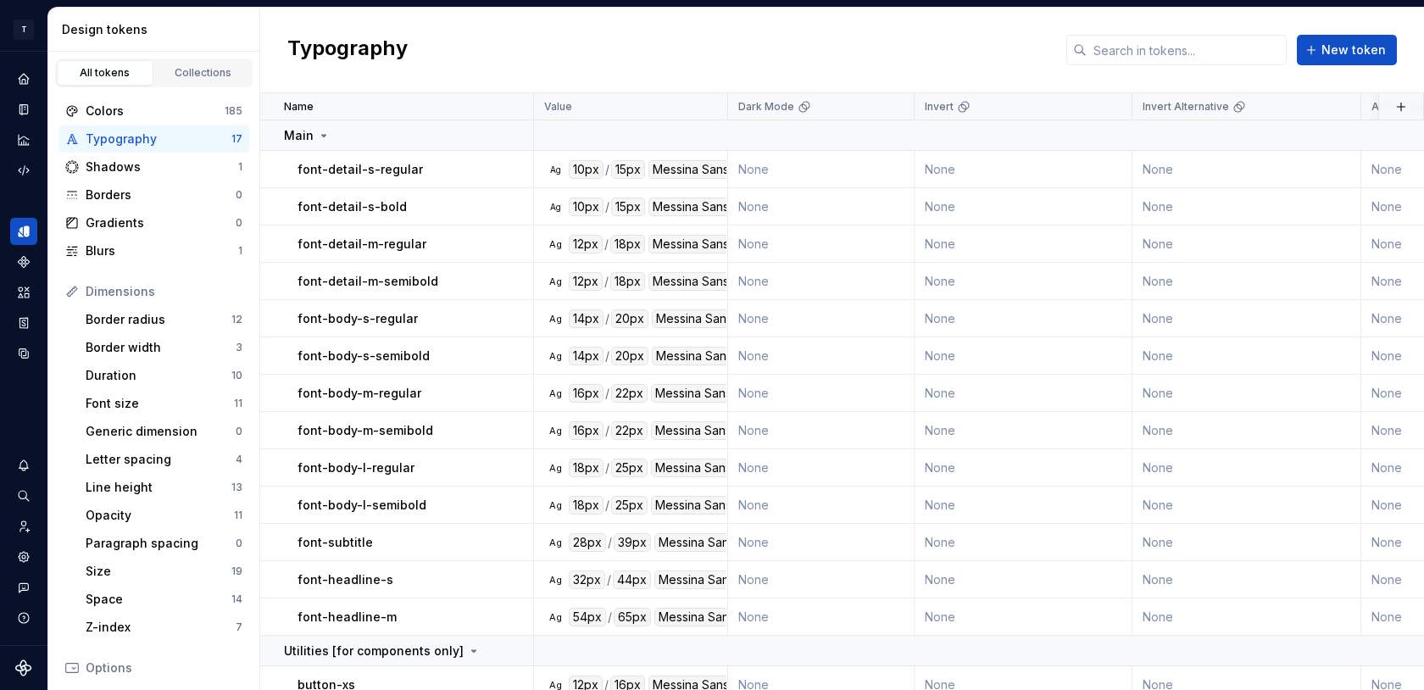
scroll to position [125, 0]
